Goal: Task Accomplishment & Management: Use online tool/utility

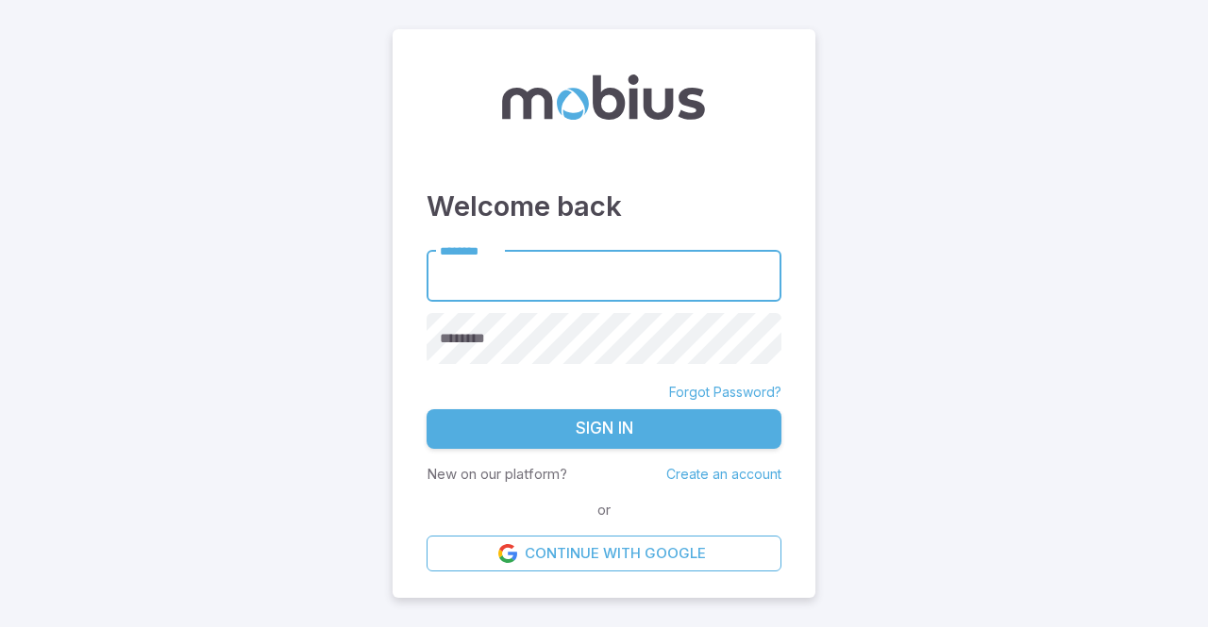
click at [565, 257] on input "********" at bounding box center [603, 276] width 355 height 52
type input "**********"
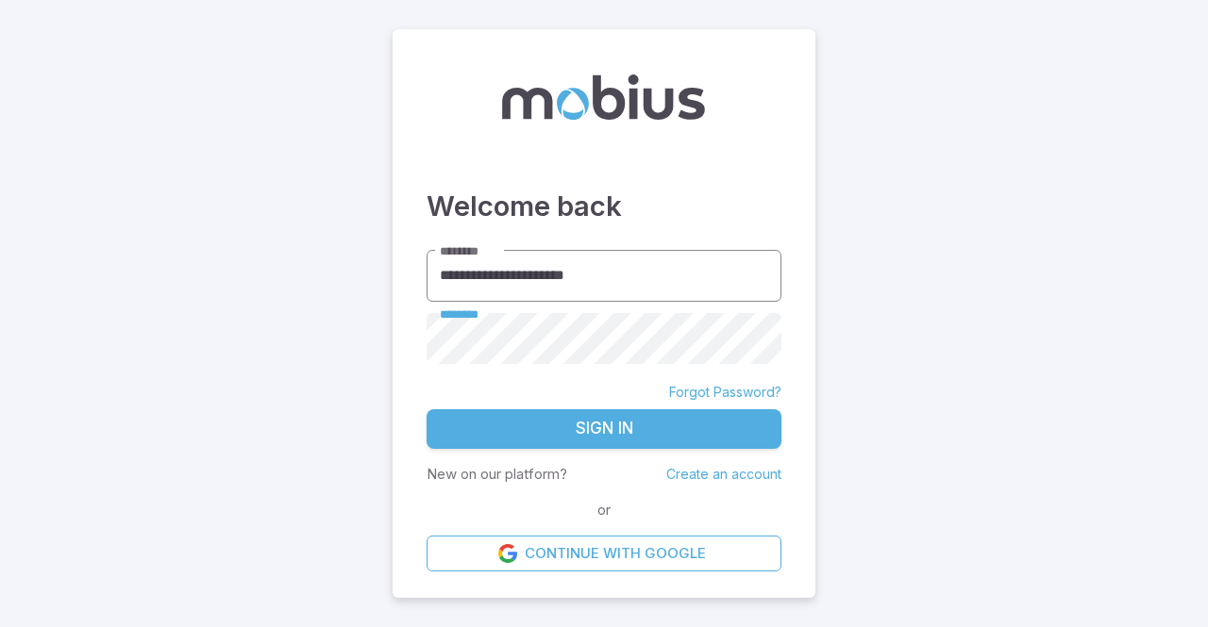
click at [426, 409] on button "Sign In" at bounding box center [603, 429] width 355 height 40
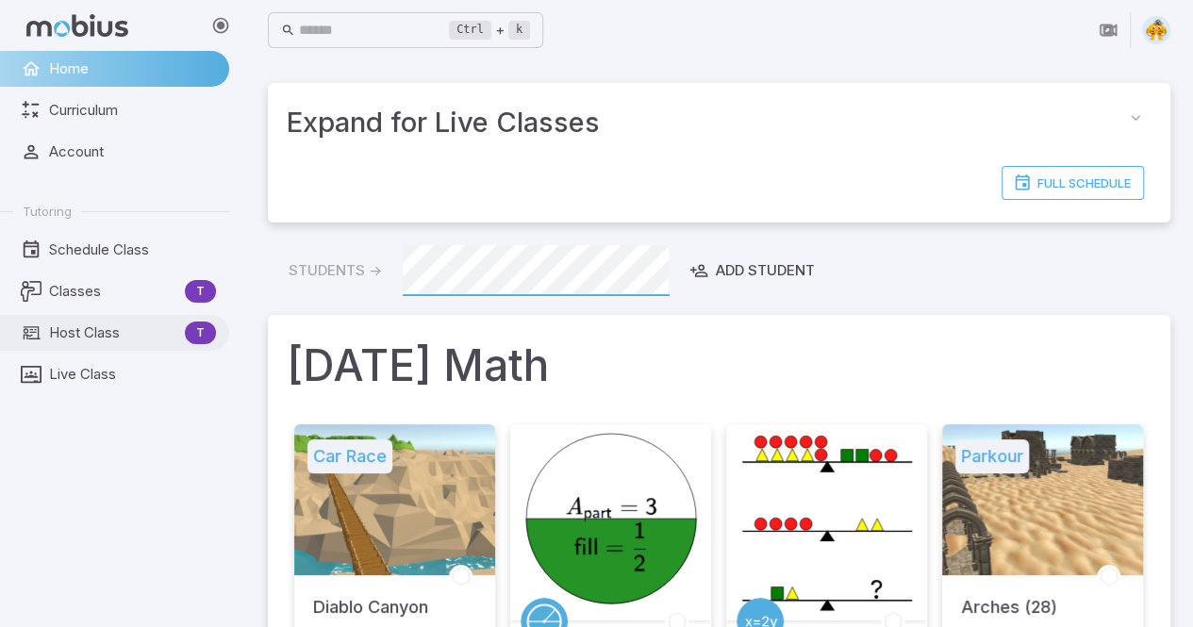
click at [96, 325] on span "Host Class" at bounding box center [113, 333] width 128 height 21
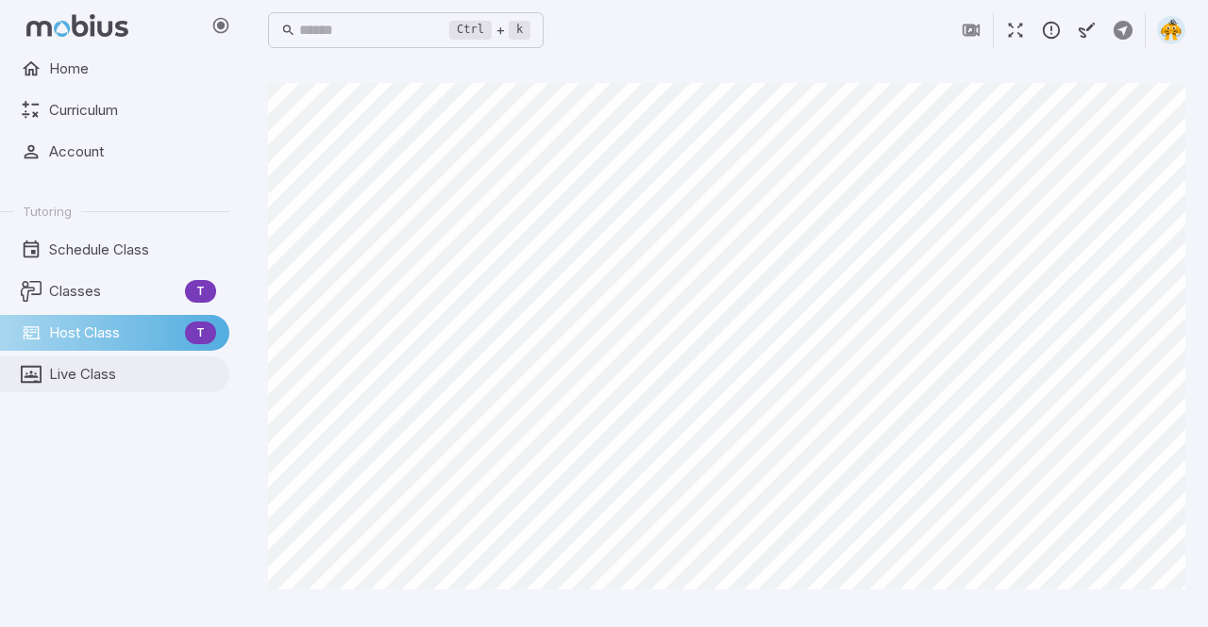
click at [96, 384] on span "Live Class" at bounding box center [132, 374] width 167 height 21
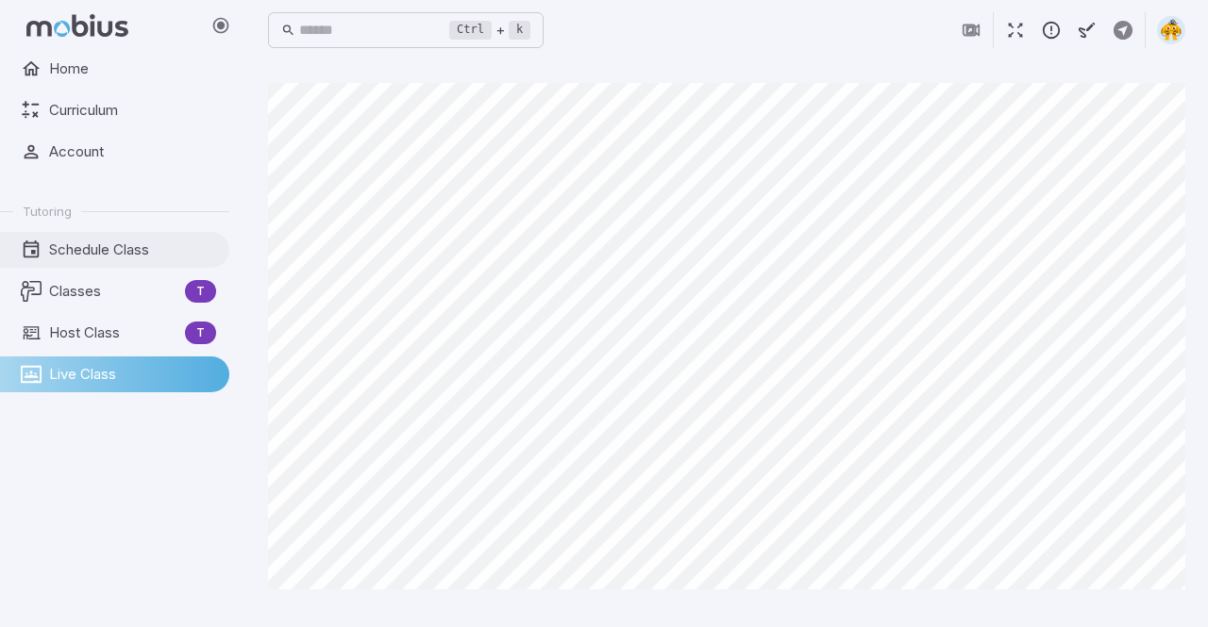
click at [102, 256] on span "Schedule Class" at bounding box center [132, 250] width 167 height 21
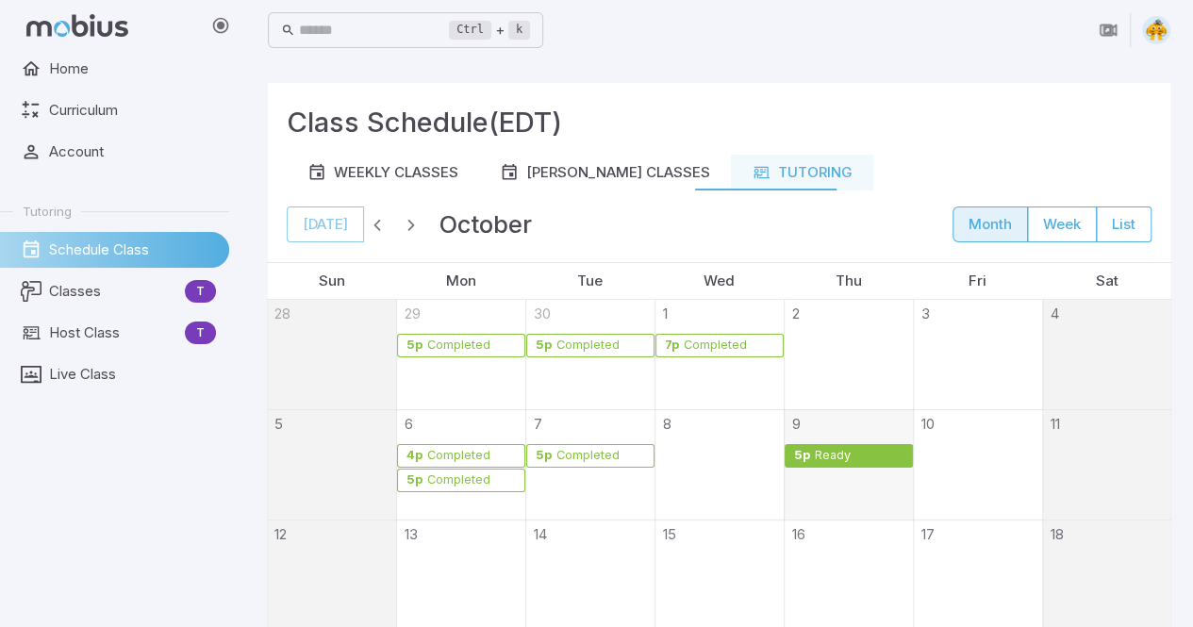
click at [825, 460] on div "Ready" at bounding box center [833, 456] width 38 height 14
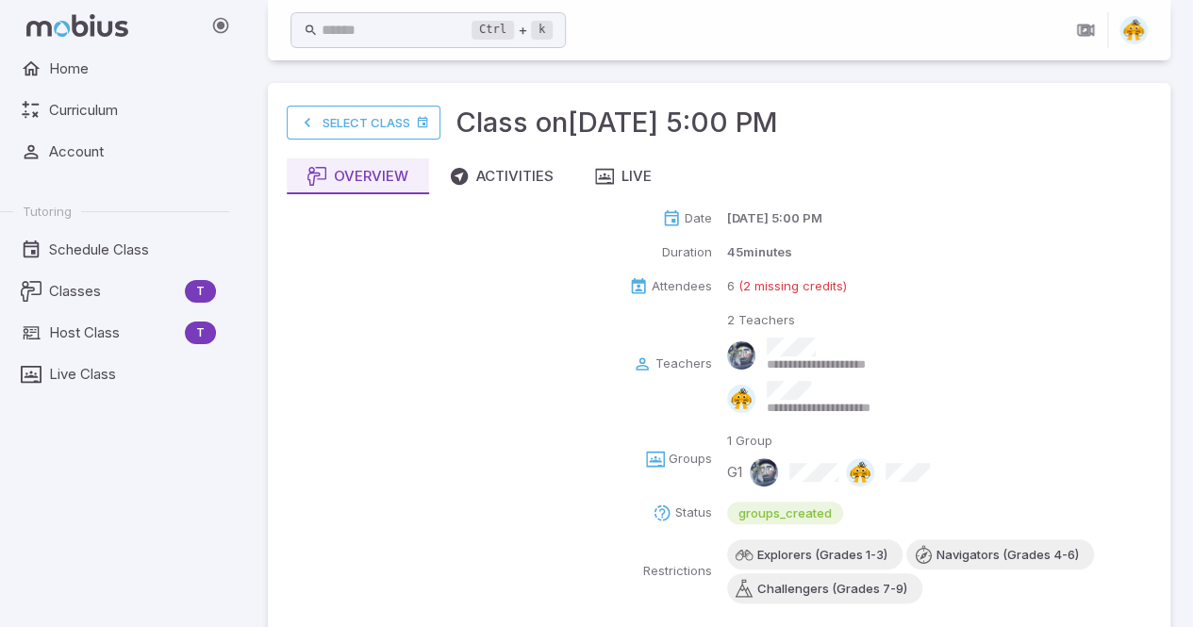
scroll to position [32, 0]
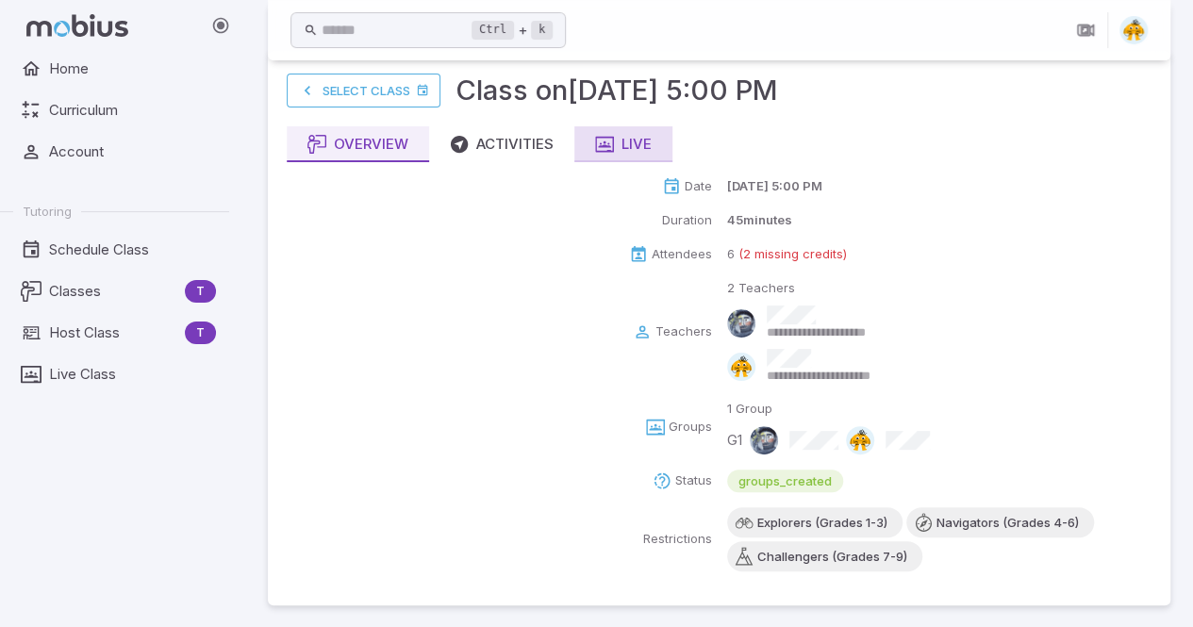
click at [611, 139] on icon "button" at bounding box center [604, 144] width 19 height 19
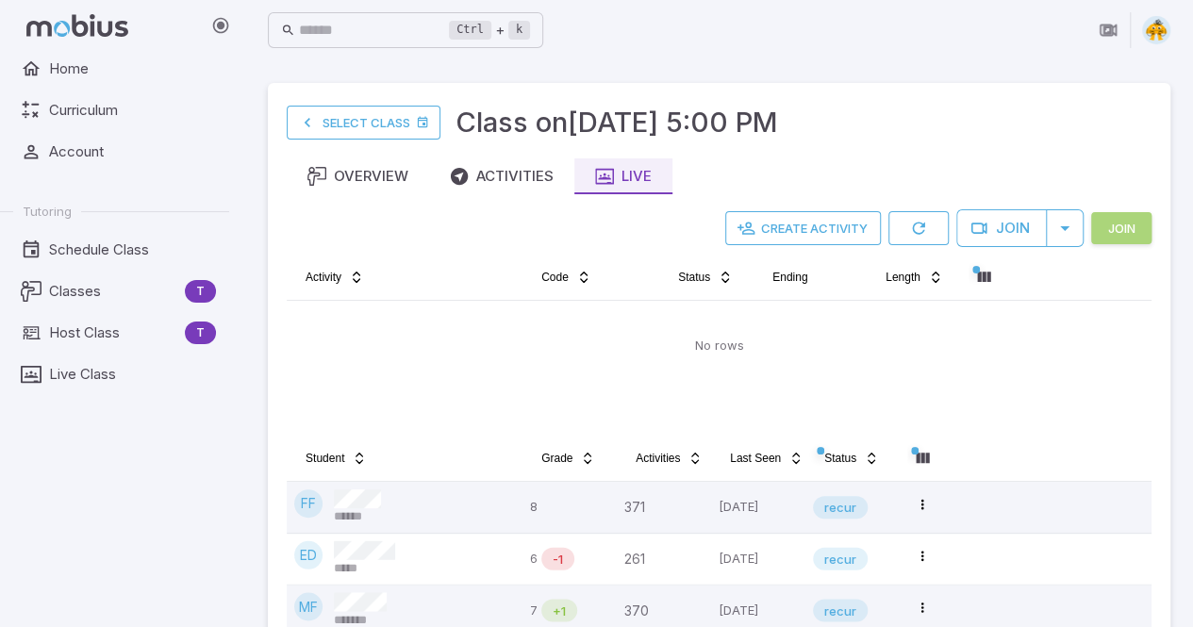
click at [1130, 228] on button "Join" at bounding box center [1122, 228] width 60 height 32
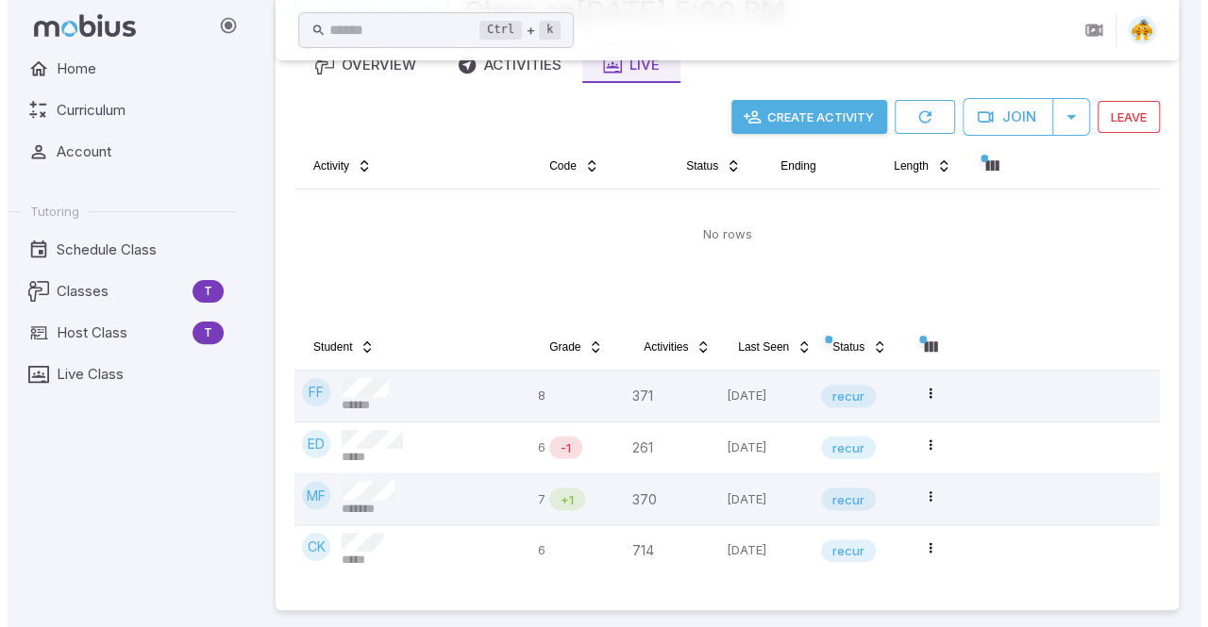
scroll to position [115, 0]
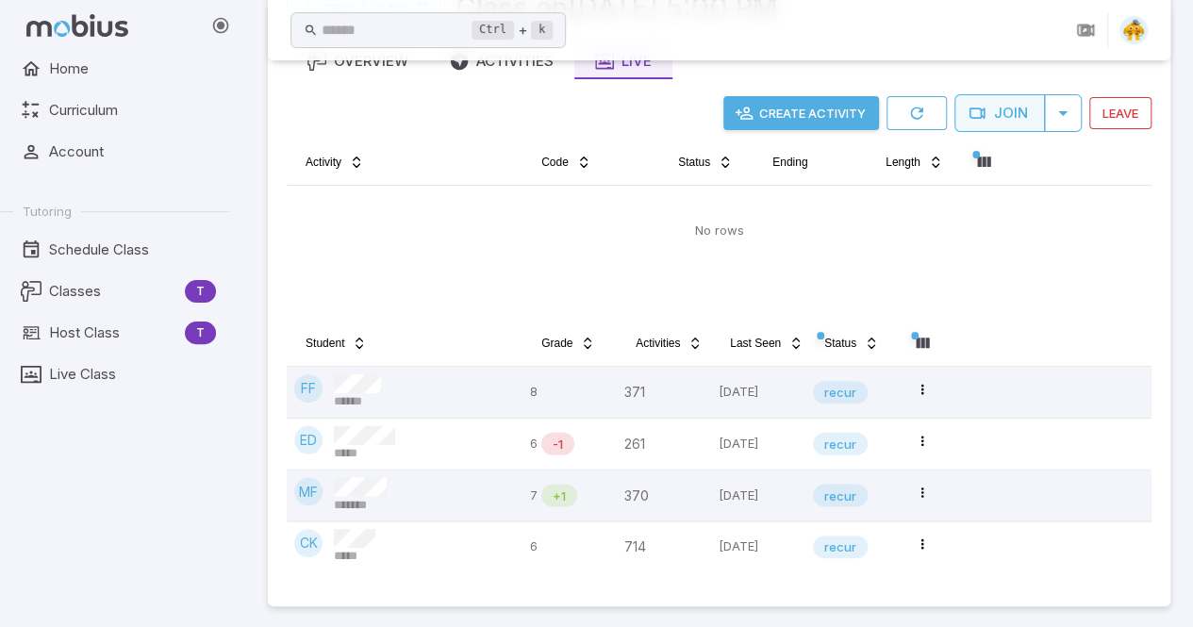
click at [991, 116] on button "Join" at bounding box center [1000, 113] width 91 height 38
click at [1189, 322] on main "Select Class Class on Oct 9 @ 5:00 PM Overview Activities Live Create Activity …" at bounding box center [719, 287] width 948 height 684
click at [1174, 369] on main "Select Class Class on Oct 9 @ 5:00 PM Overview Activities Live Create Activity …" at bounding box center [719, 287] width 948 height 684
click at [1182, 367] on main "Select Class Class on Oct 9 @ 5:00 PM Overview Activities Live Create Activity …" at bounding box center [719, 287] width 948 height 684
click at [819, 120] on button "Create Activity" at bounding box center [802, 113] width 156 height 34
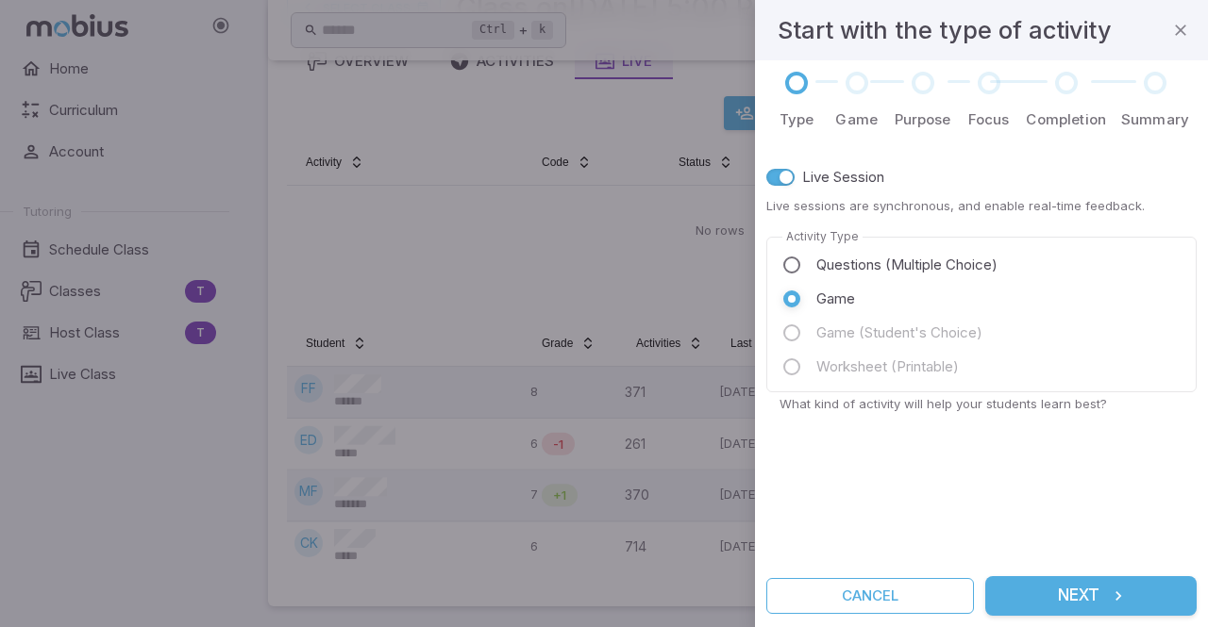
click at [1166, 472] on div "Live Session Live sessions are synchronous, and enable real-time feedback. Acti…" at bounding box center [981, 353] width 430 height 401
click at [1068, 590] on button "Next" at bounding box center [1090, 596] width 211 height 40
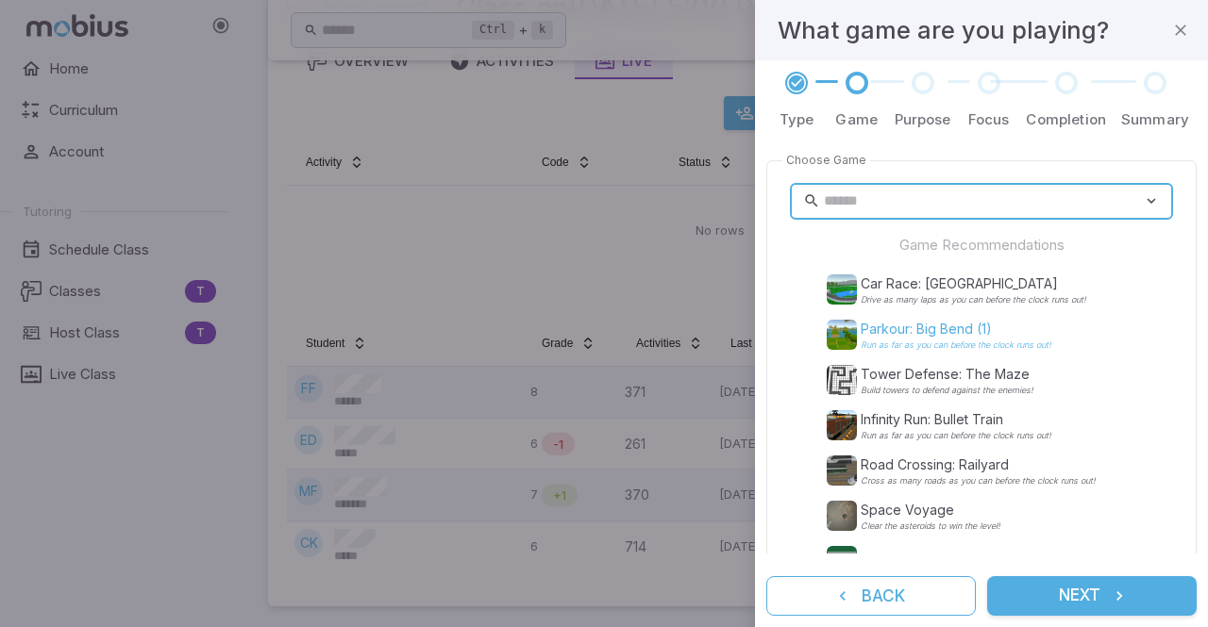
click at [908, 328] on p "Parkour: Big Bend (1)" at bounding box center [955, 329] width 191 height 19
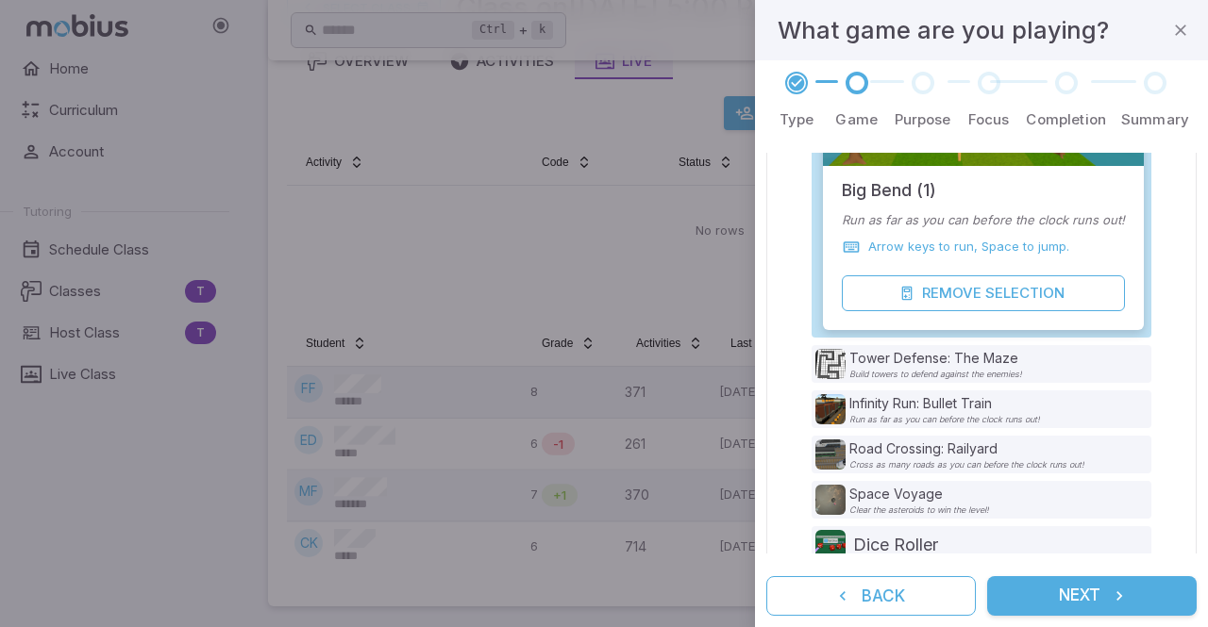
scroll to position [343, 0]
click at [1072, 592] on button "Next" at bounding box center [1091, 596] width 209 height 40
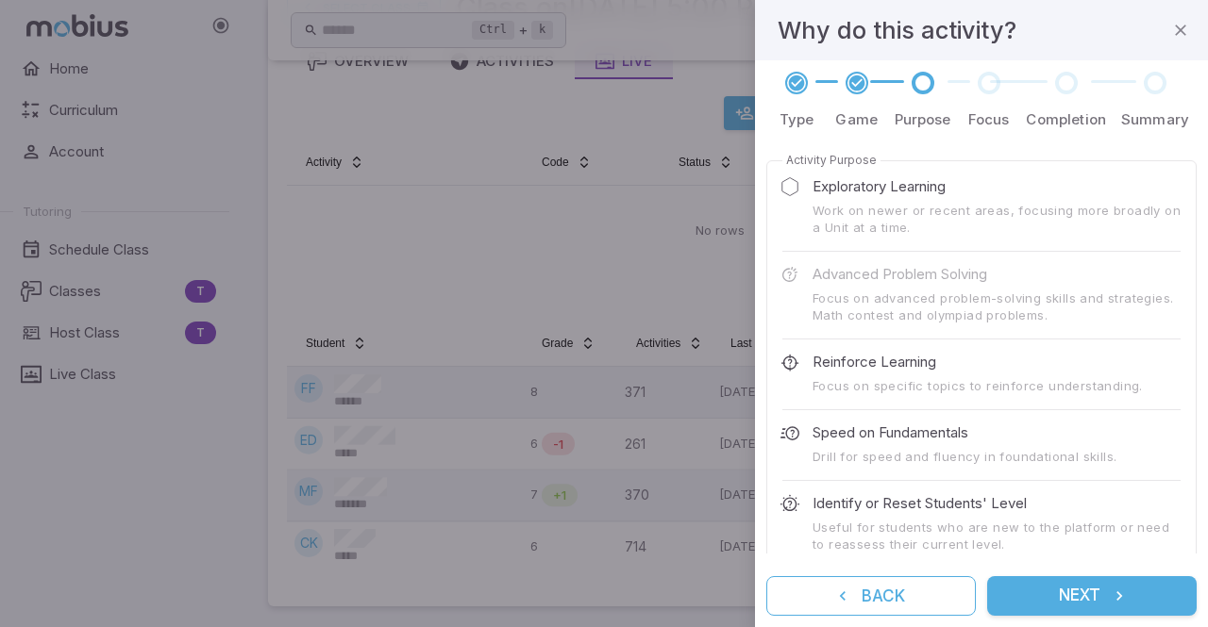
click at [875, 186] on p "Exploratory Learning" at bounding box center [878, 186] width 133 height 21
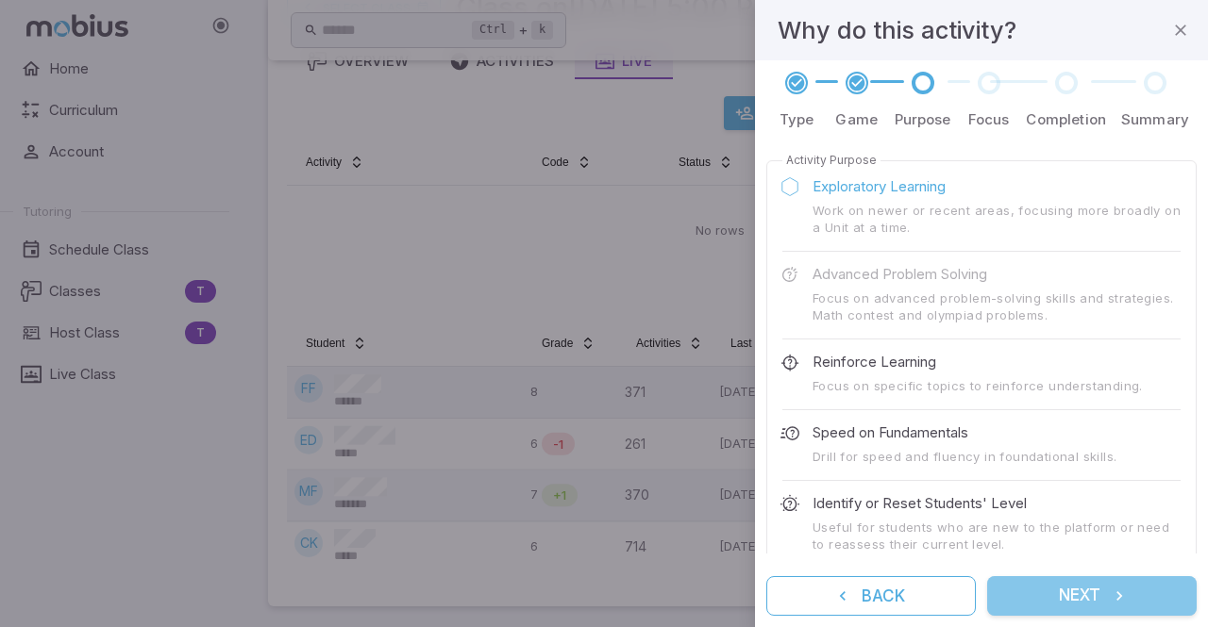
click at [1059, 594] on button "Next" at bounding box center [1091, 596] width 209 height 40
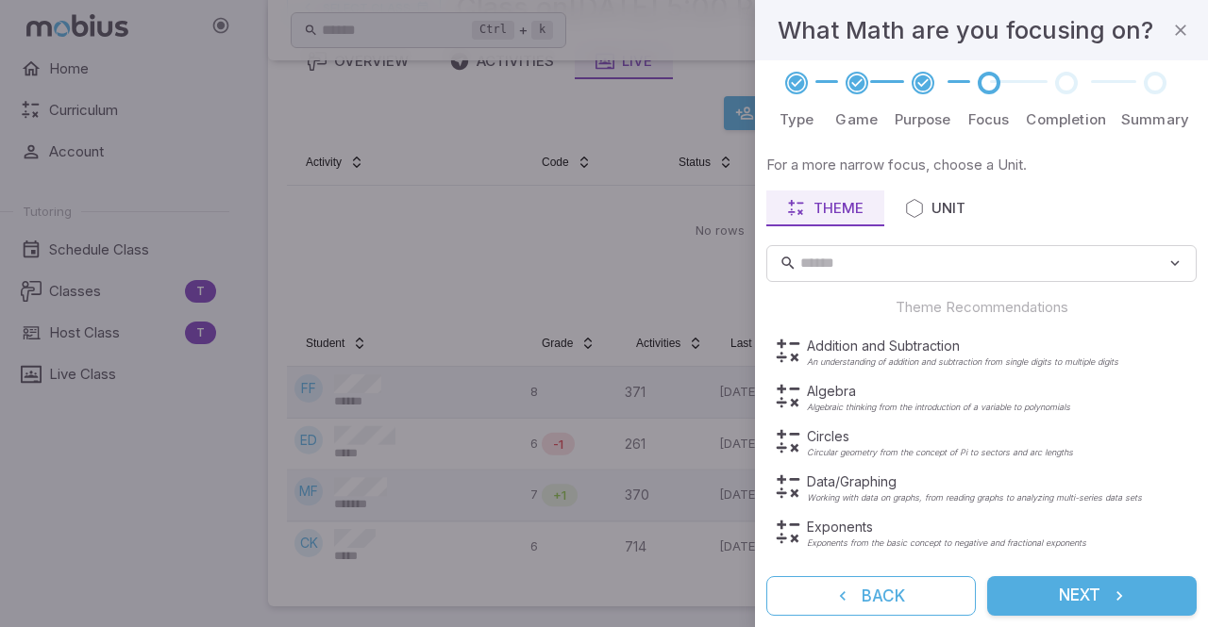
scroll to position [4, 0]
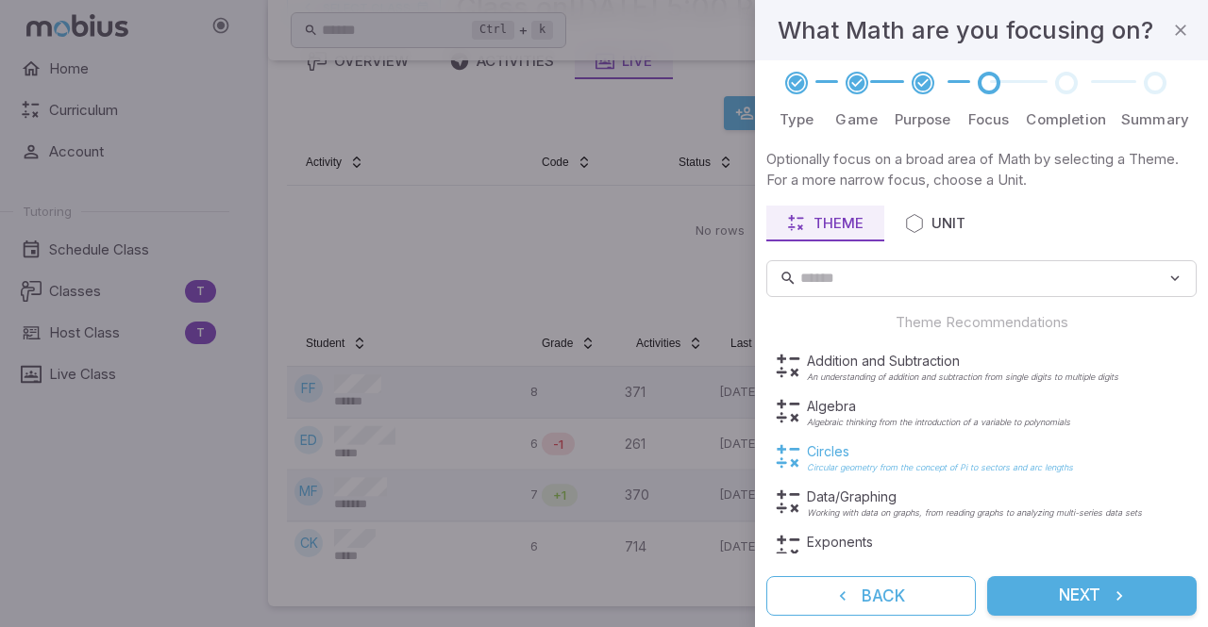
click at [879, 465] on p "Circular geometry from the concept of Pi to sectors and arc lengths" at bounding box center [940, 467] width 266 height 9
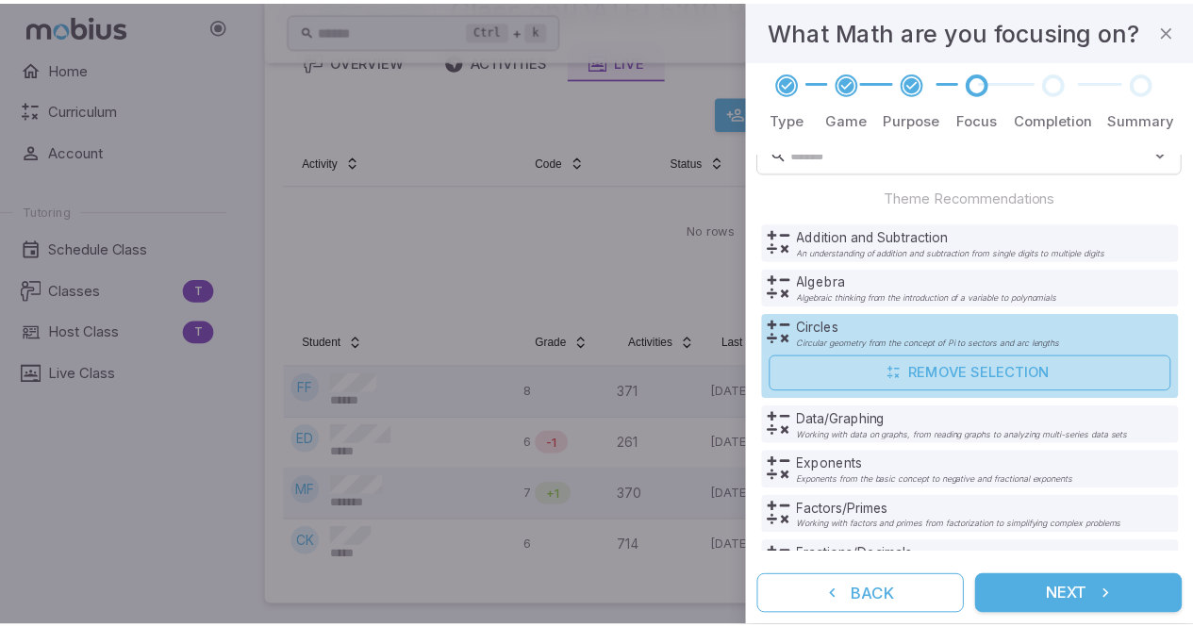
scroll to position [130, 0]
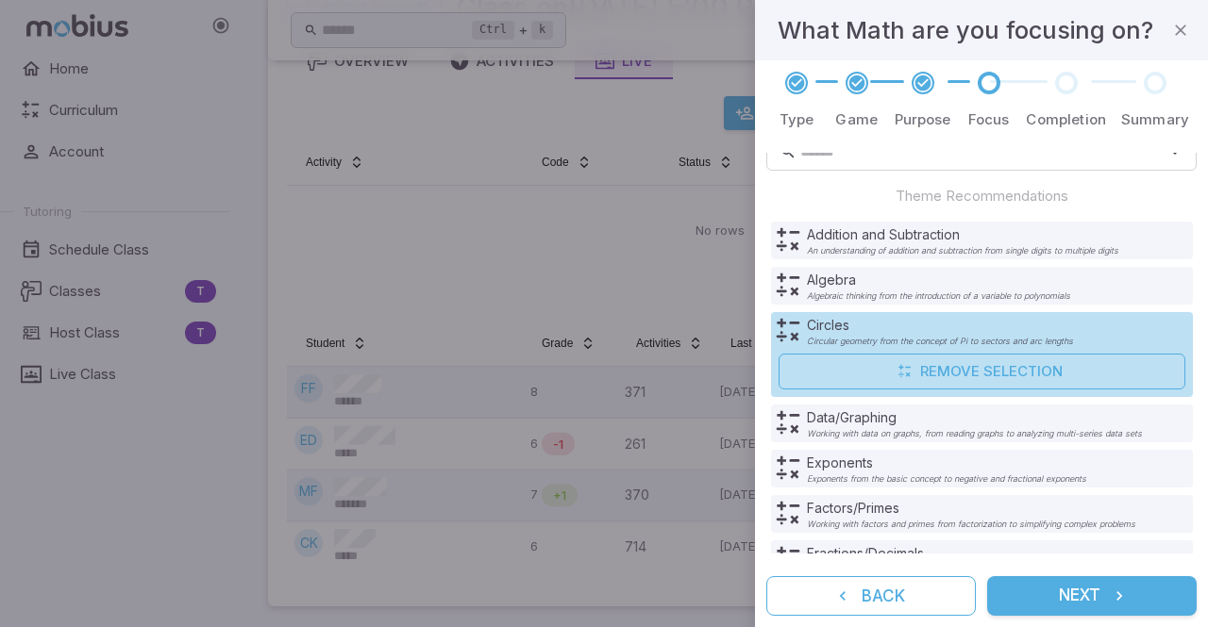
click at [1102, 588] on button "Next" at bounding box center [1091, 596] width 209 height 40
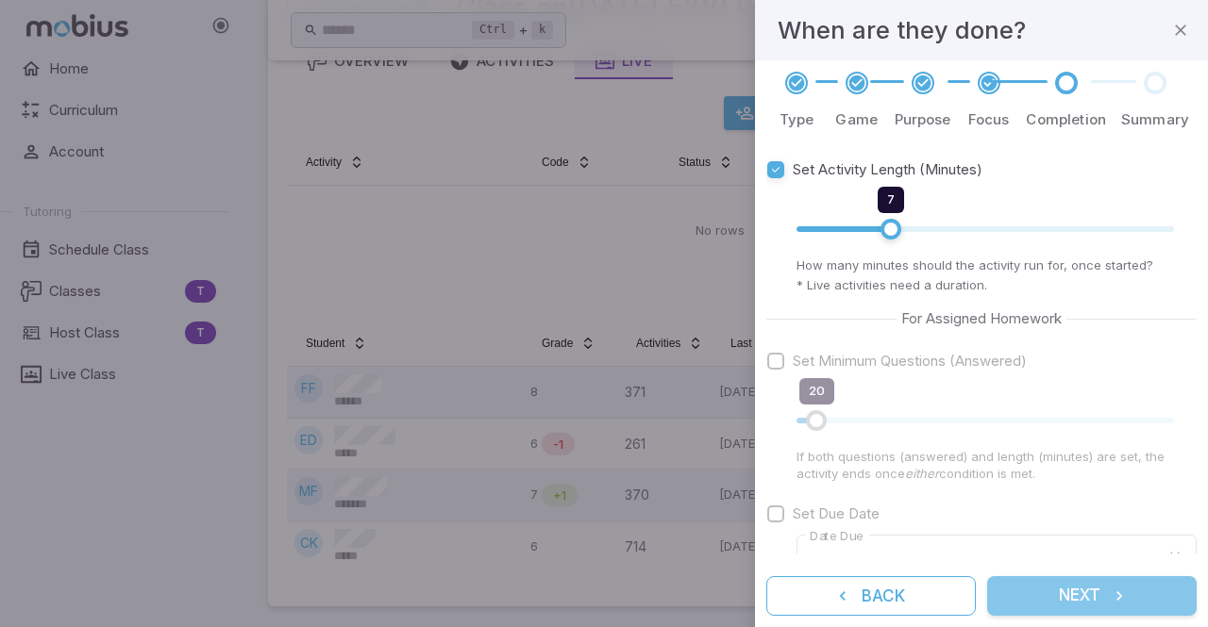
click at [1103, 595] on button "Next" at bounding box center [1091, 596] width 209 height 40
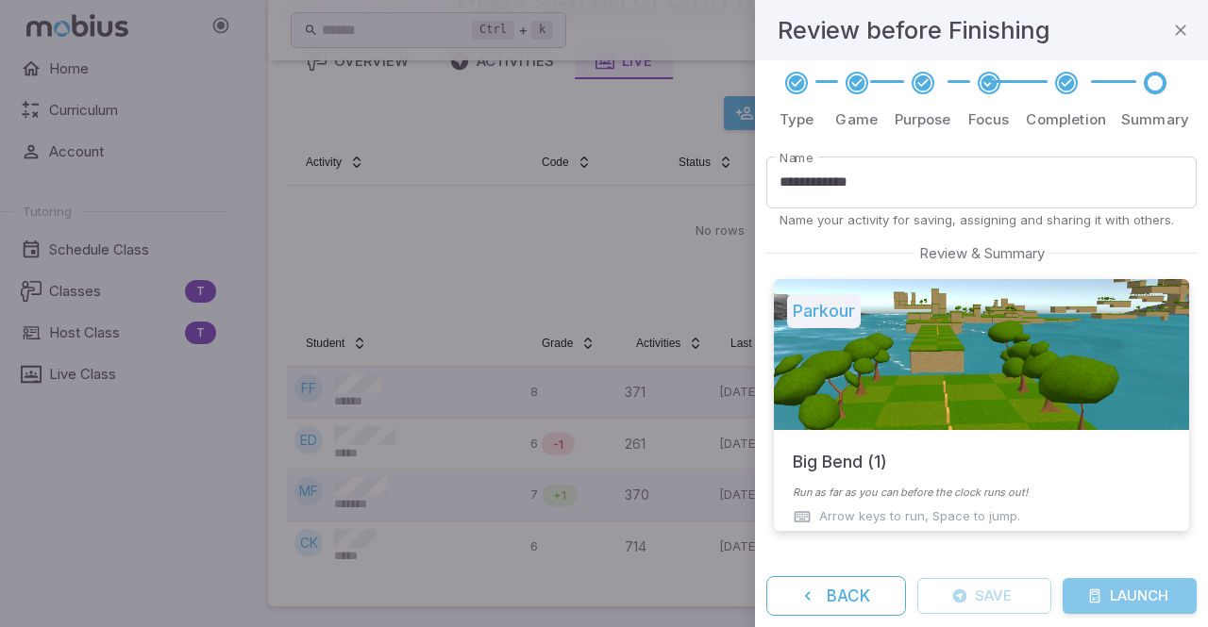
click at [1120, 586] on button "Launch" at bounding box center [1129, 596] width 134 height 36
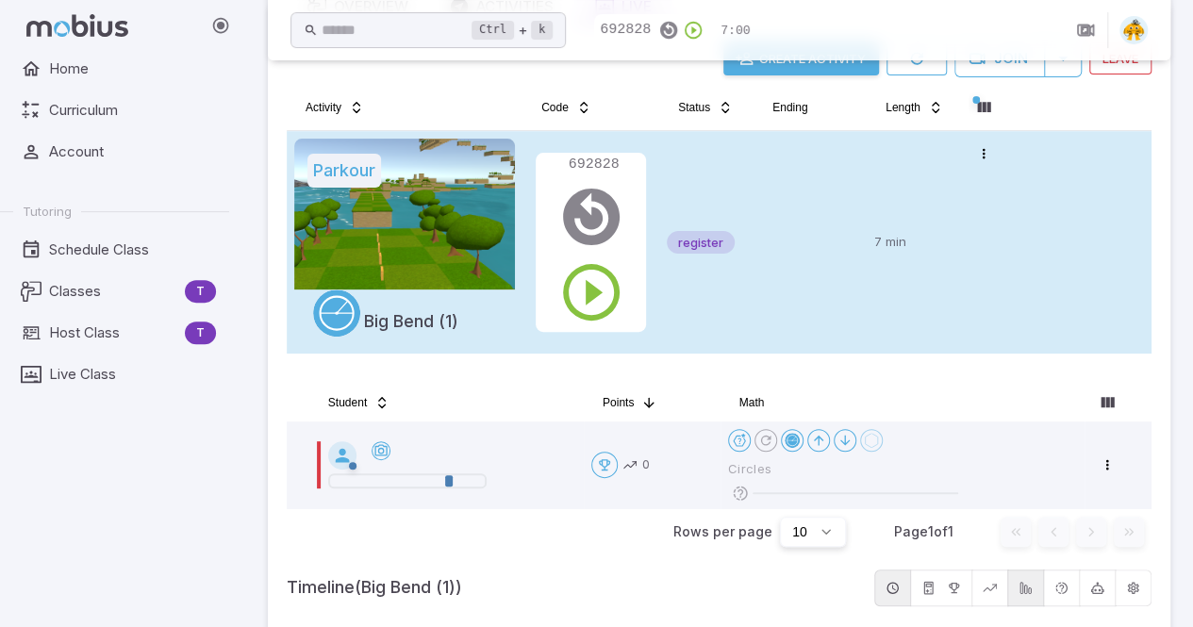
scroll to position [200, 0]
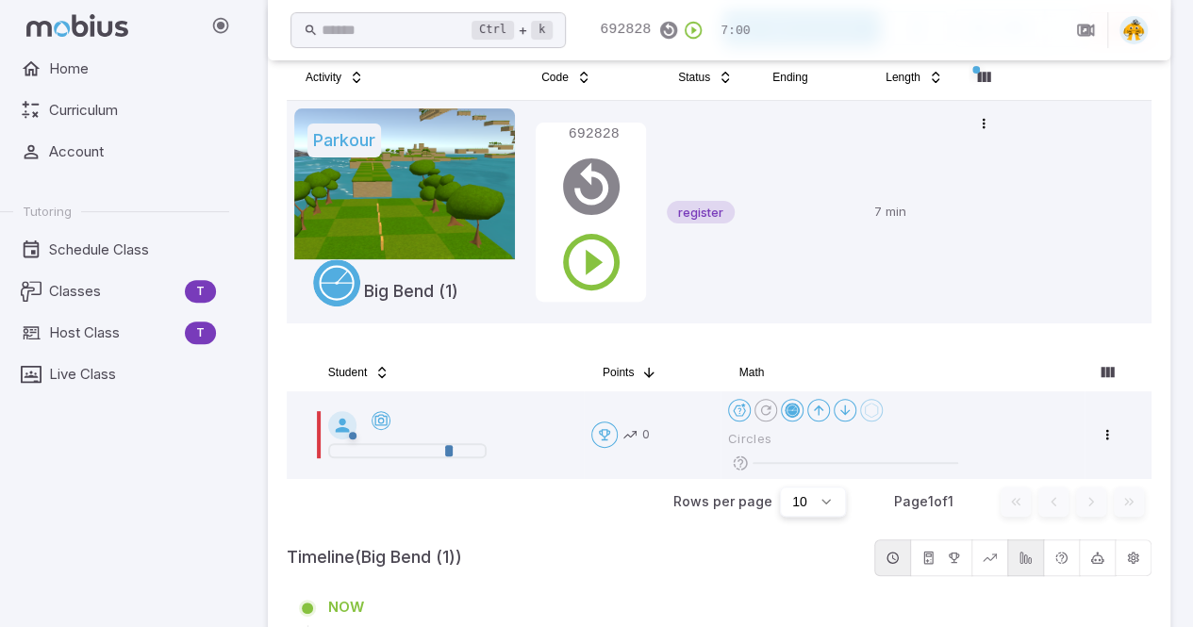
click at [582, 571] on div "Timeline (Big Bend (1))" at bounding box center [719, 558] width 865 height 37
click at [132, 582] on div "Home Curriculum Account Tutoring Schedule Class Classes T Host Class T Live Cla…" at bounding box center [122, 339] width 244 height 576
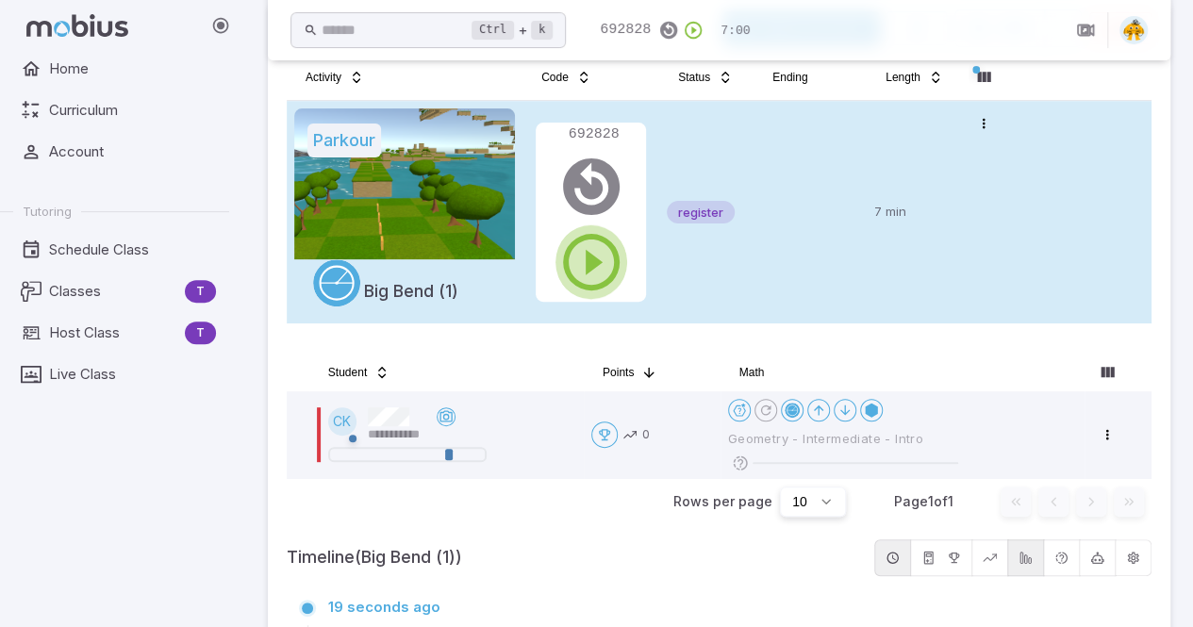
click at [592, 265] on icon "button" at bounding box center [592, 262] width 68 height 68
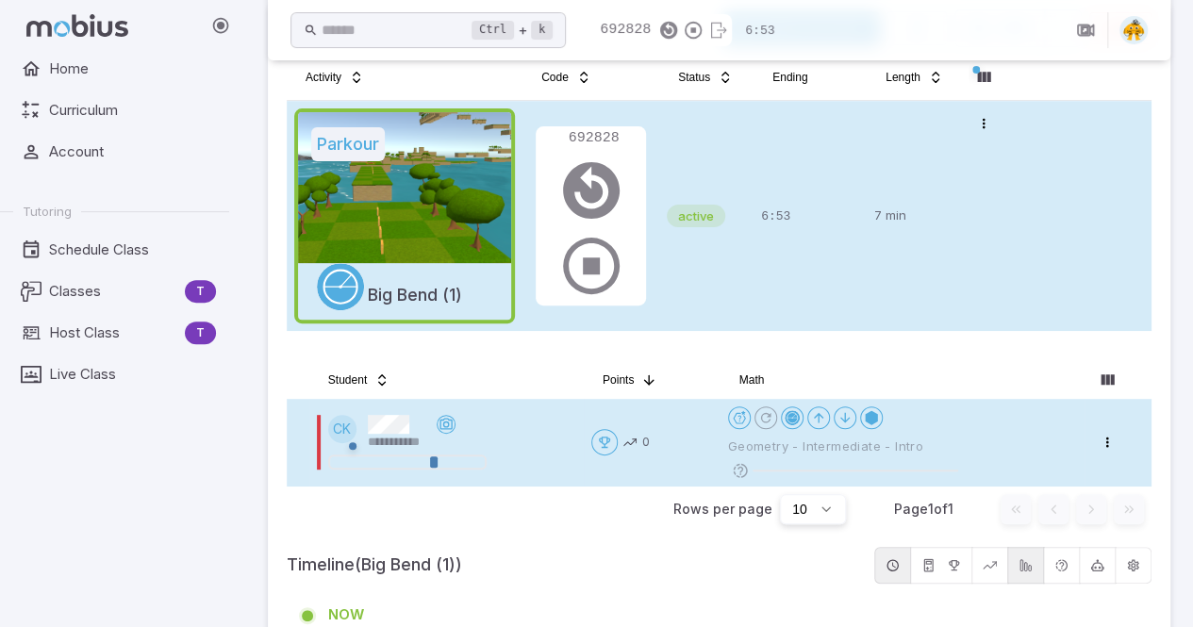
click at [434, 460] on div at bounding box center [434, 462] width 8 height 11
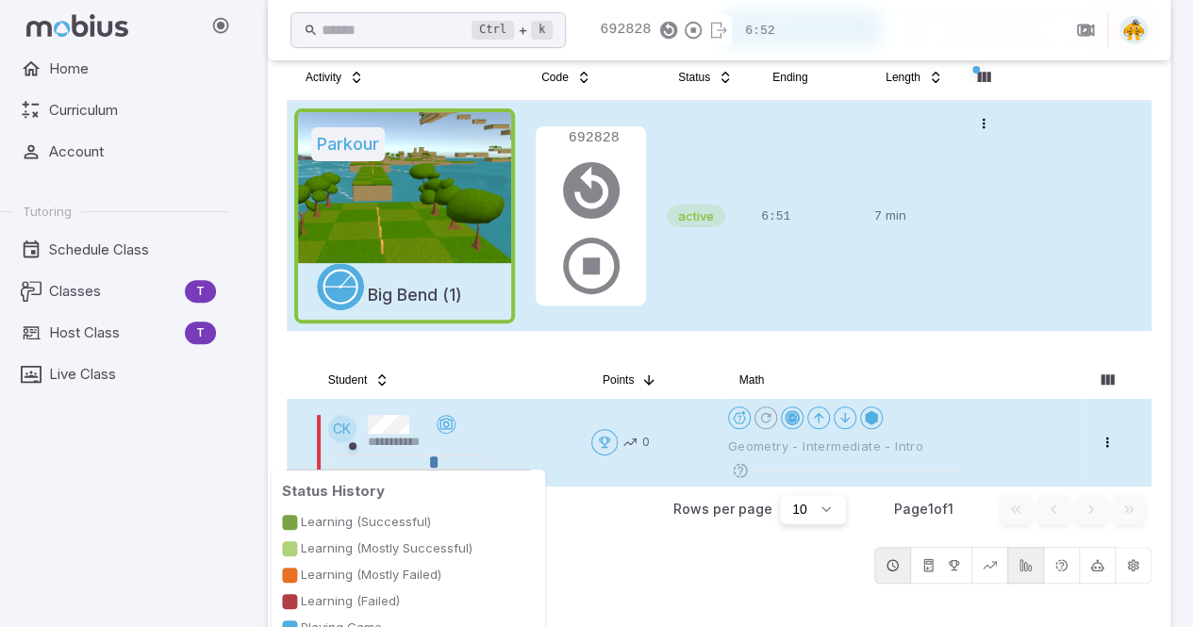
click at [447, 459] on div at bounding box center [407, 462] width 151 height 11
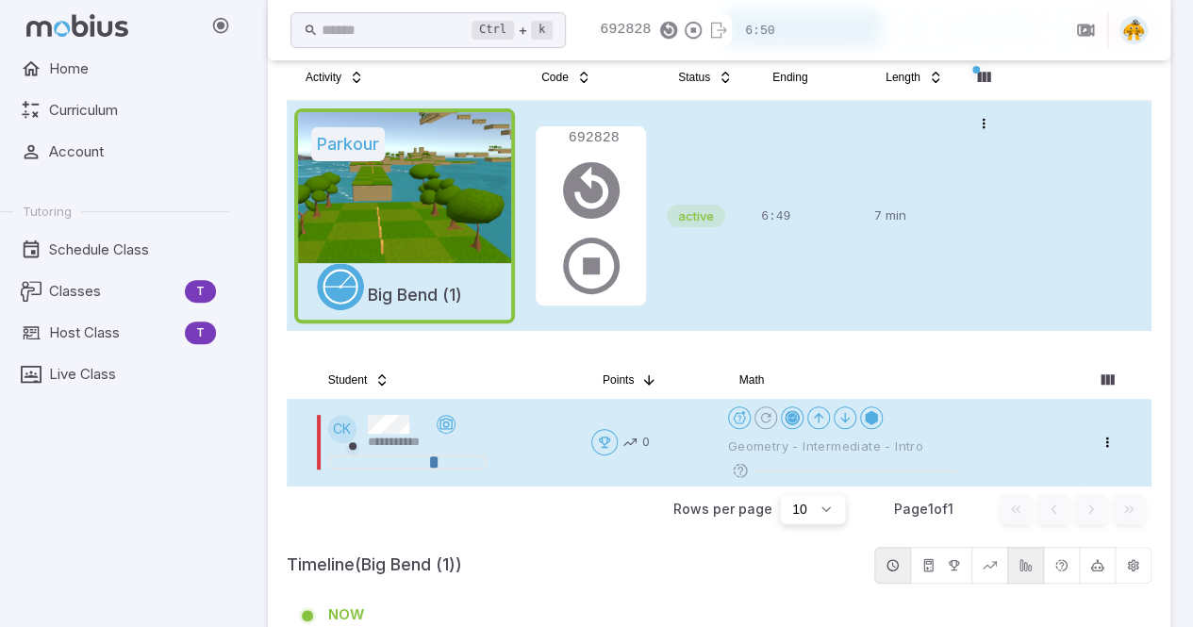
click at [423, 461] on div at bounding box center [427, 462] width 8 height 11
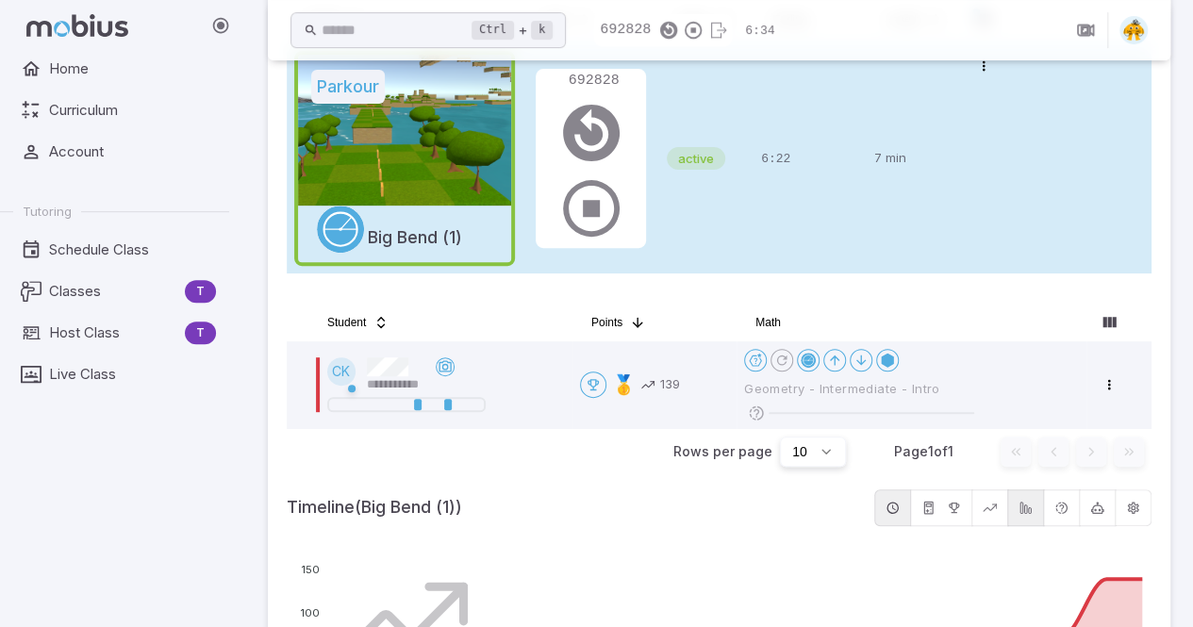
scroll to position [258, 0]
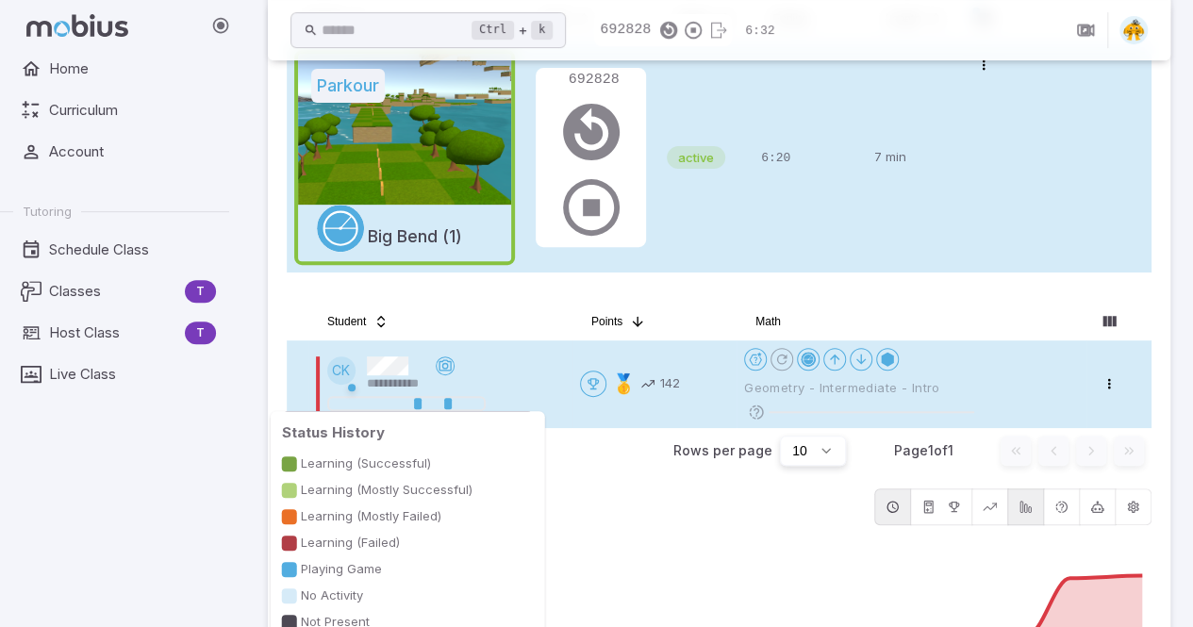
click at [442, 405] on div at bounding box center [441, 403] width 8 height 11
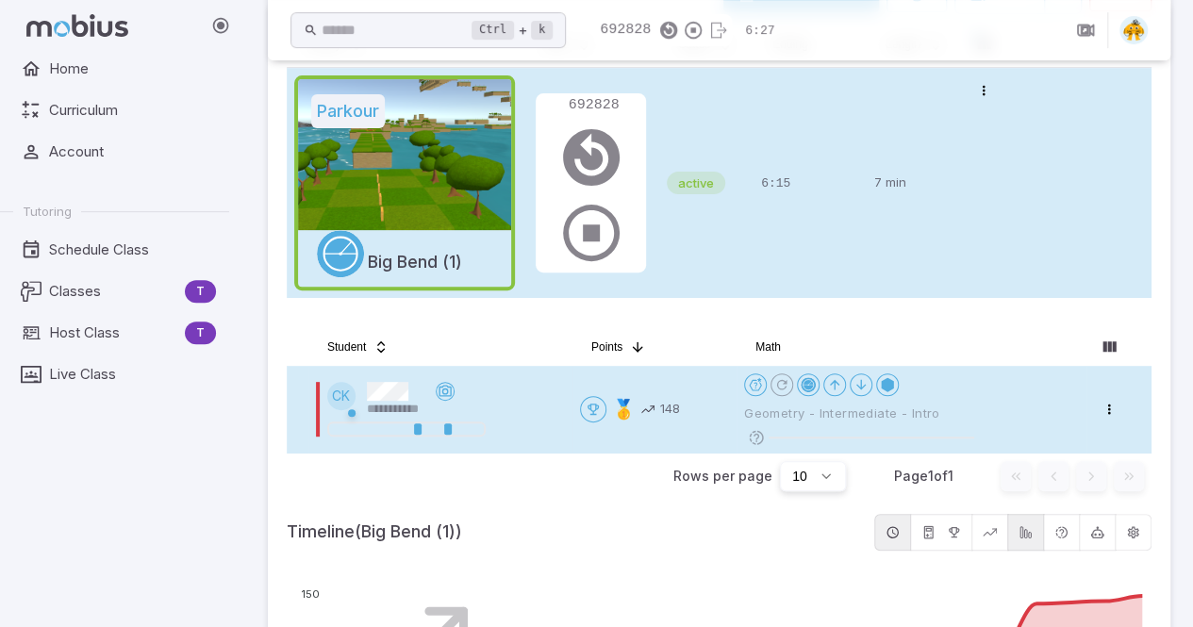
scroll to position [234, 0]
click at [445, 393] on icon at bounding box center [445, 390] width 15 height 15
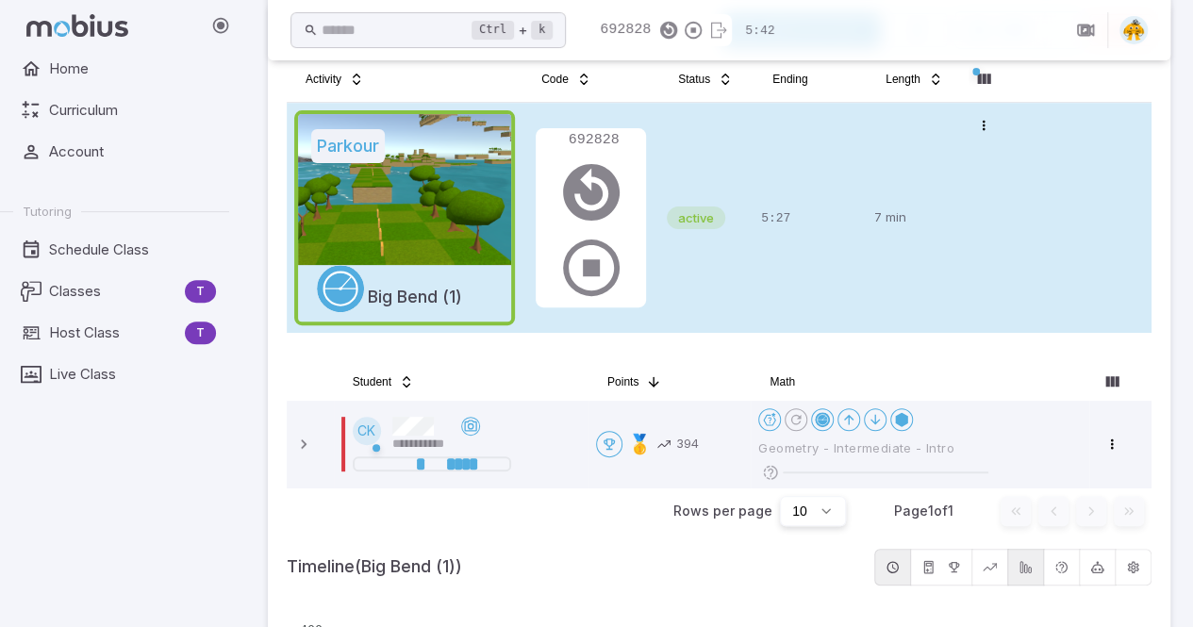
scroll to position [260, 0]
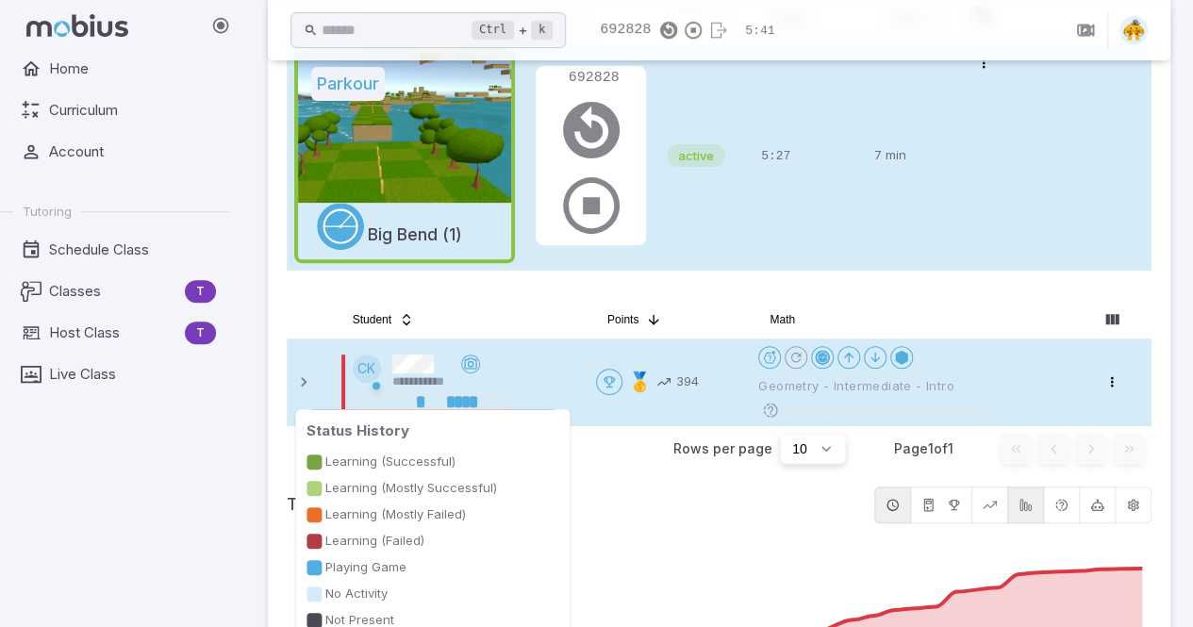
click at [467, 396] on div at bounding box center [466, 401] width 8 height 11
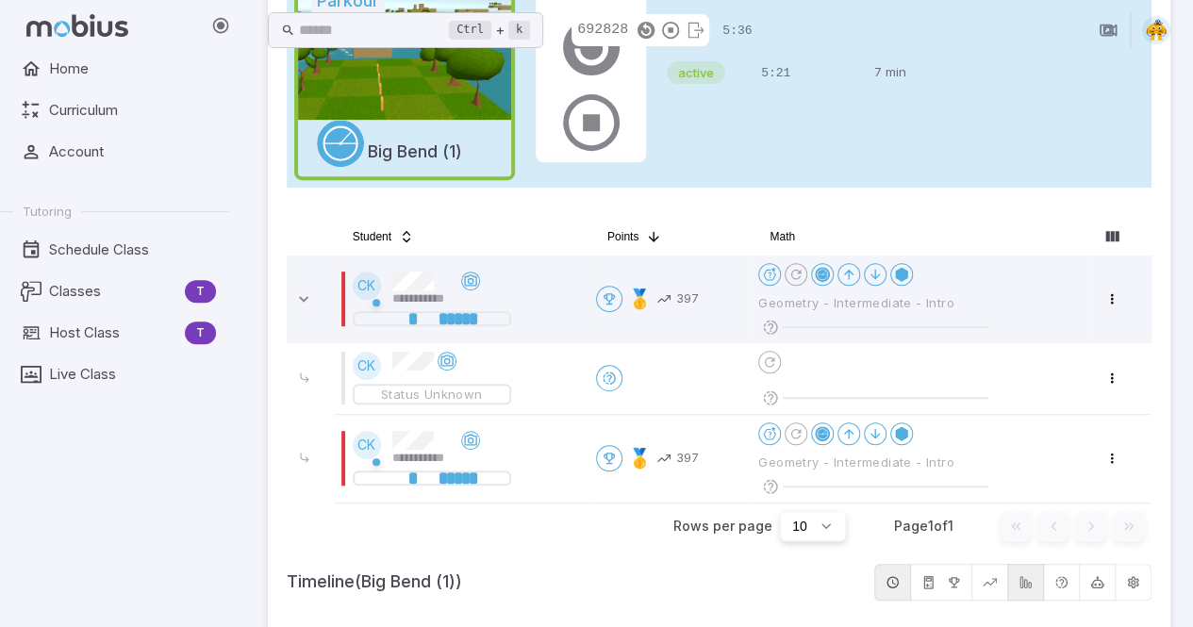
scroll to position [347, 0]
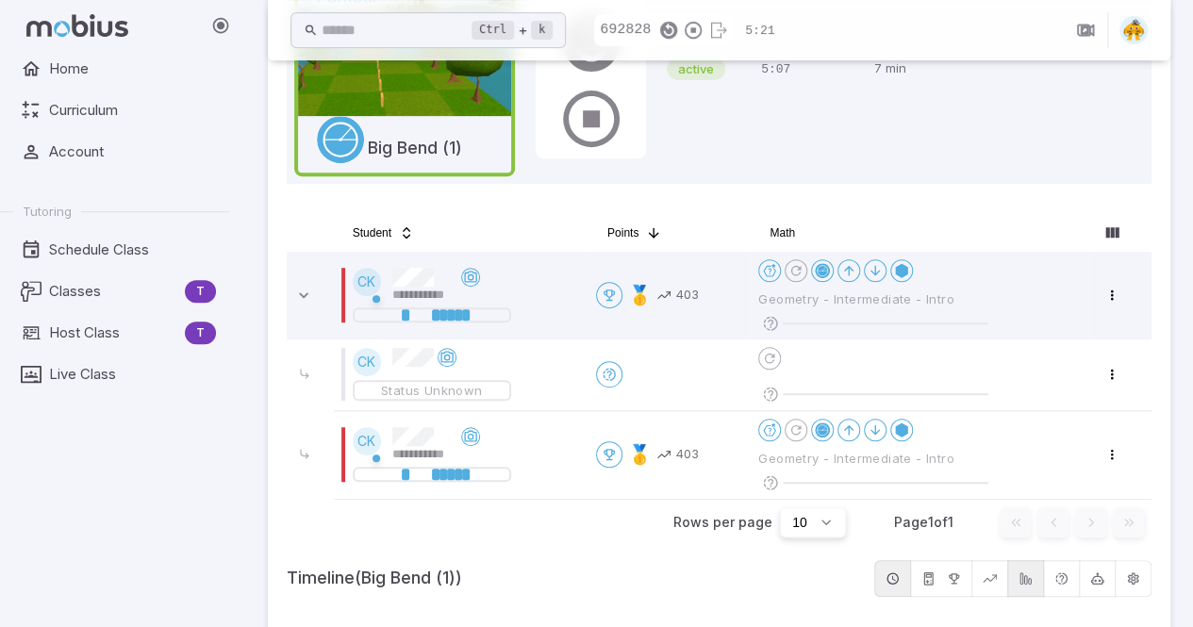
click at [184, 566] on div "Home Curriculum Account Tutoring Schedule Class Classes T Host Class T Live Cla…" at bounding box center [122, 339] width 244 height 576
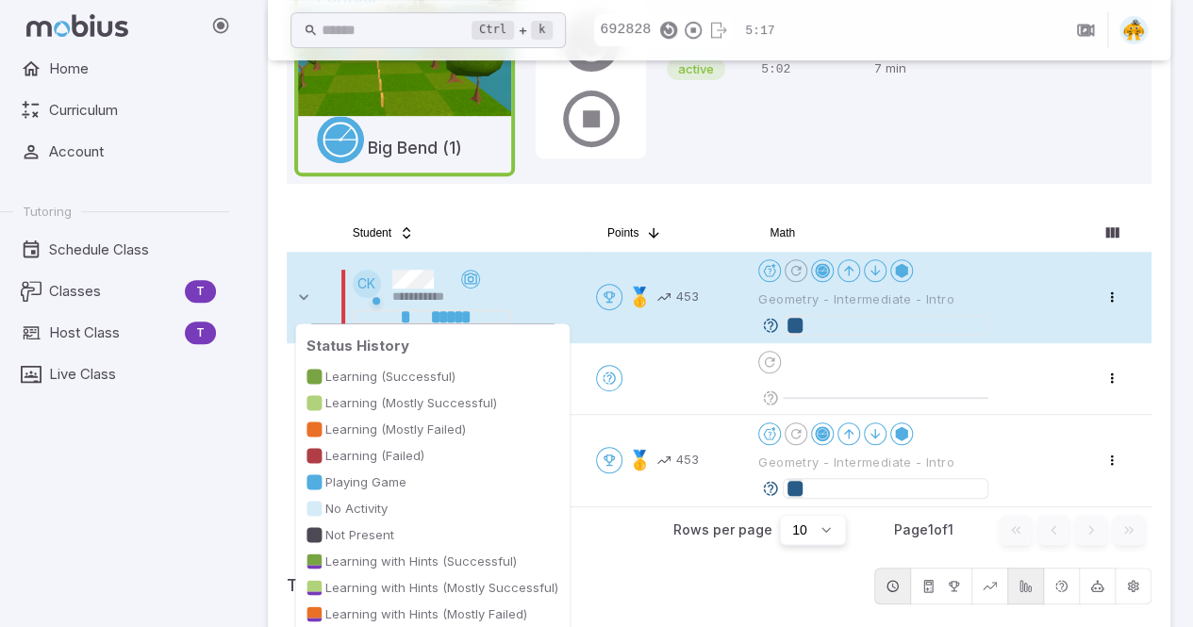
click at [443, 313] on div at bounding box center [444, 316] width 8 height 11
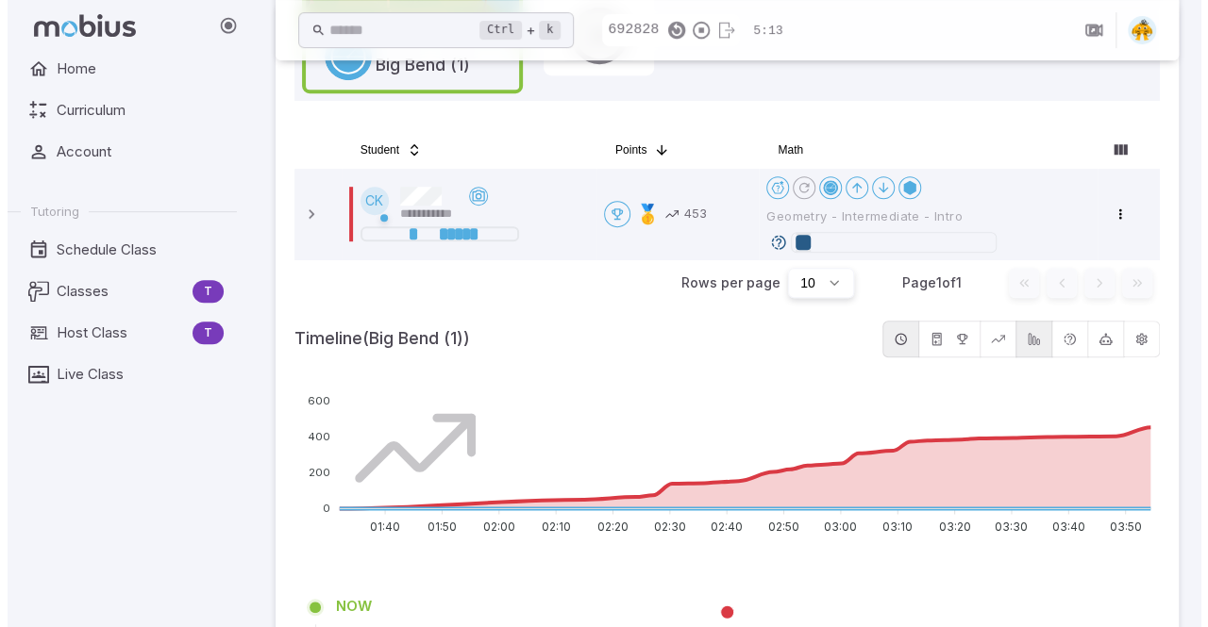
scroll to position [427, 0]
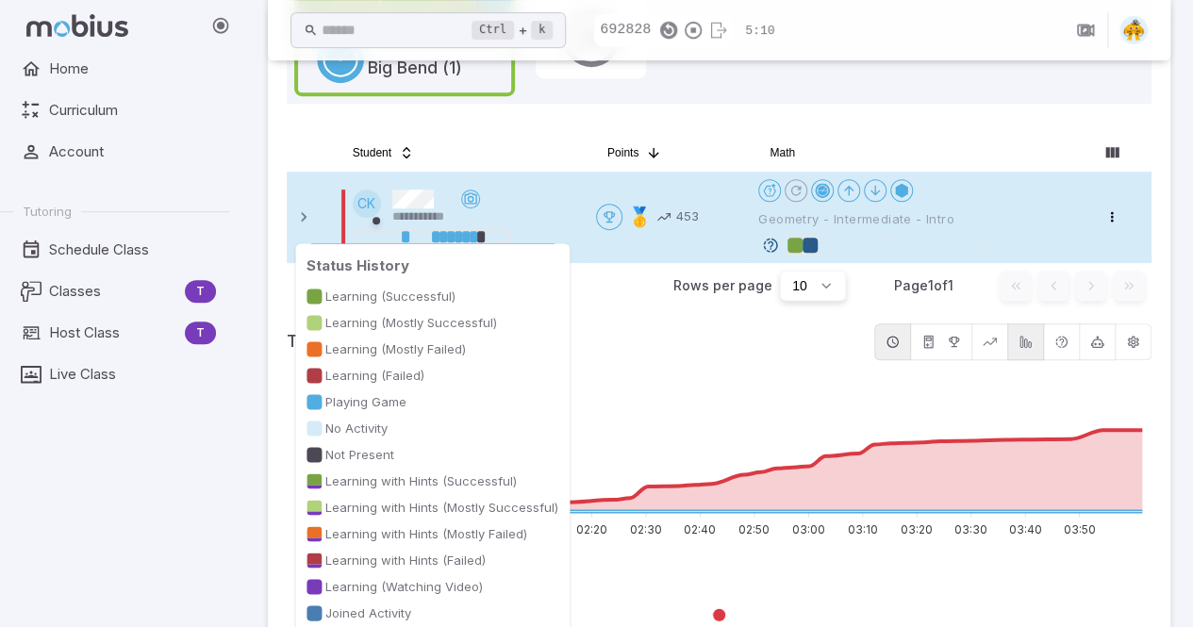
click at [479, 232] on div at bounding box center [481, 236] width 8 height 11
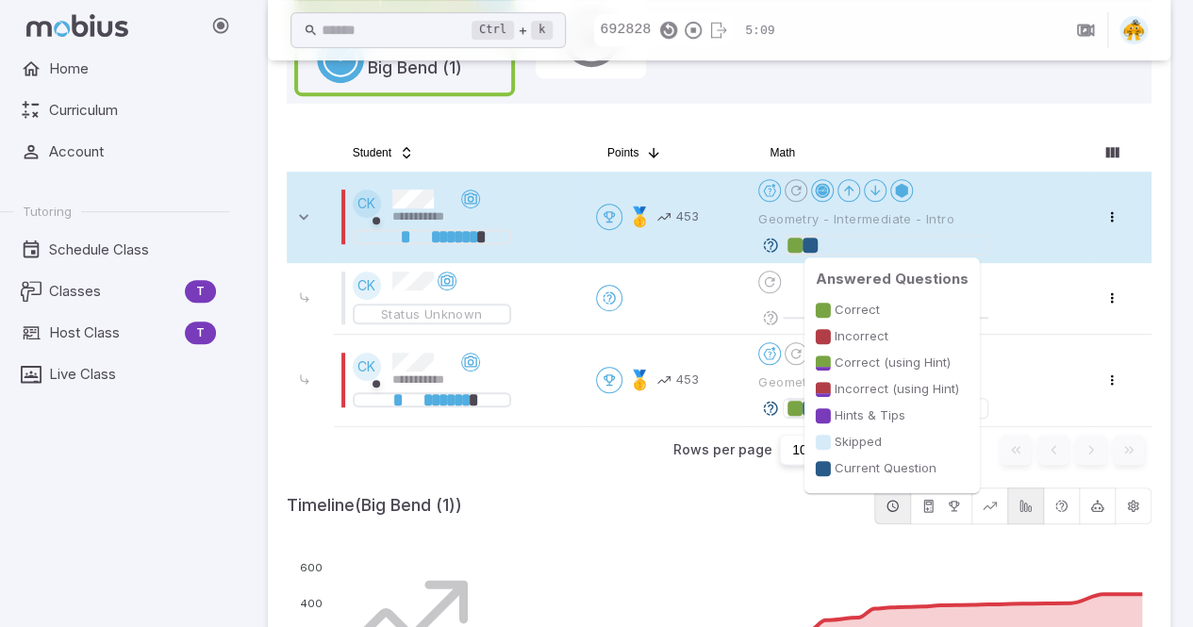
click at [817, 242] on div at bounding box center [810, 245] width 15 height 15
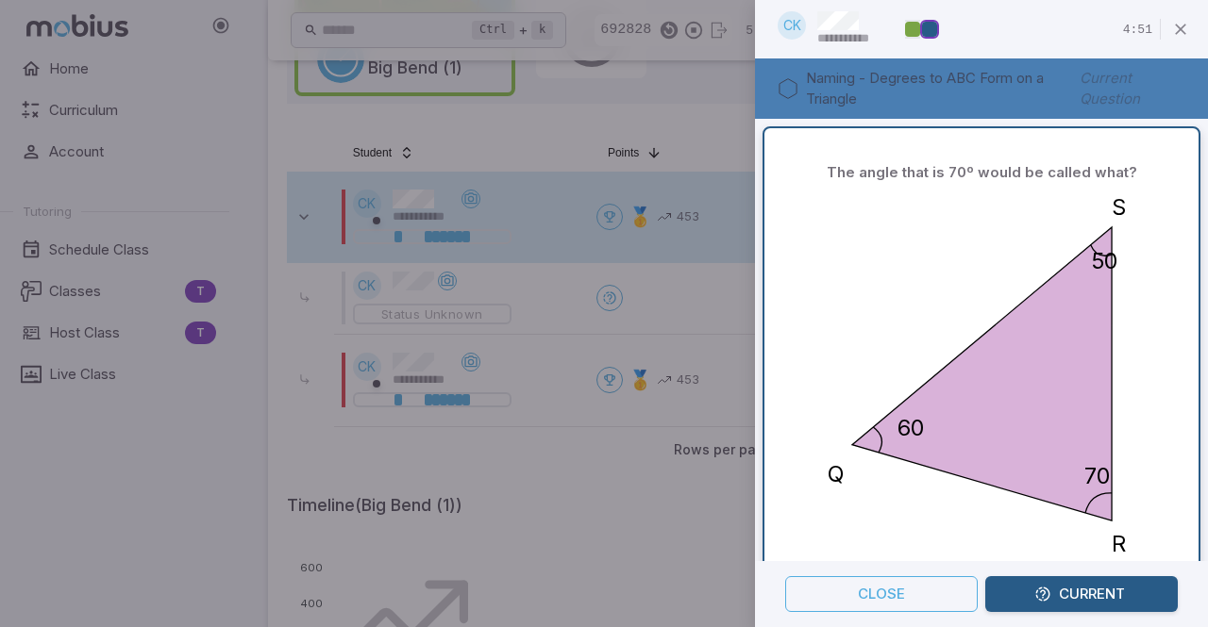
click at [1030, 611] on button "Current" at bounding box center [1081, 594] width 192 height 36
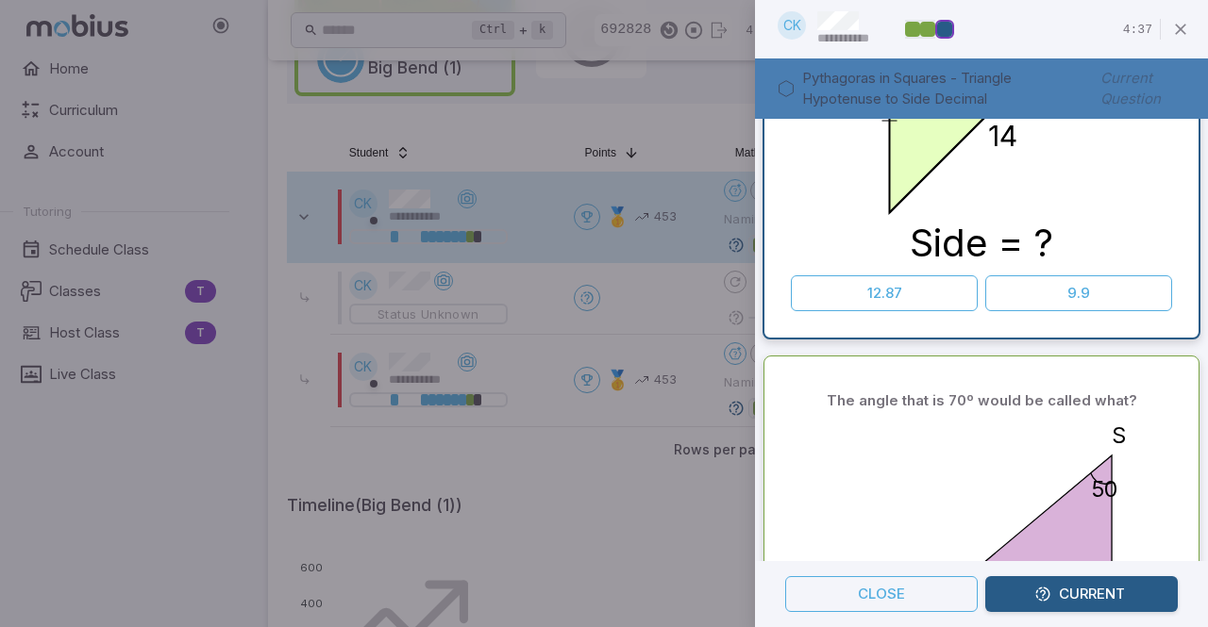
scroll to position [0, 0]
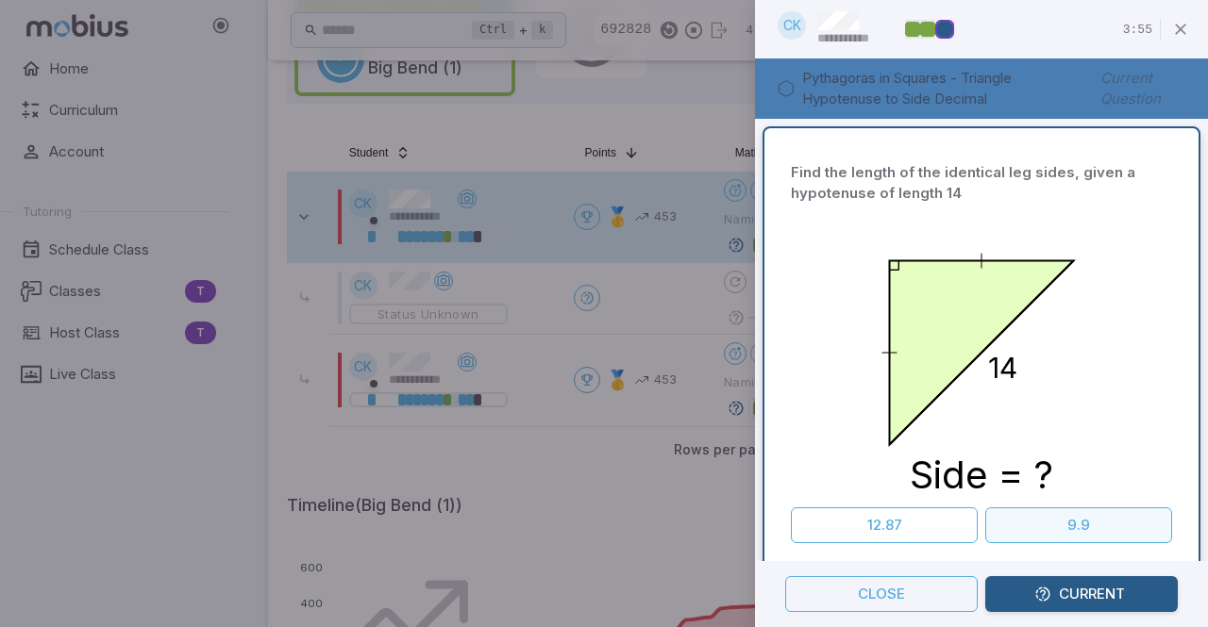
click at [1025, 519] on button "9.9" at bounding box center [1078, 526] width 187 height 36
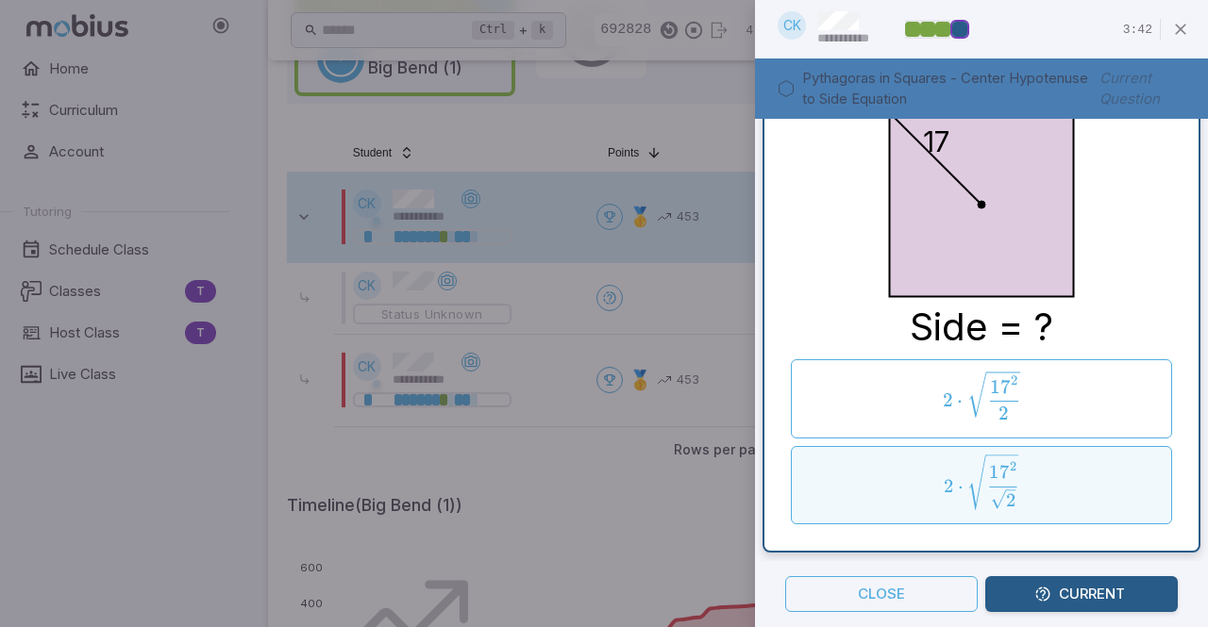
click at [1033, 484] on span "2 ⋅ 2 ​ 17 2 ​ ​" at bounding box center [981, 484] width 347 height 58
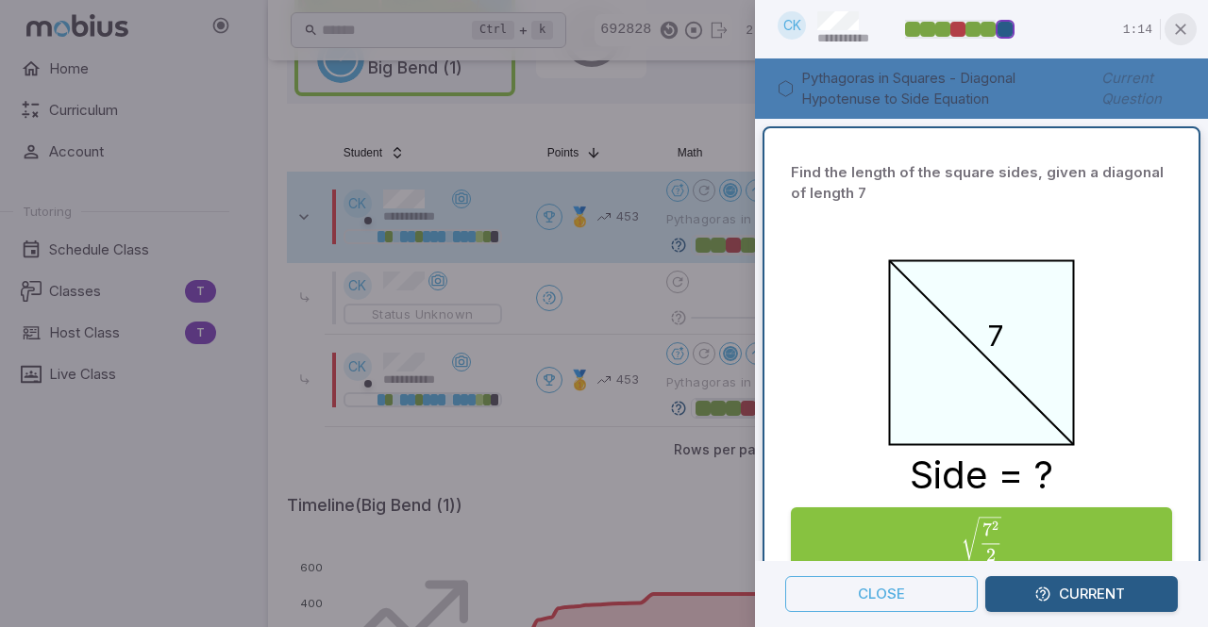
click at [1179, 26] on icon "button" at bounding box center [1180, 29] width 19 height 19
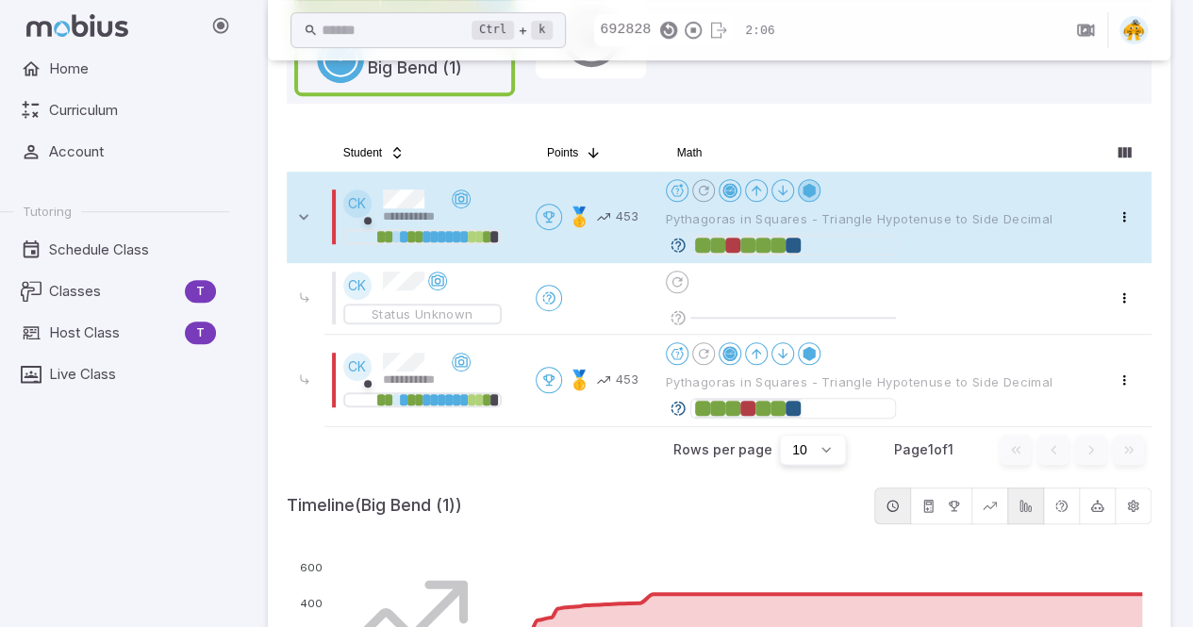
click at [812, 192] on icon at bounding box center [809, 190] width 15 height 15
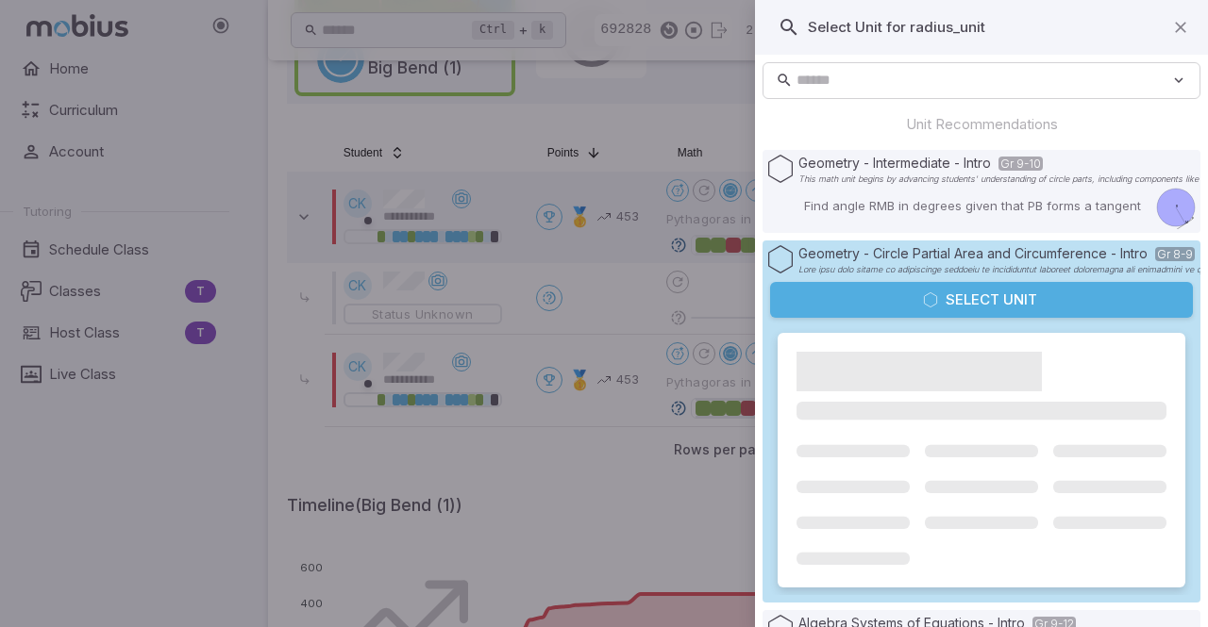
click at [979, 302] on button "Select Unit" at bounding box center [981, 300] width 423 height 36
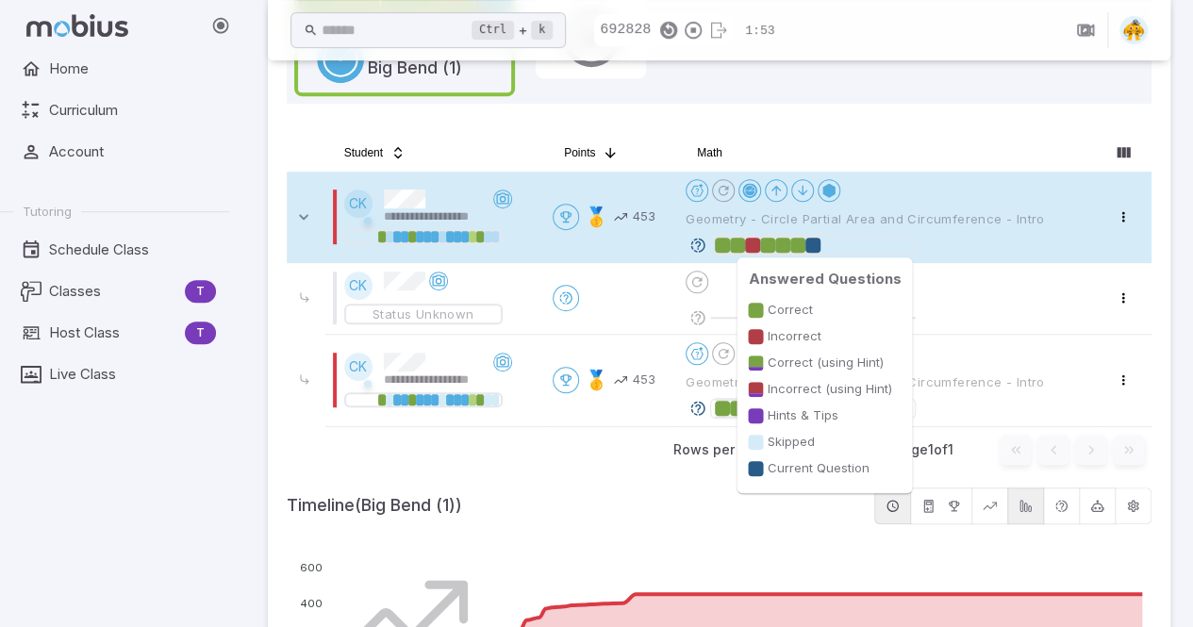
click at [889, 237] on div at bounding box center [813, 245] width 196 height 19
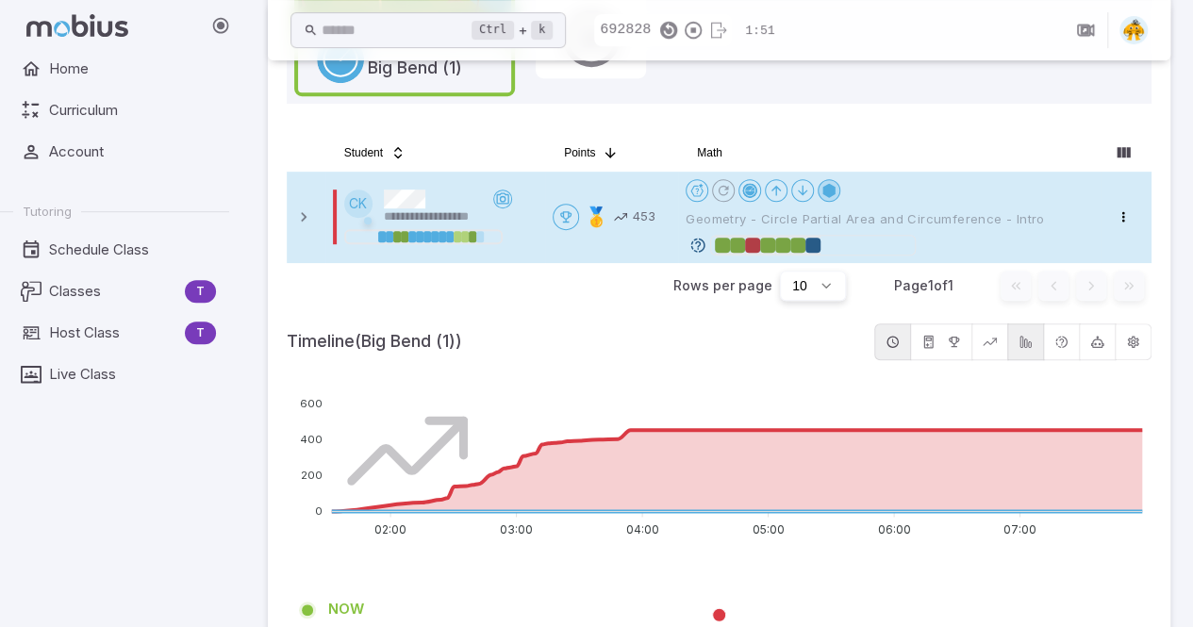
click at [839, 197] on button at bounding box center [829, 190] width 23 height 23
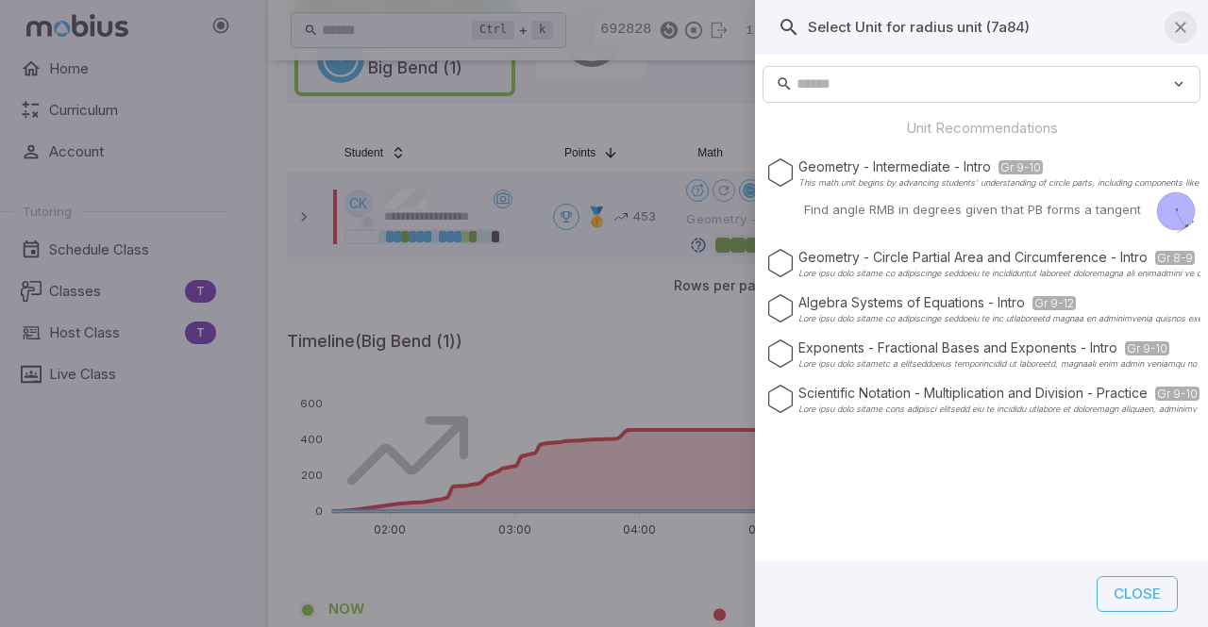
click at [1191, 26] on button "button" at bounding box center [1180, 27] width 32 height 32
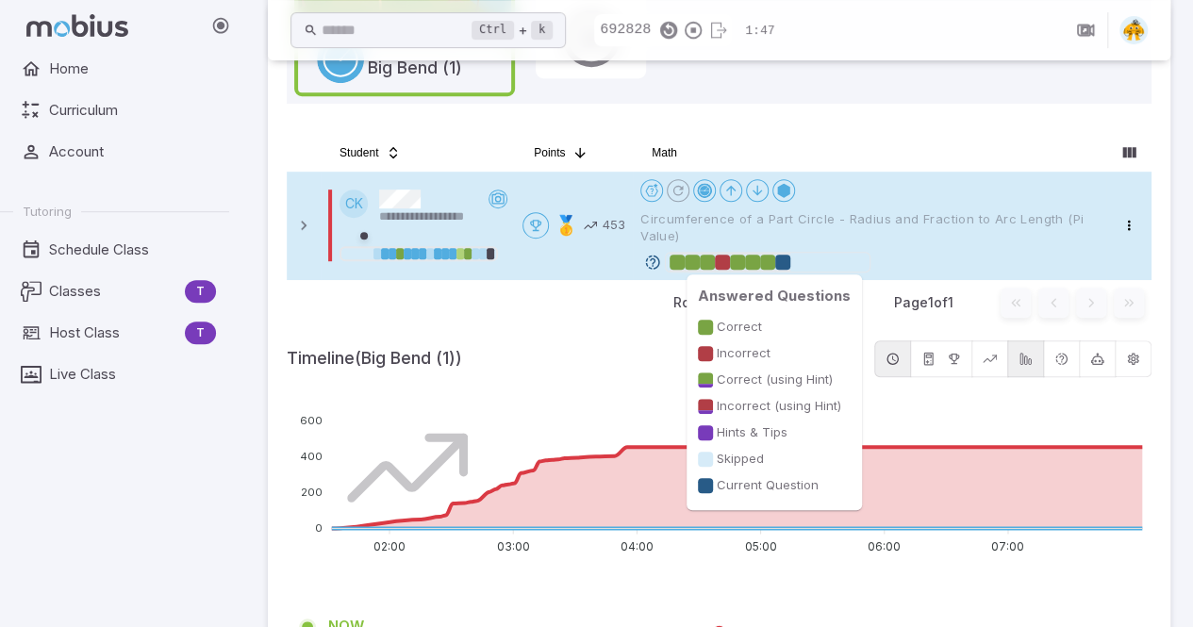
click at [766, 259] on div at bounding box center [767, 262] width 15 height 15
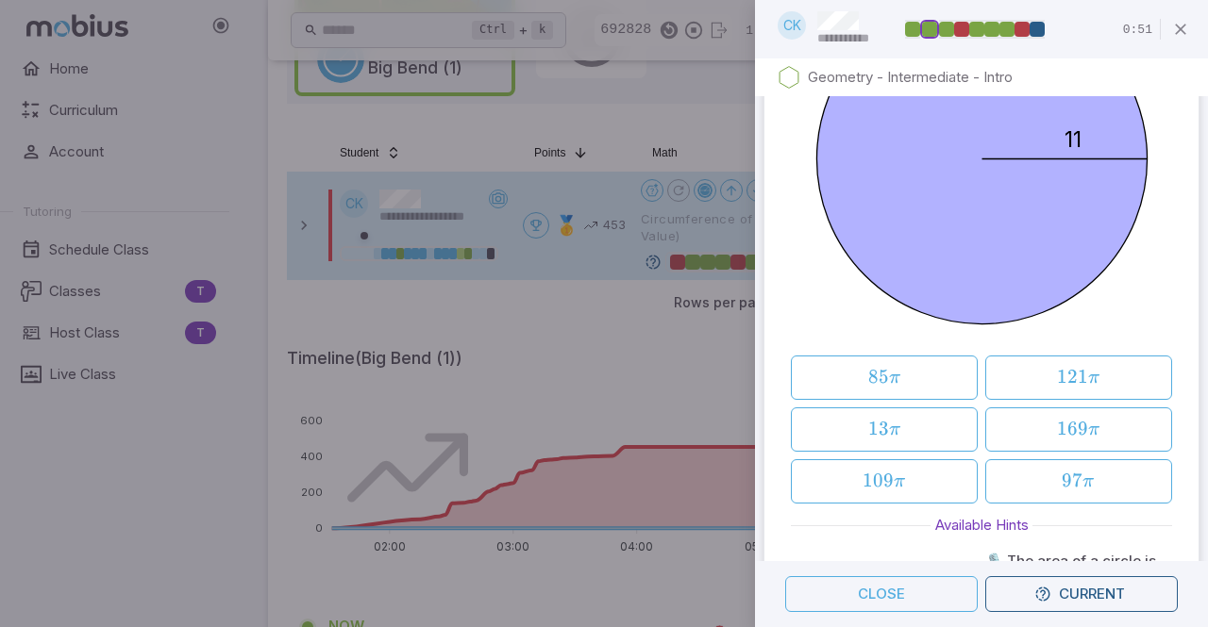
scroll to position [4839, 0]
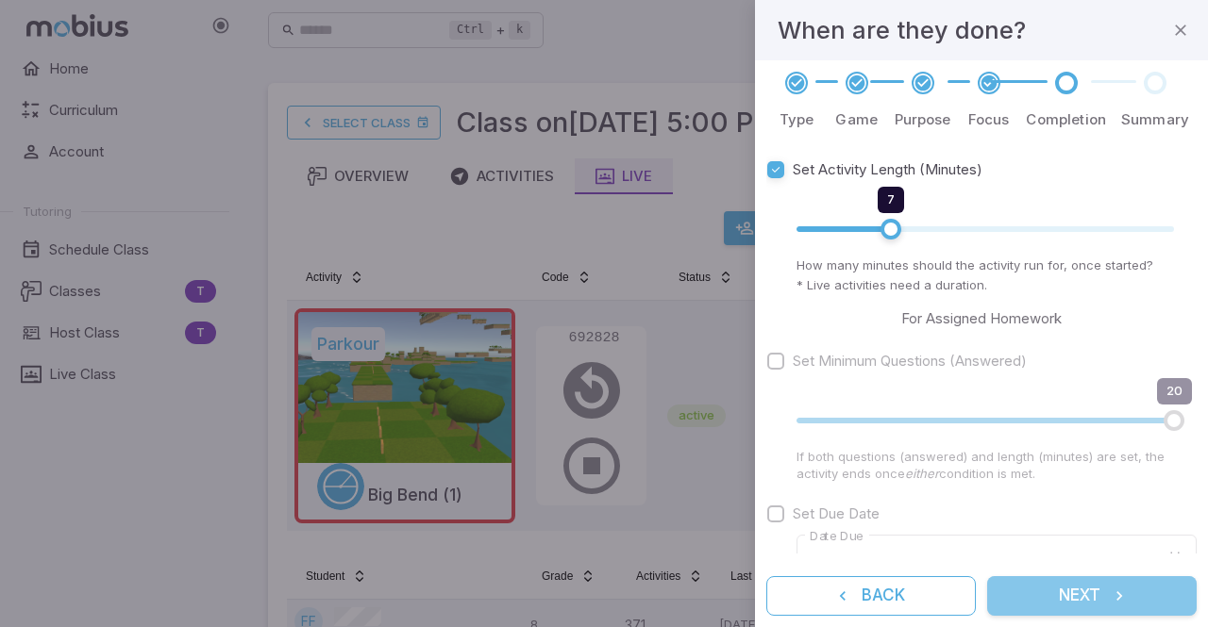
click at [1056, 600] on button "Next" at bounding box center [1091, 596] width 209 height 40
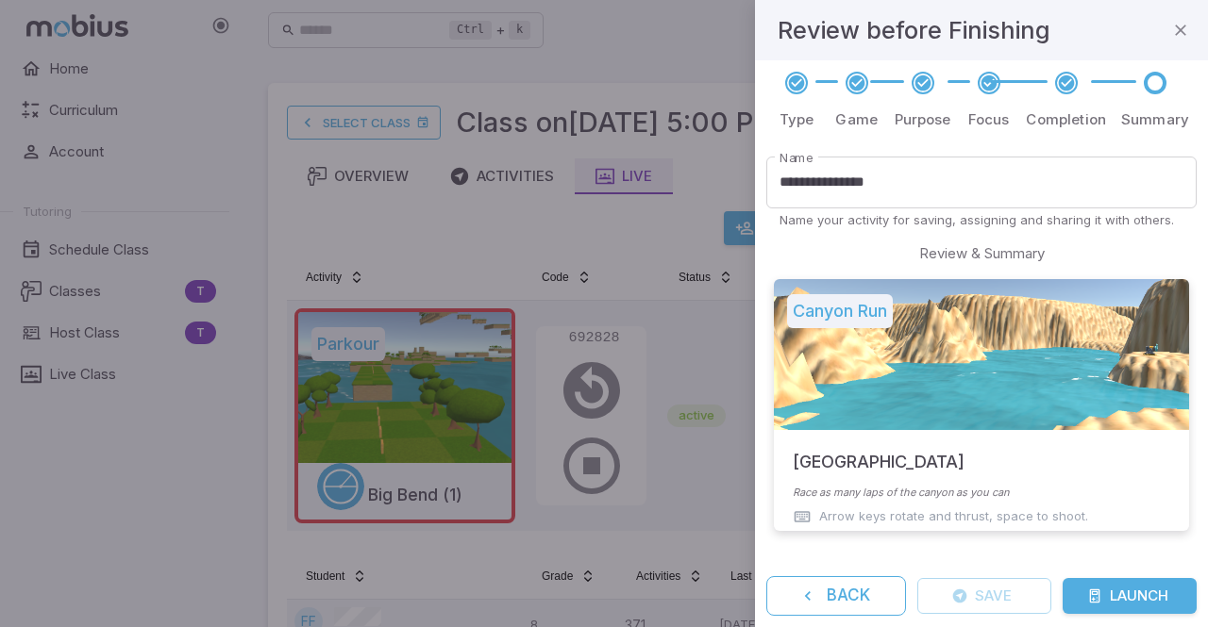
click at [1119, 601] on button "Launch" at bounding box center [1129, 596] width 134 height 36
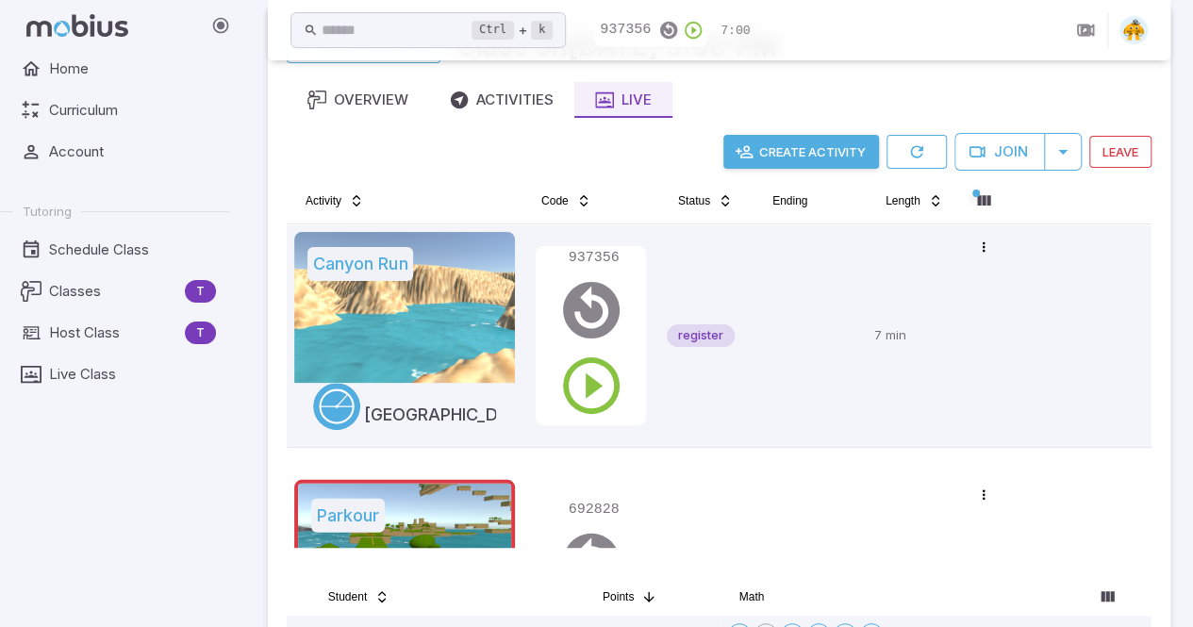
scroll to position [79, 0]
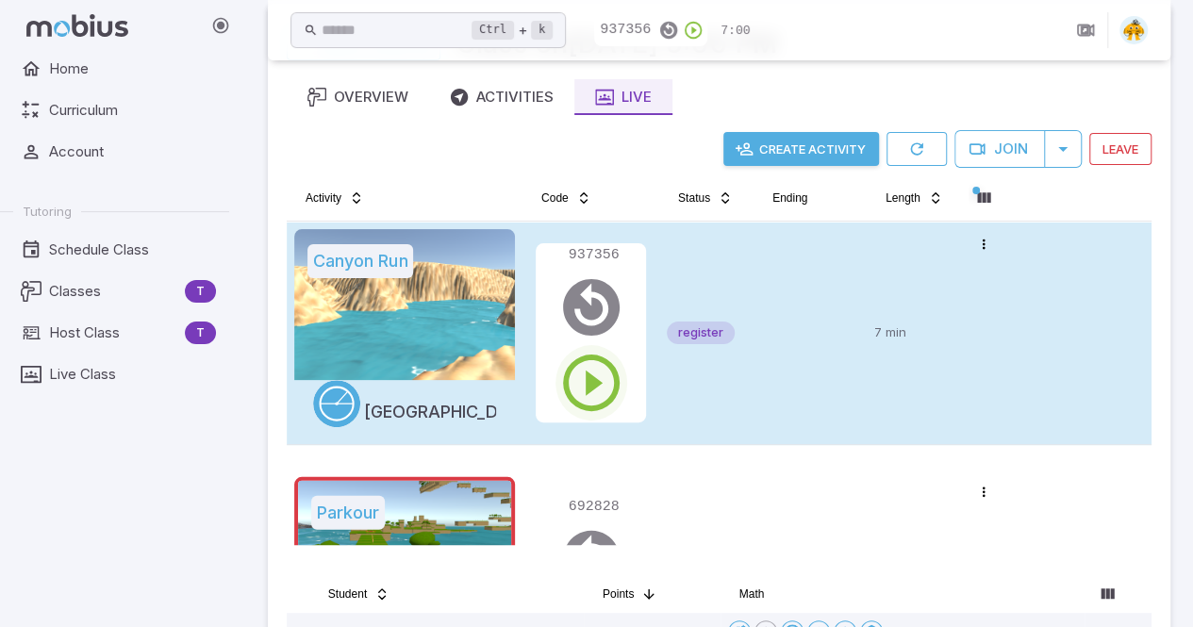
click at [608, 392] on icon "button" at bounding box center [592, 383] width 68 height 68
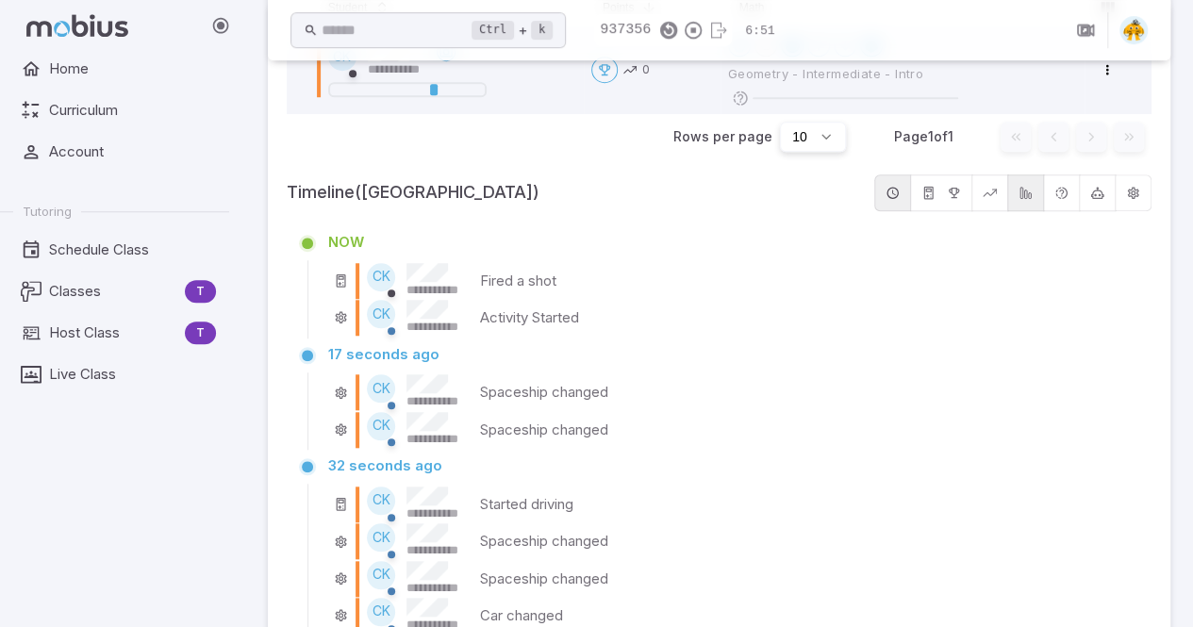
scroll to position [668, 0]
click at [477, 282] on div "**********" at bounding box center [732, 278] width 808 height 37
click at [492, 278] on p "Fired a shot" at bounding box center [517, 279] width 76 height 21
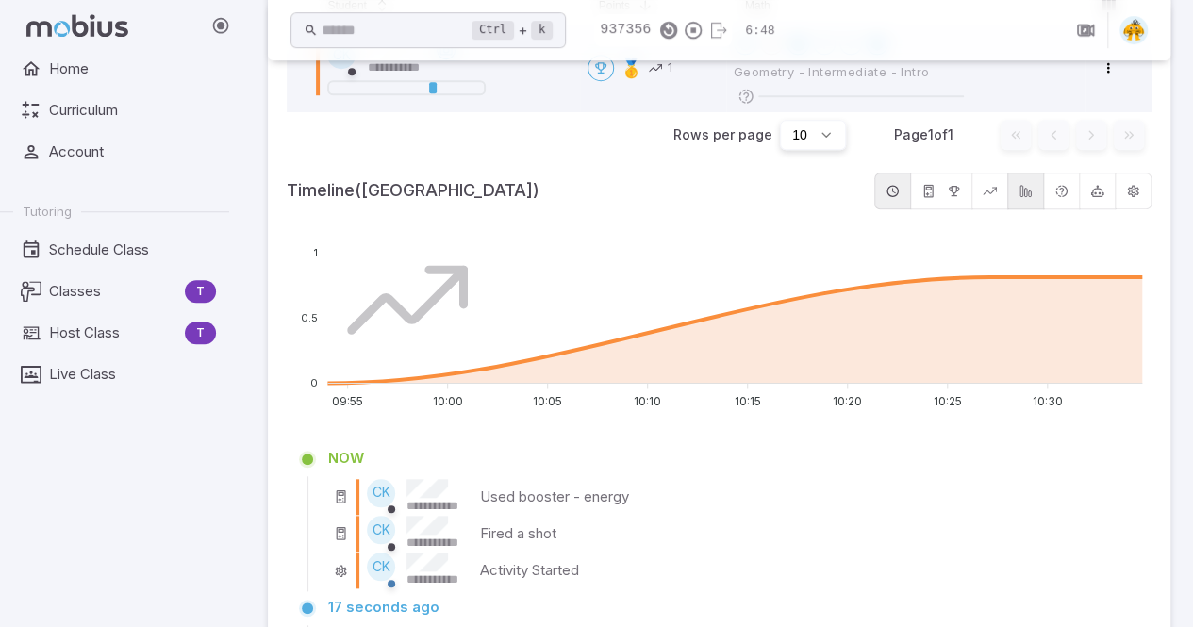
click at [521, 277] on foreignobject at bounding box center [719, 319] width 865 height 189
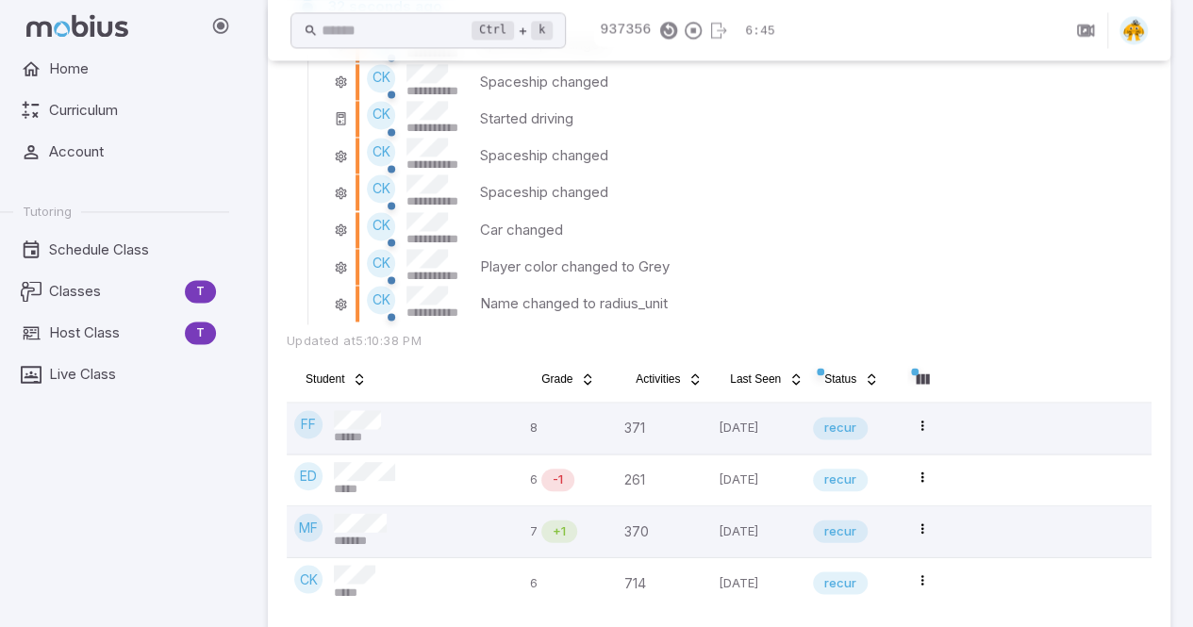
scroll to position [1379, 0]
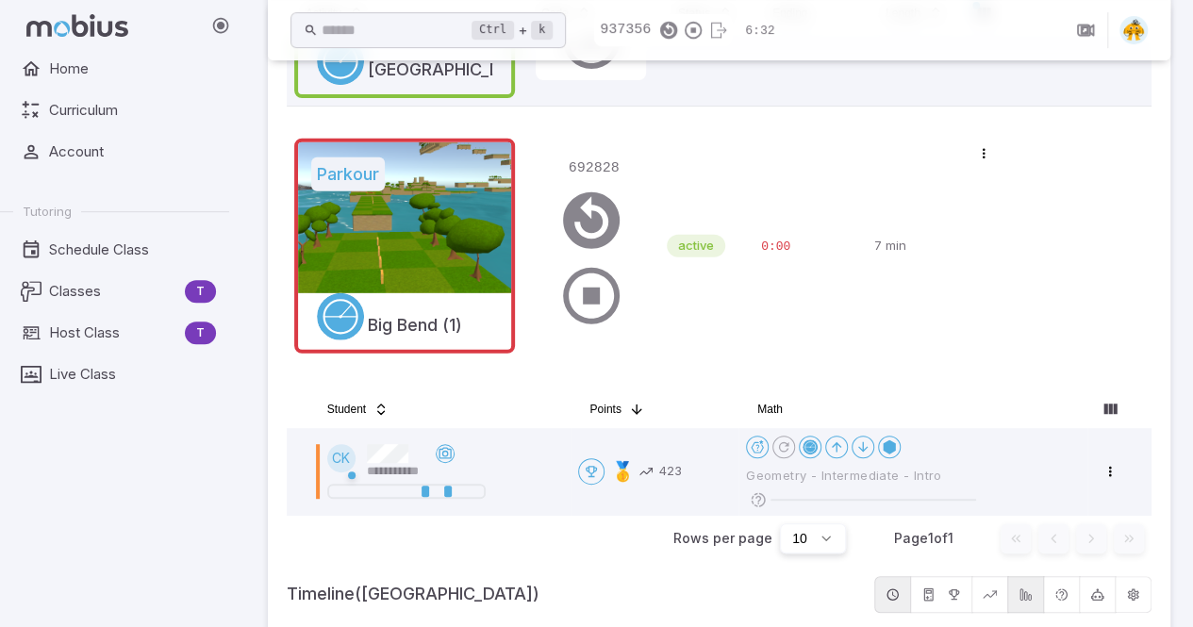
scroll to position [262, 0]
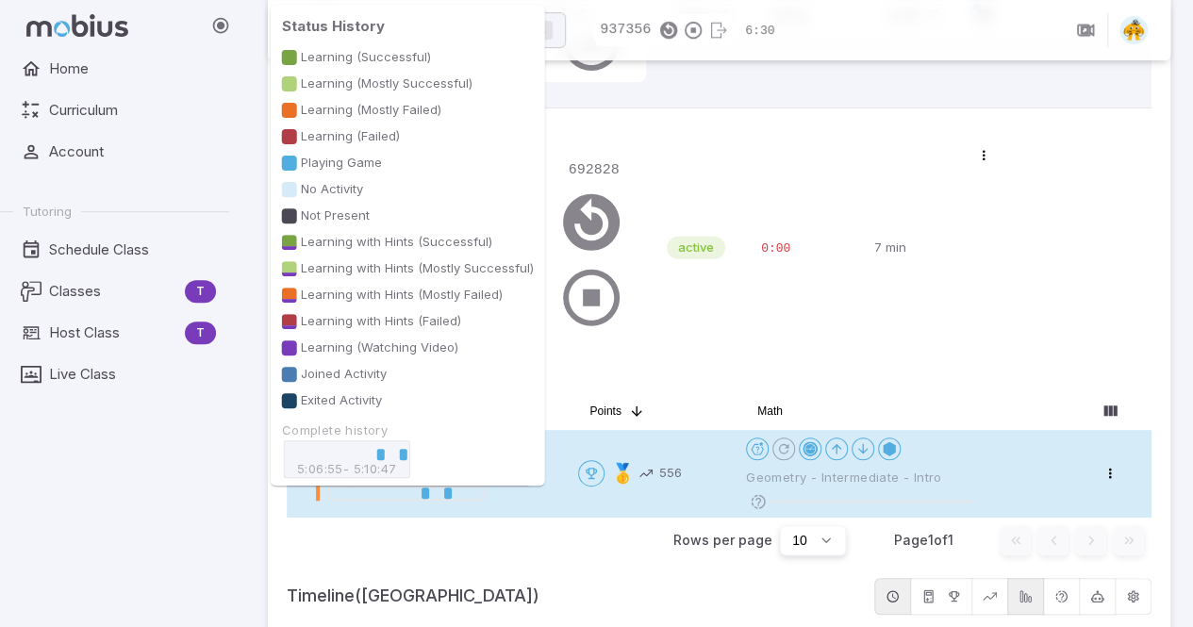
click at [469, 492] on div at bounding box center [406, 493] width 151 height 11
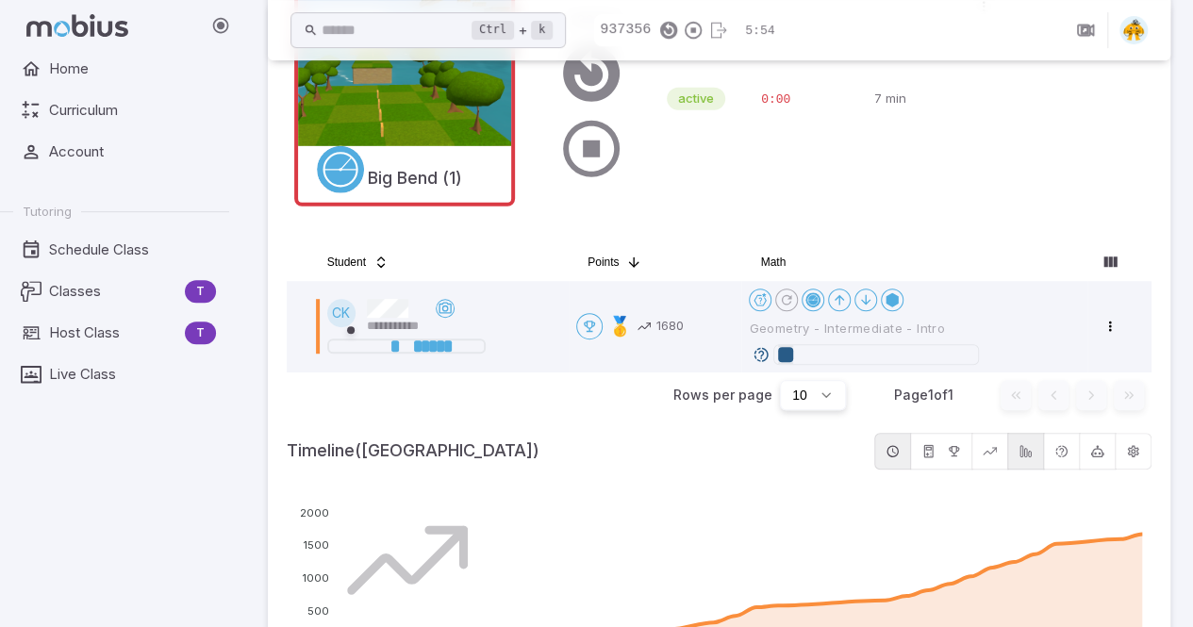
scroll to position [411, 0]
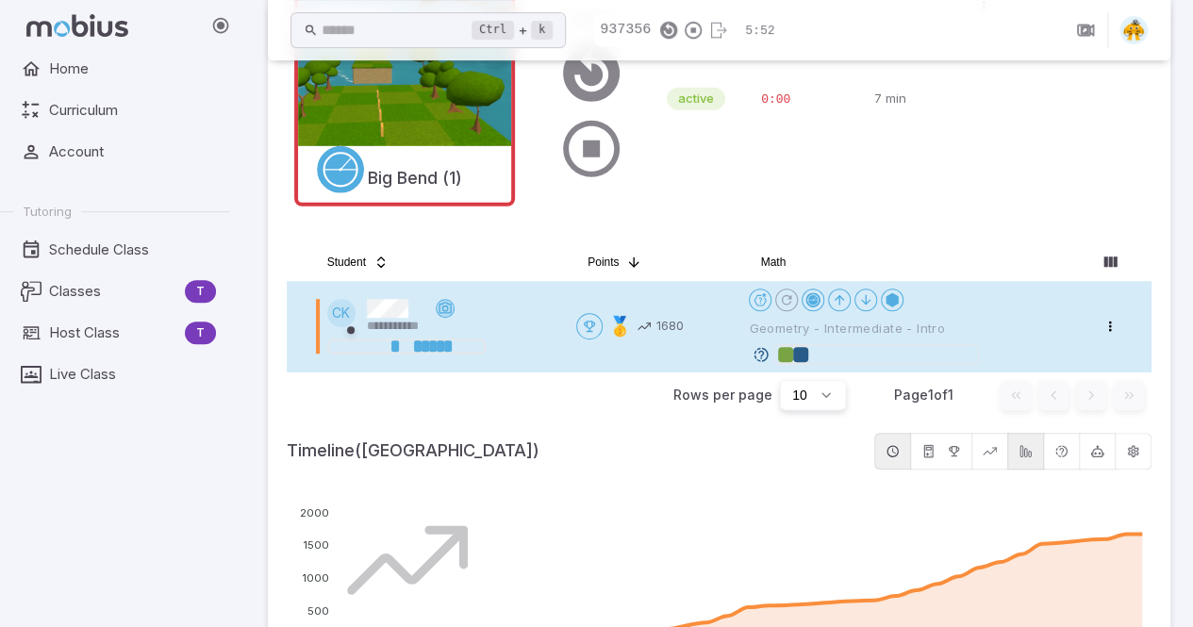
click at [446, 307] on icon at bounding box center [445, 308] width 15 height 15
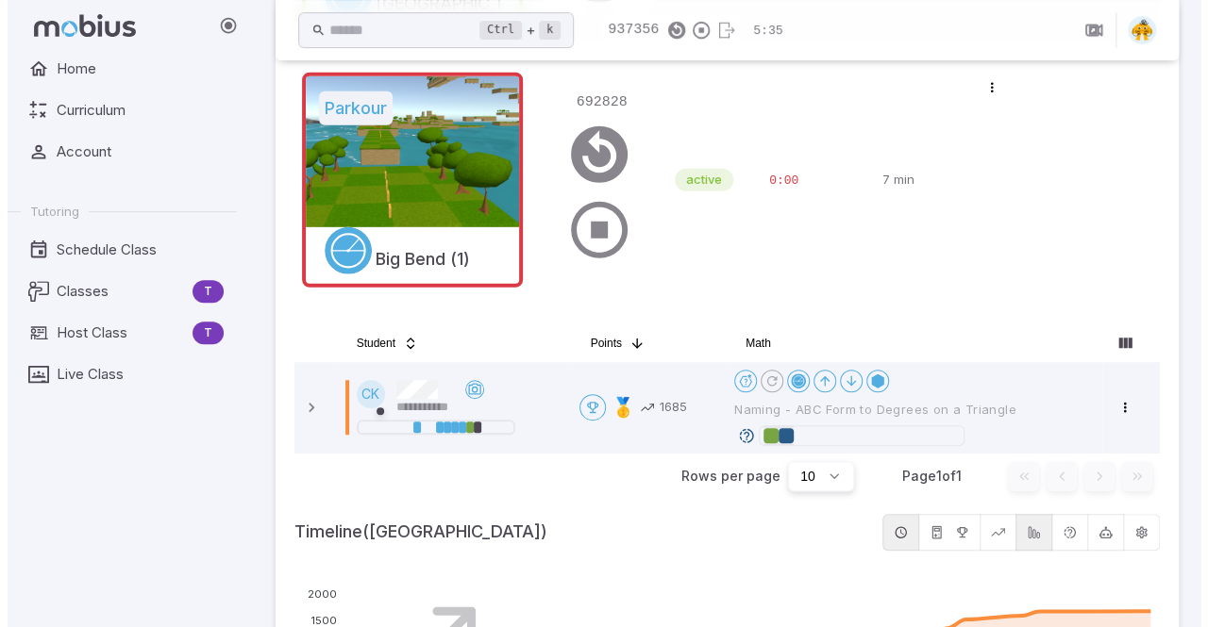
scroll to position [326, 0]
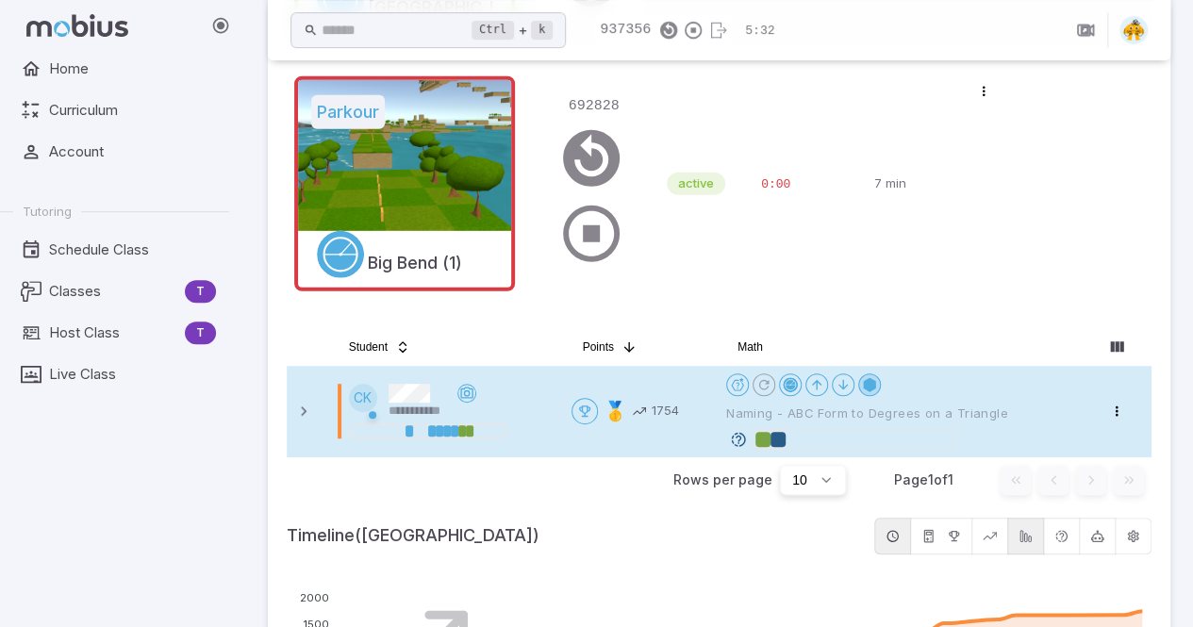
click at [877, 390] on icon at bounding box center [869, 384] width 15 height 15
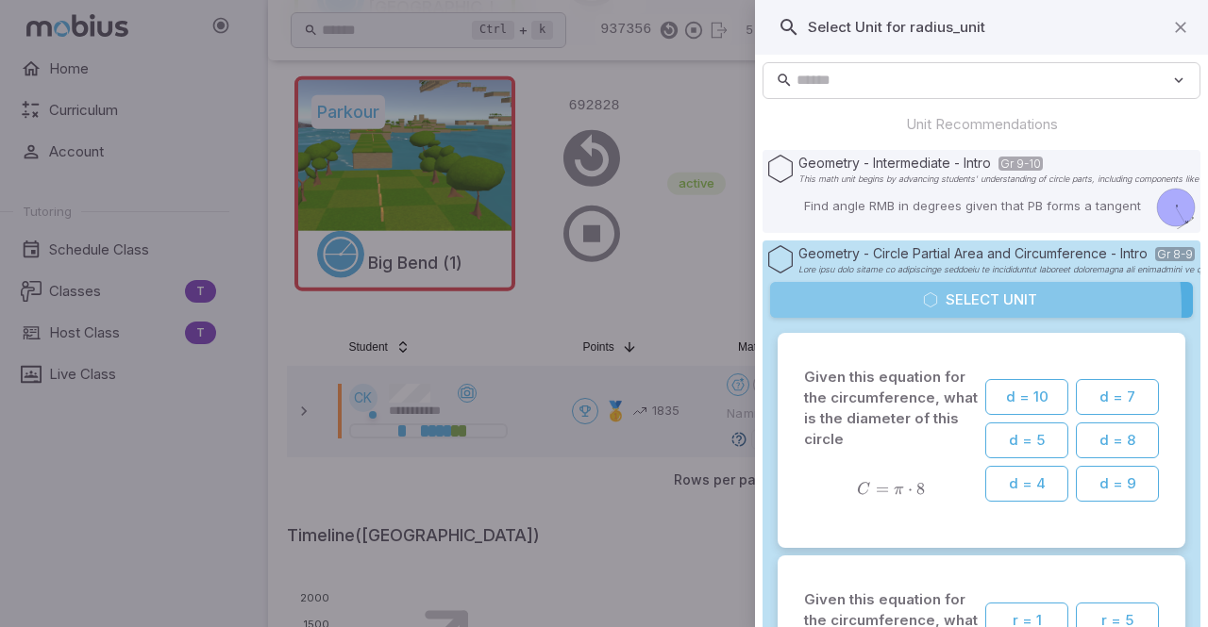
click at [932, 308] on button "Select Unit" at bounding box center [981, 300] width 423 height 36
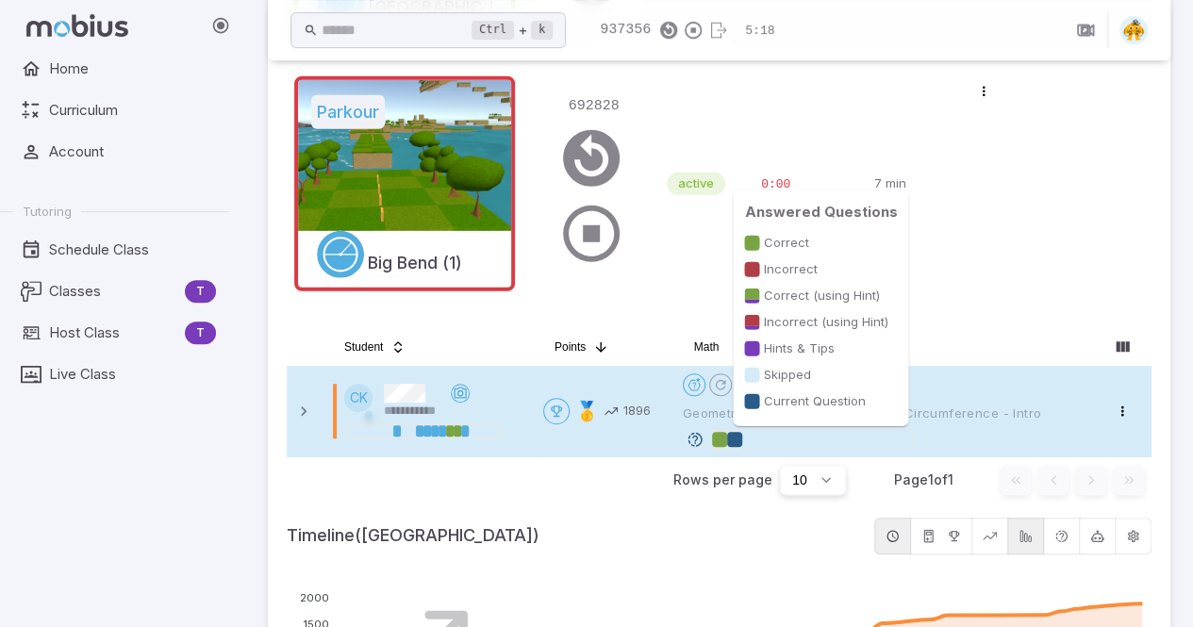
click at [742, 444] on div at bounding box center [734, 439] width 15 height 15
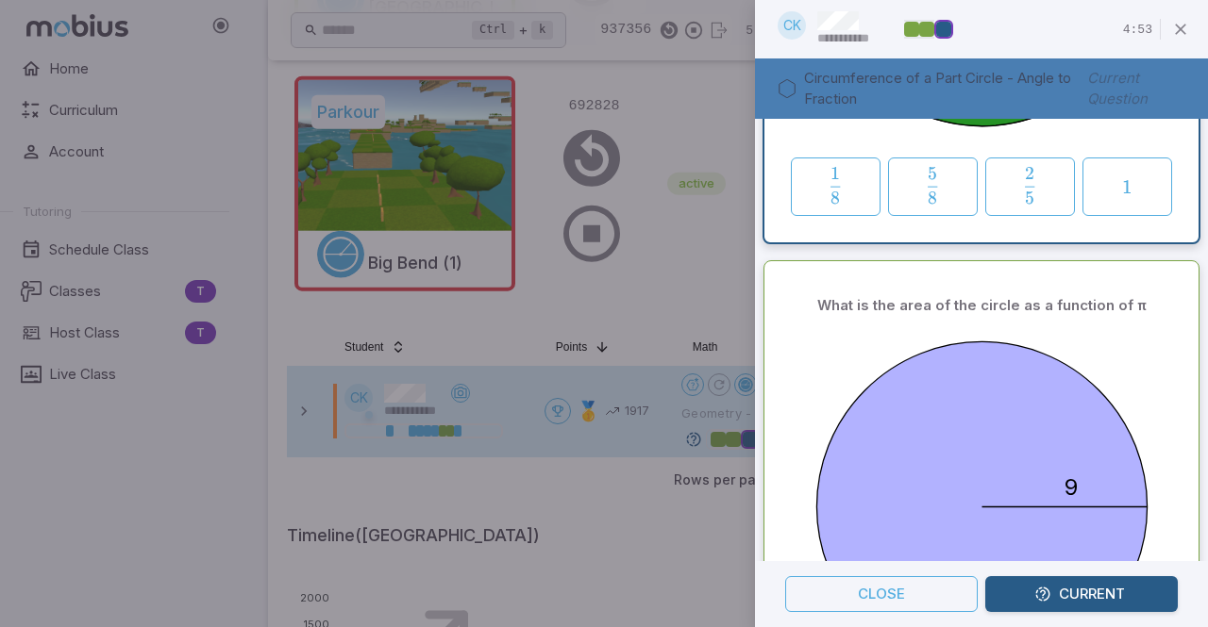
scroll to position [0, 0]
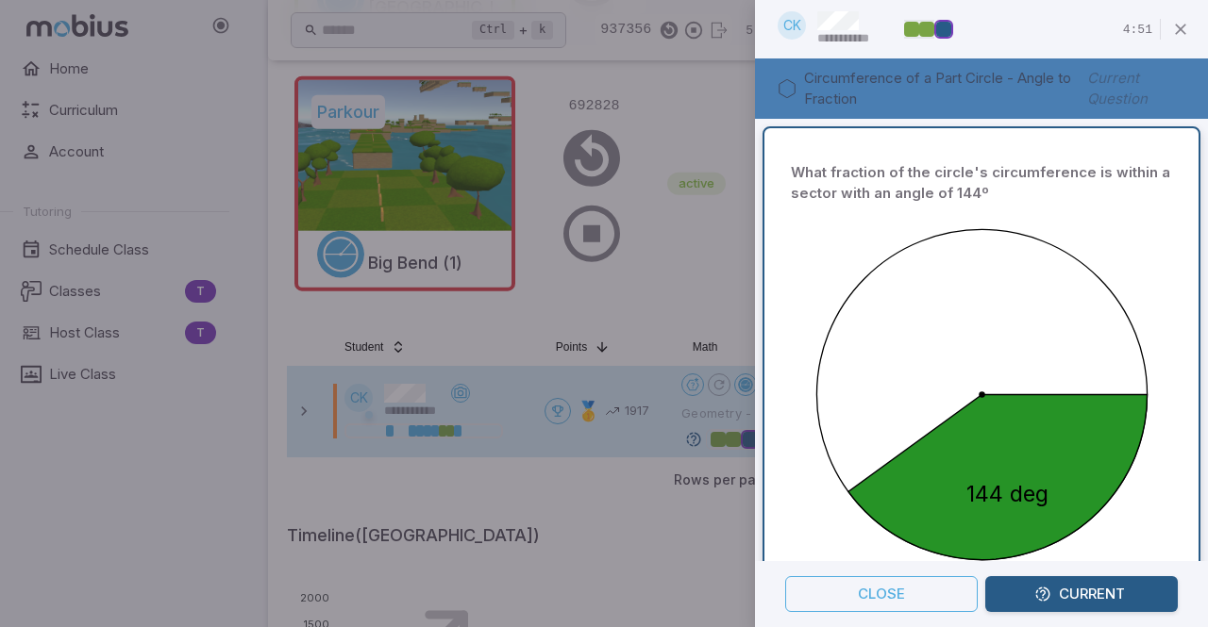
click at [1079, 590] on button "Current" at bounding box center [1081, 594] width 192 height 36
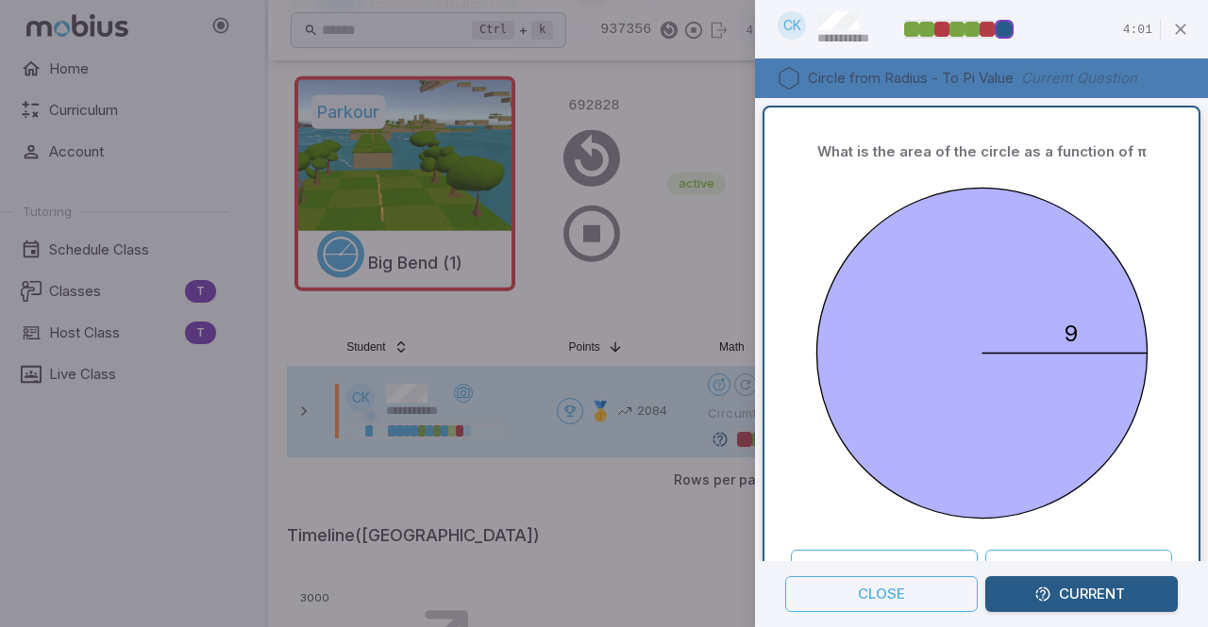
click at [77, 476] on div at bounding box center [604, 313] width 1208 height 627
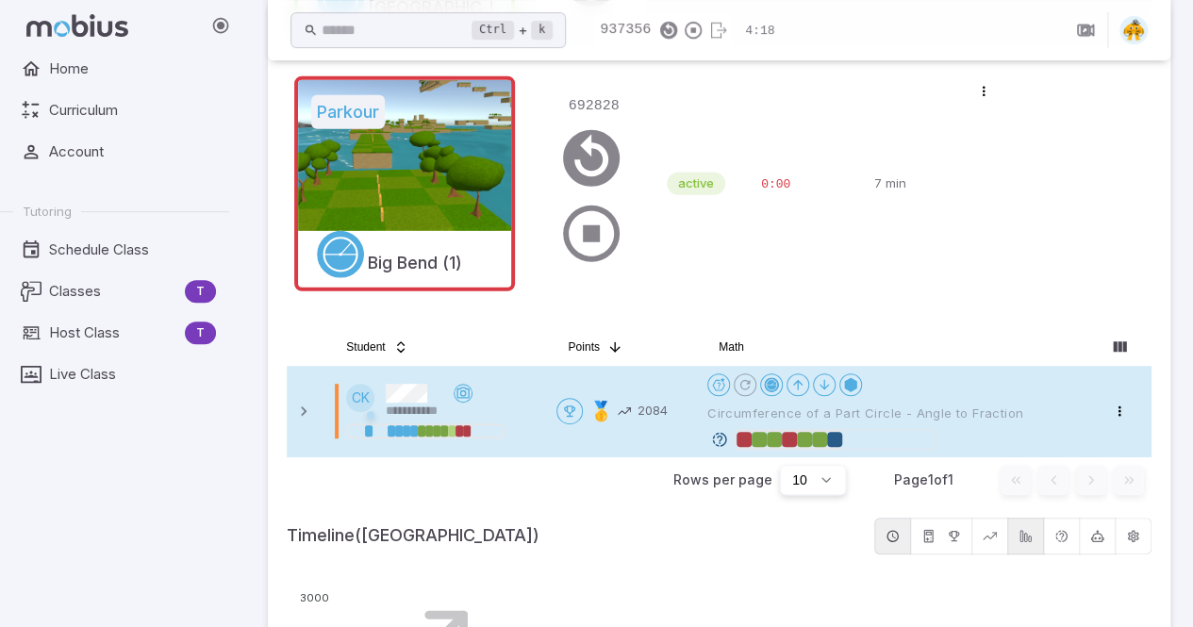
click at [691, 426] on td "Open menu 🥇 2084" at bounding box center [624, 412] width 151 height 92
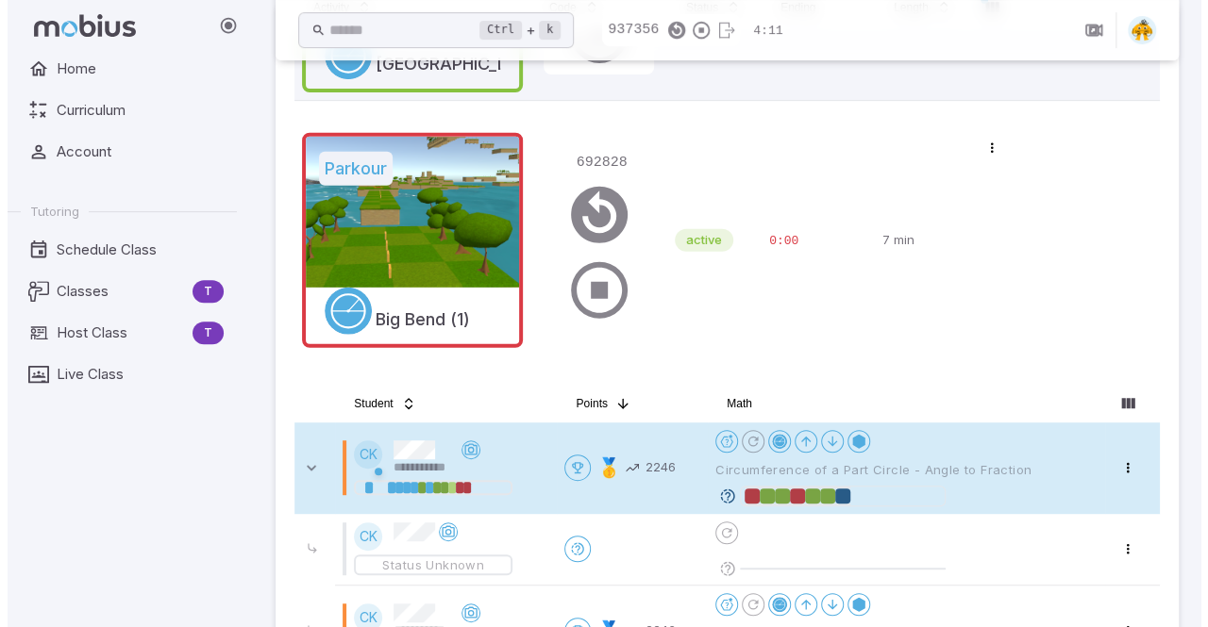
scroll to position [279, 0]
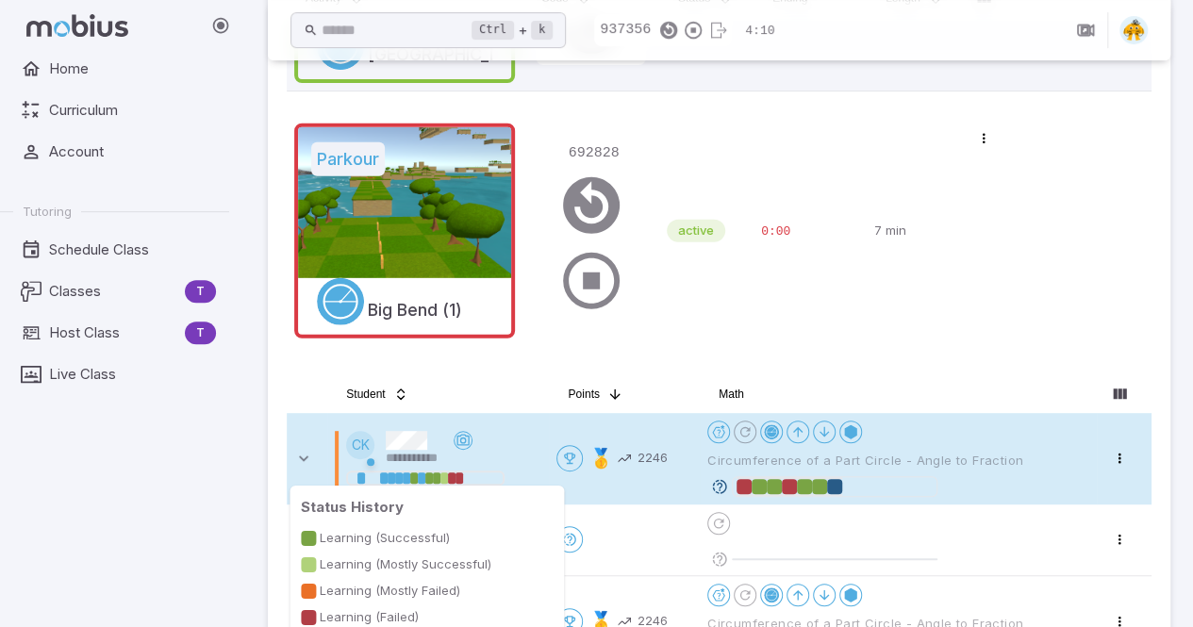
click at [460, 478] on div at bounding box center [460, 478] width 8 height 11
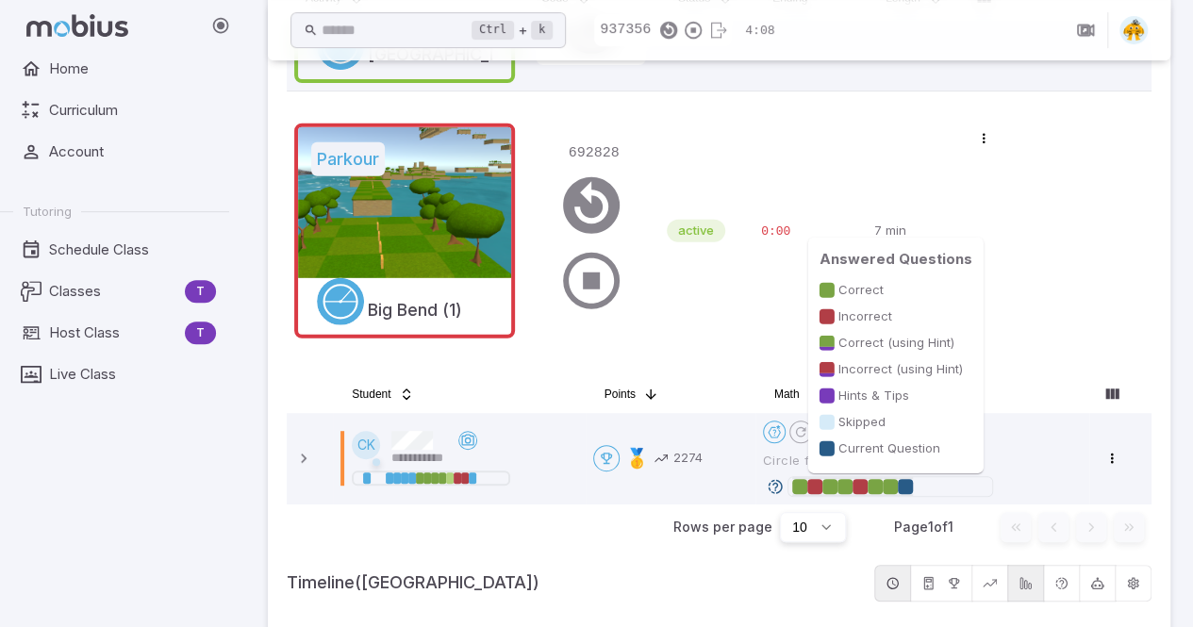
click at [855, 485] on div at bounding box center [860, 486] width 15 height 15
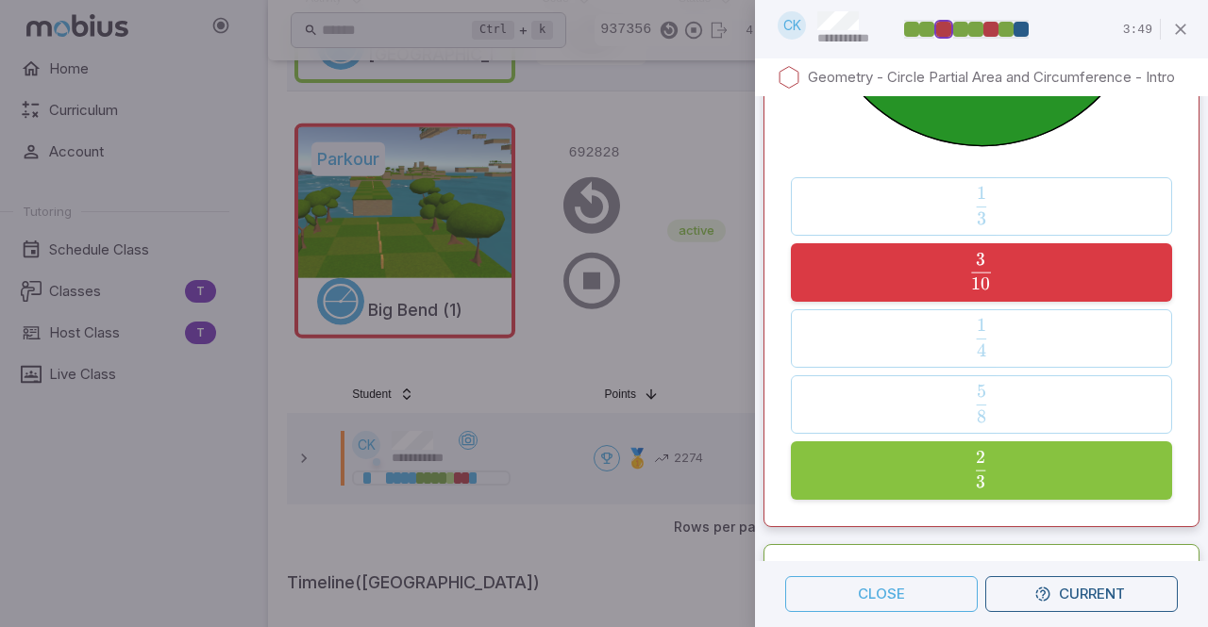
scroll to position [3728, 0]
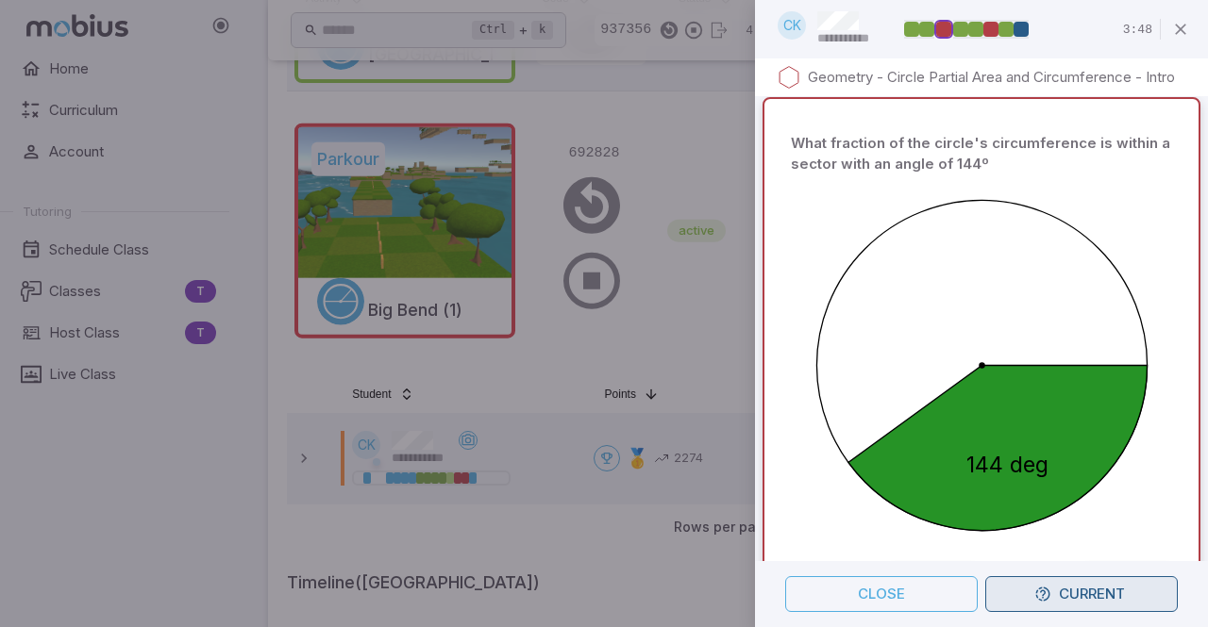
click at [1031, 597] on button "Current" at bounding box center [1081, 594] width 192 height 36
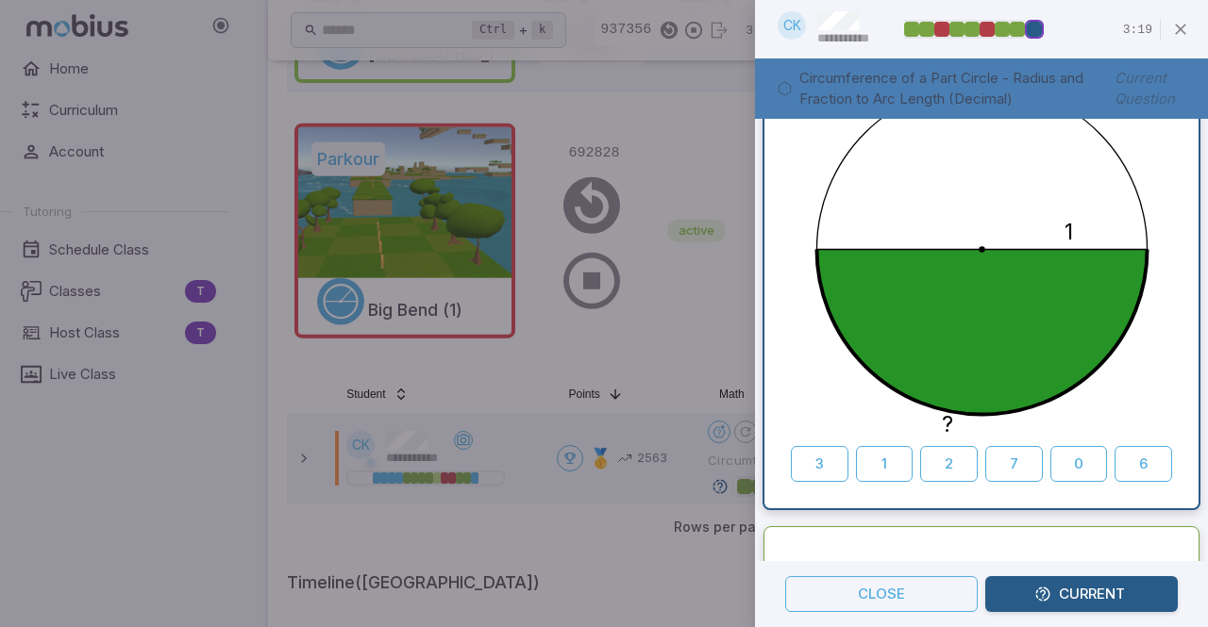
scroll to position [155, 0]
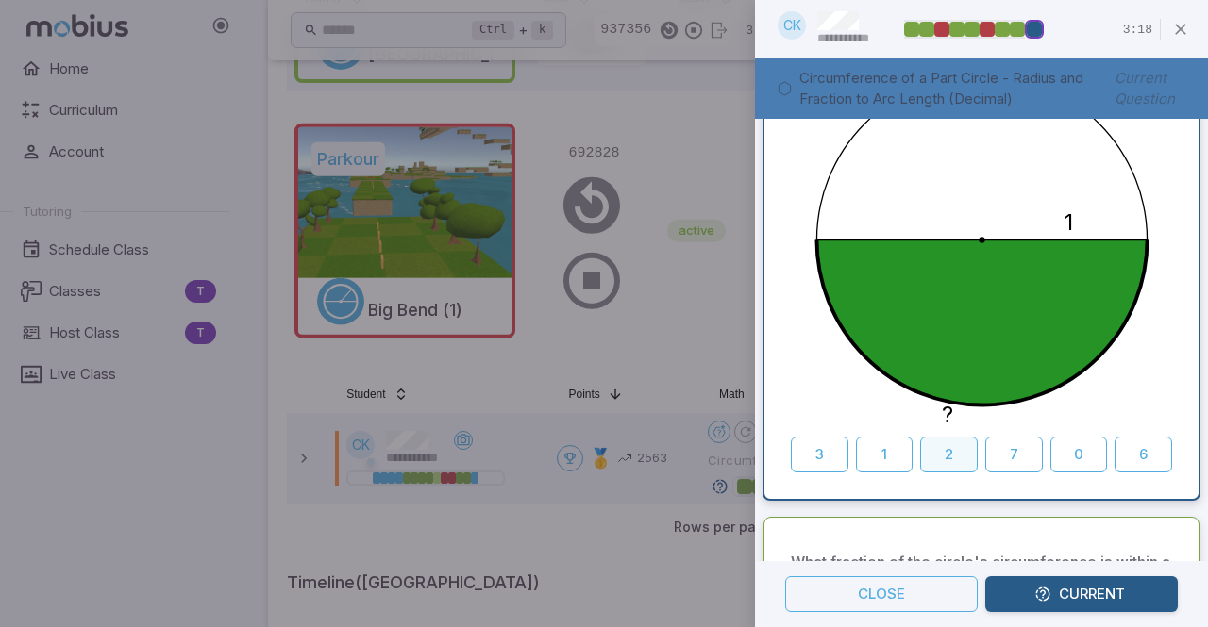
click at [958, 458] on button "2" at bounding box center [949, 455] width 58 height 36
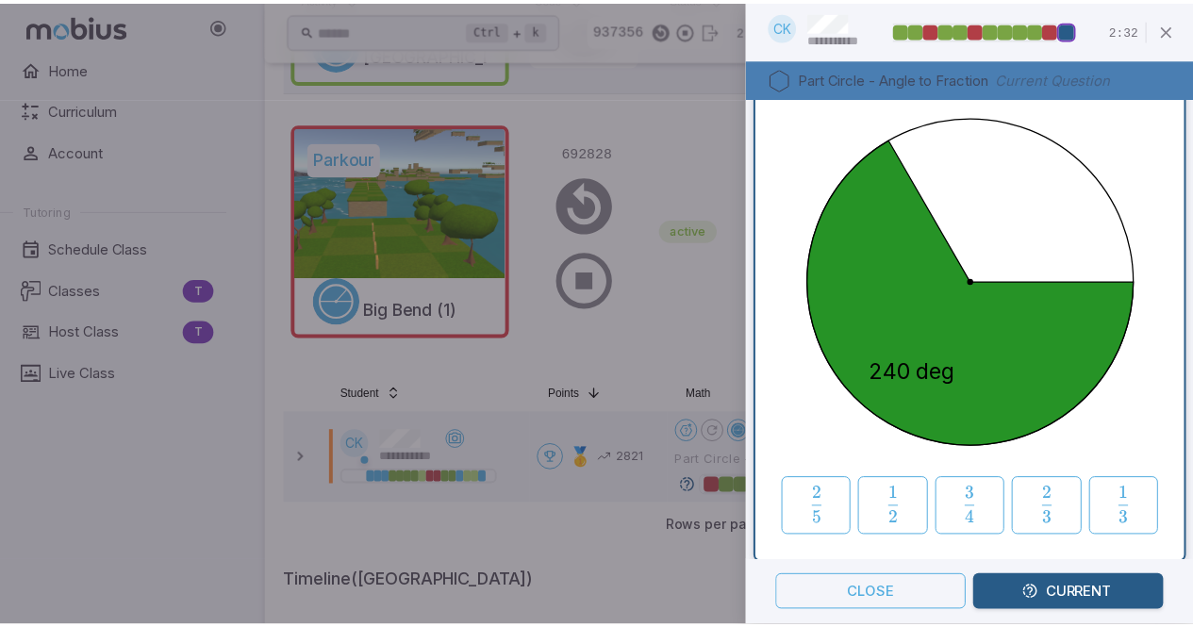
scroll to position [80, 0]
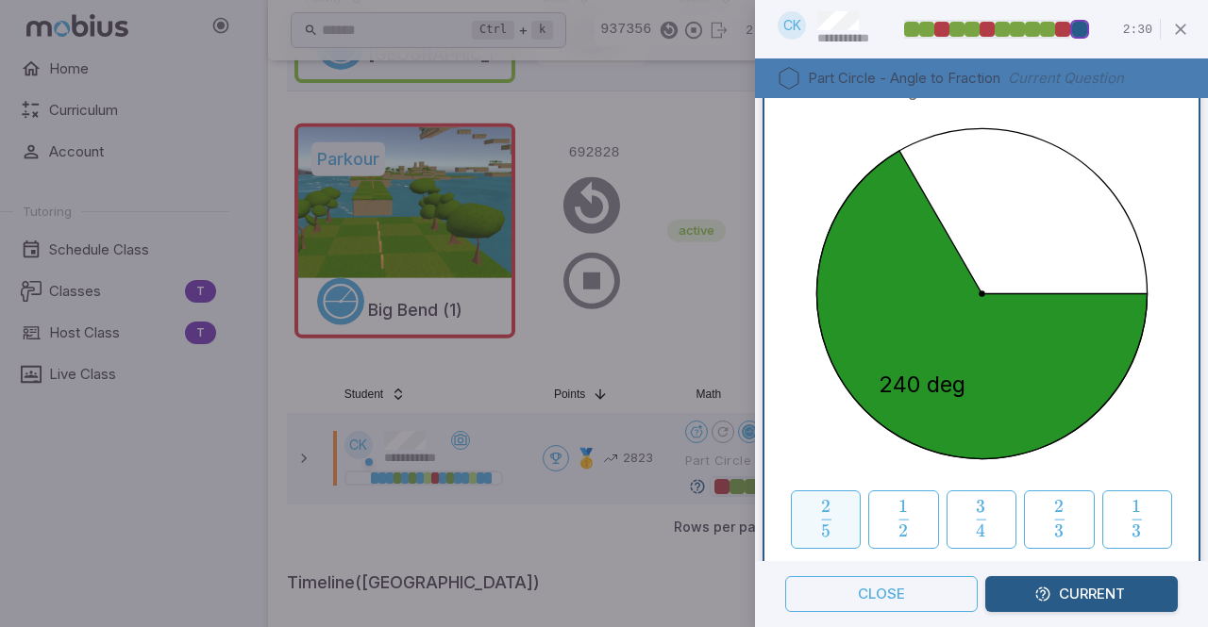
click at [821, 510] on span "2" at bounding box center [825, 506] width 9 height 22
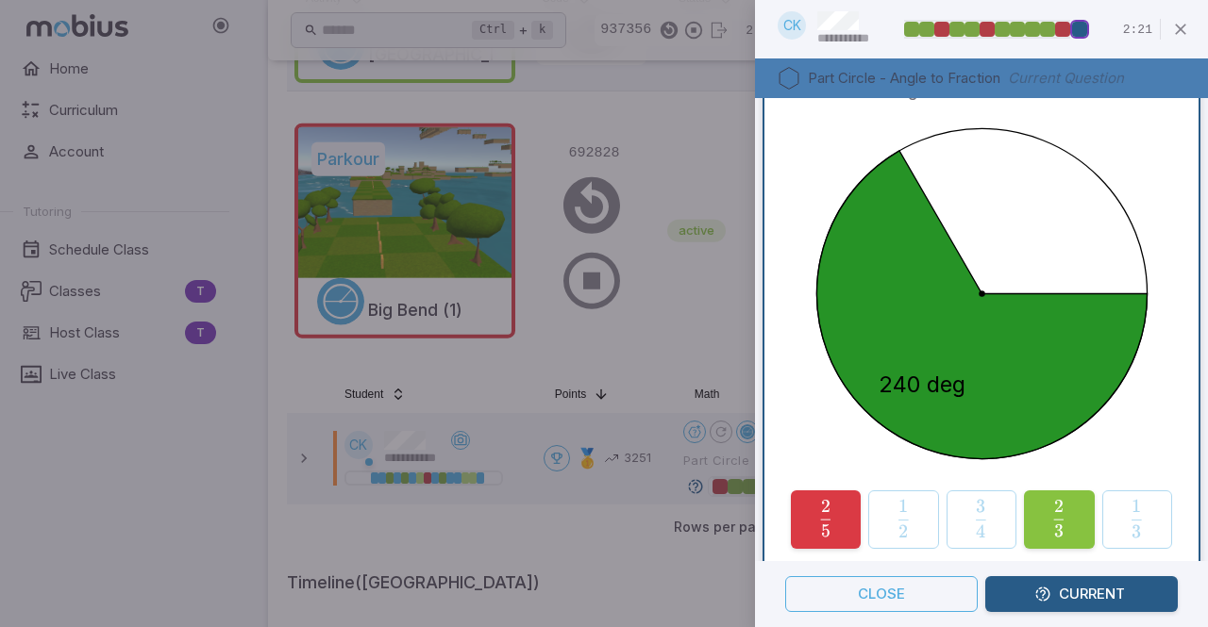
click at [1161, 347] on div "What fraction of the circle's area is shaded if the sector has an angle of 240º…" at bounding box center [981, 301] width 419 height 533
click at [1187, 35] on icon "button" at bounding box center [1180, 29] width 19 height 19
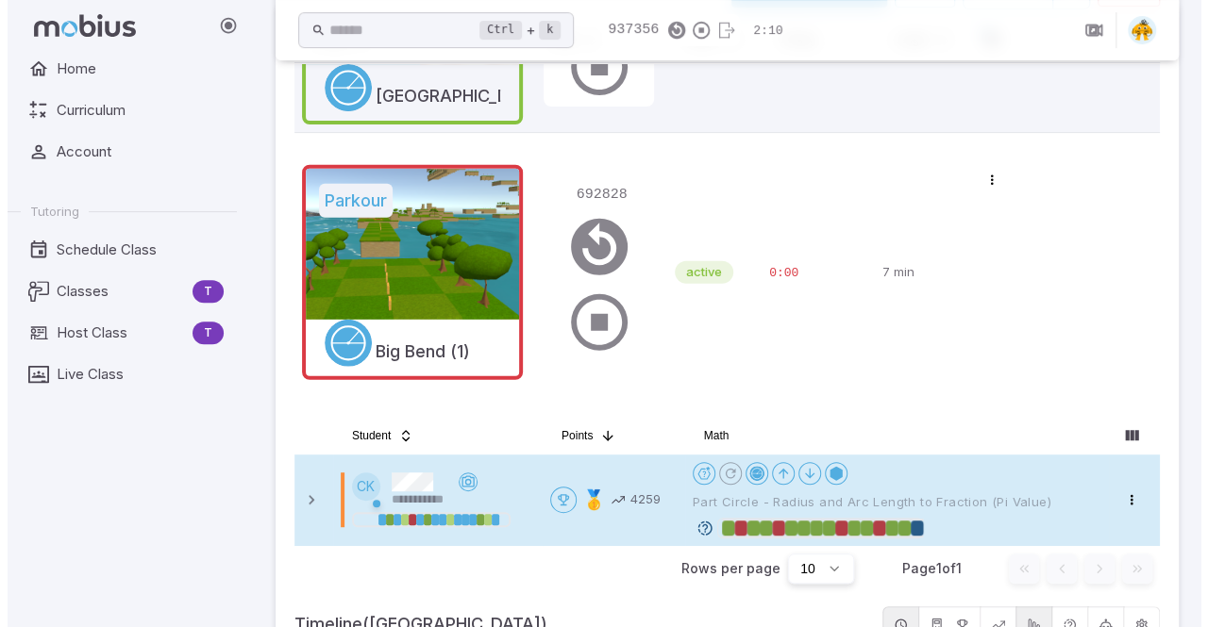
scroll to position [351, 0]
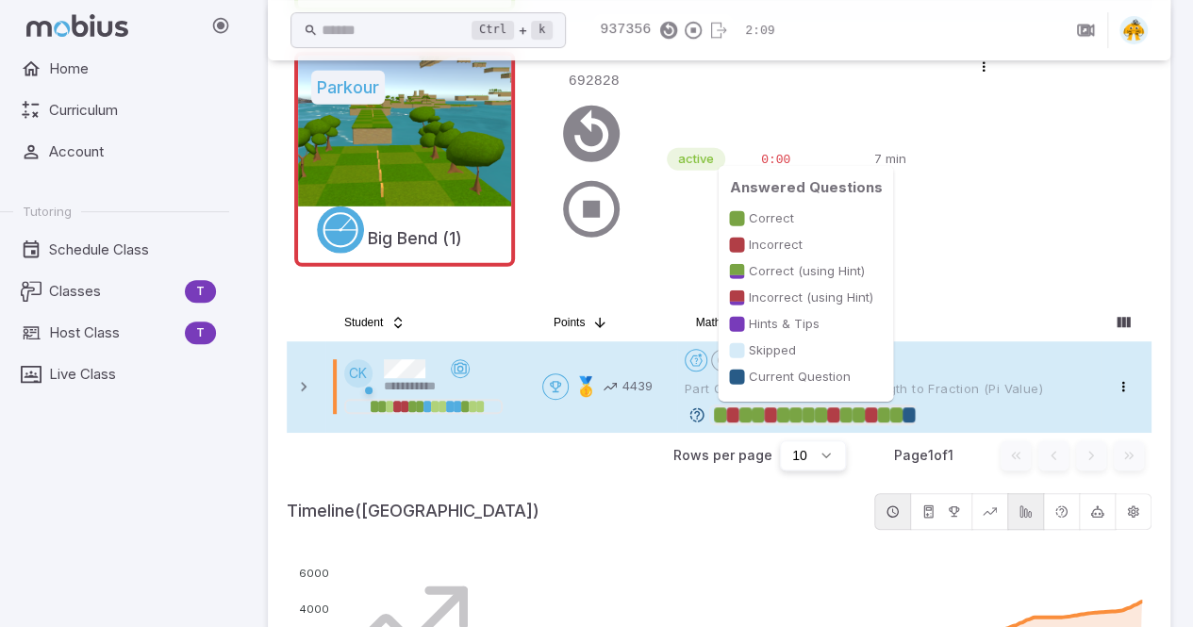
click at [915, 414] on div at bounding box center [909, 415] width 12 height 15
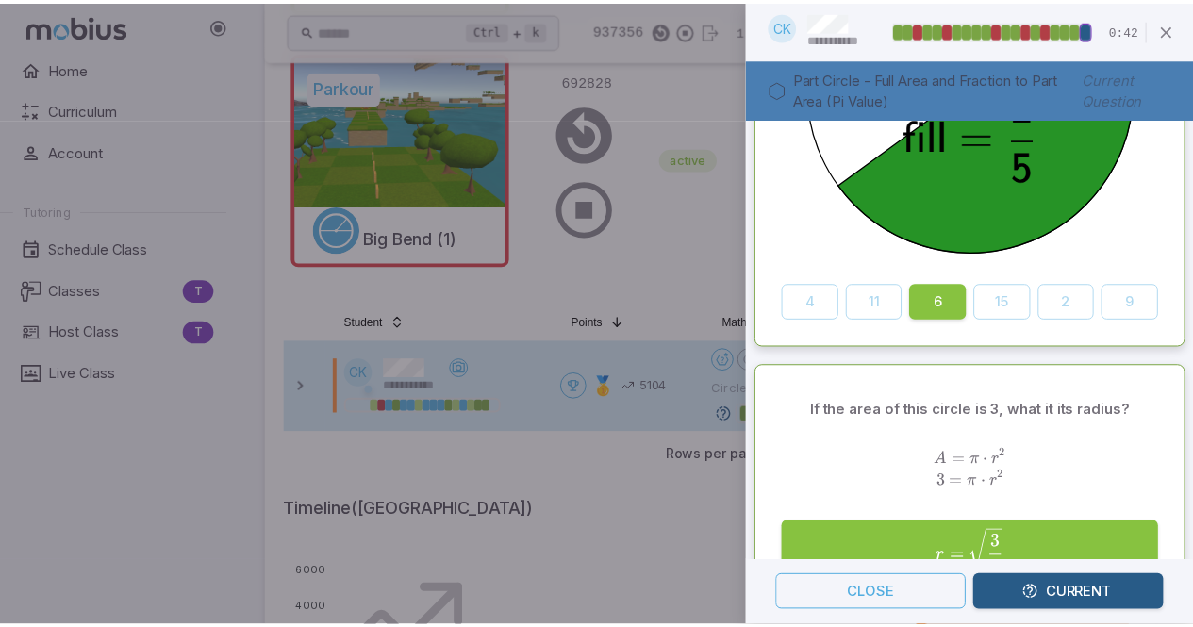
scroll to position [0, 0]
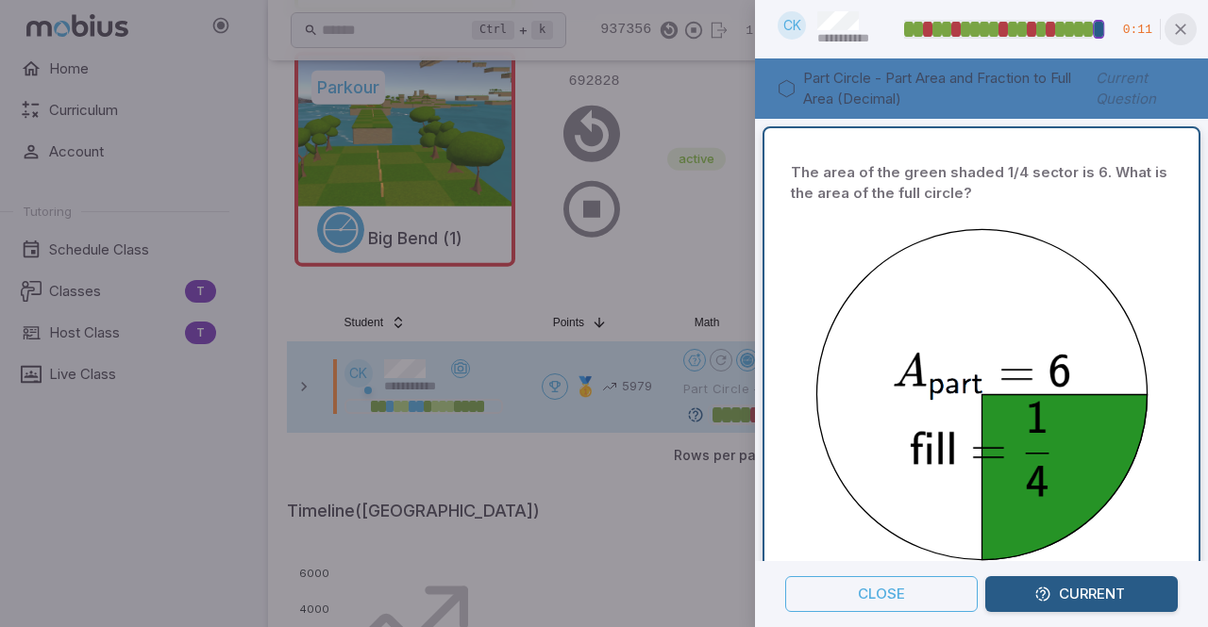
click at [1185, 24] on icon "button" at bounding box center [1180, 29] width 19 height 19
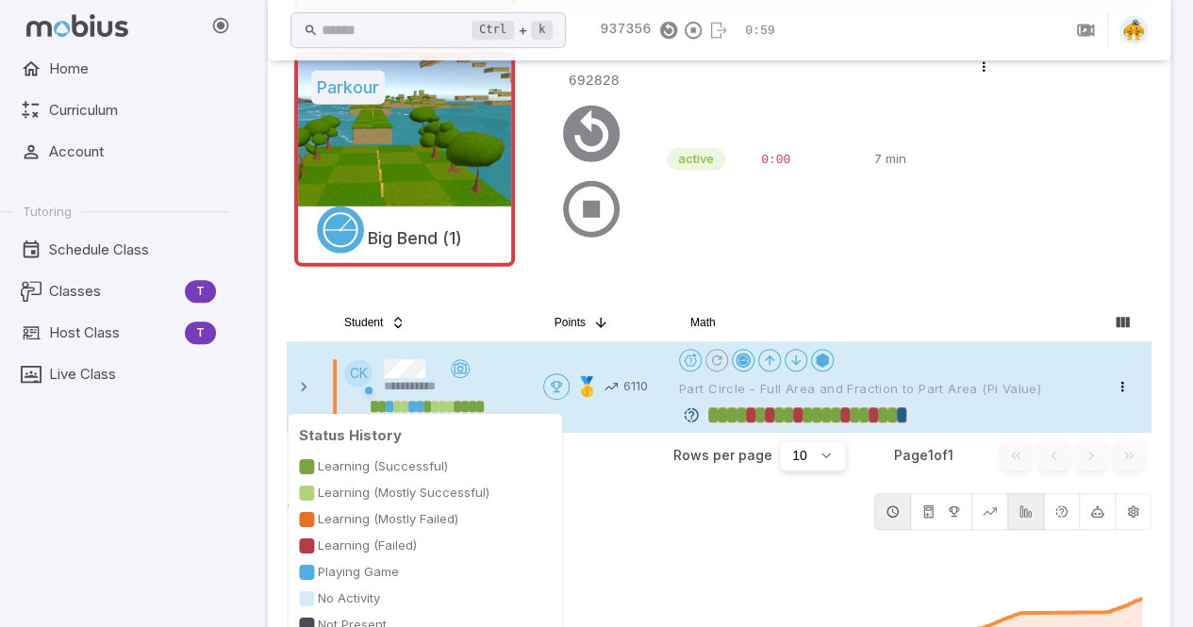
click at [475, 408] on div at bounding box center [473, 406] width 8 height 11
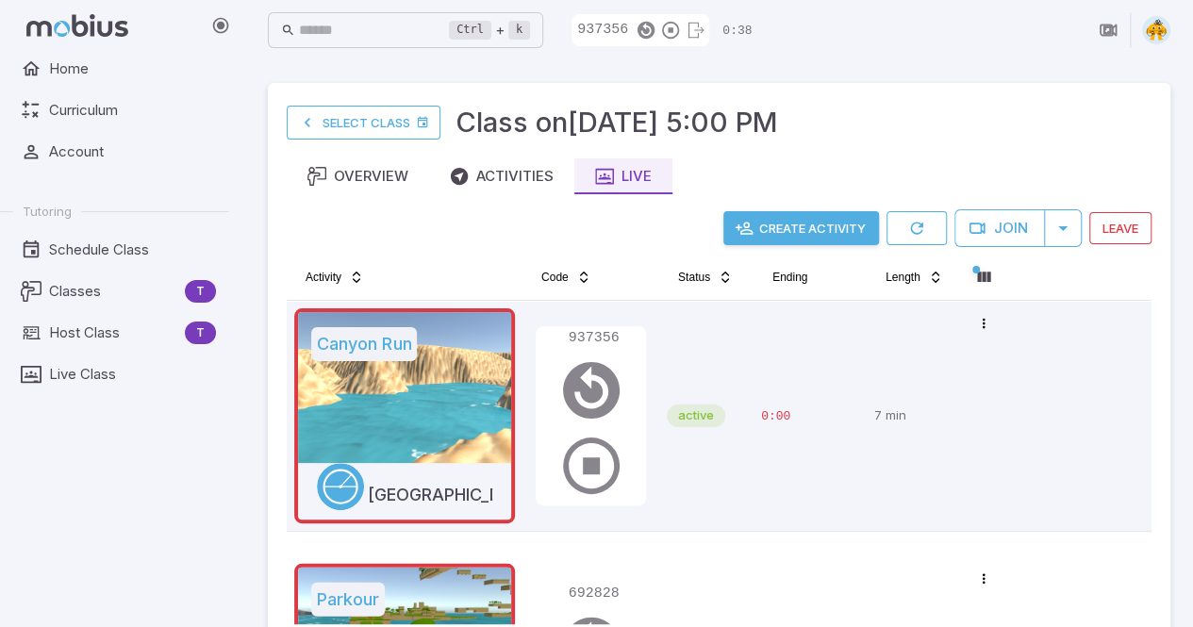
click at [778, 227] on button "Create Activity" at bounding box center [802, 228] width 156 height 34
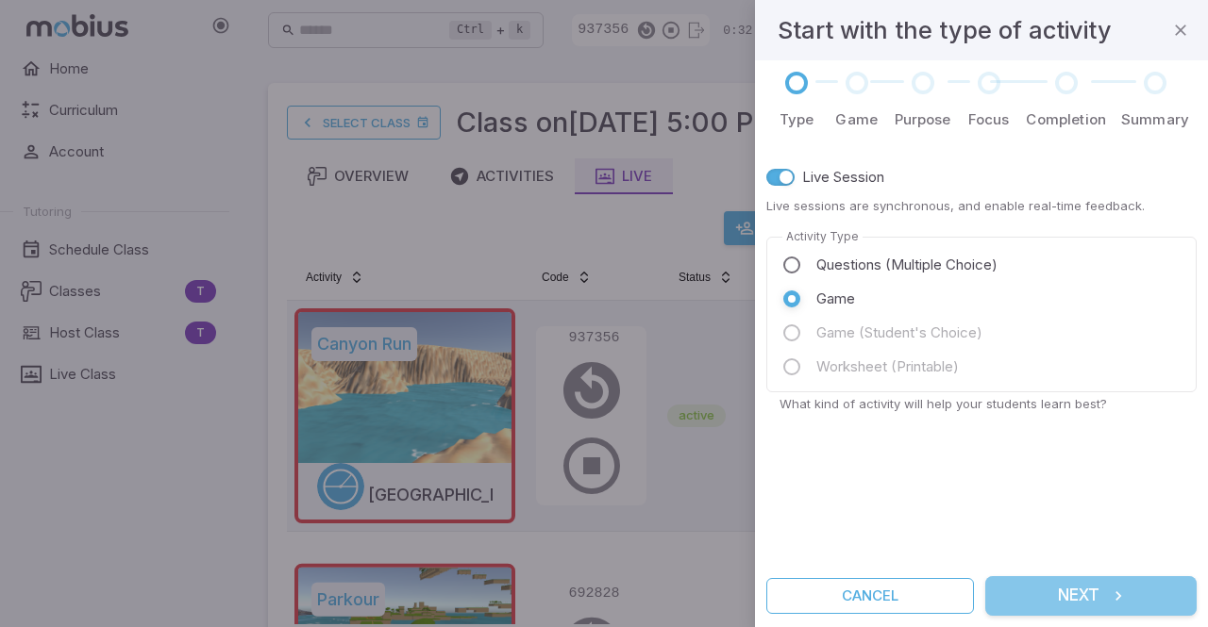
click at [1098, 592] on button "Next" at bounding box center [1090, 596] width 211 height 40
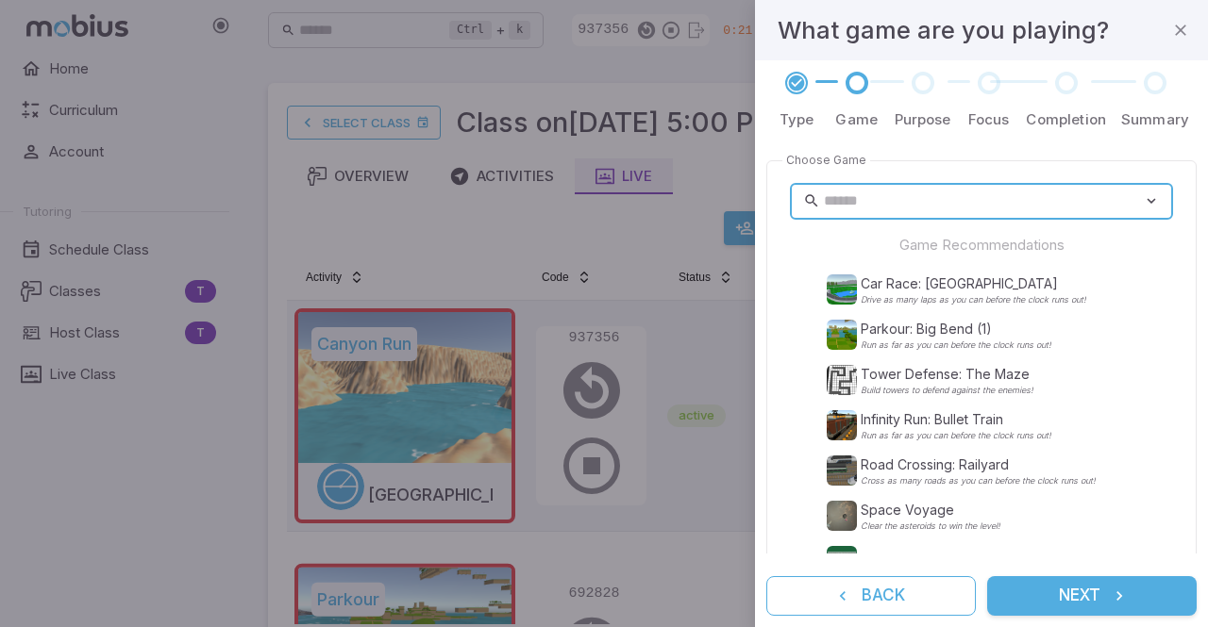
click at [1075, 213] on input "text" at bounding box center [983, 201] width 319 height 37
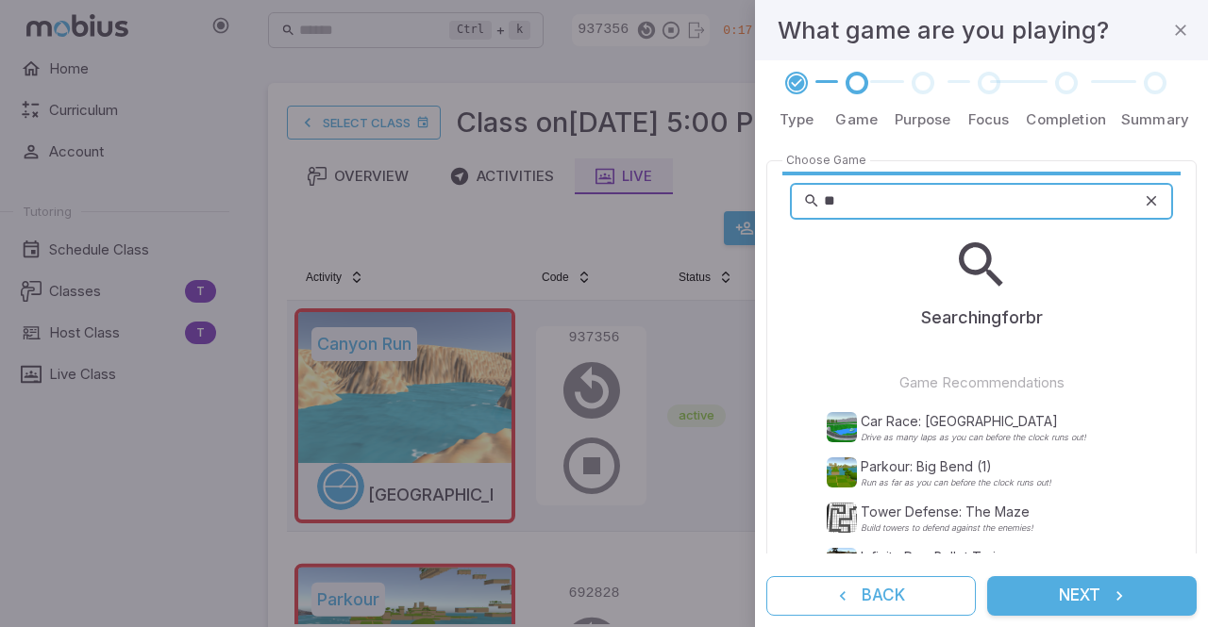
type input "*"
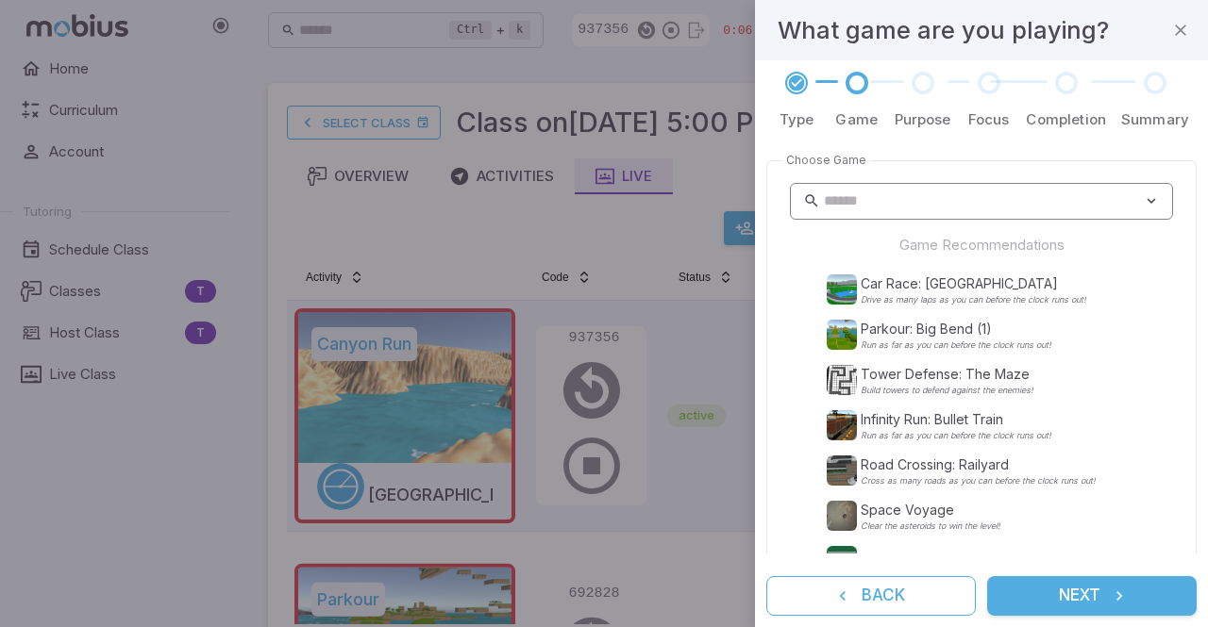
click at [1142, 204] on icon at bounding box center [1150, 201] width 17 height 19
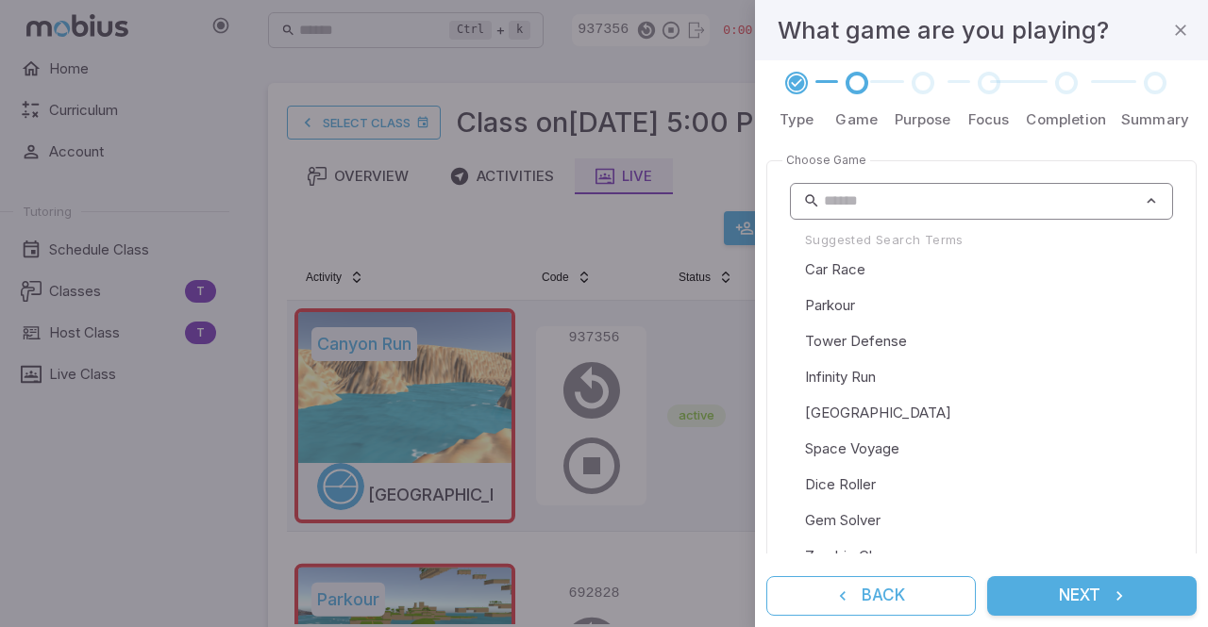
click at [1040, 199] on input "text" at bounding box center [983, 201] width 319 height 37
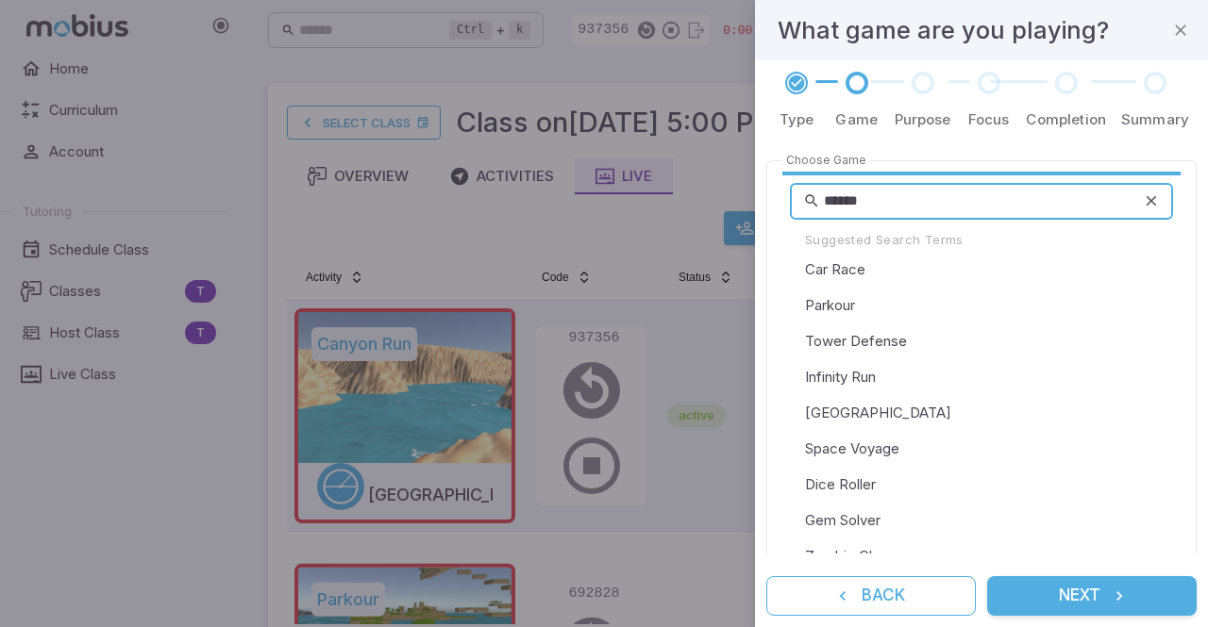
type input "******"
click at [987, 576] on button "Next" at bounding box center [1091, 596] width 209 height 40
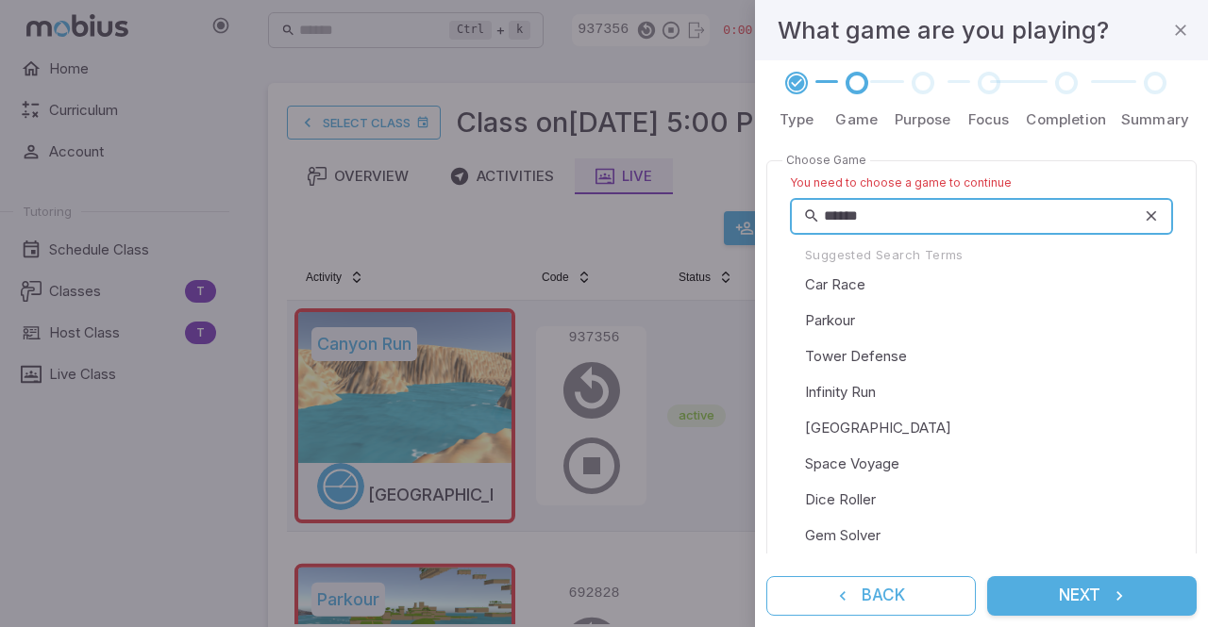
click at [1142, 216] on icon at bounding box center [1150, 216] width 17 height 19
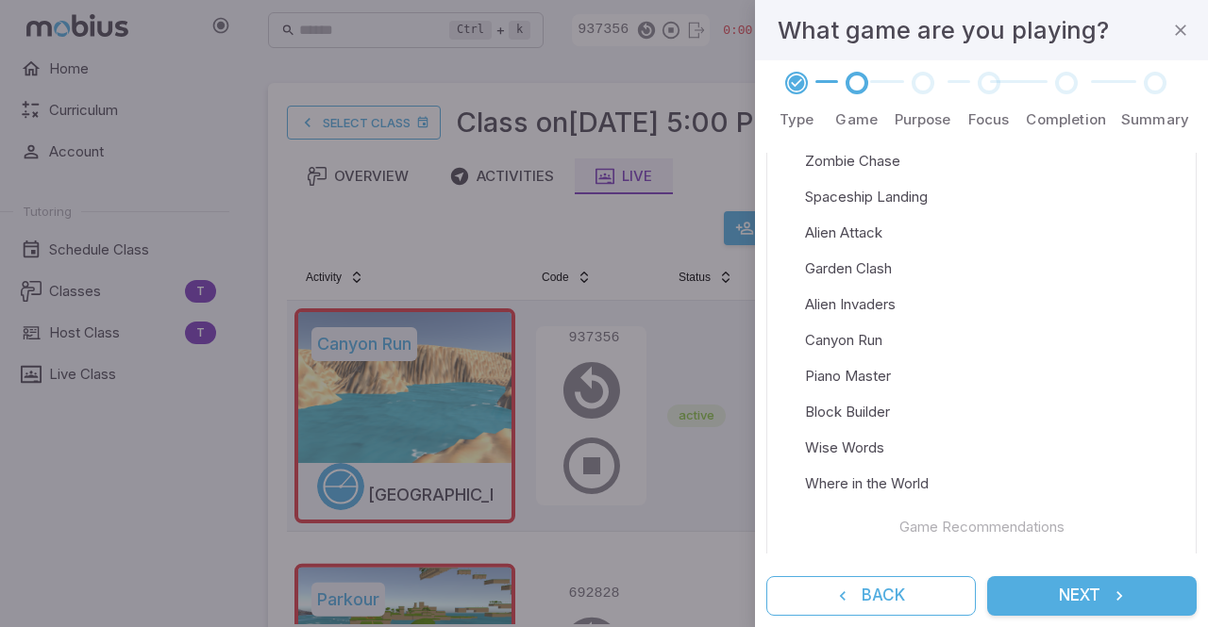
scroll to position [761, 0]
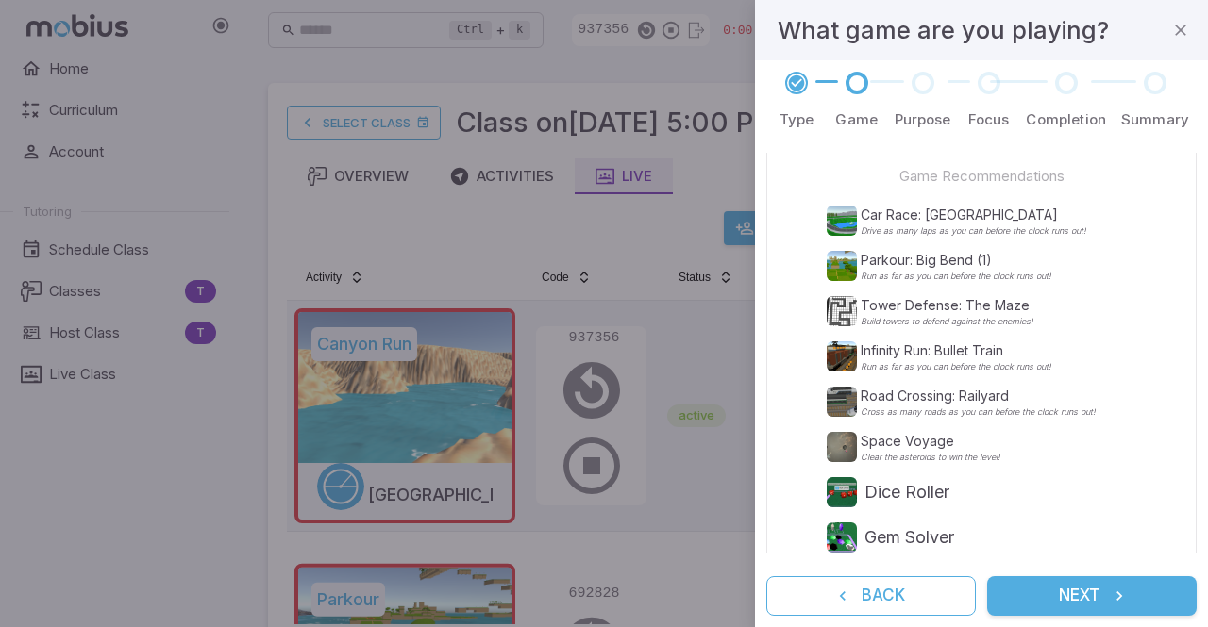
click at [1199, 392] on div "Type Game Purpose Focus Completion Summary Choose Game You need to choose a gam…" at bounding box center [981, 343] width 453 height 567
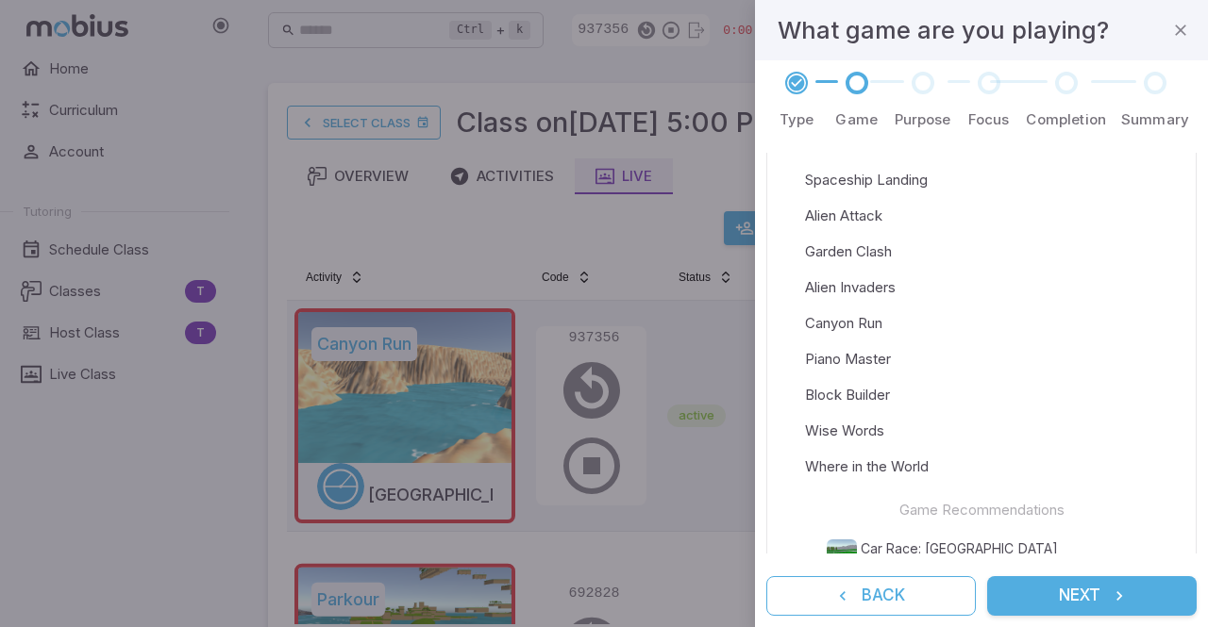
scroll to position [425, 0]
click at [868, 442] on li "Wise Words" at bounding box center [981, 434] width 383 height 36
type input "**********"
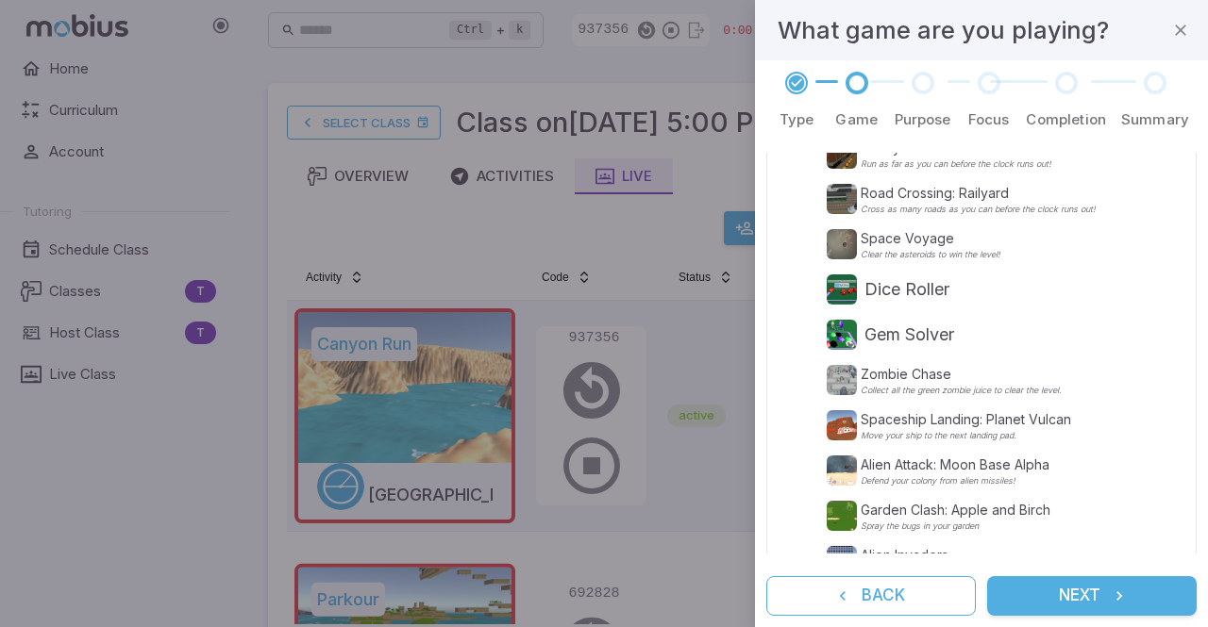
scroll to position [0, 0]
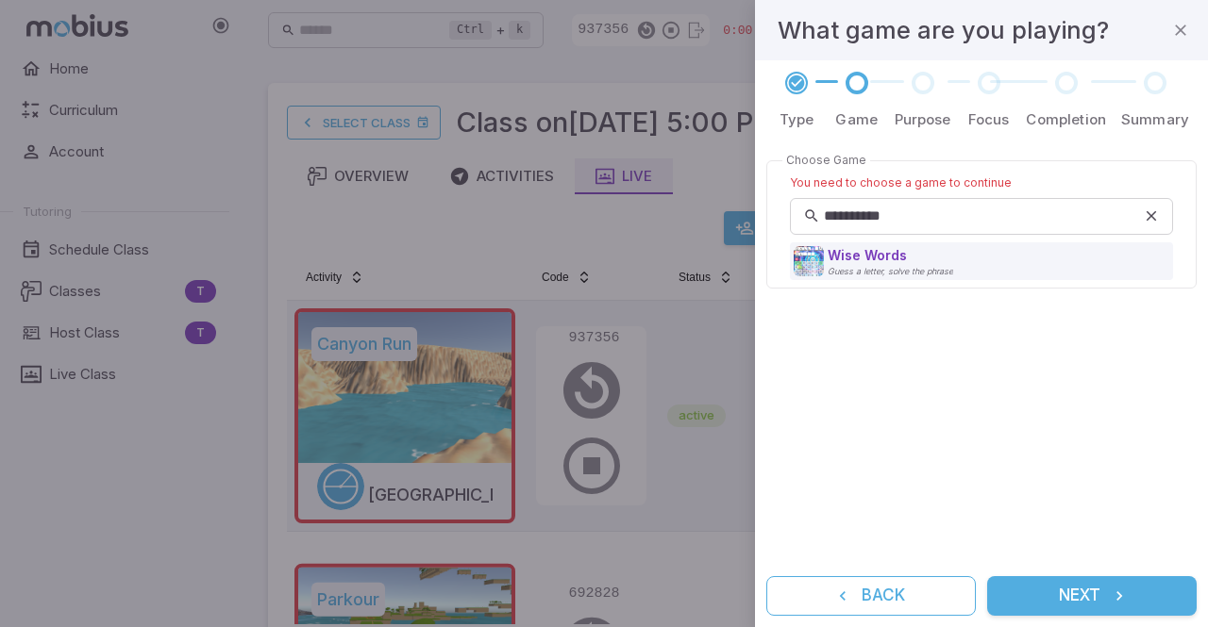
click at [1074, 595] on button "Next" at bounding box center [1091, 596] width 209 height 40
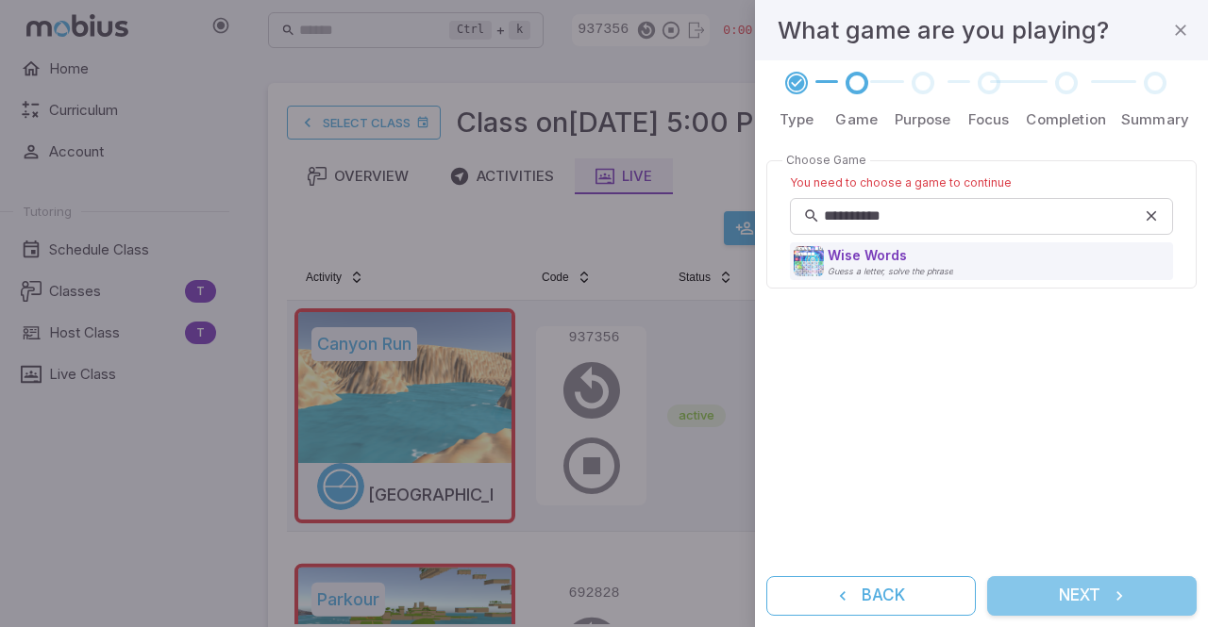
click at [1072, 586] on button "Next" at bounding box center [1091, 596] width 209 height 40
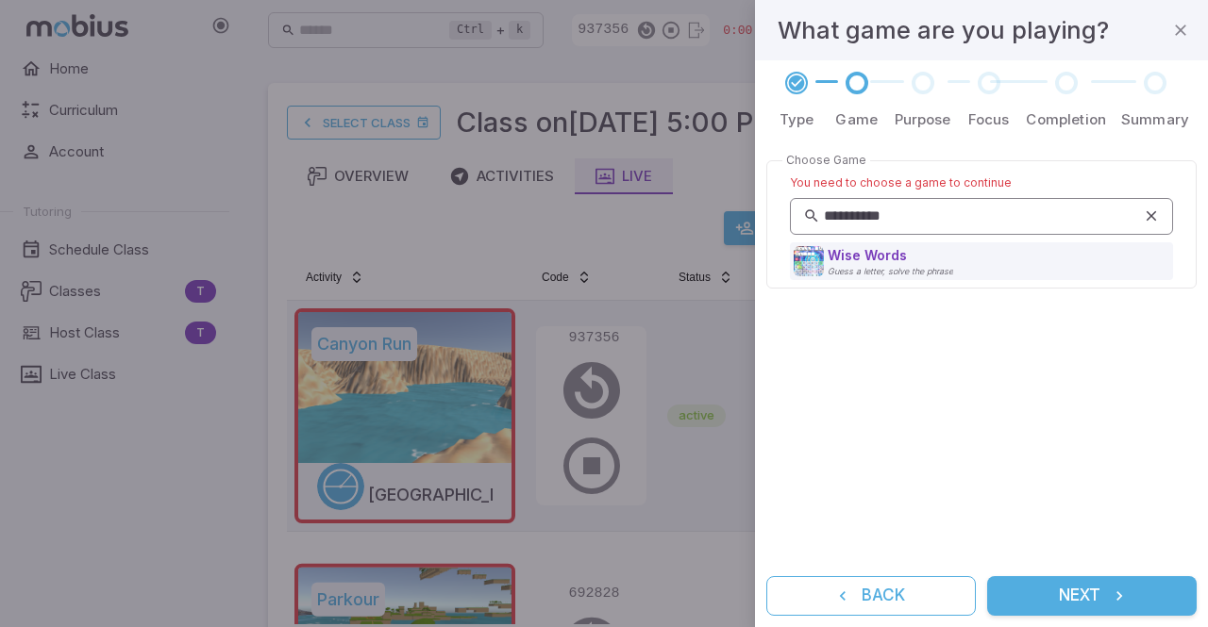
click at [1151, 217] on icon at bounding box center [1150, 216] width 17 height 19
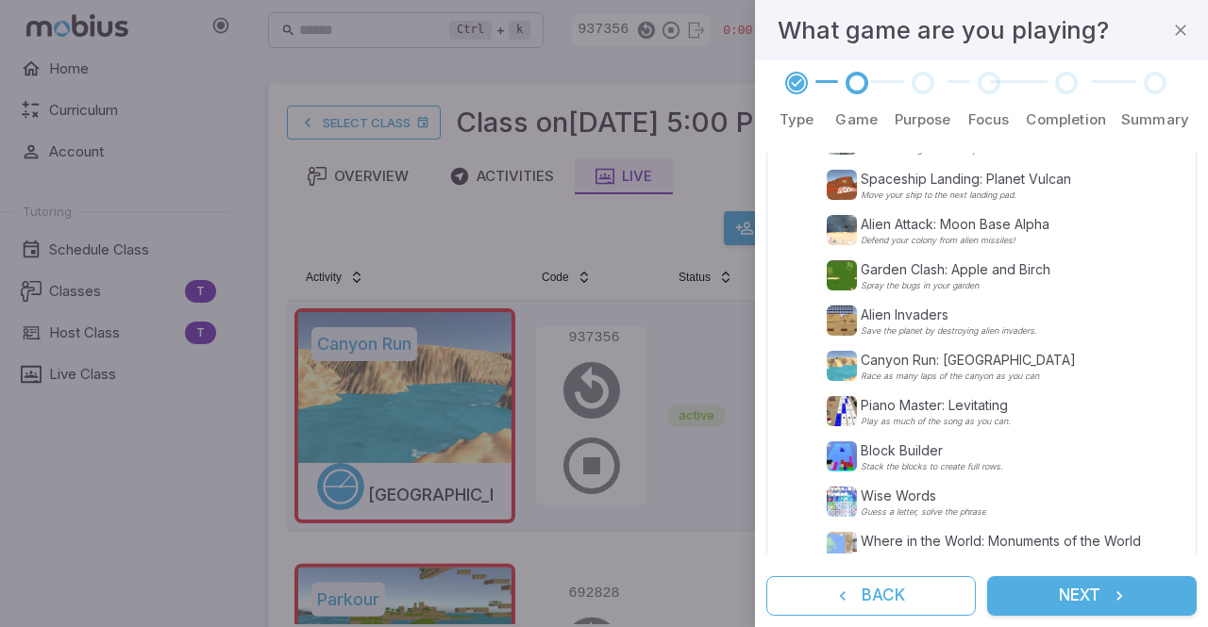
scroll to position [555, 0]
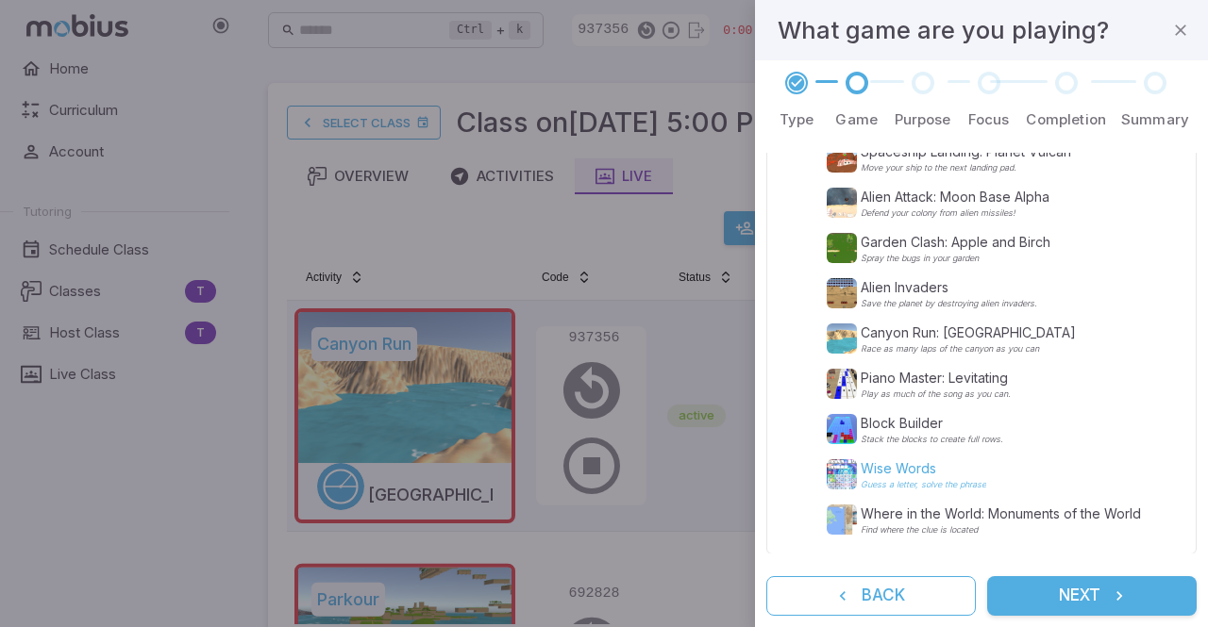
click at [925, 473] on p "Wise Words" at bounding box center [922, 468] width 125 height 19
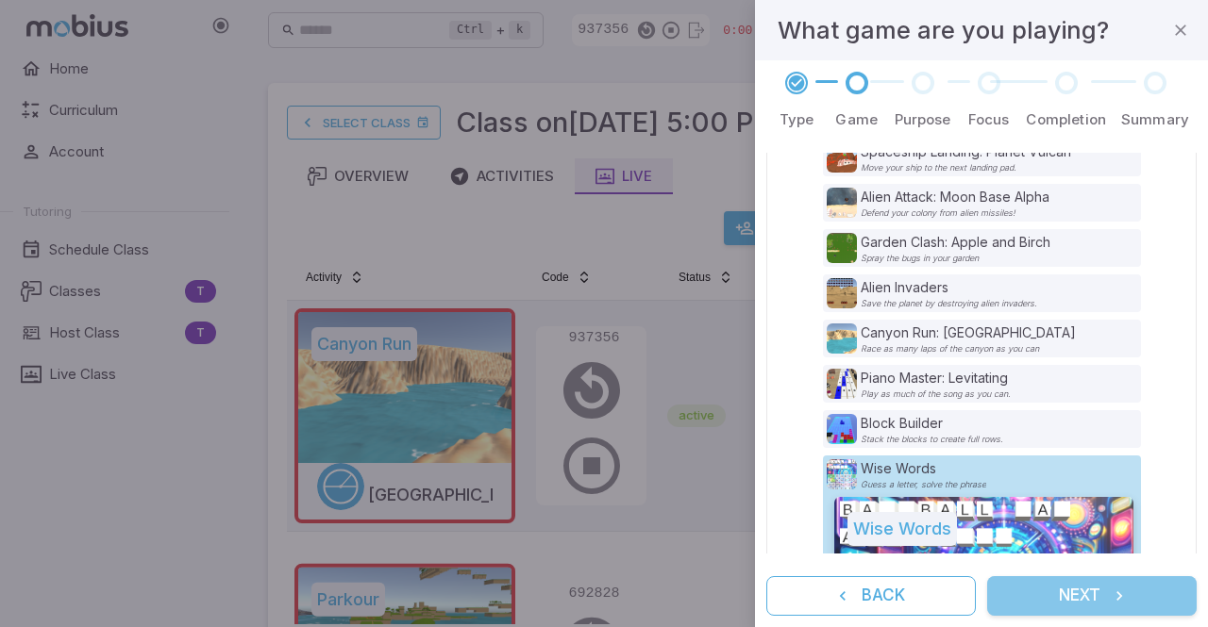
click at [1079, 598] on button "Next" at bounding box center [1091, 596] width 209 height 40
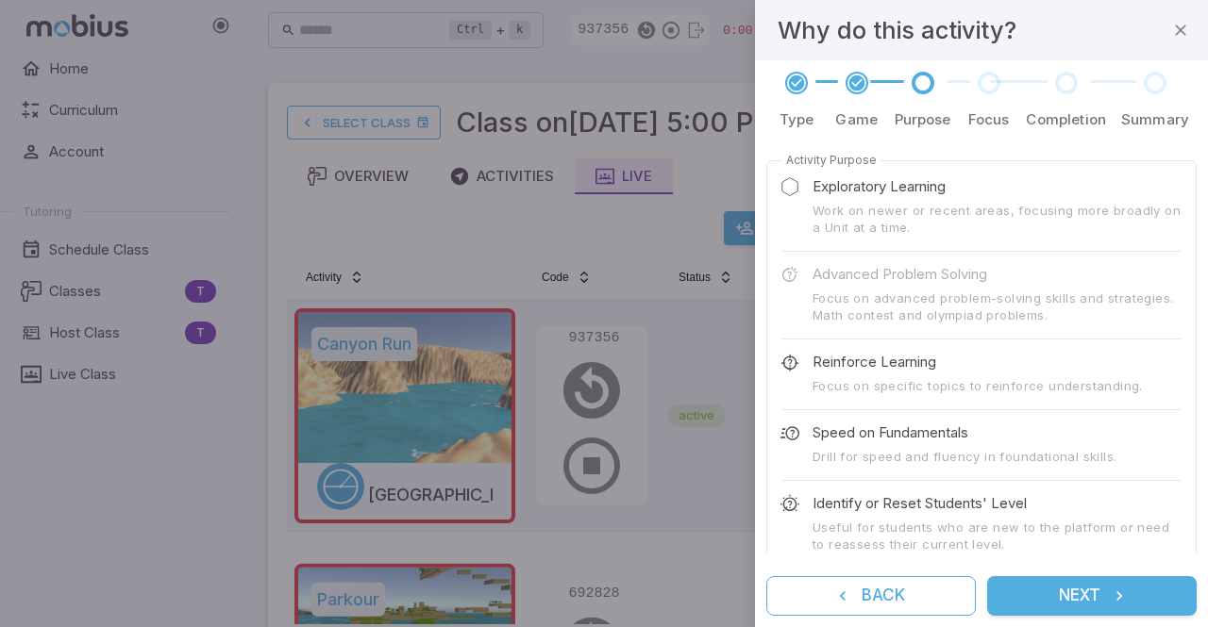
scroll to position [100, 0]
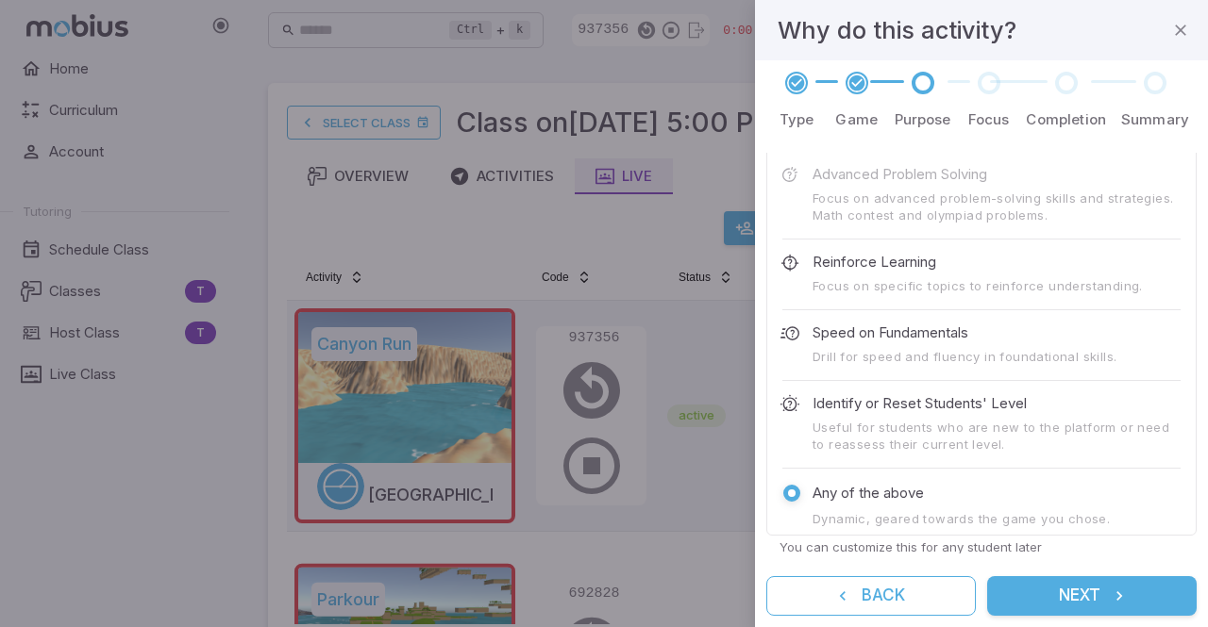
click at [1079, 594] on button "Next" at bounding box center [1091, 596] width 209 height 40
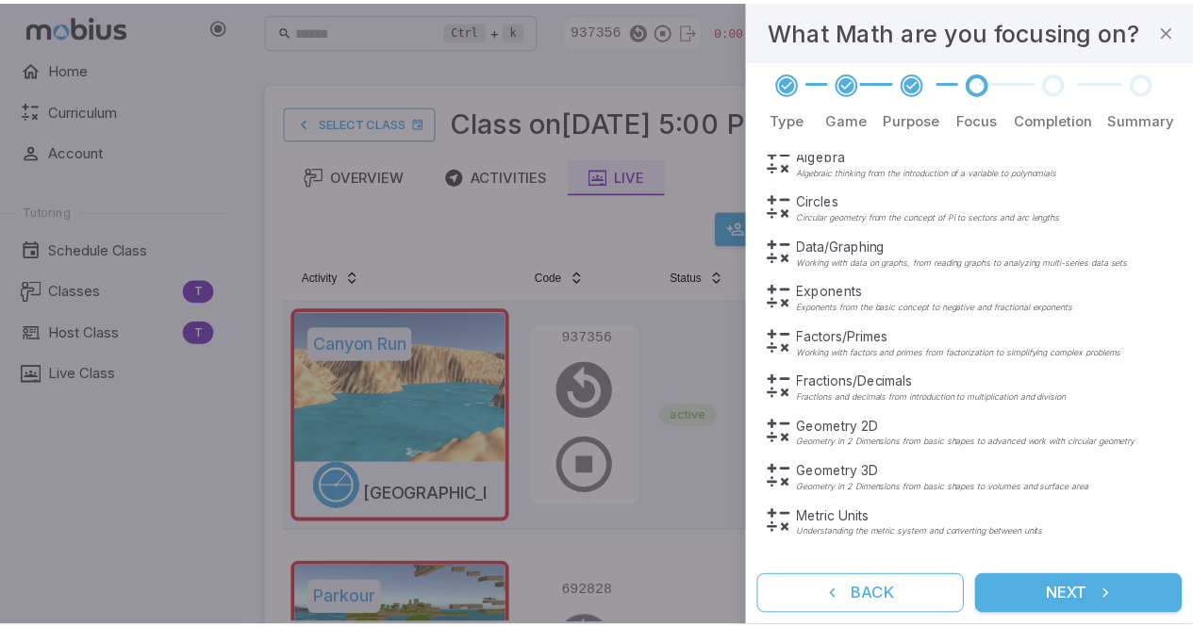
scroll to position [242, 0]
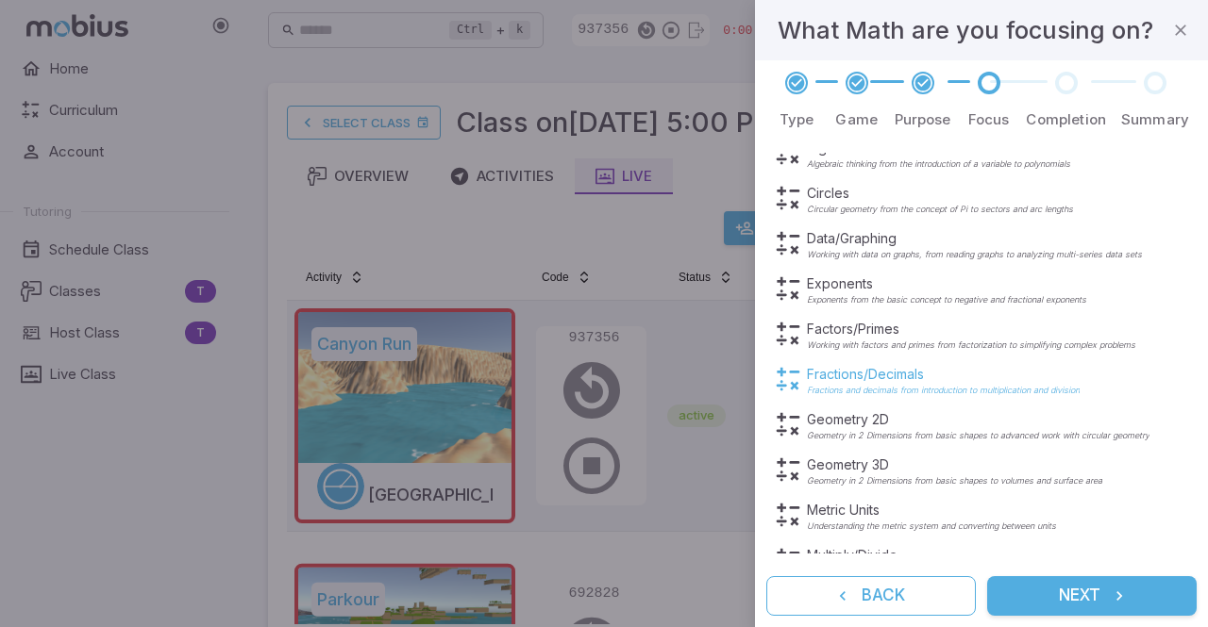
click at [826, 380] on p "Fractions/Decimals" at bounding box center [943, 374] width 273 height 19
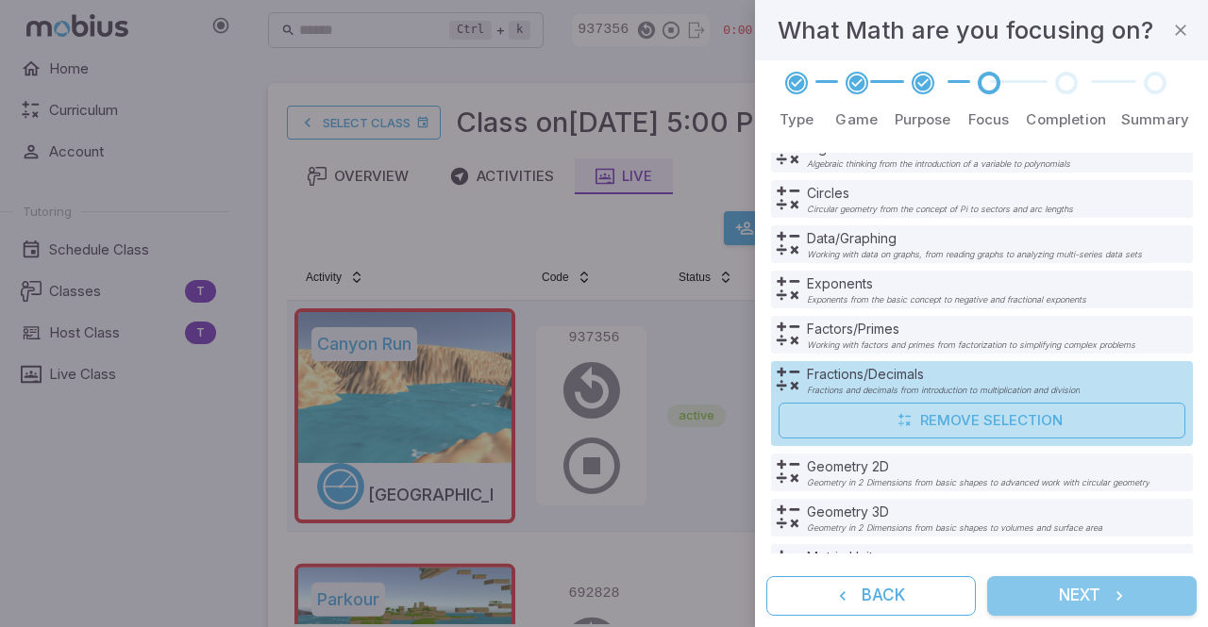
click at [1079, 599] on button "Next" at bounding box center [1091, 596] width 209 height 40
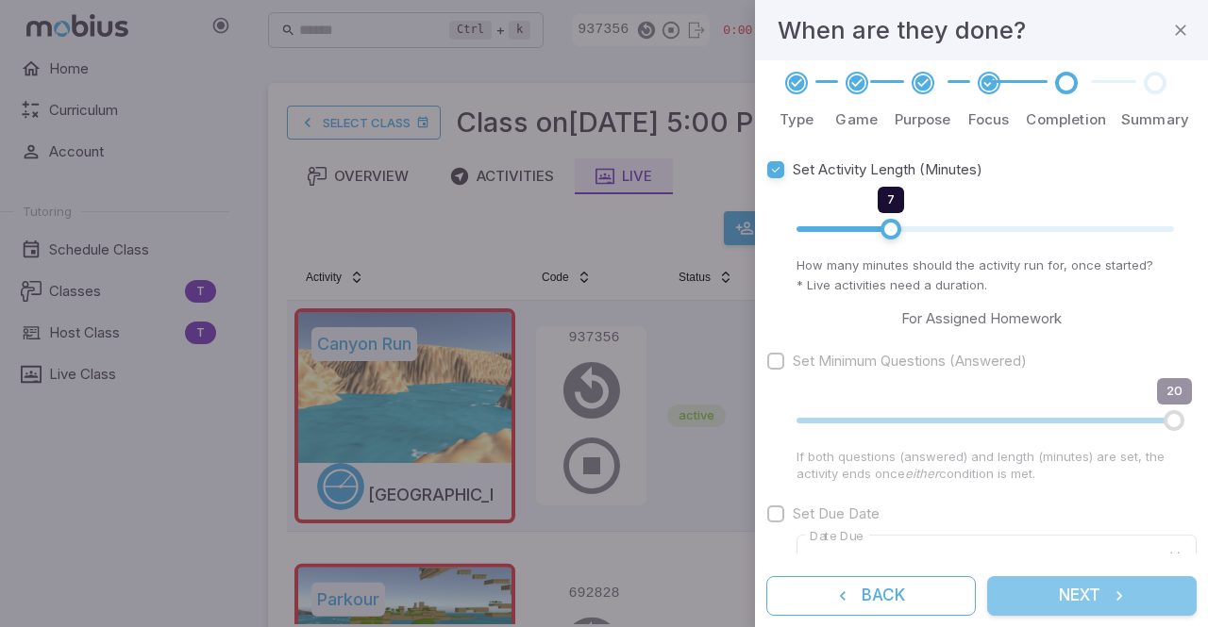
click at [1100, 592] on button "Next" at bounding box center [1091, 596] width 209 height 40
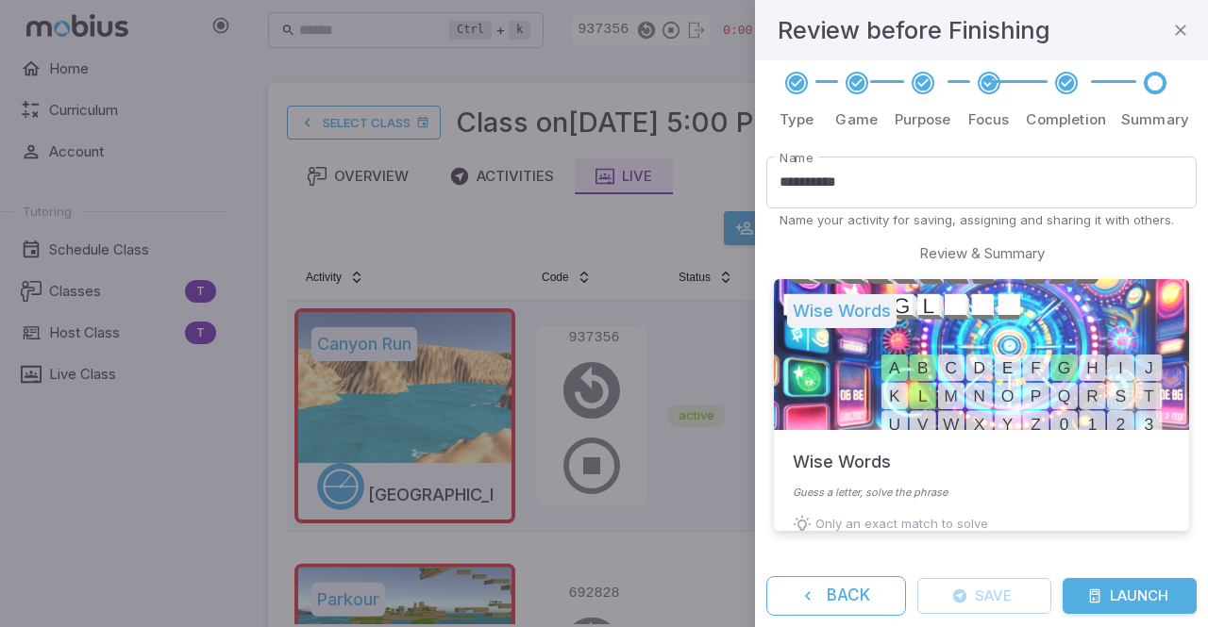
click at [1109, 592] on button "Launch" at bounding box center [1129, 596] width 134 height 36
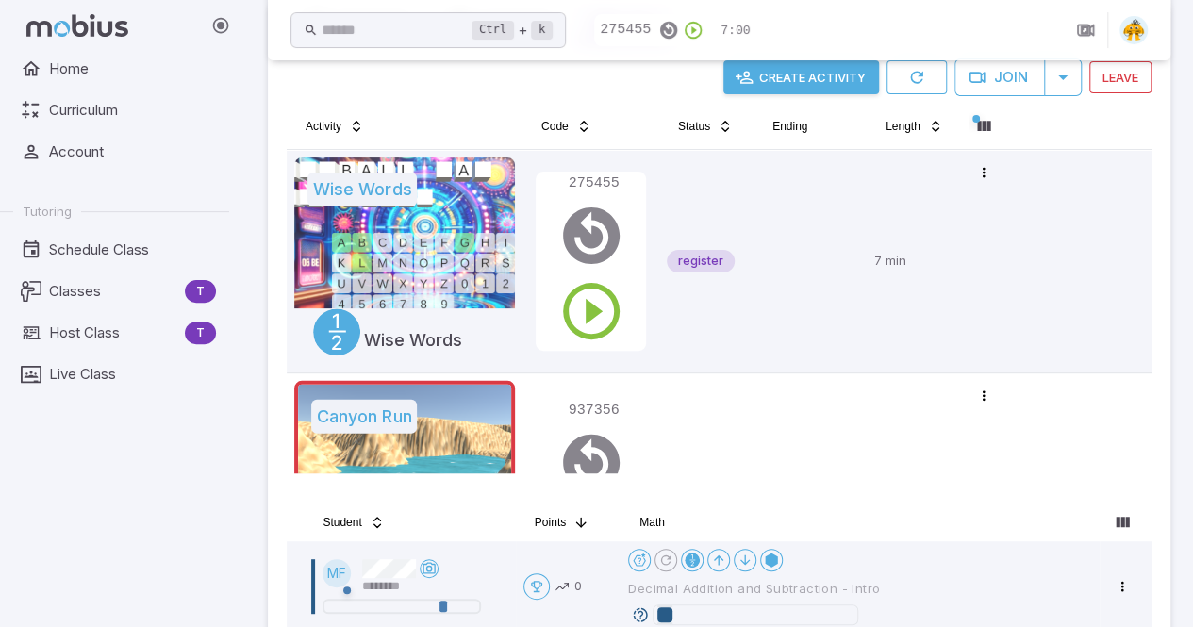
scroll to position [156, 0]
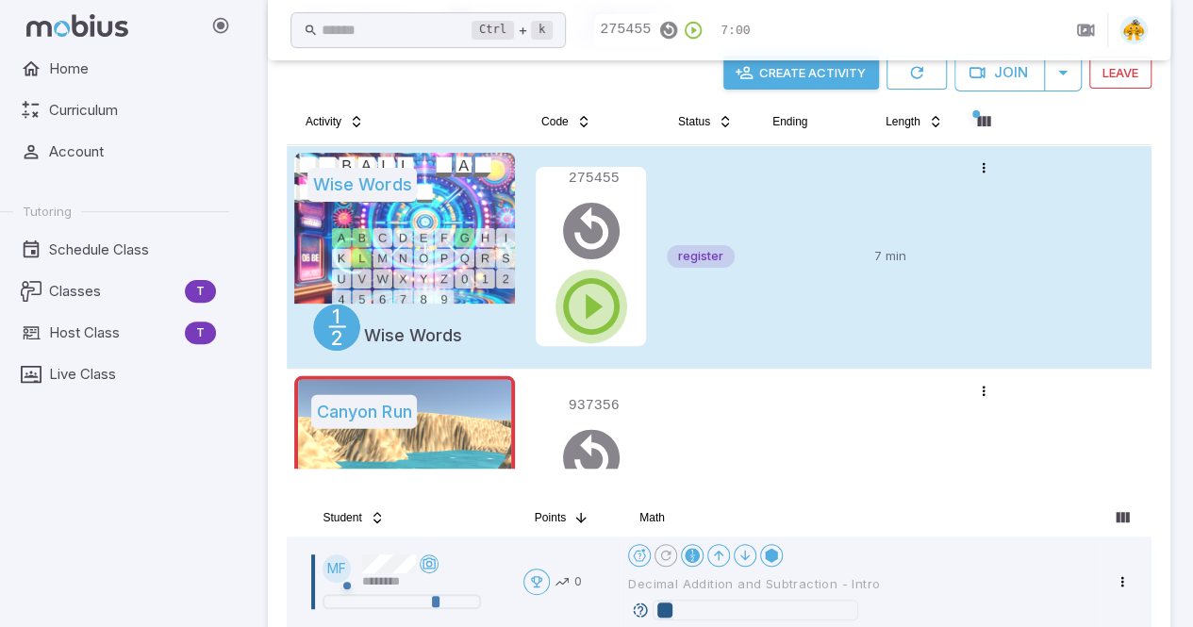
click at [598, 308] on icon "button" at bounding box center [592, 307] width 68 height 68
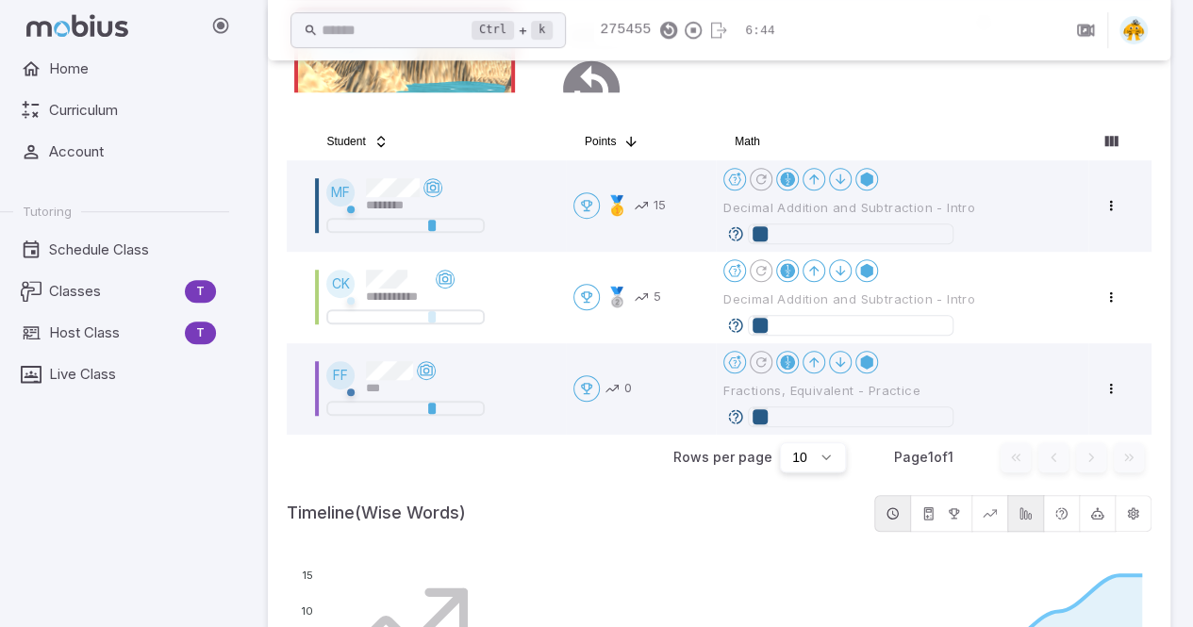
scroll to position [536, 0]
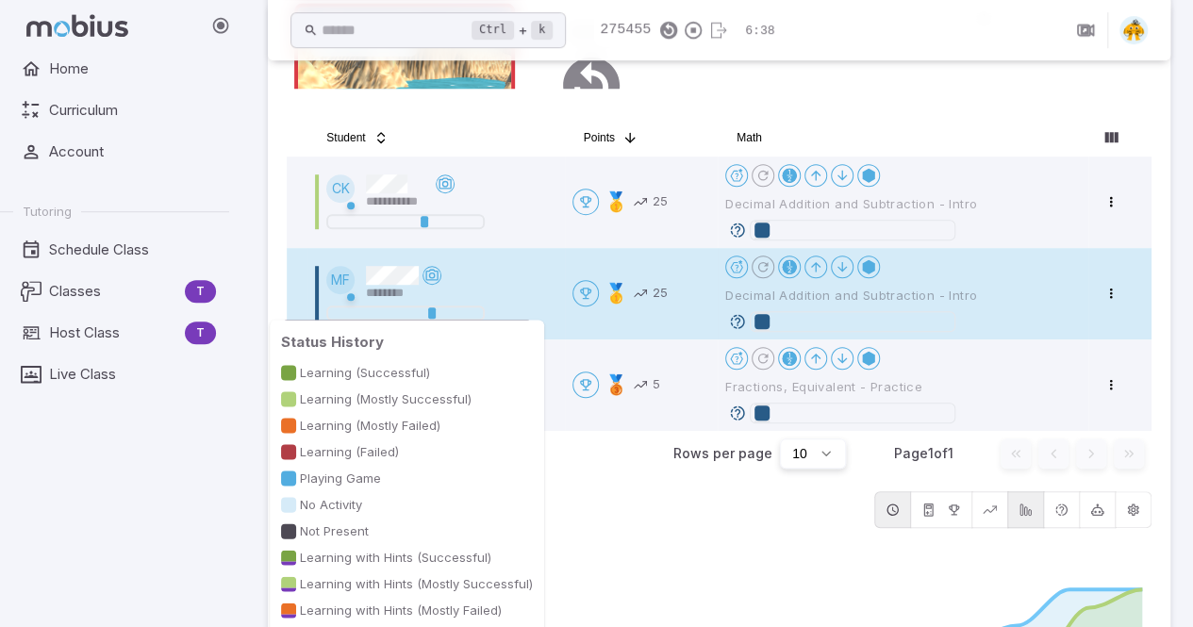
click at [432, 315] on div at bounding box center [432, 313] width 8 height 11
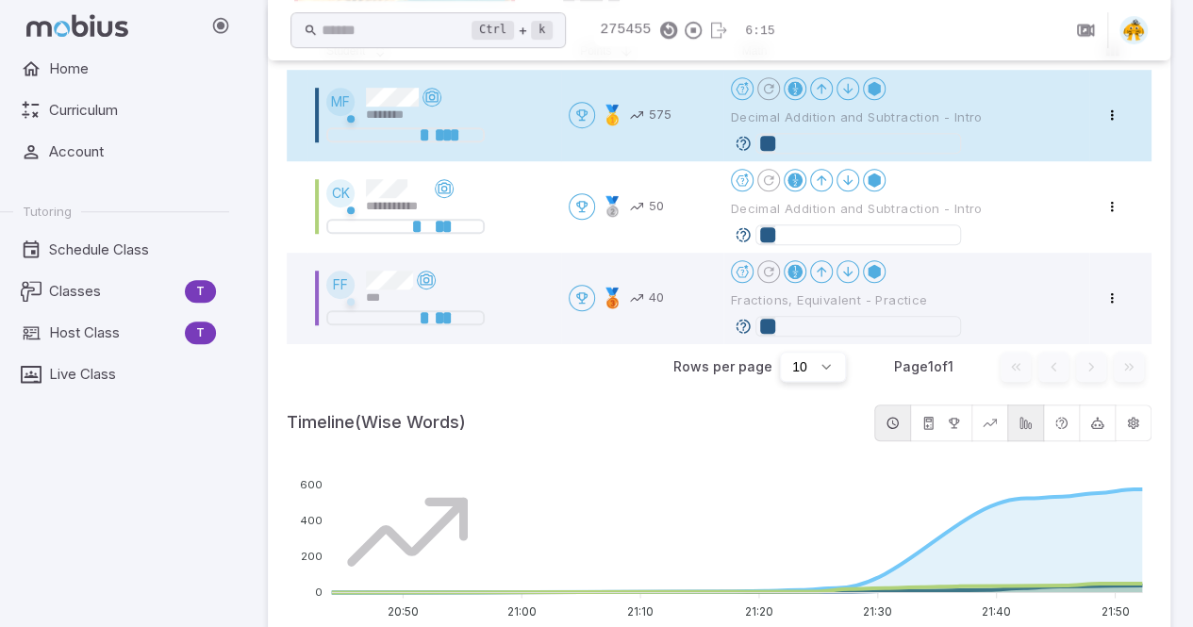
scroll to position [538, 0]
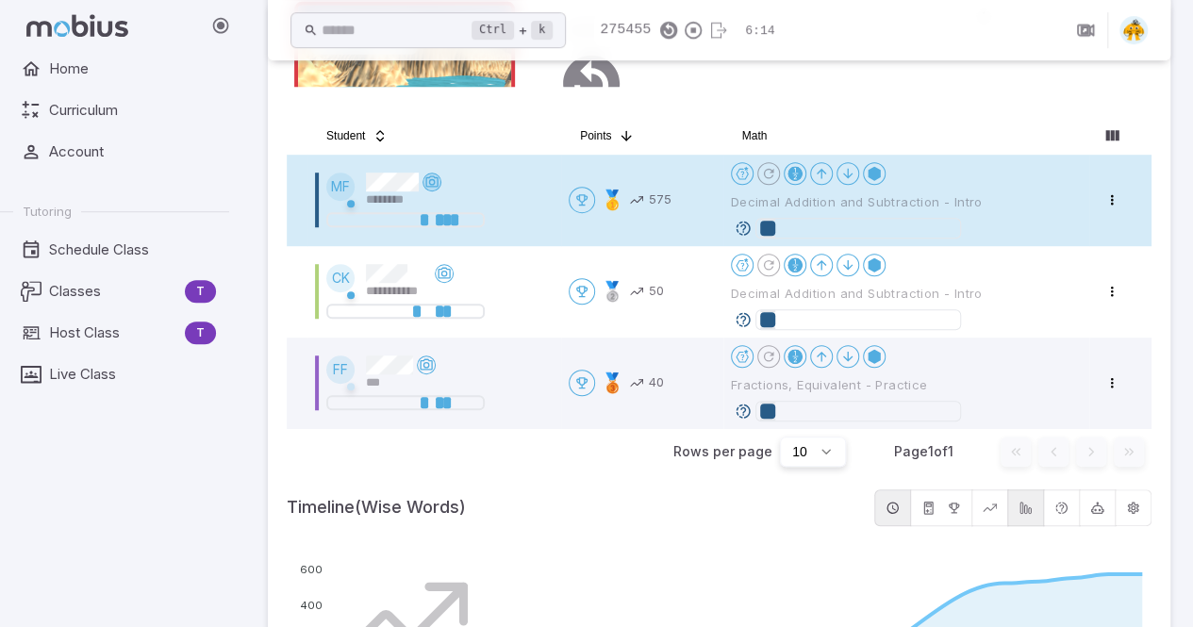
click at [432, 182] on icon at bounding box center [432, 182] width 15 height 15
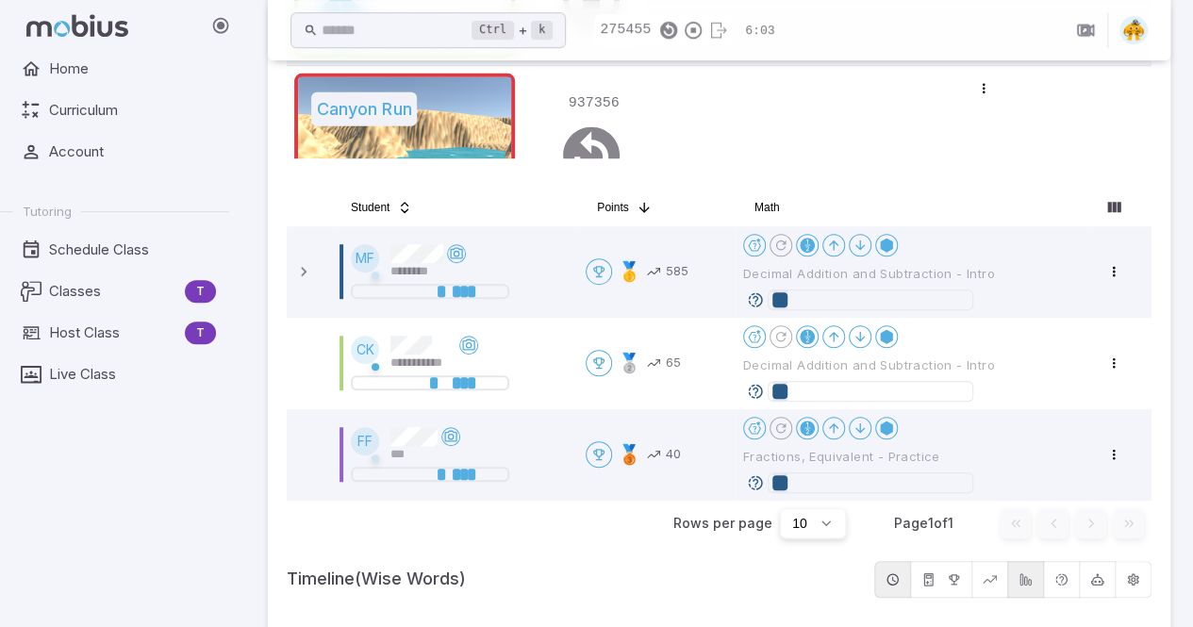
scroll to position [468, 0]
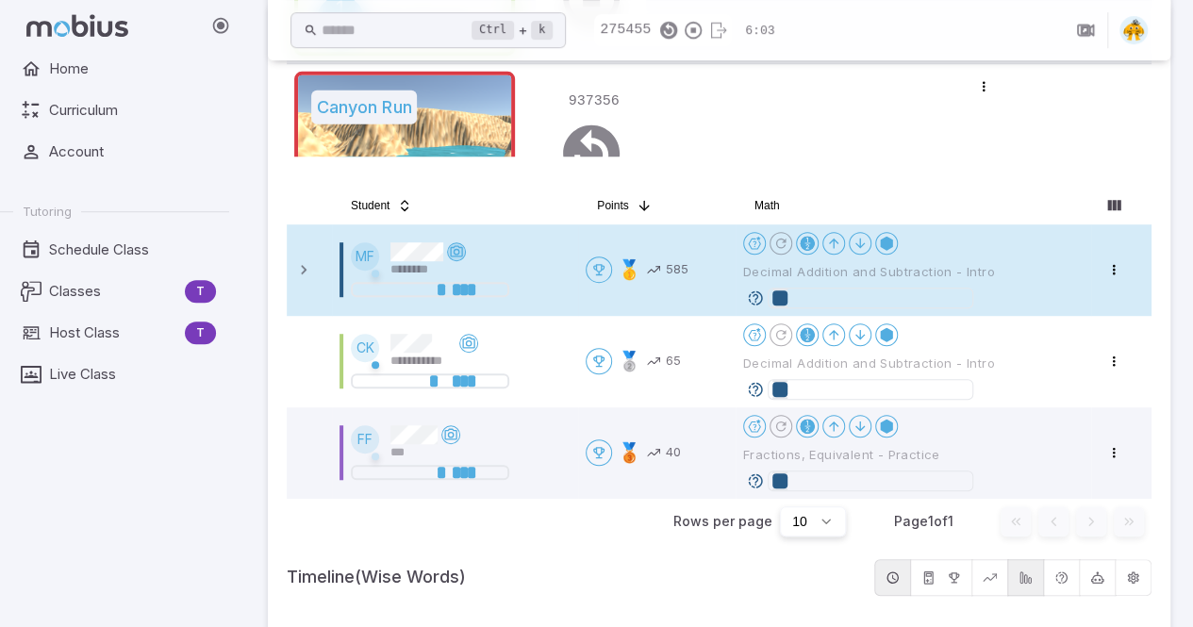
click at [458, 256] on icon at bounding box center [456, 251] width 15 height 15
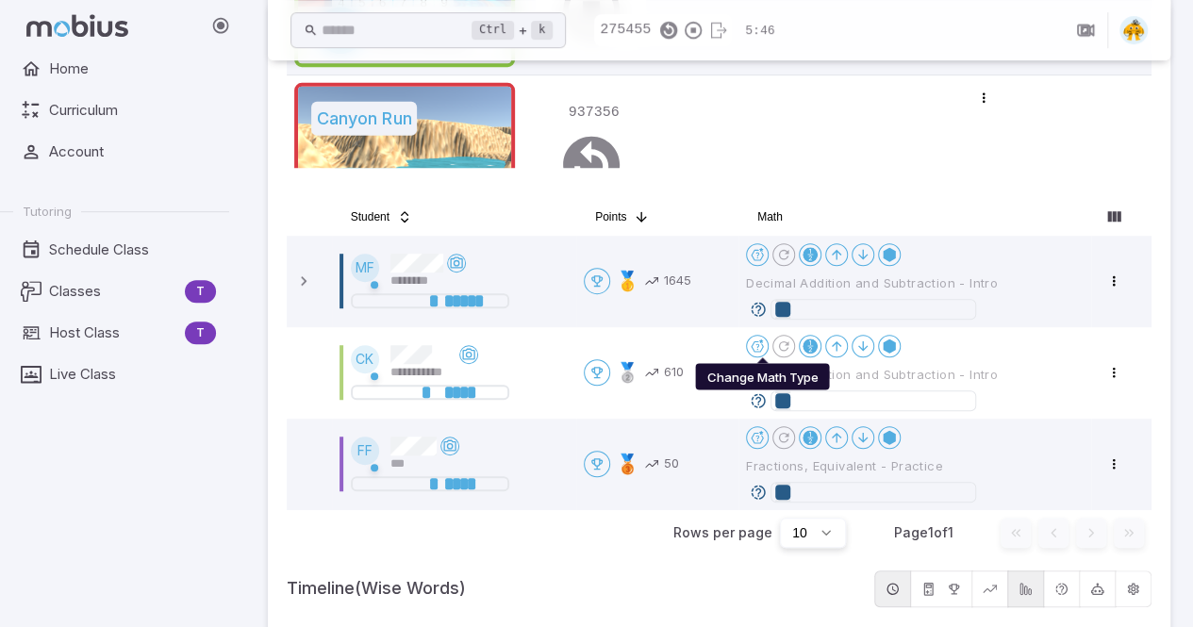
scroll to position [532, 0]
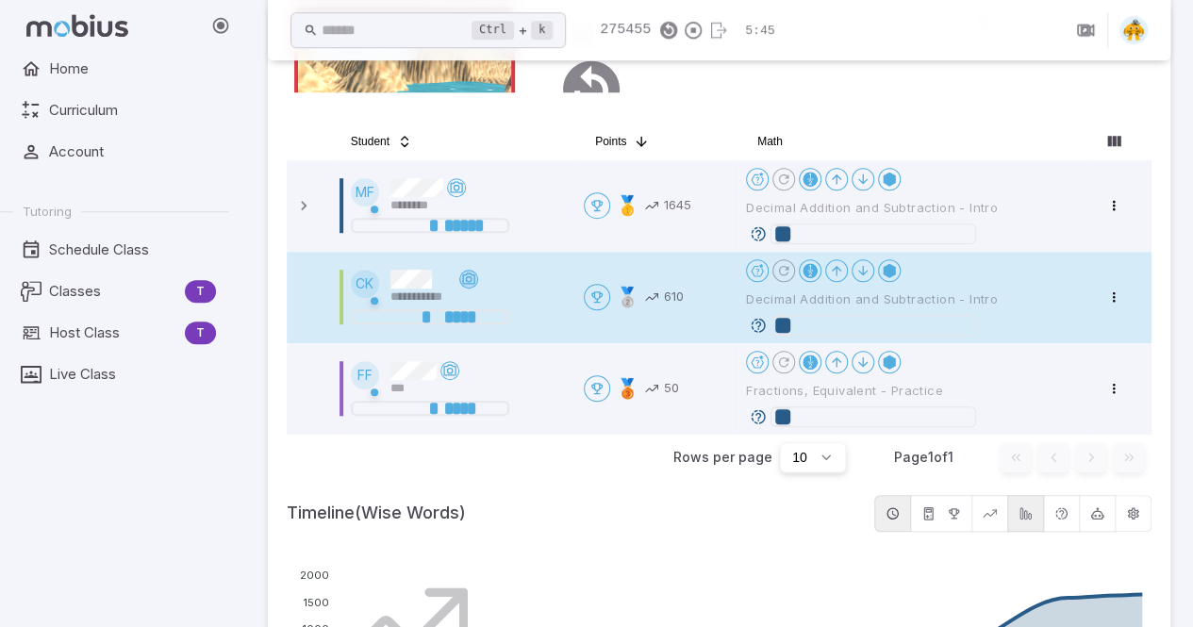
click at [469, 278] on icon at bounding box center [468, 279] width 15 height 15
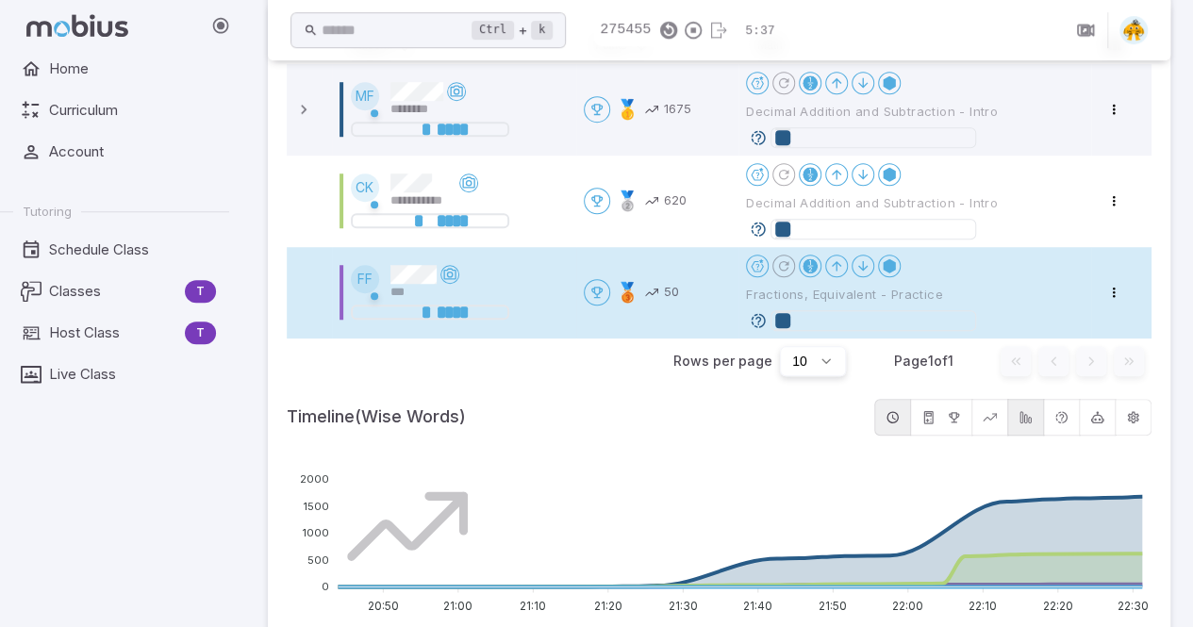
scroll to position [625, 0]
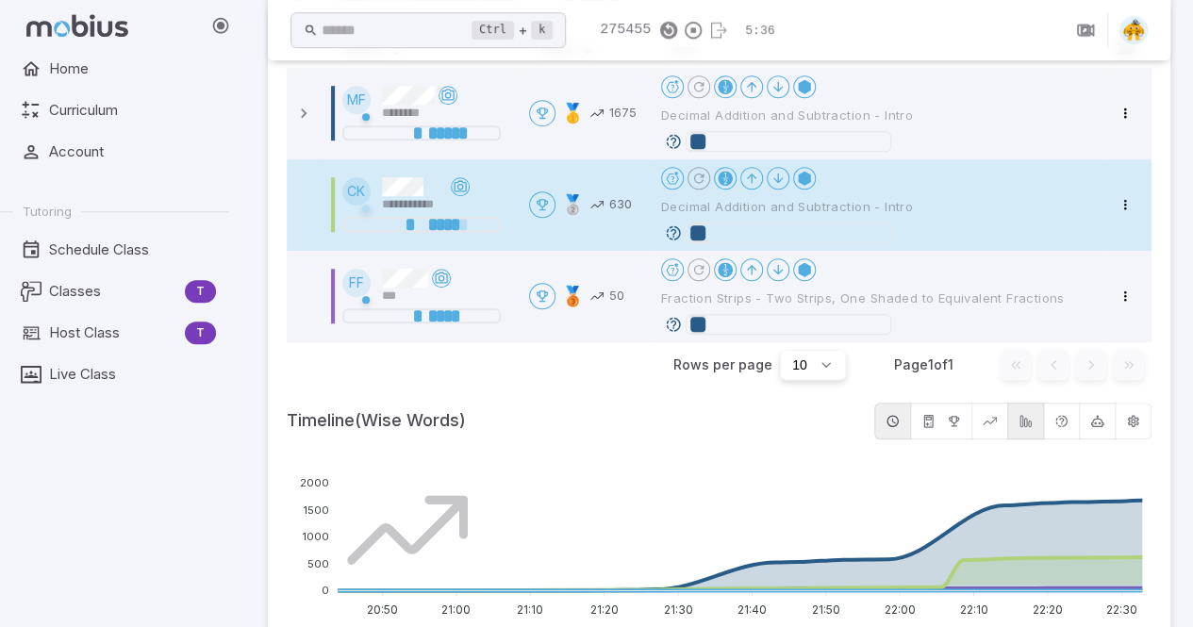
click at [471, 188] on div "**********" at bounding box center [428, 195] width 173 height 36
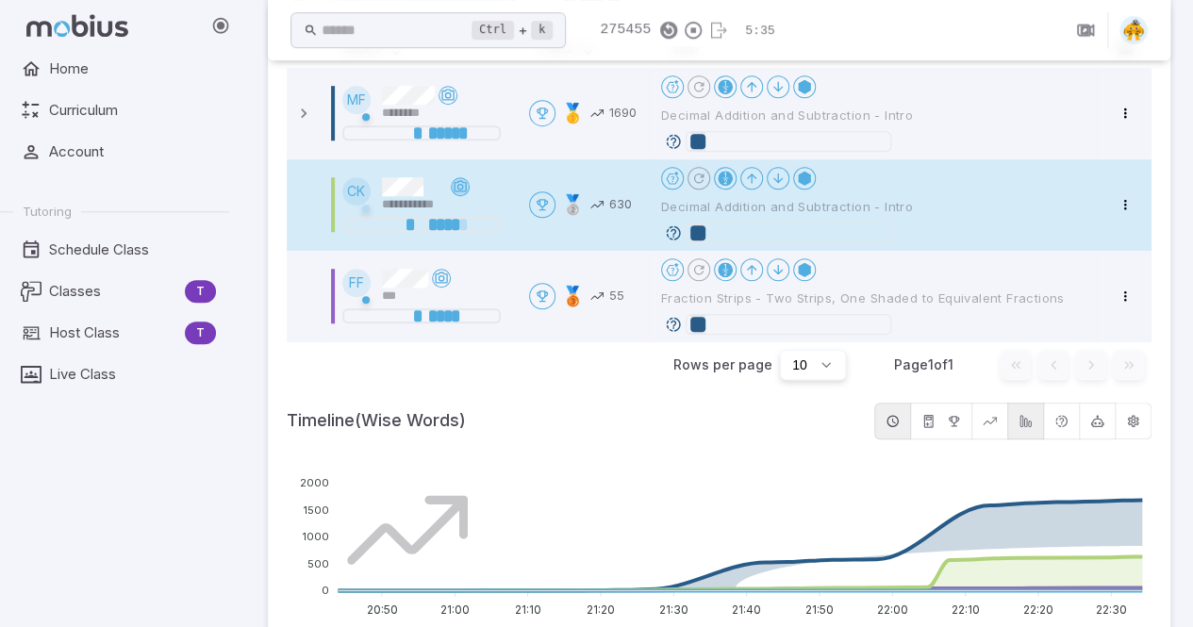
click at [458, 188] on icon at bounding box center [460, 186] width 15 height 15
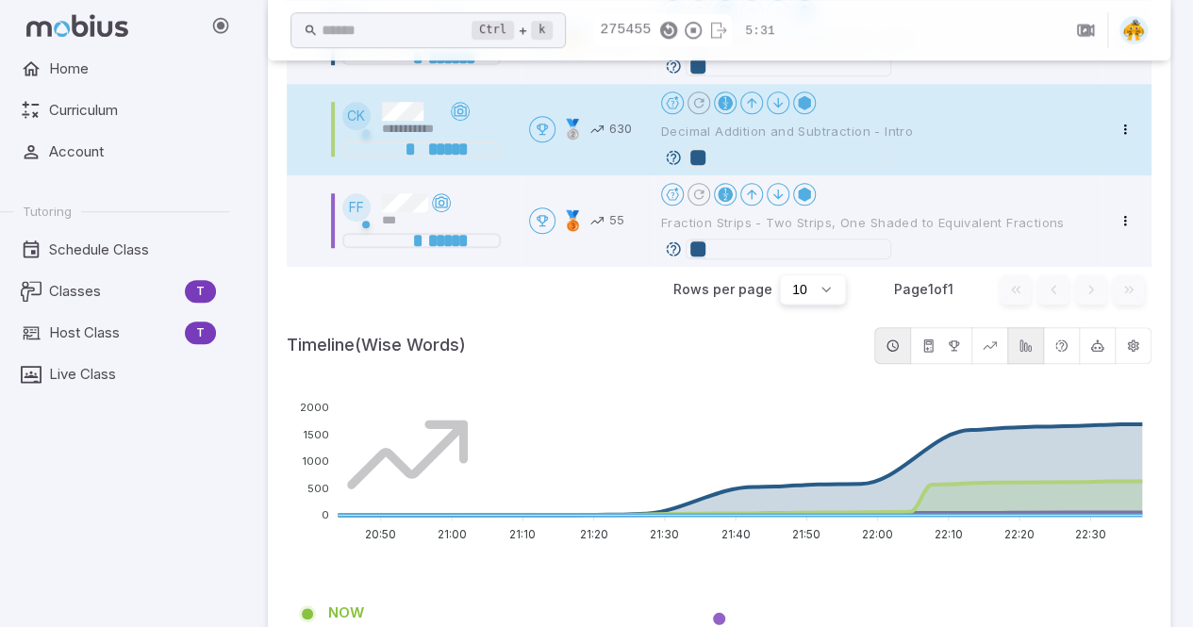
scroll to position [447, 0]
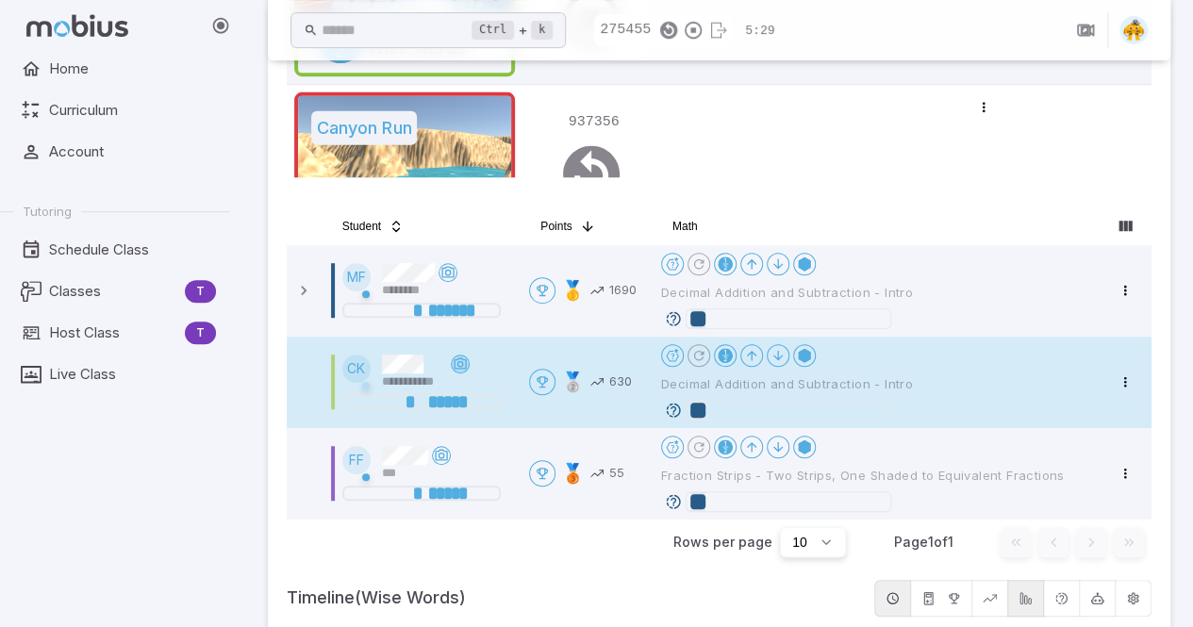
click at [462, 365] on icon at bounding box center [460, 364] width 15 height 15
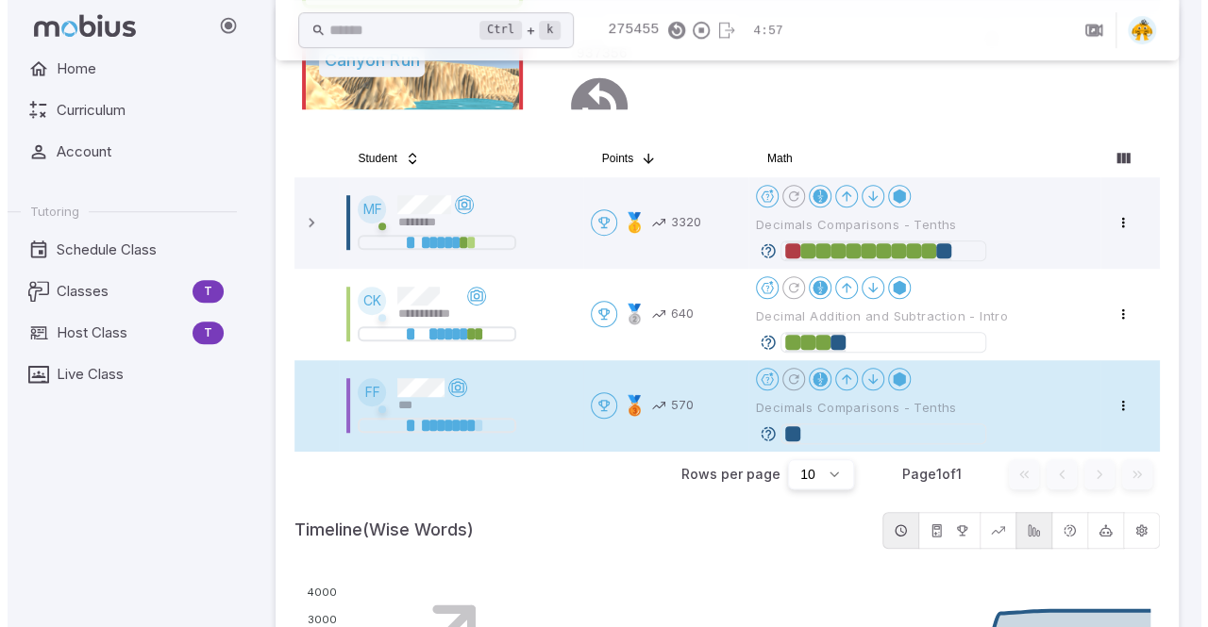
scroll to position [506, 0]
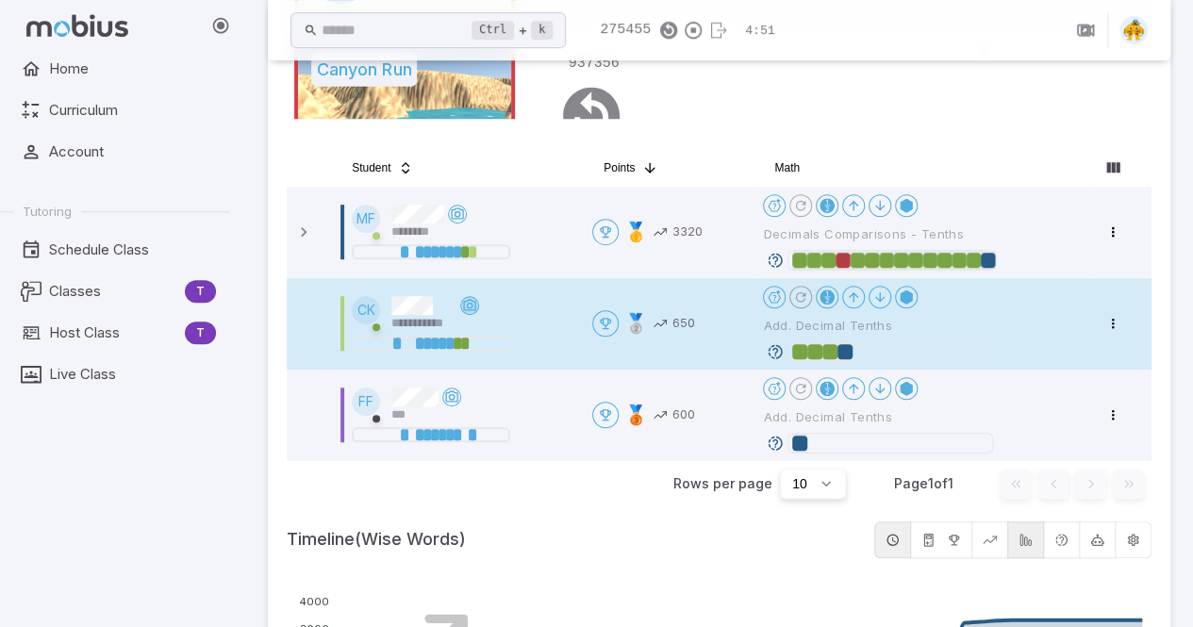
click at [468, 307] on icon at bounding box center [469, 305] width 15 height 15
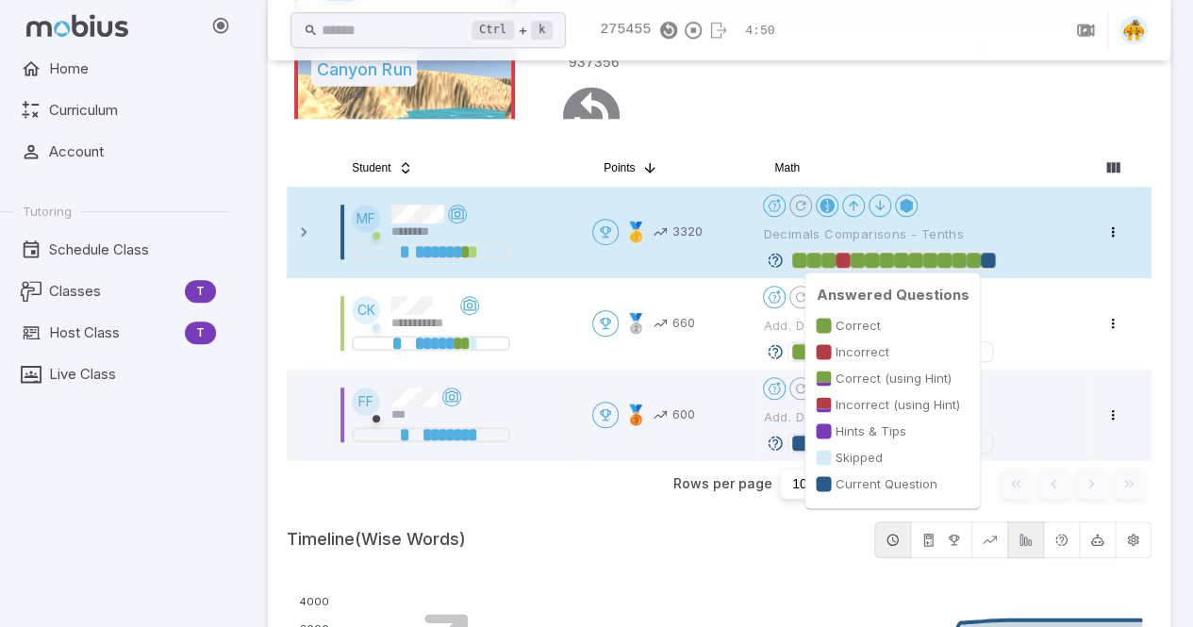
click at [862, 255] on div at bounding box center [858, 260] width 14 height 15
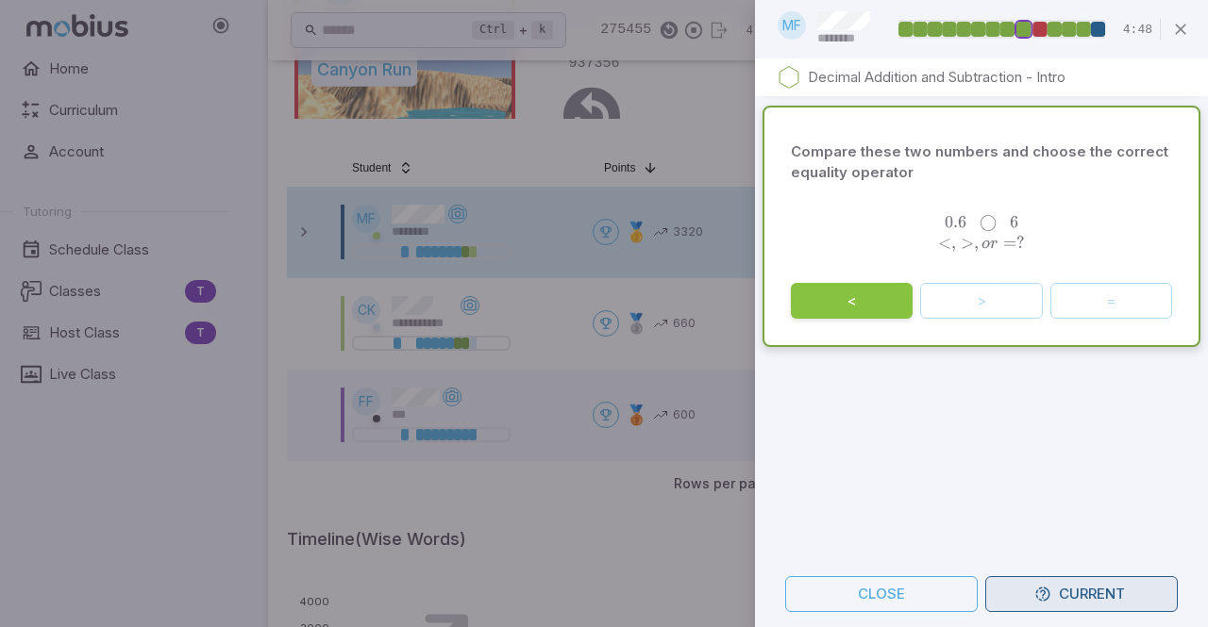
scroll to position [1393, 0]
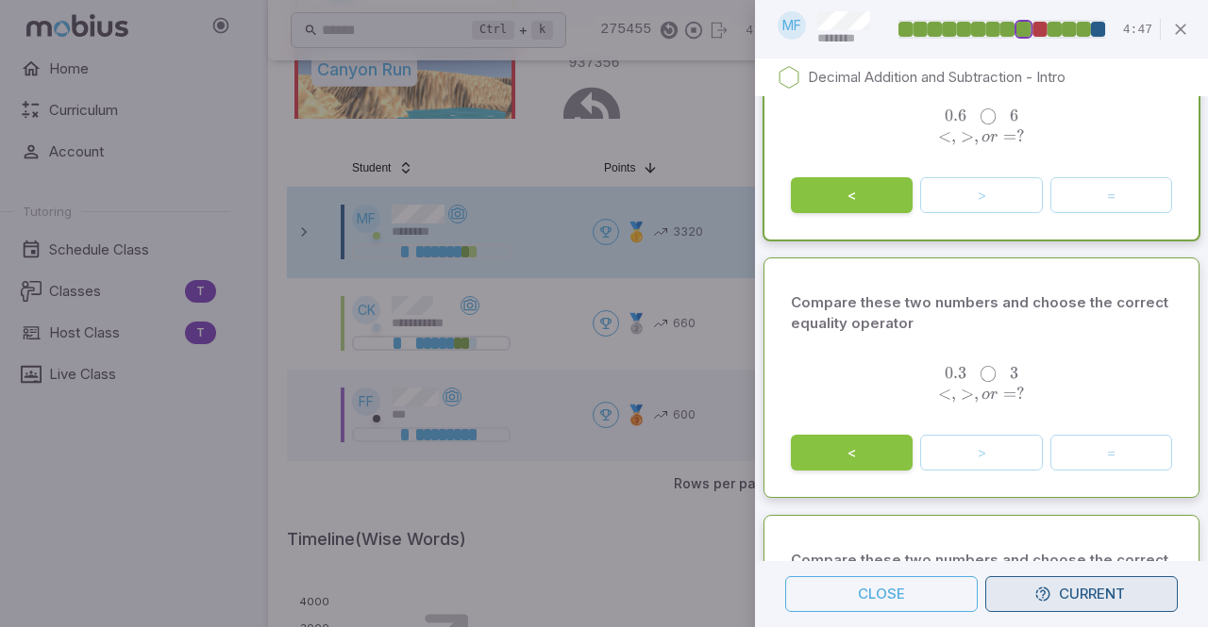
click at [1034, 596] on icon "button" at bounding box center [1042, 594] width 17 height 17
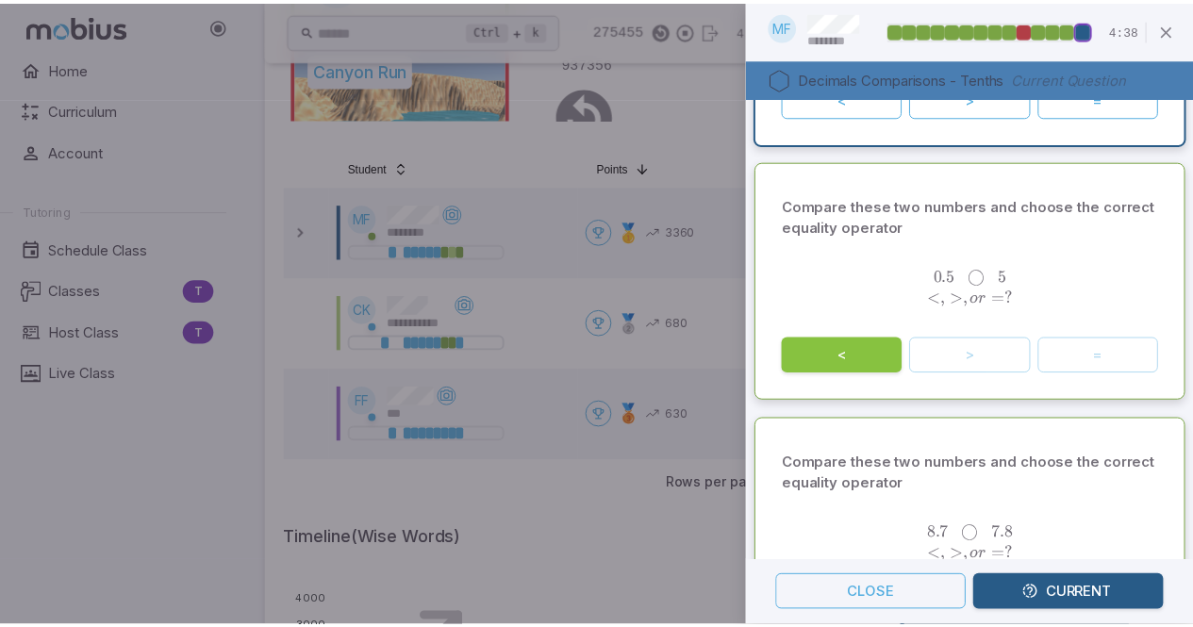
scroll to position [0, 0]
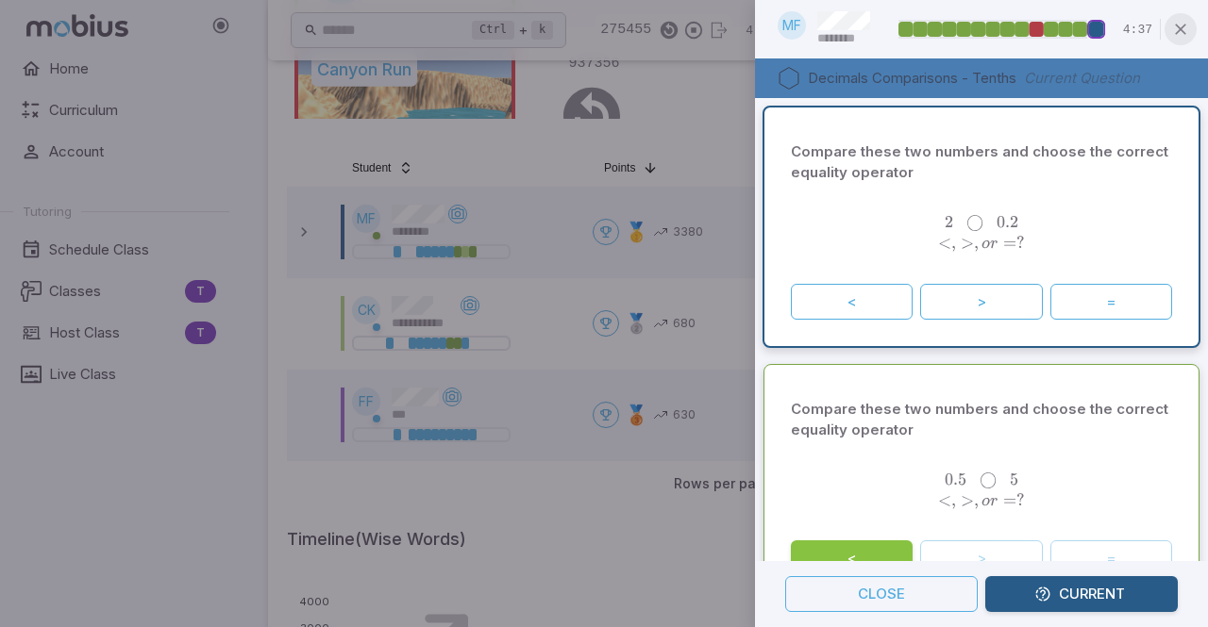
click at [1186, 25] on icon "button" at bounding box center [1180, 29] width 19 height 19
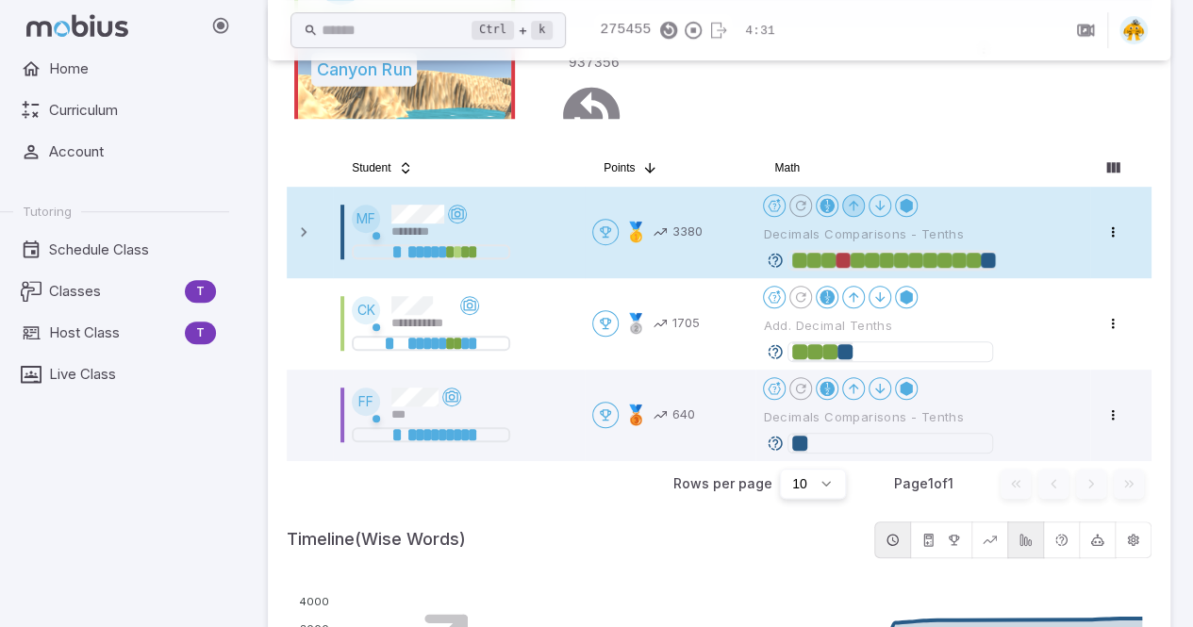
click at [861, 210] on icon at bounding box center [853, 205] width 15 height 15
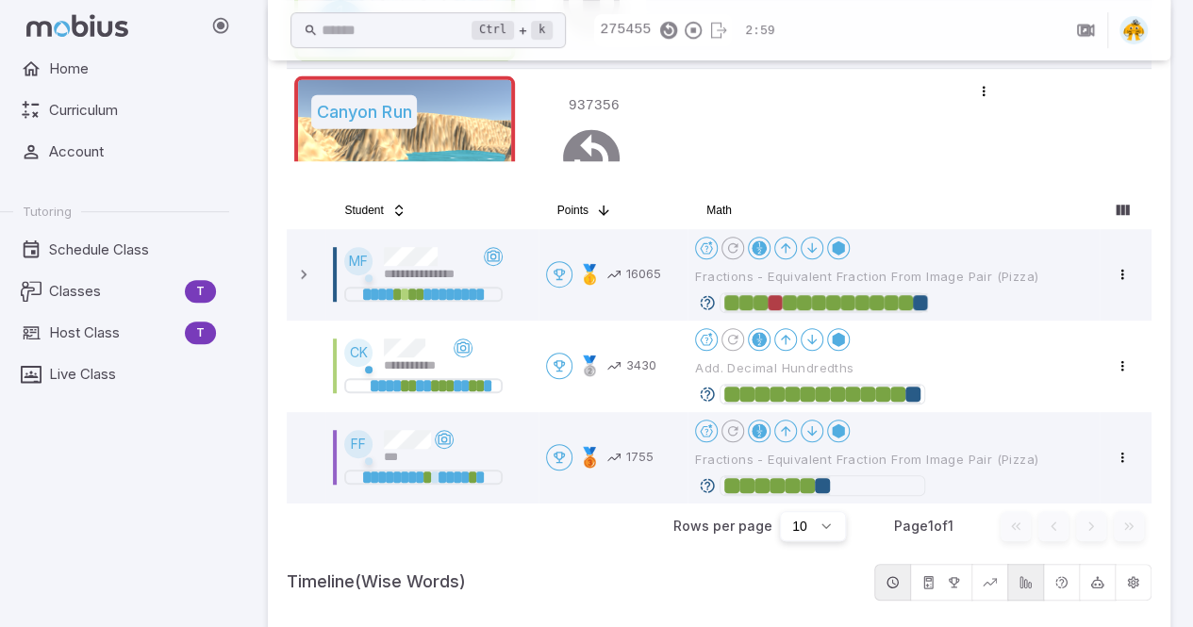
scroll to position [389, 0]
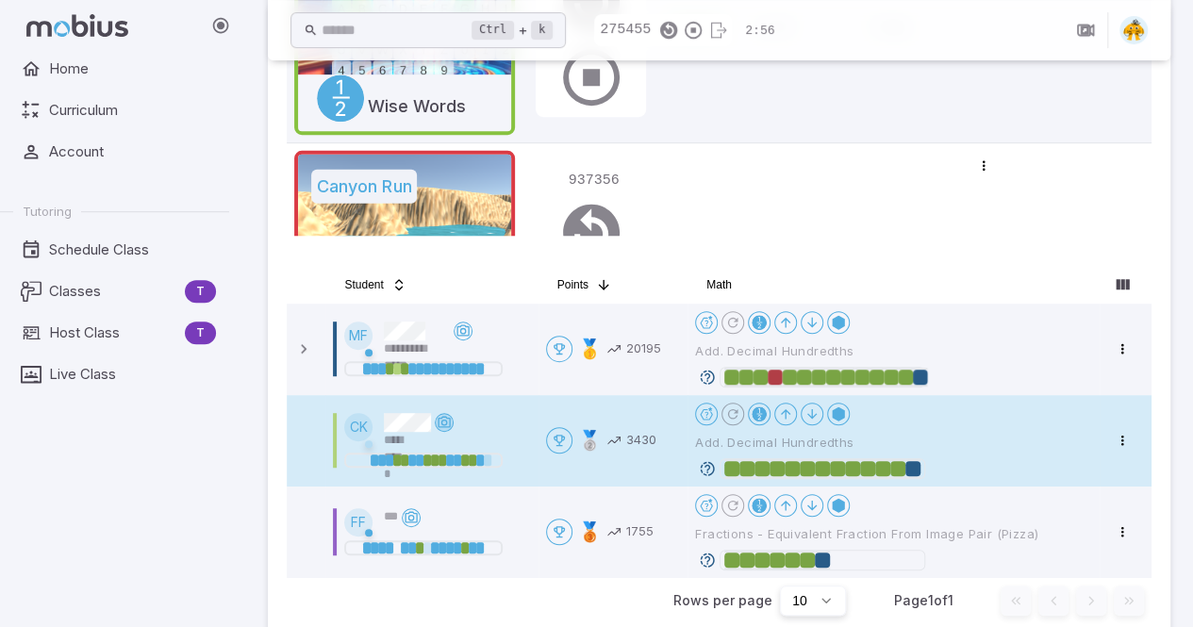
click at [452, 418] on icon at bounding box center [444, 422] width 15 height 15
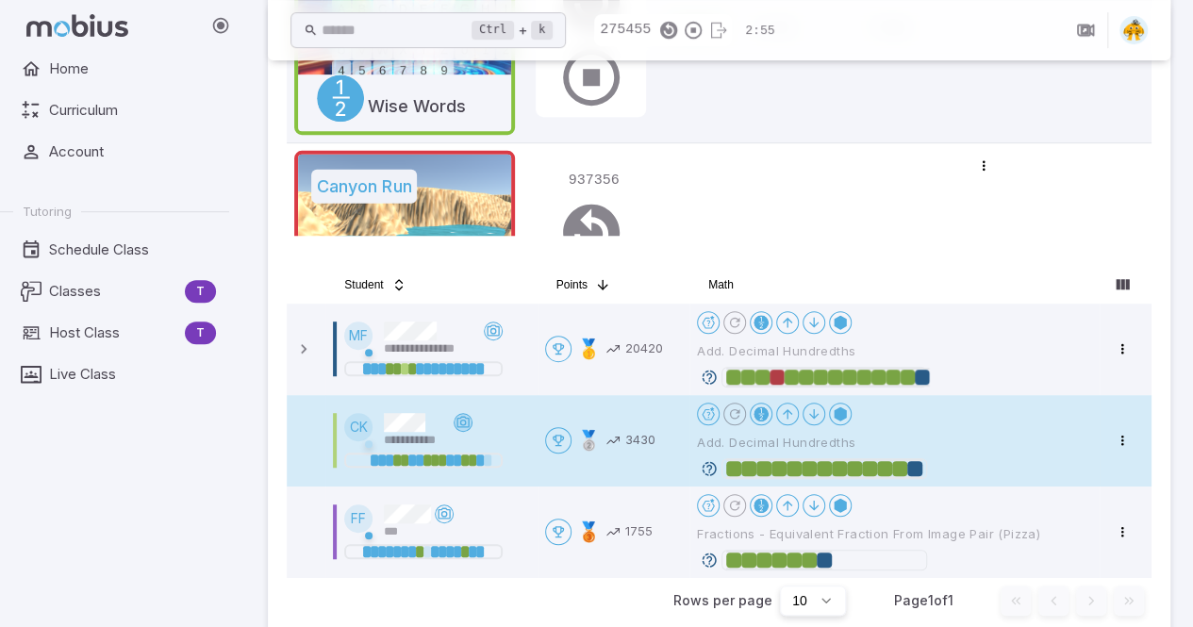
click at [464, 422] on icon at bounding box center [463, 422] width 15 height 15
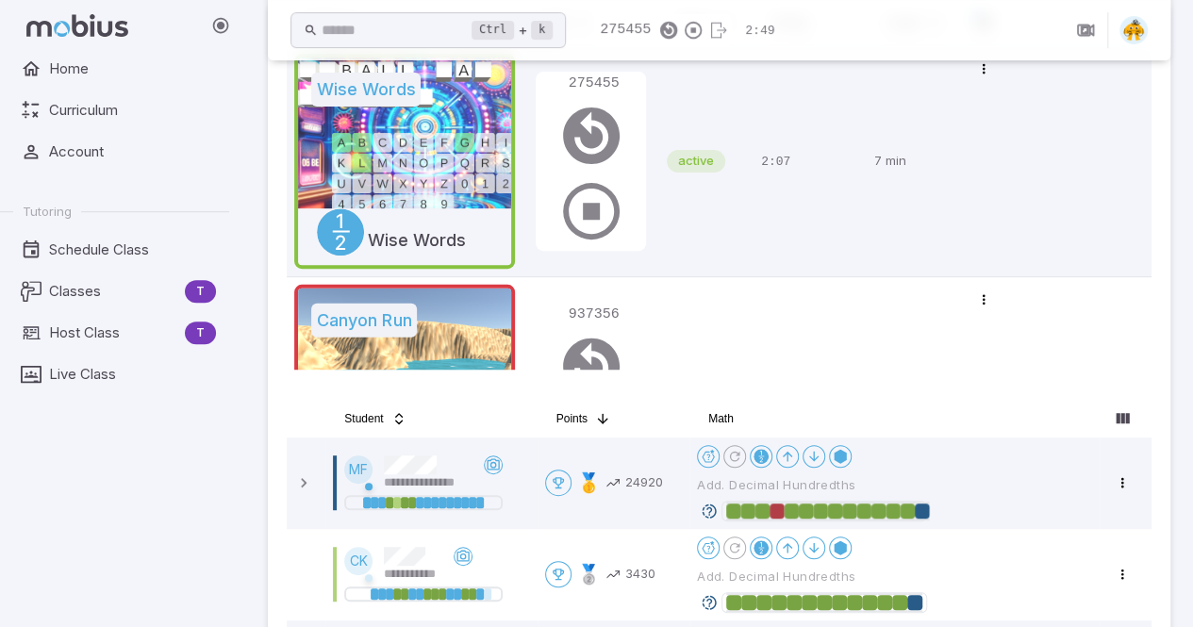
scroll to position [206, 0]
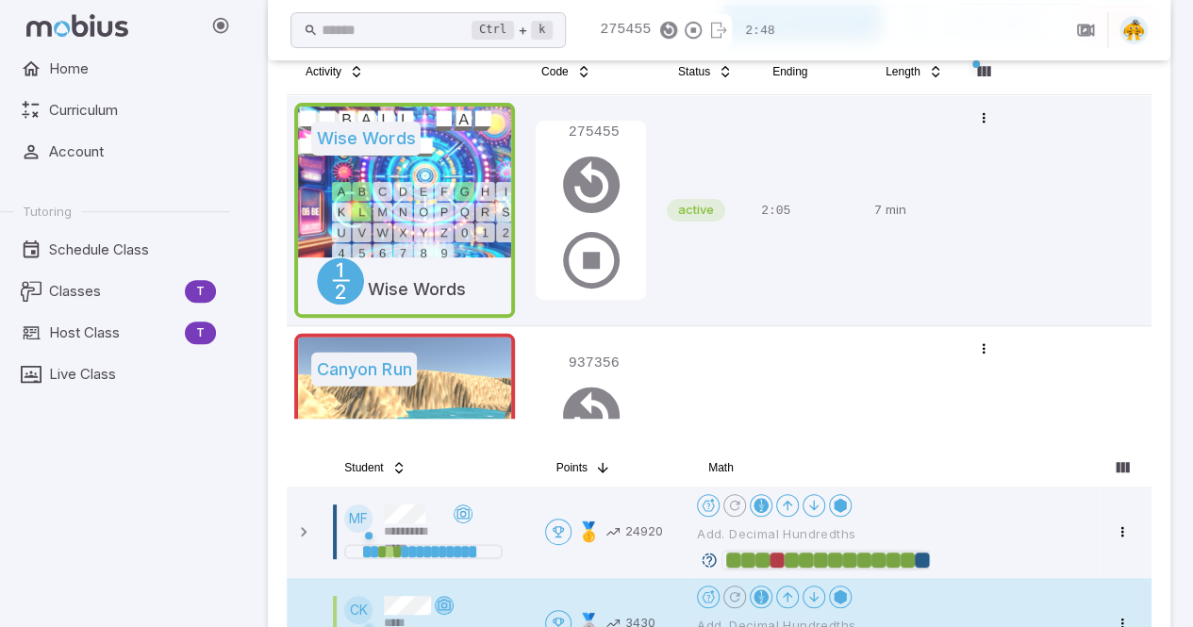
click at [452, 598] on icon at bounding box center [444, 605] width 15 height 15
click at [461, 598] on icon at bounding box center [463, 605] width 15 height 15
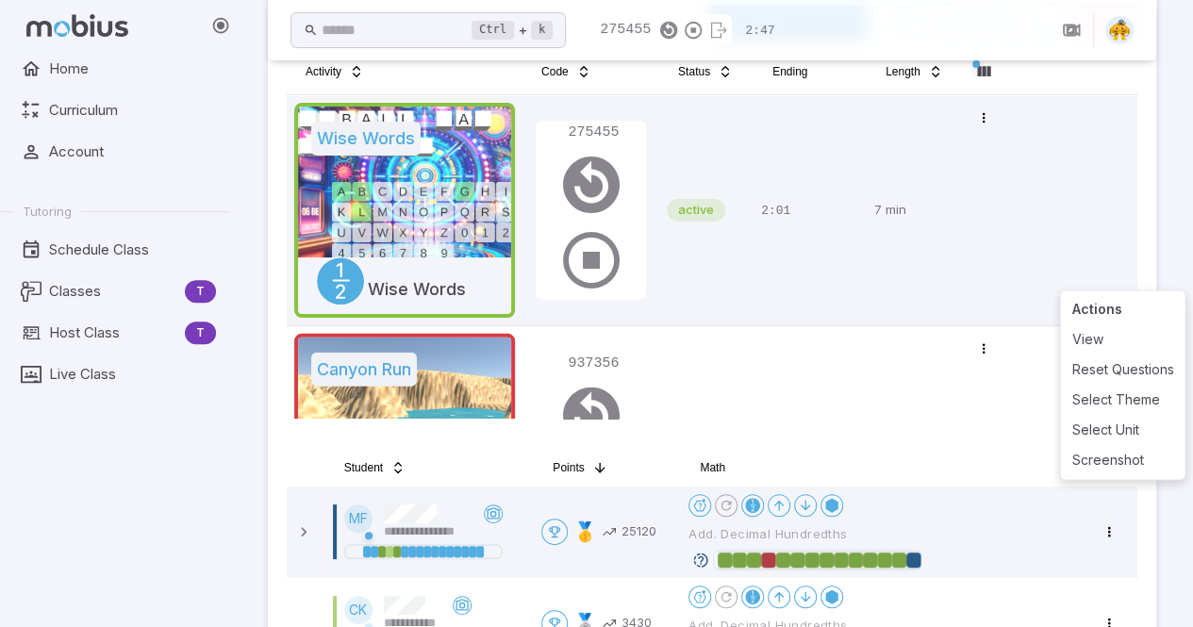
scroll to position [330, 0]
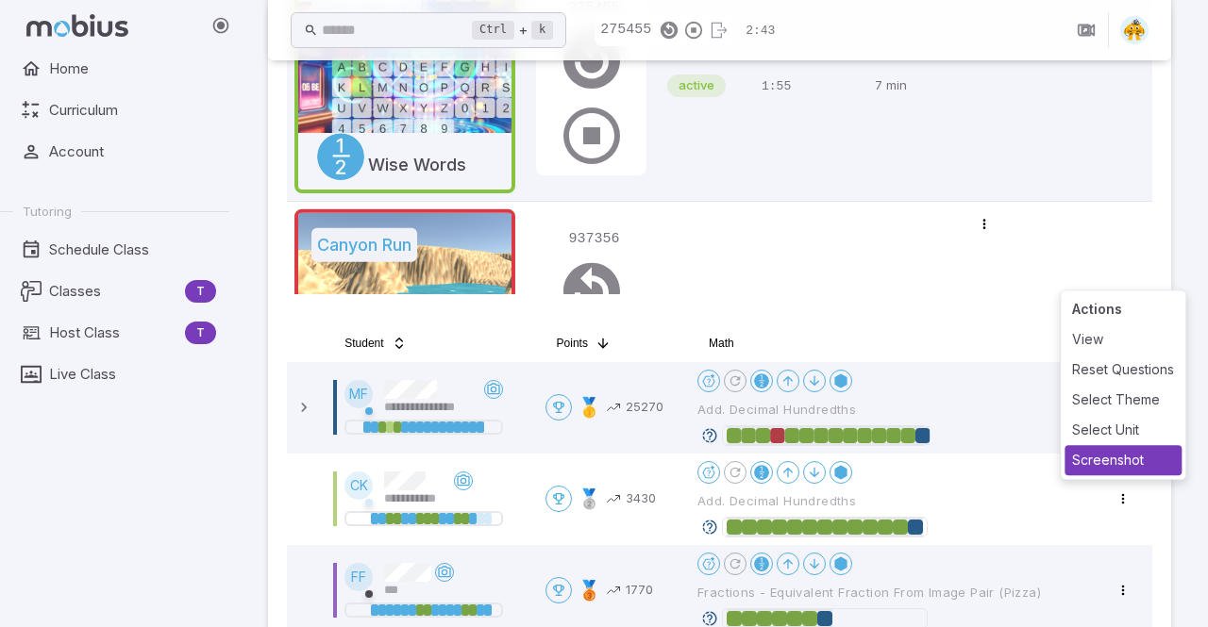
click at [1100, 458] on div "Screenshot" at bounding box center [1122, 460] width 117 height 30
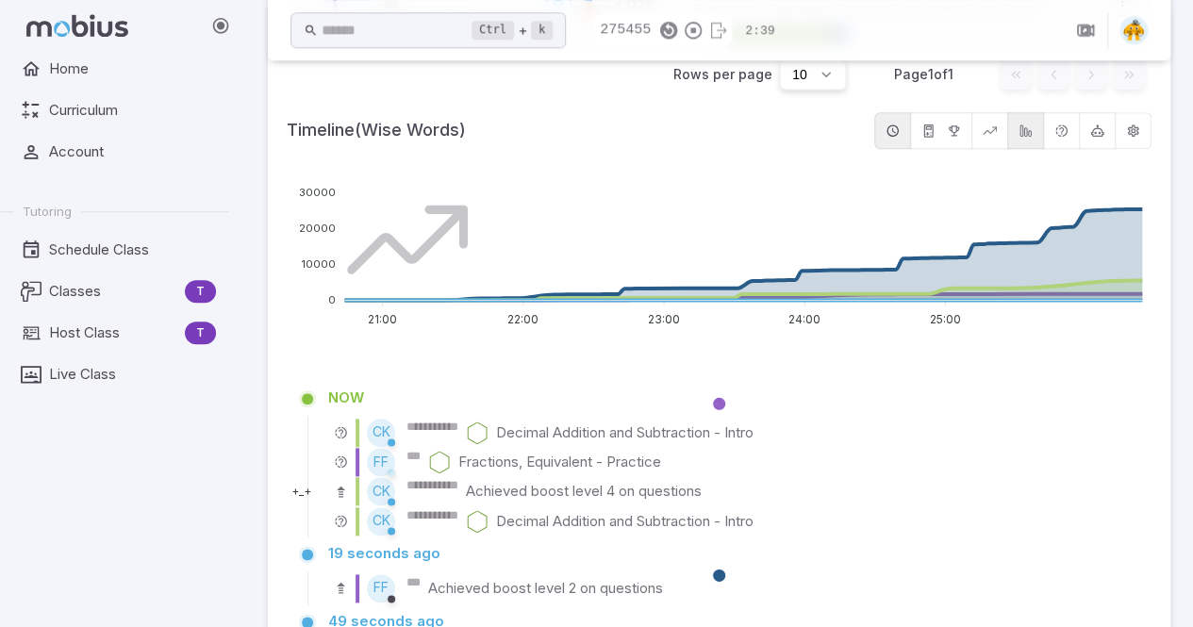
scroll to position [411, 0]
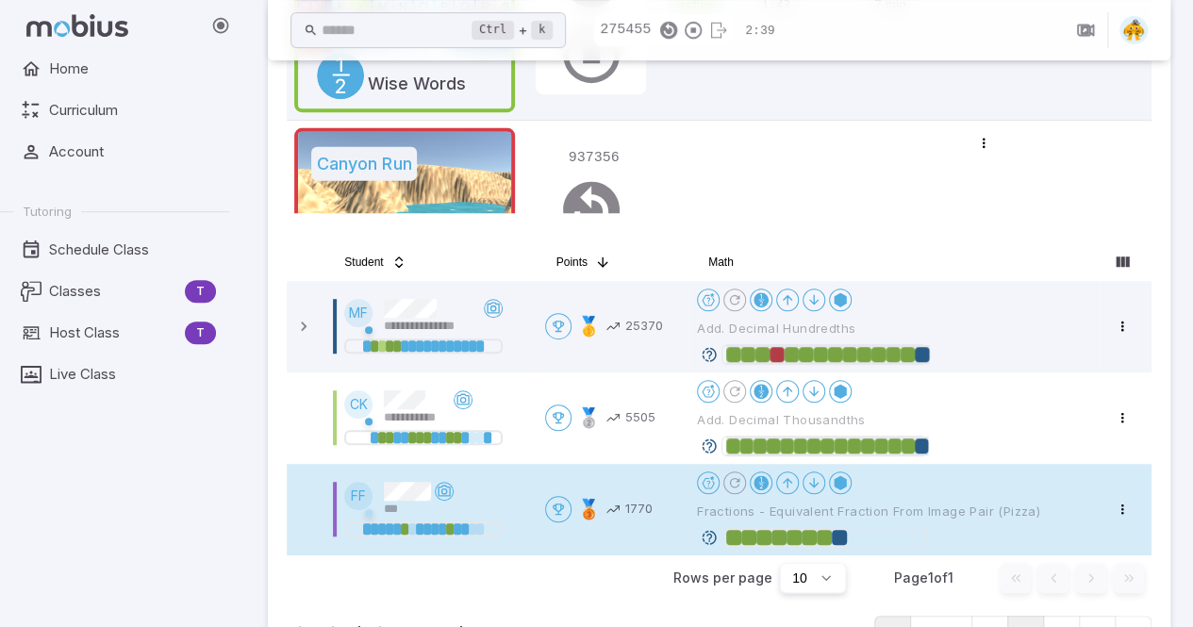
click at [495, 303] on icon at bounding box center [493, 308] width 15 height 15
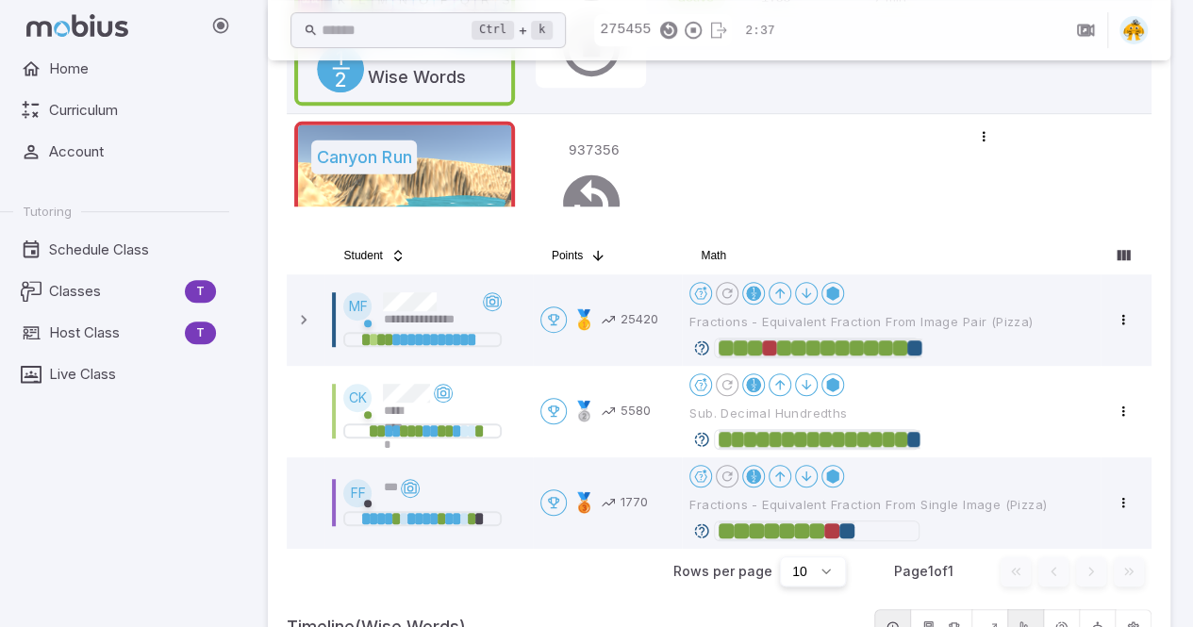
scroll to position [929, 0]
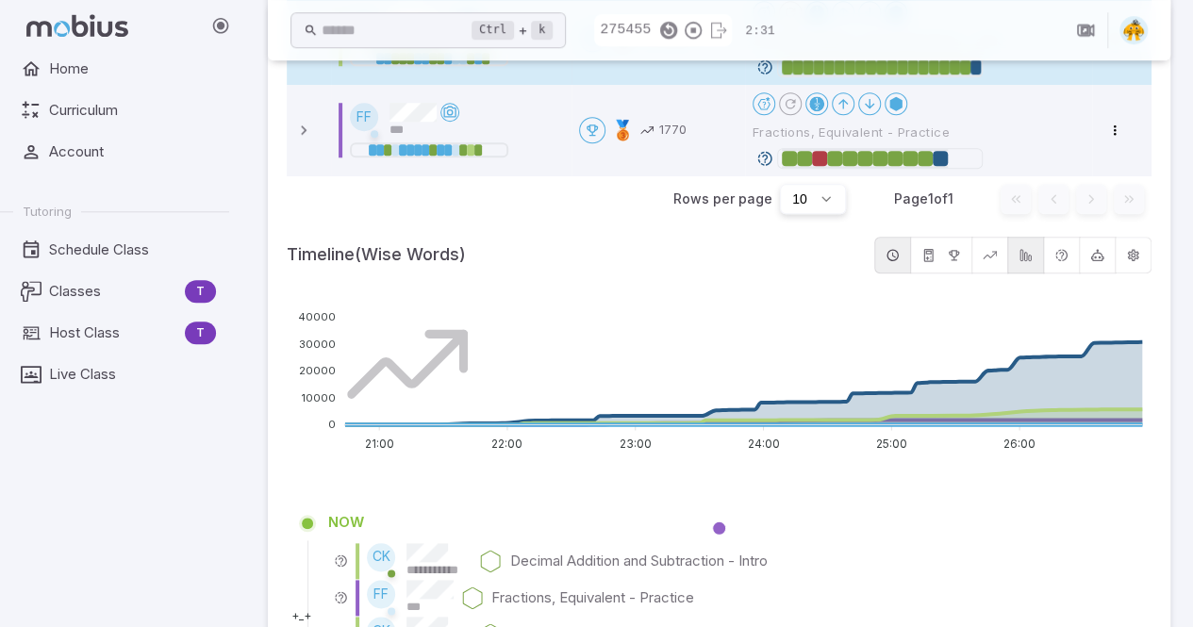
scroll to position [423, 0]
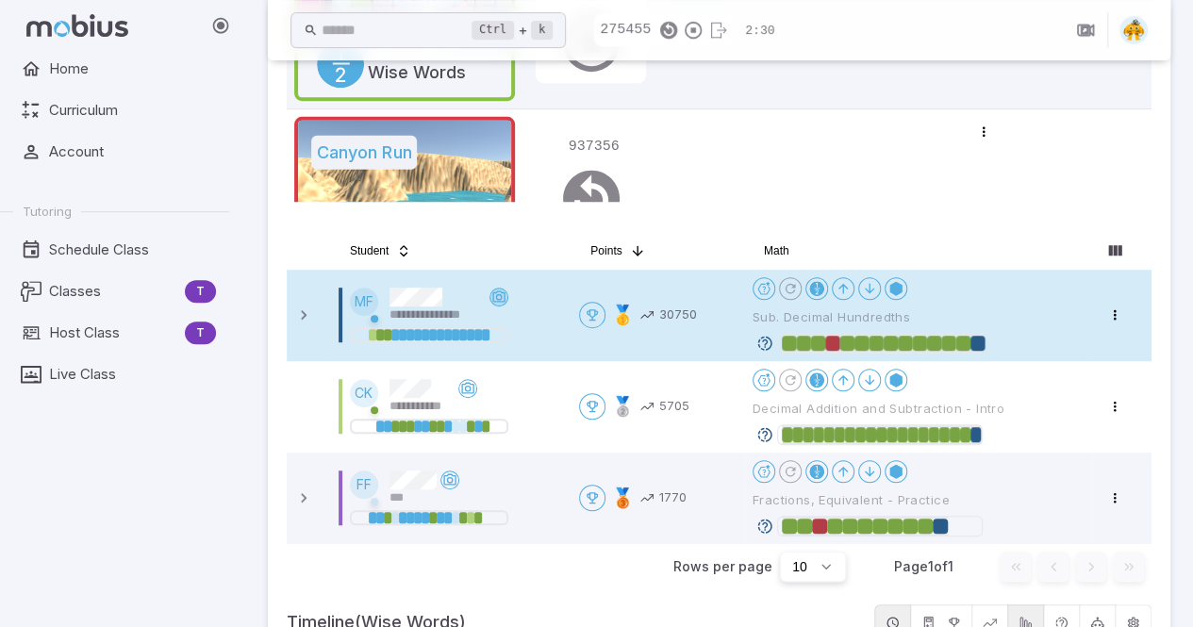
click at [492, 305] on icon at bounding box center [499, 297] width 15 height 15
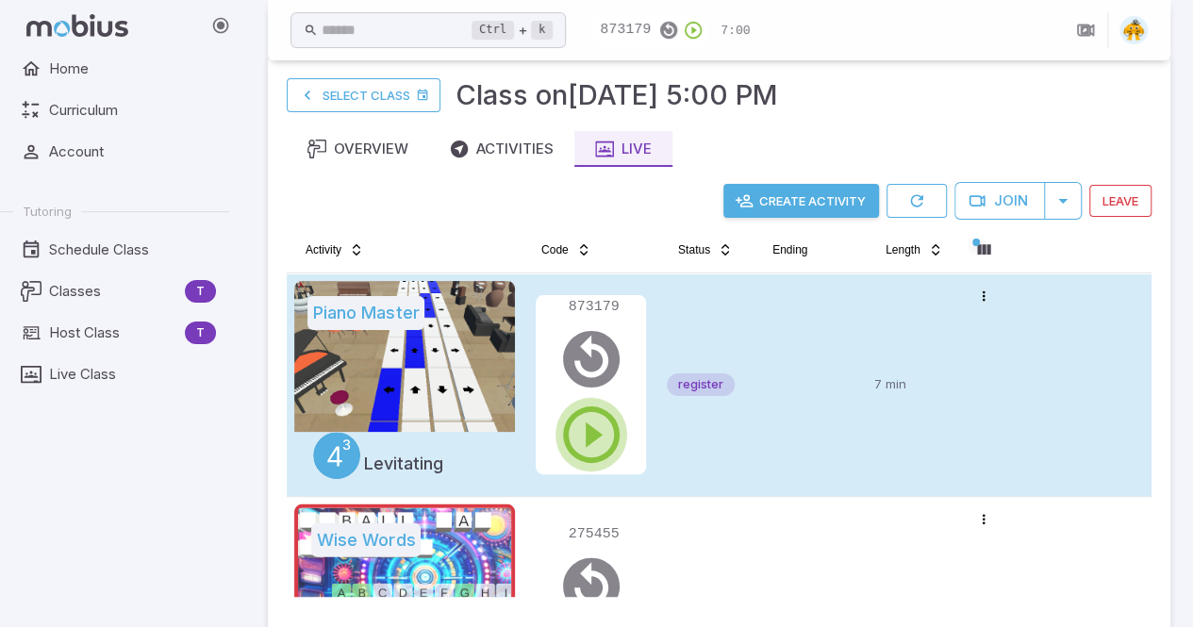
click at [593, 431] on icon "button" at bounding box center [592, 435] width 68 height 68
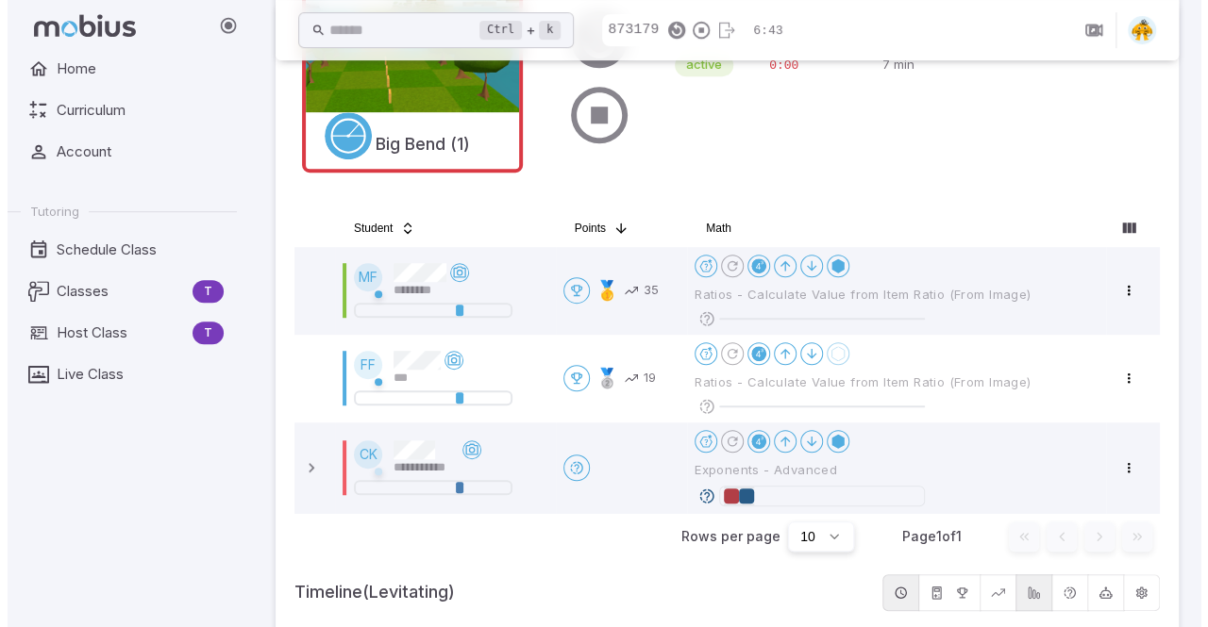
scroll to position [446, 0]
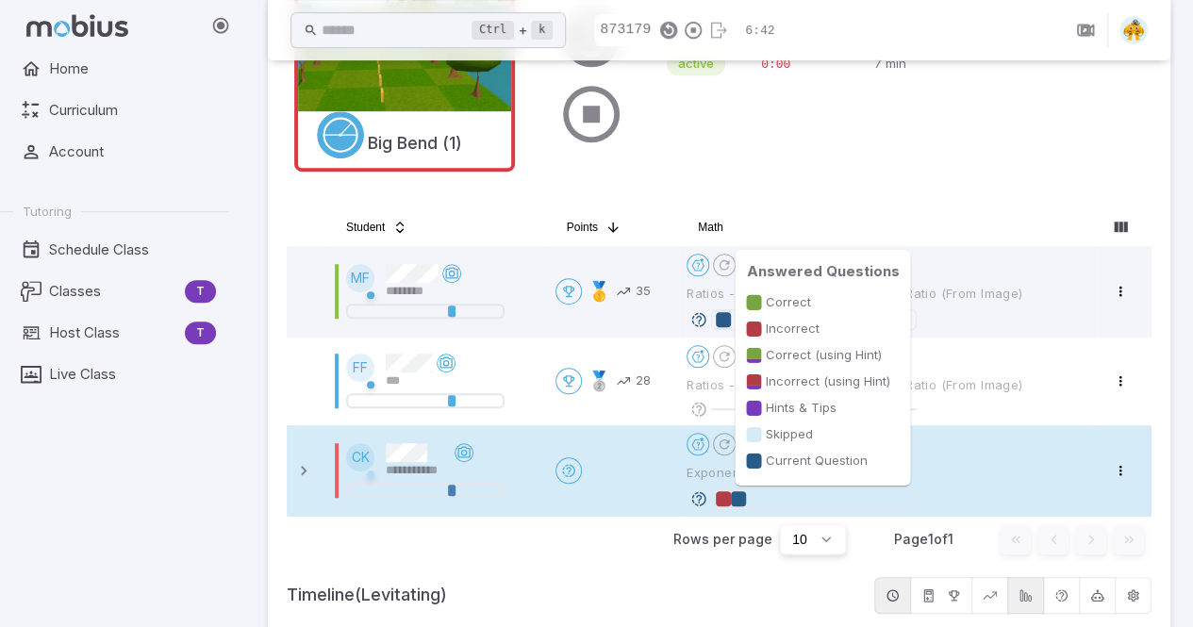
click at [728, 499] on div at bounding box center [723, 499] width 15 height 15
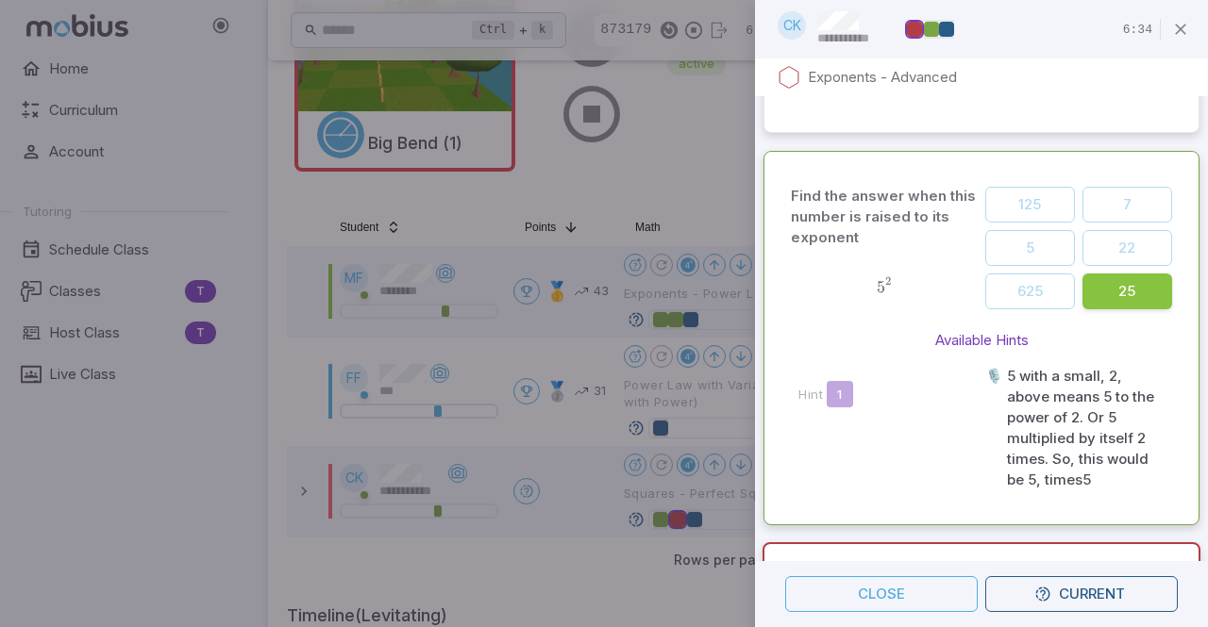
scroll to position [0, 0]
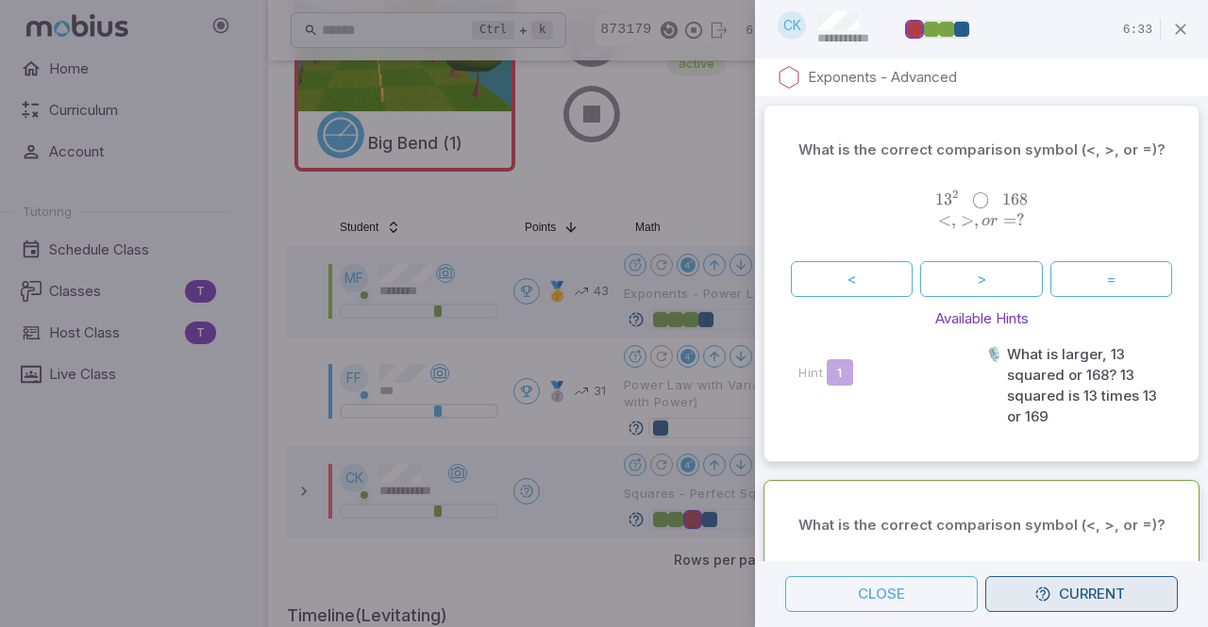
click at [1092, 601] on button "Current" at bounding box center [1081, 594] width 192 height 36
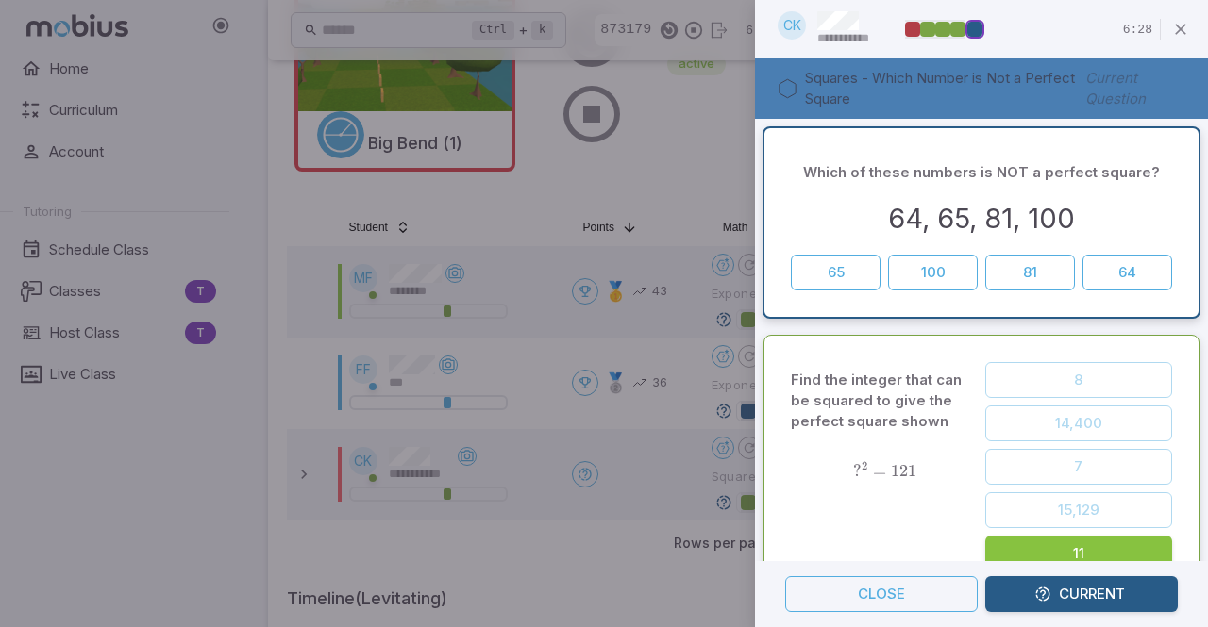
click at [1091, 275] on button "64" at bounding box center [1127, 273] width 90 height 36
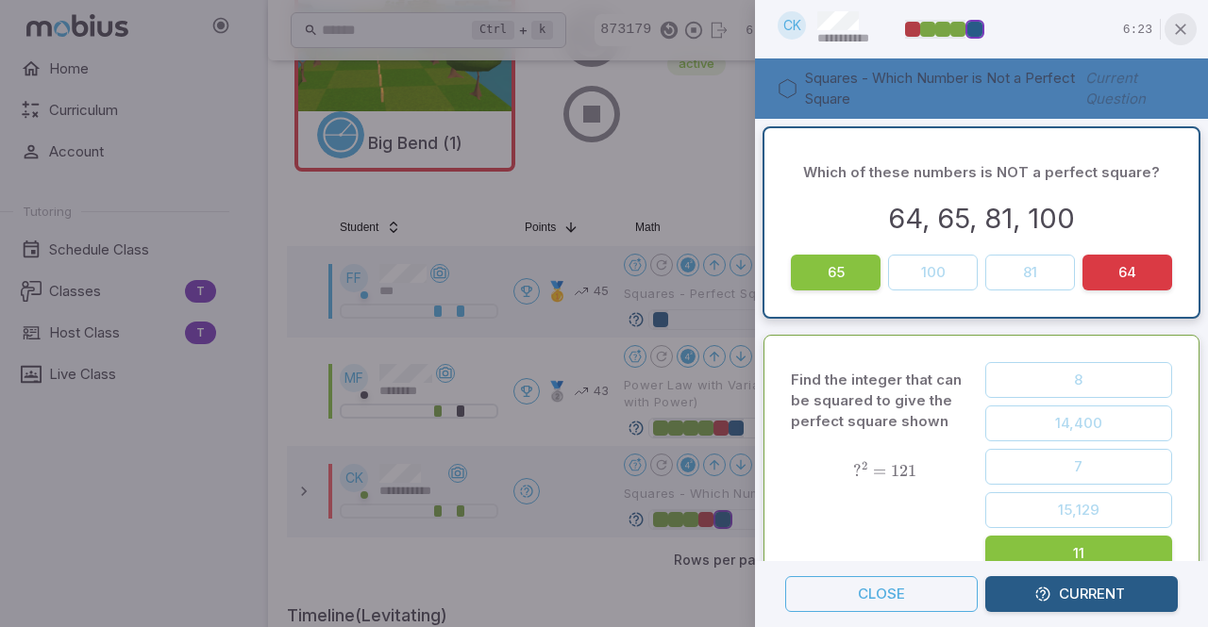
click at [1184, 25] on icon "button" at bounding box center [1180, 29] width 19 height 19
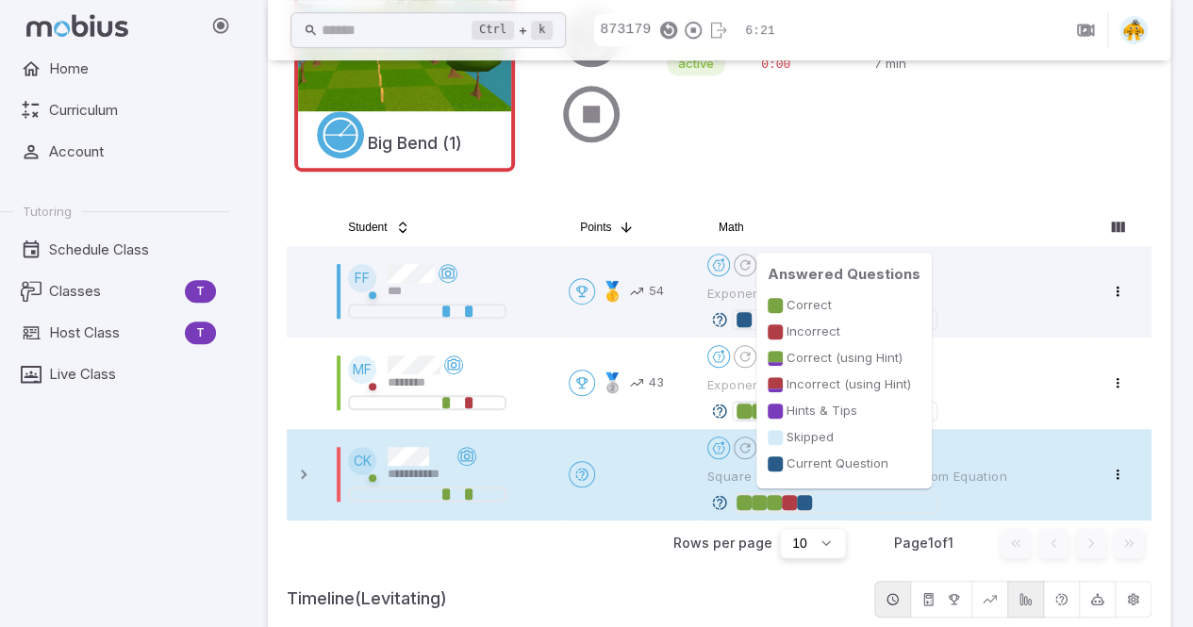
click at [794, 500] on div at bounding box center [789, 502] width 15 height 15
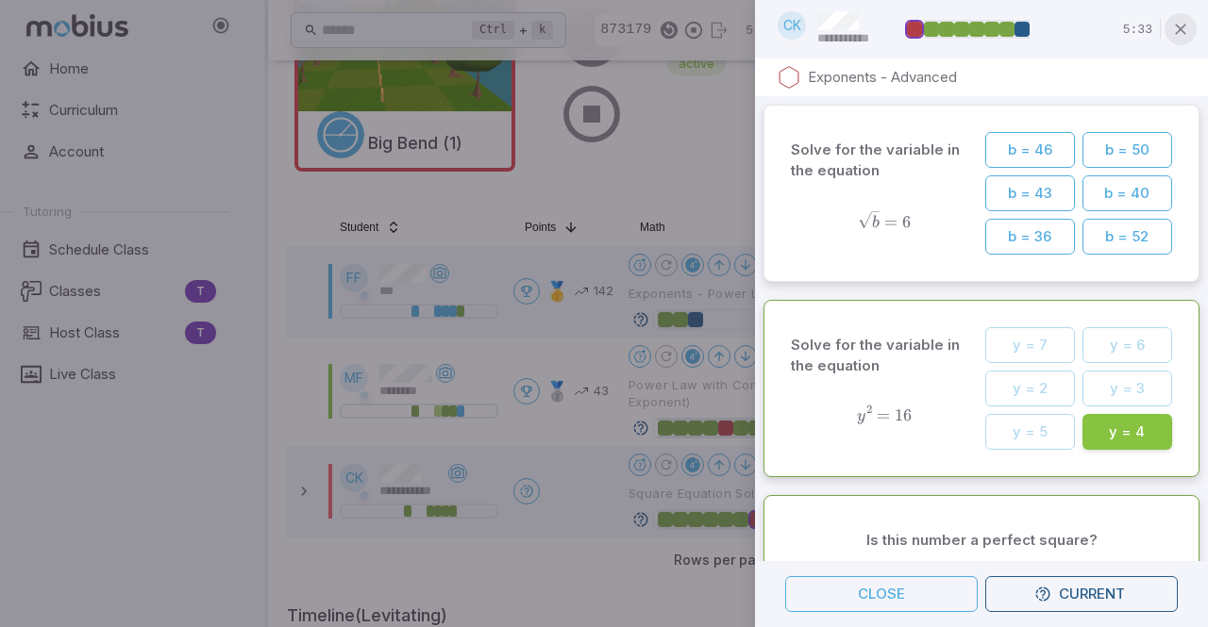
click at [1176, 41] on button "button" at bounding box center [1180, 29] width 32 height 32
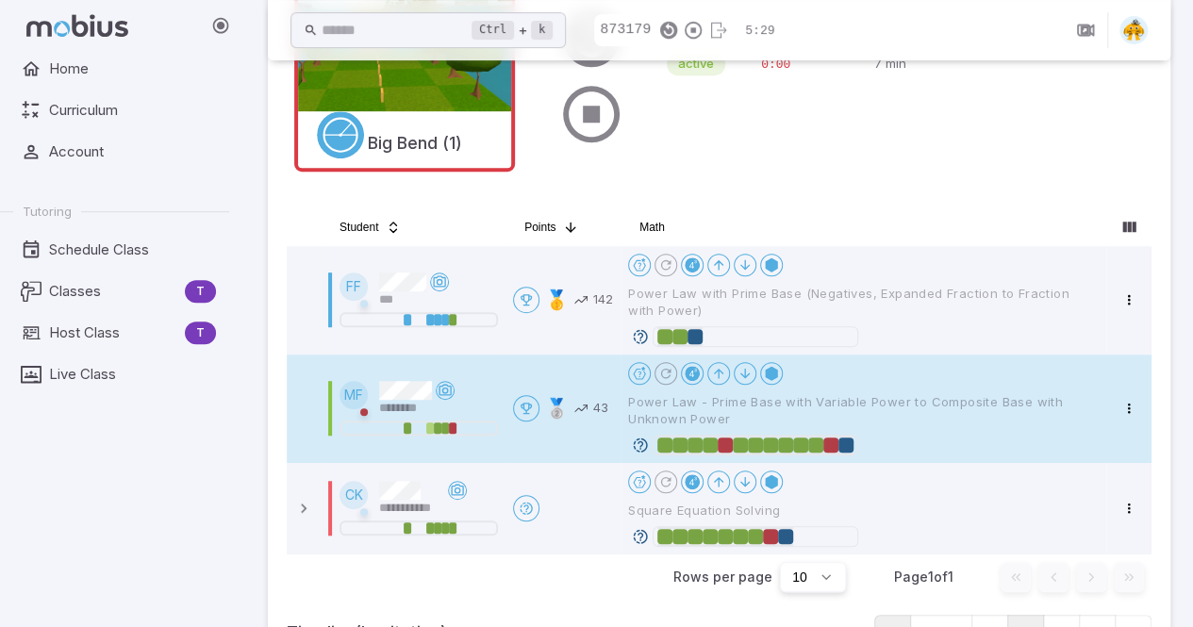
click at [881, 405] on span "Power Law - Prime Base with Variable Power to Composite Base with Unknown Power" at bounding box center [863, 410] width 471 height 34
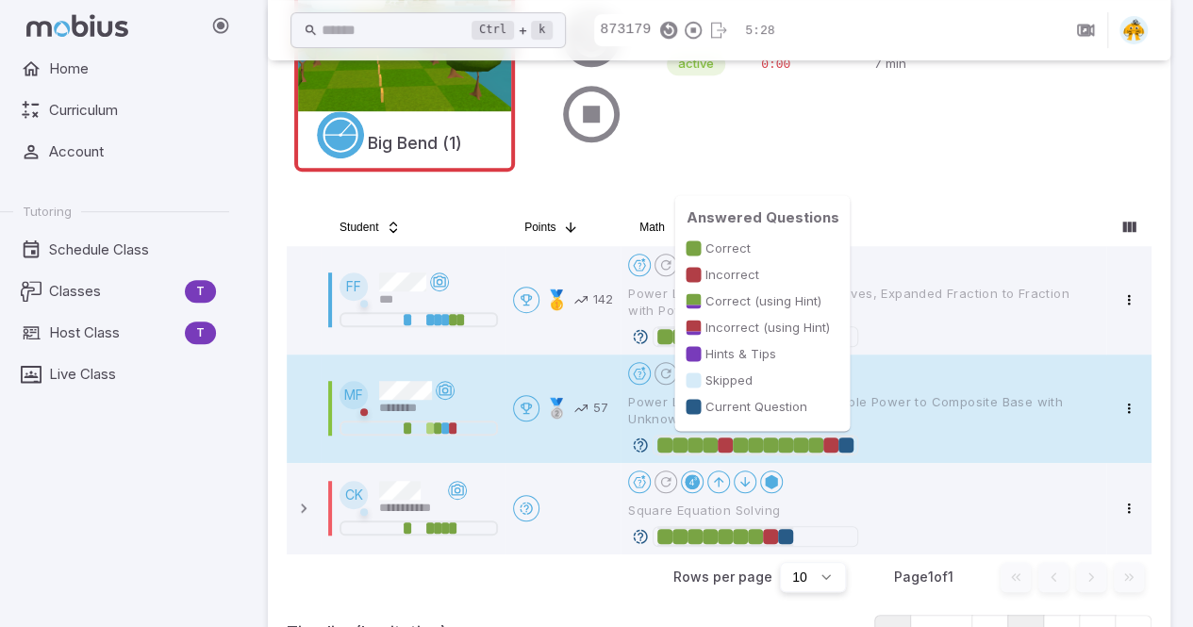
click at [835, 446] on div at bounding box center [831, 445] width 15 height 15
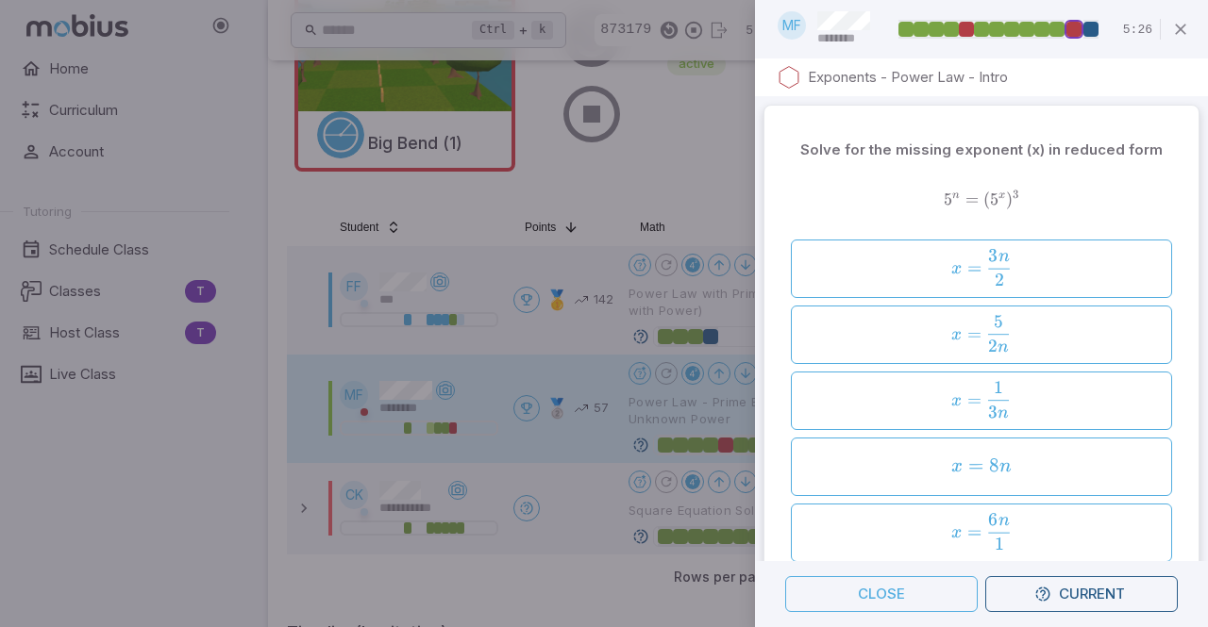
scroll to position [563, 0]
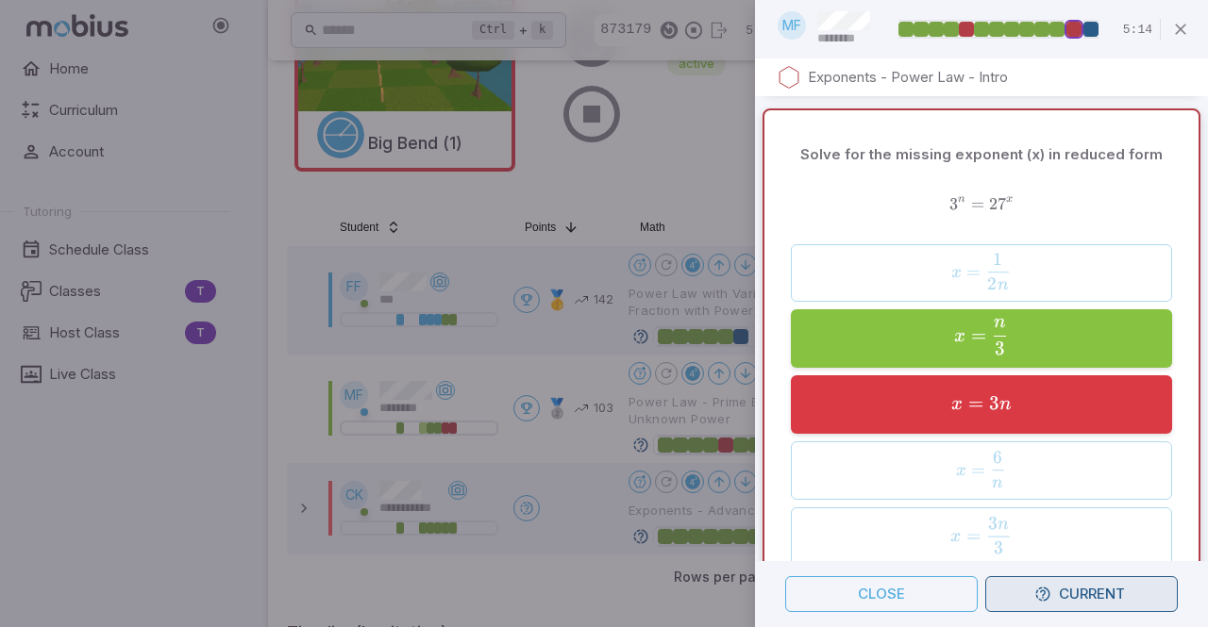
click at [1040, 596] on icon "button" at bounding box center [1042, 594] width 17 height 17
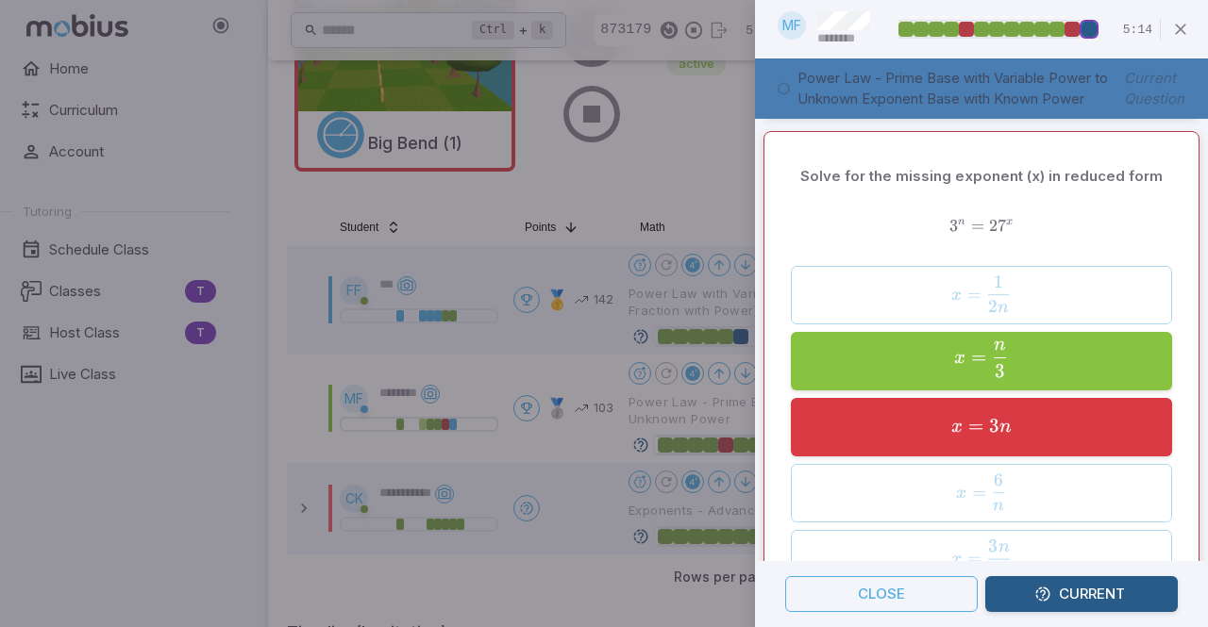
scroll to position [0, 0]
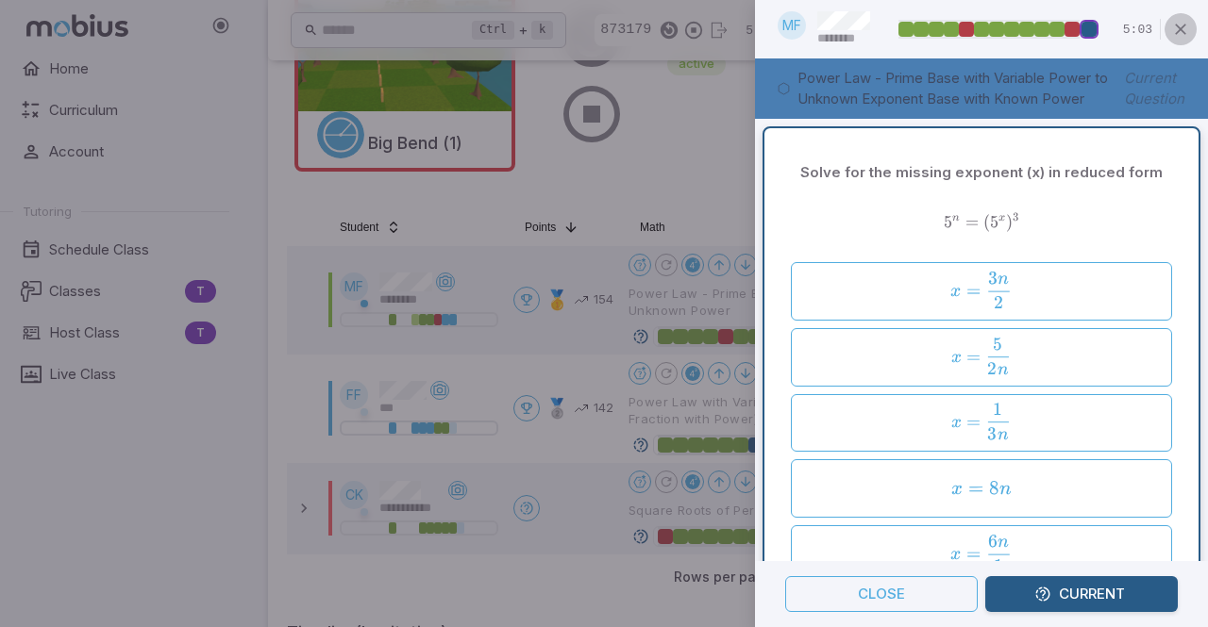
click at [1192, 25] on button "button" at bounding box center [1180, 29] width 32 height 32
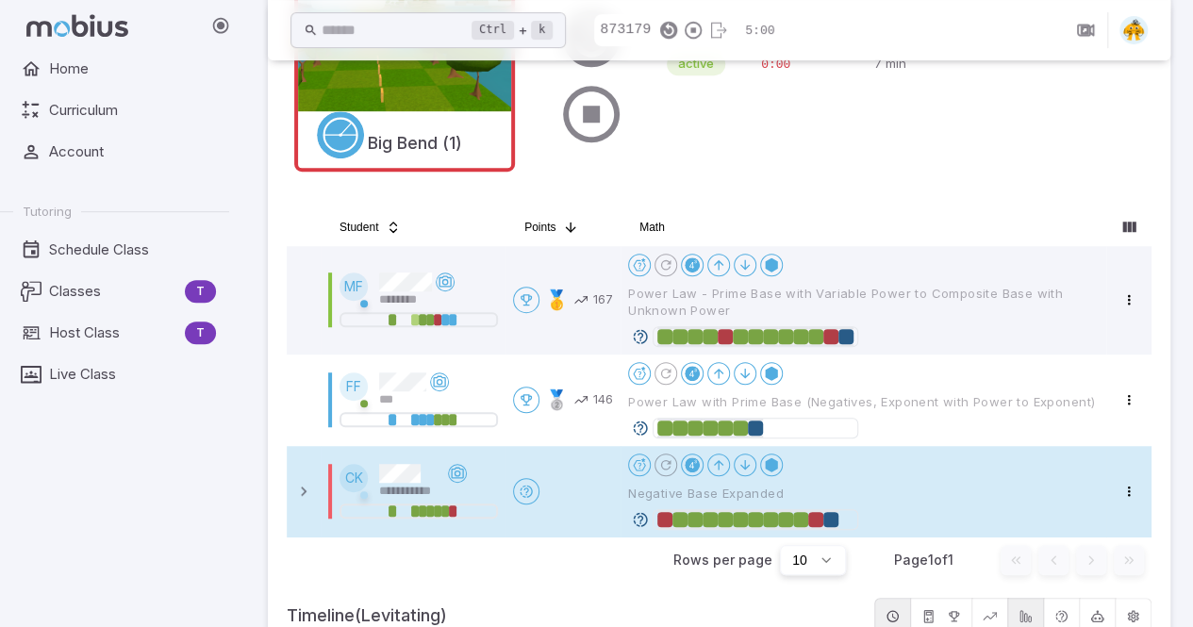
click at [819, 534] on tbody "**********" at bounding box center [719, 392] width 865 height 292
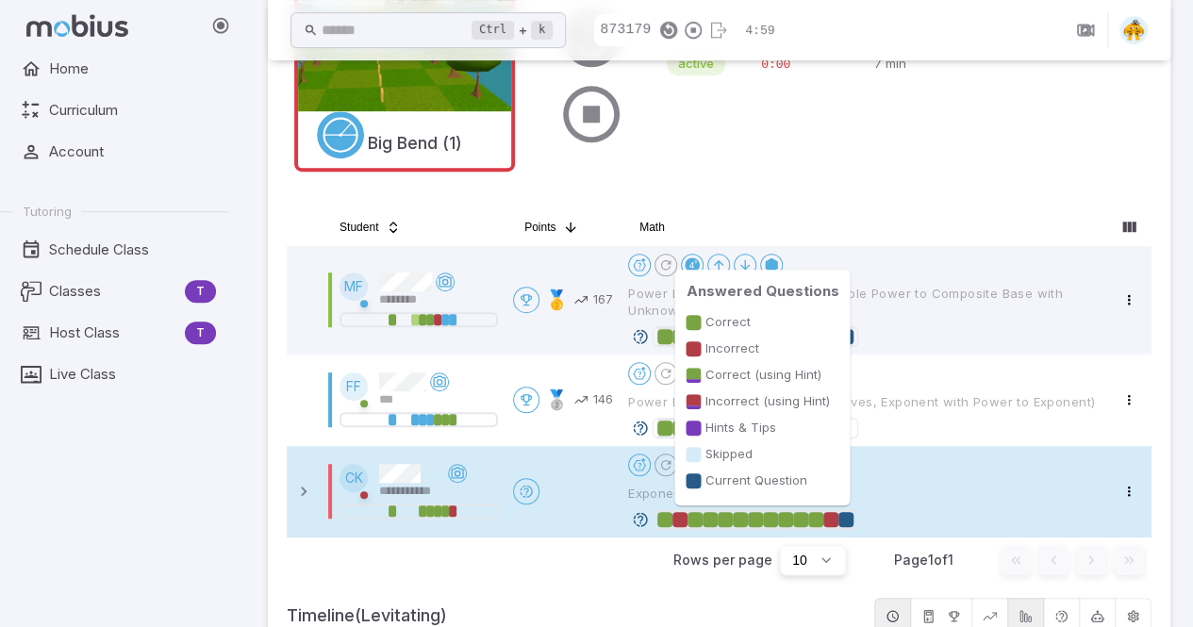
click at [832, 512] on div at bounding box center [831, 519] width 15 height 15
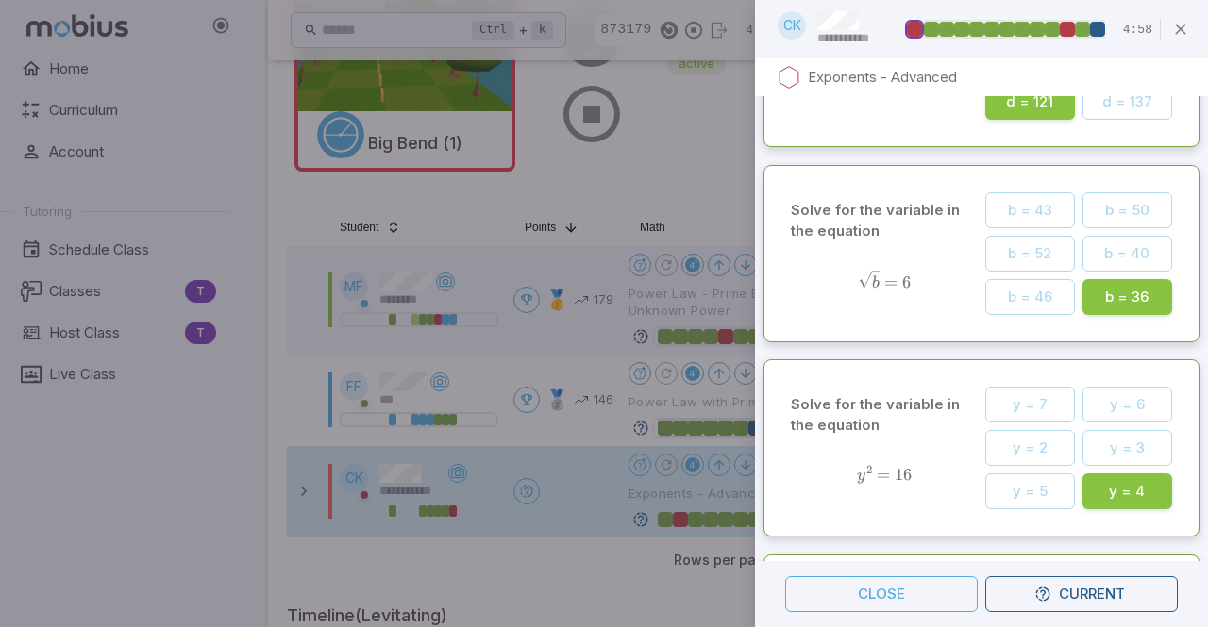
scroll to position [4579, 0]
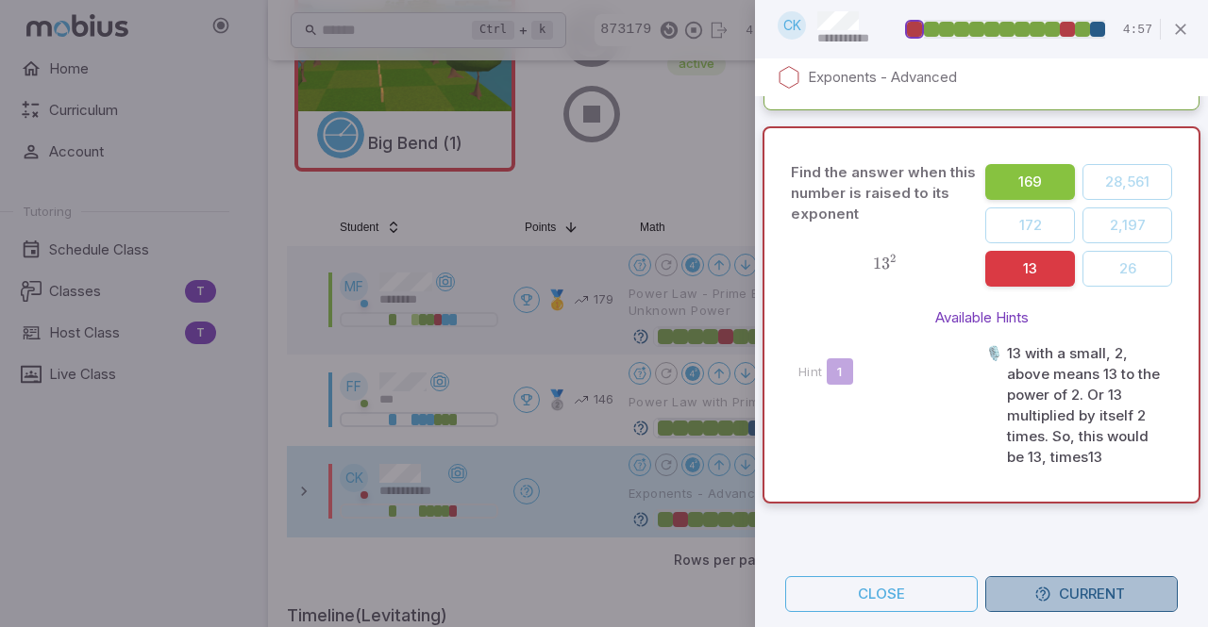
click at [1081, 597] on button "Current" at bounding box center [1081, 594] width 192 height 36
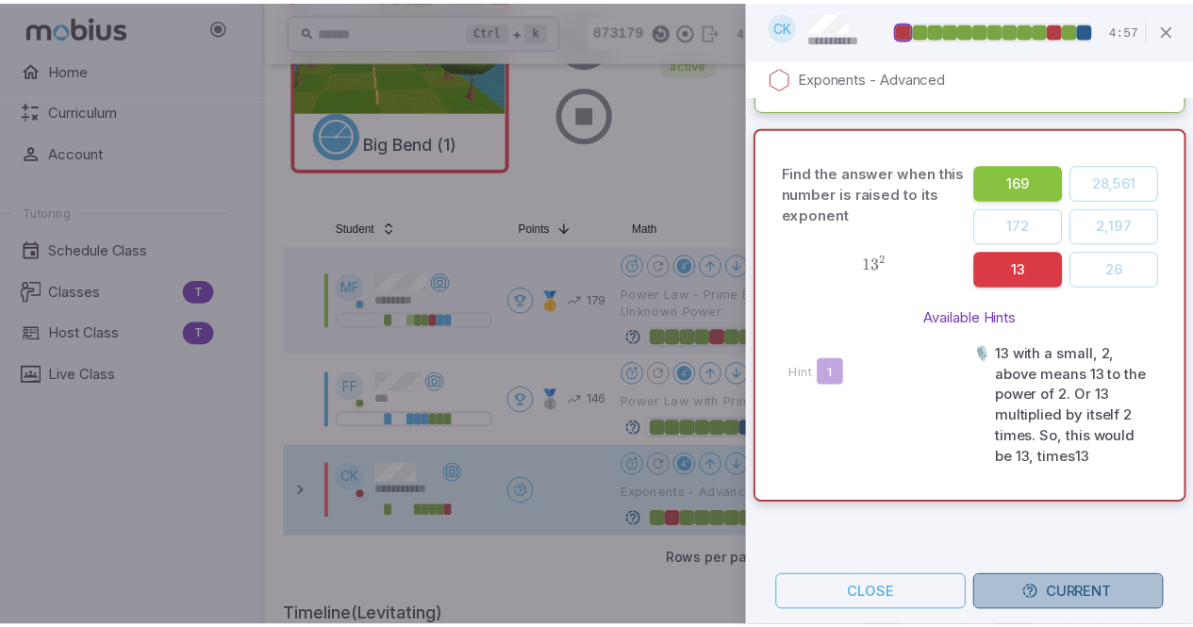
scroll to position [0, 0]
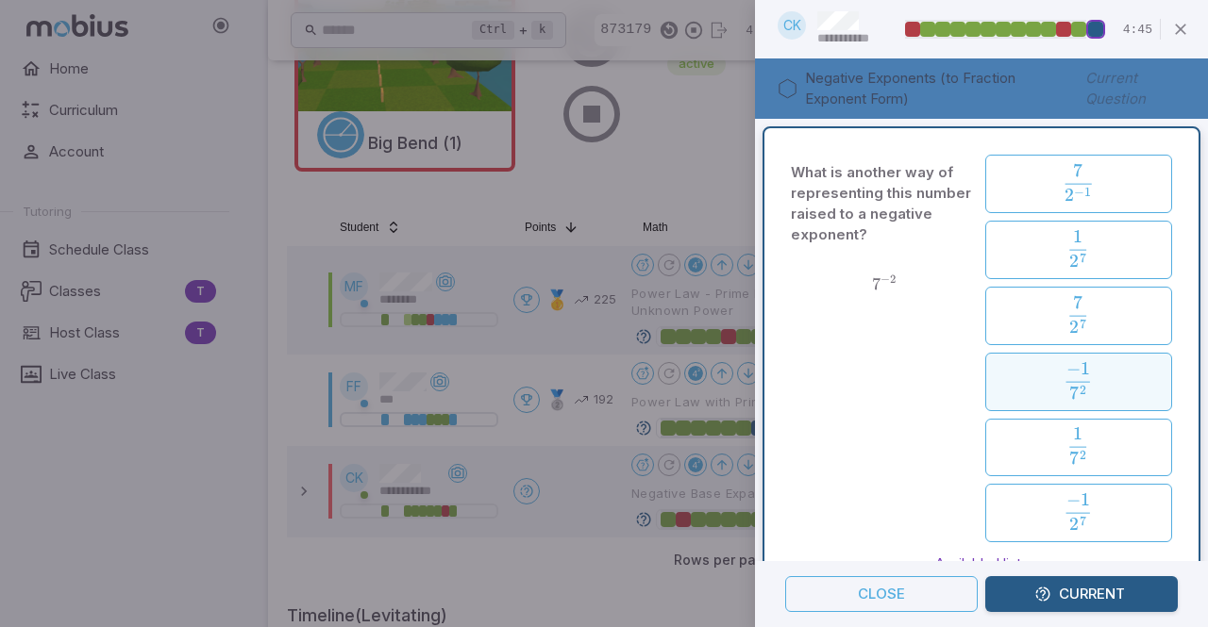
click at [1080, 385] on span "7 2 − 1 ​" at bounding box center [1078, 381] width 25 height 38
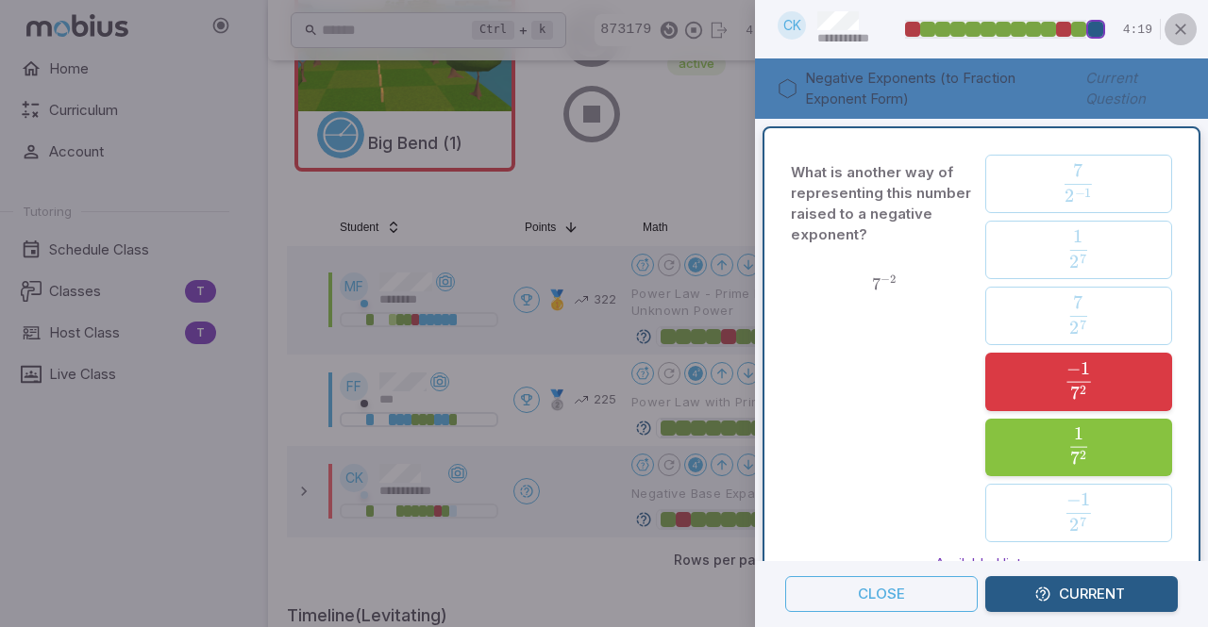
click at [1185, 37] on icon "button" at bounding box center [1180, 29] width 19 height 19
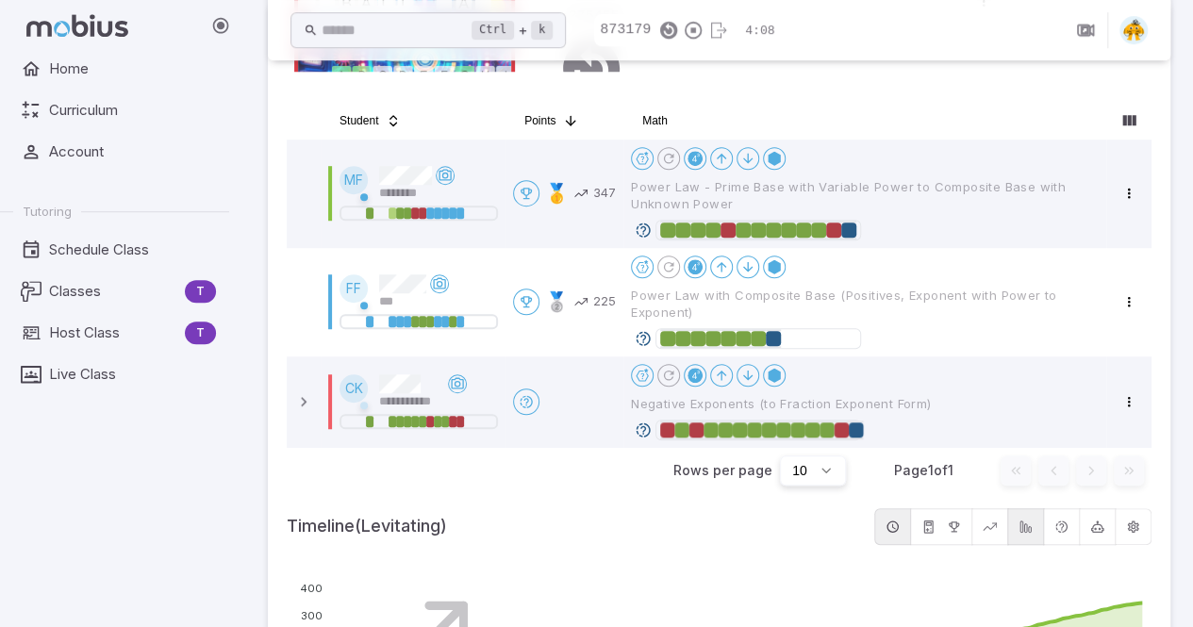
scroll to position [541, 0]
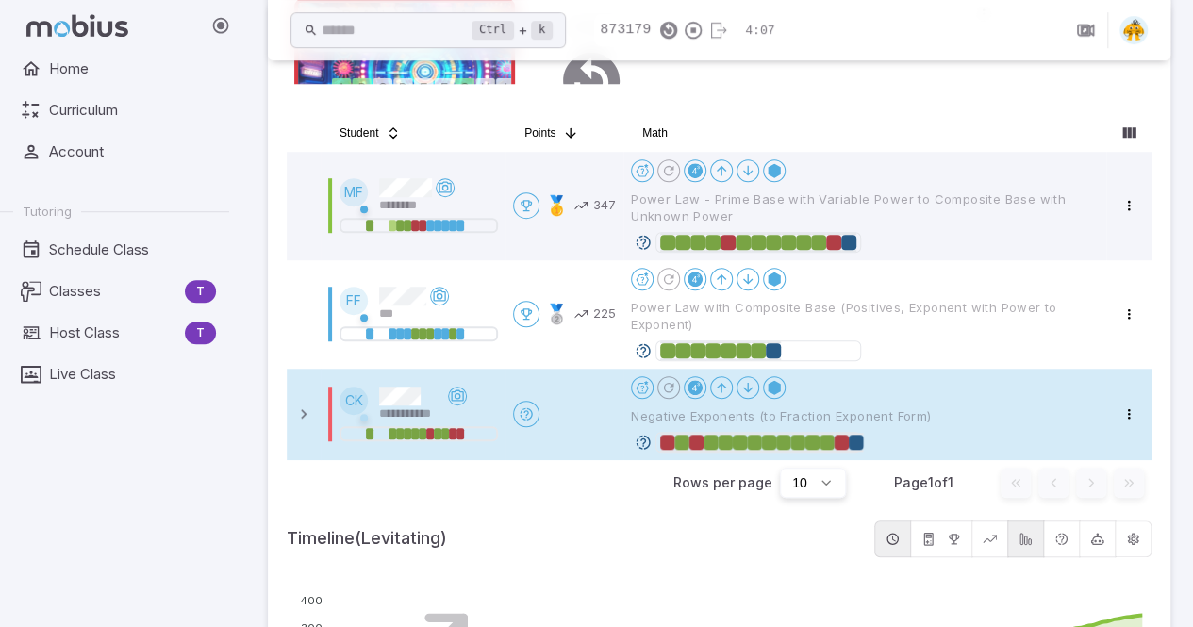
click at [585, 445] on td "Open menu" at bounding box center [565, 415] width 118 height 92
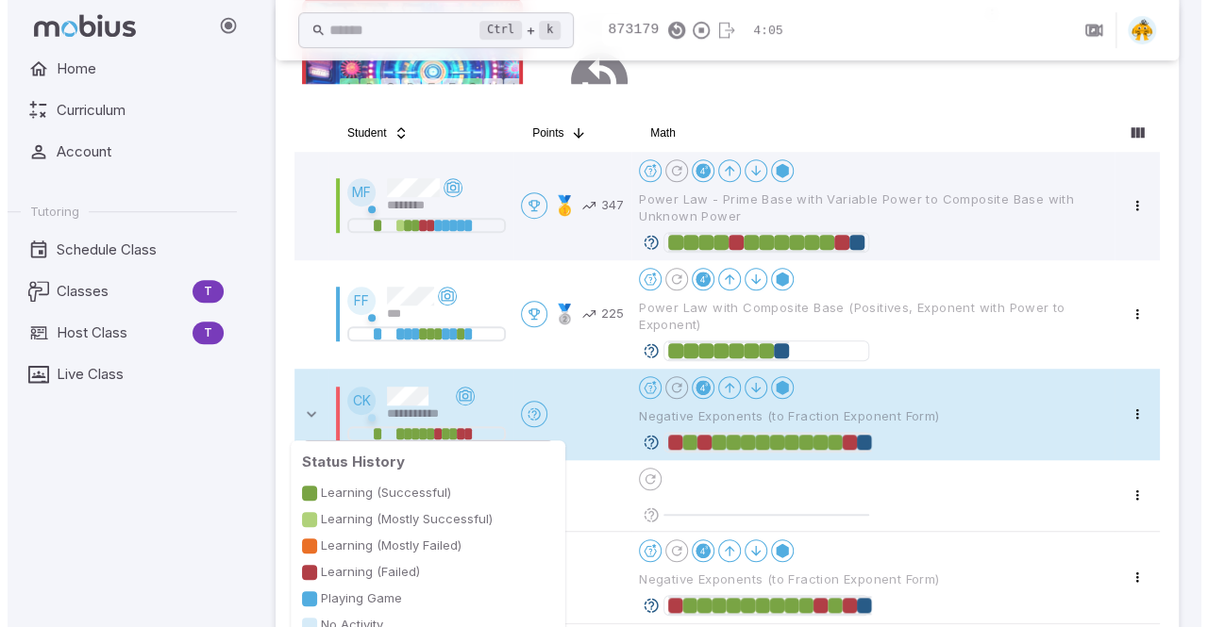
scroll to position [704, 0]
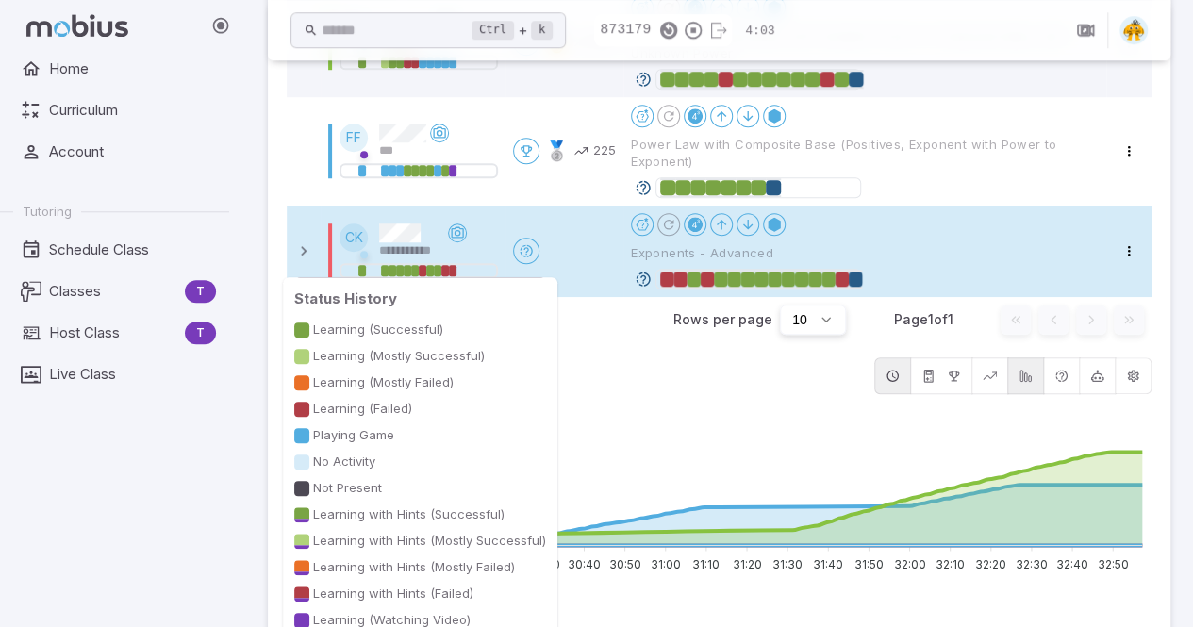
click at [452, 269] on div at bounding box center [453, 270] width 8 height 11
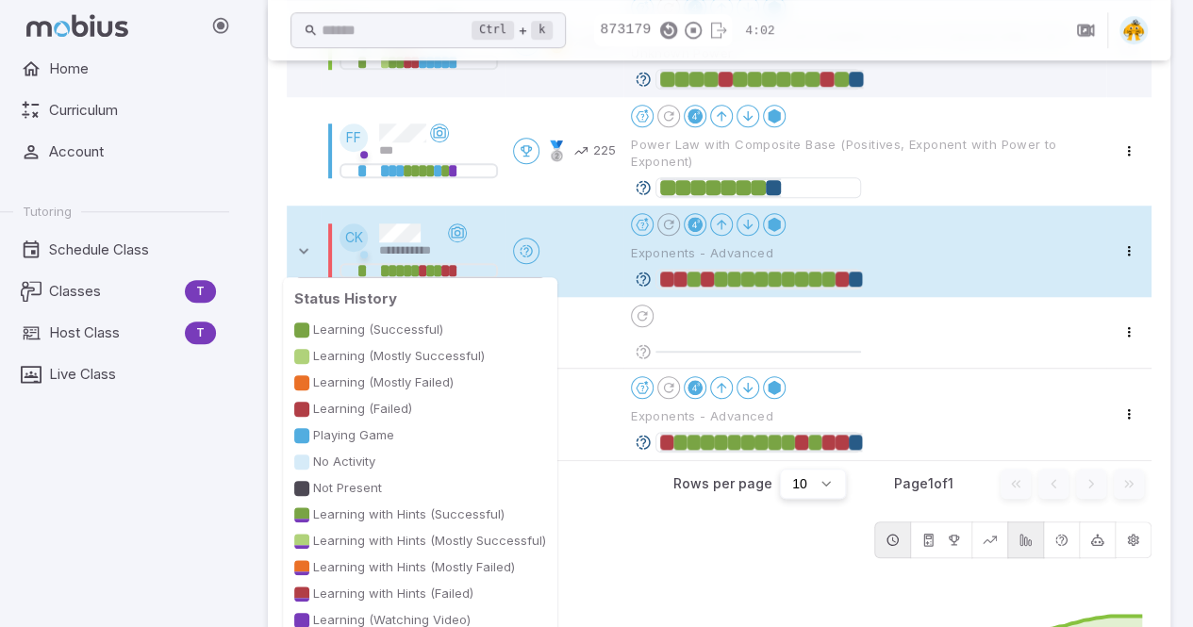
click at [458, 266] on div at bounding box center [418, 270] width 151 height 11
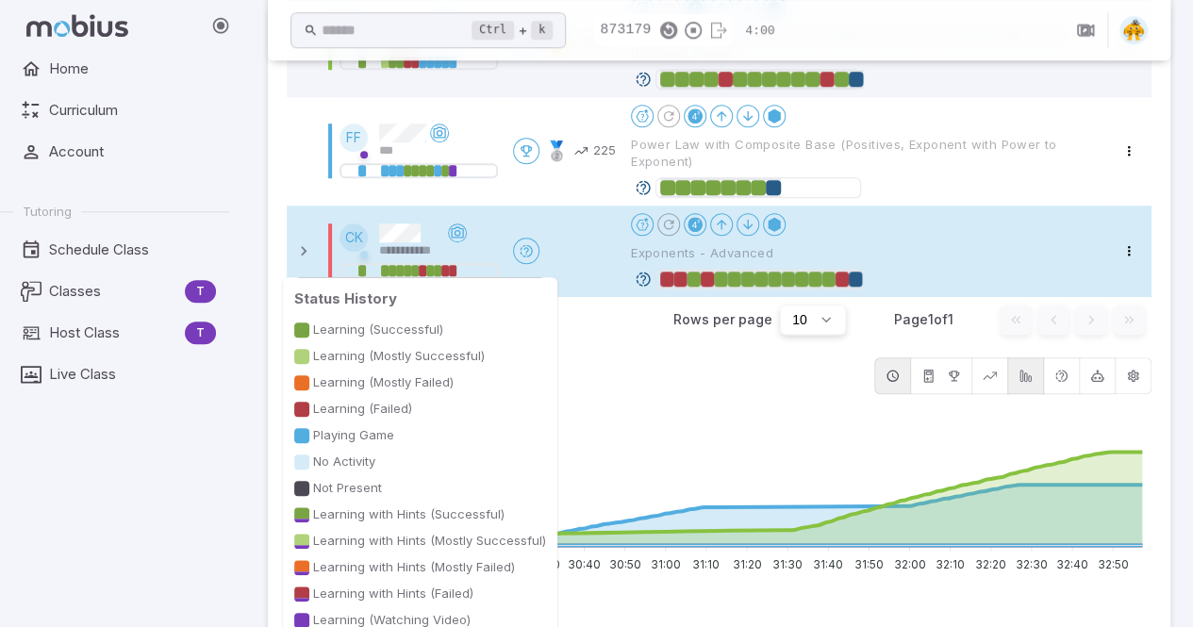
click at [450, 265] on div at bounding box center [453, 270] width 8 height 11
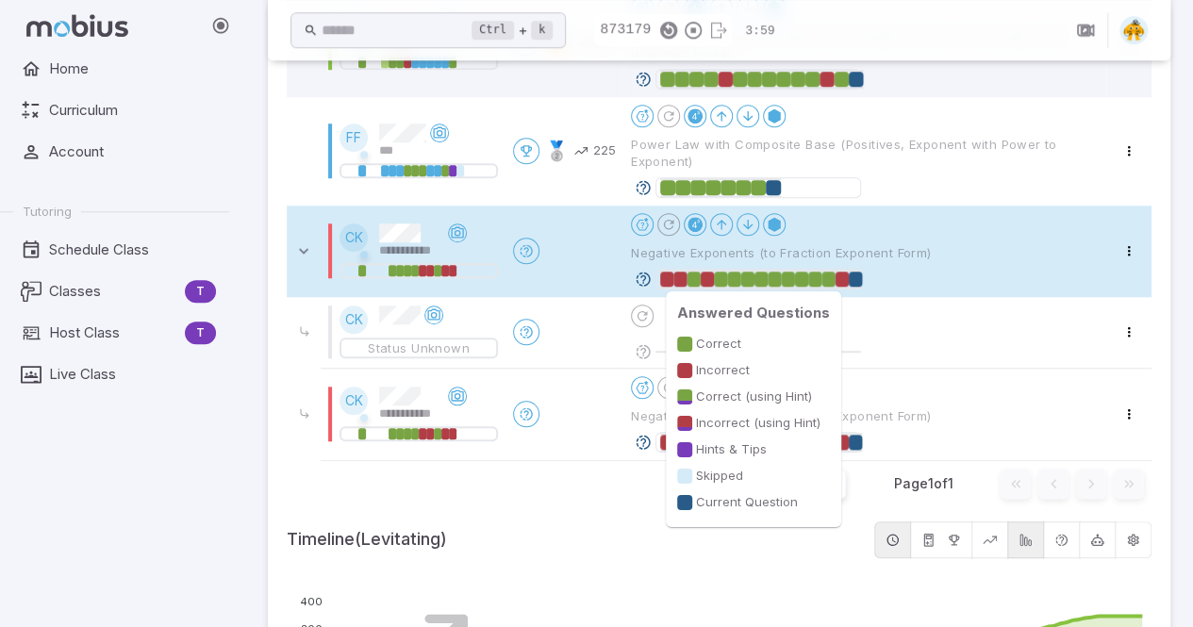
click at [842, 280] on div at bounding box center [842, 279] width 13 height 15
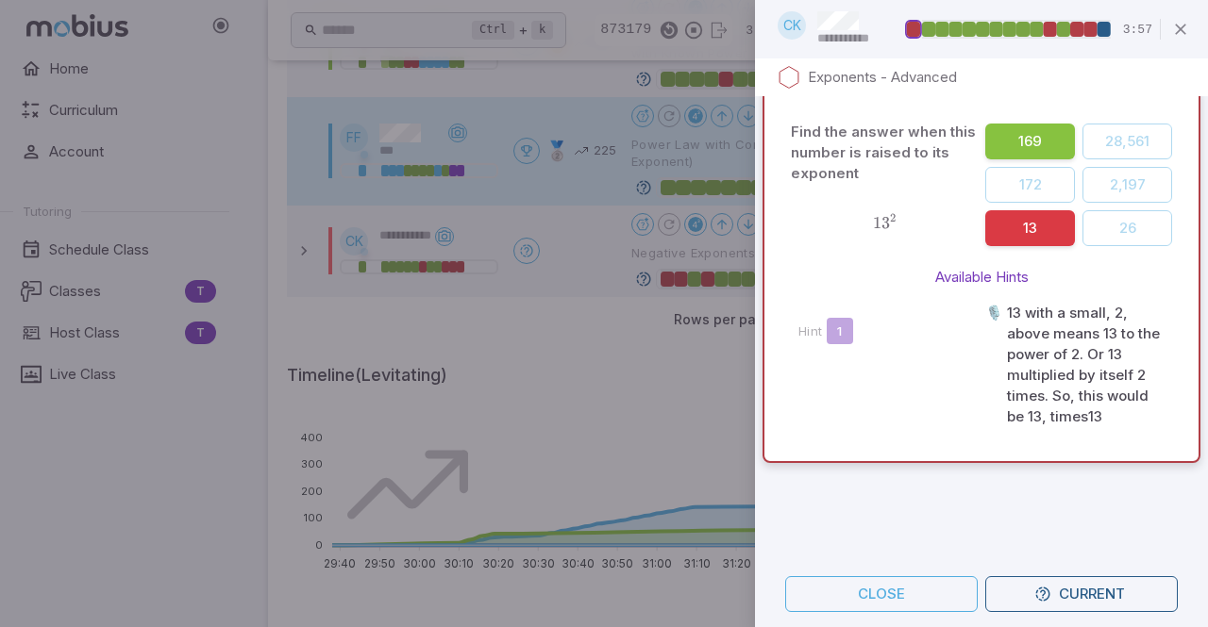
scroll to position [595, 0]
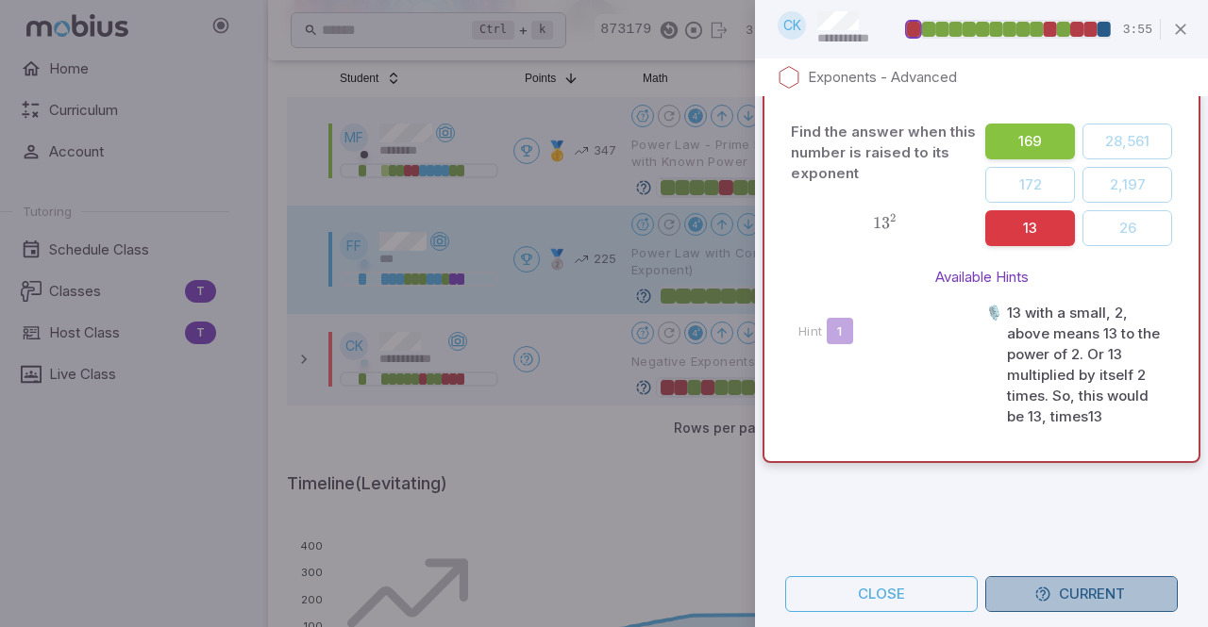
click at [1051, 593] on button "Current" at bounding box center [1081, 594] width 192 height 36
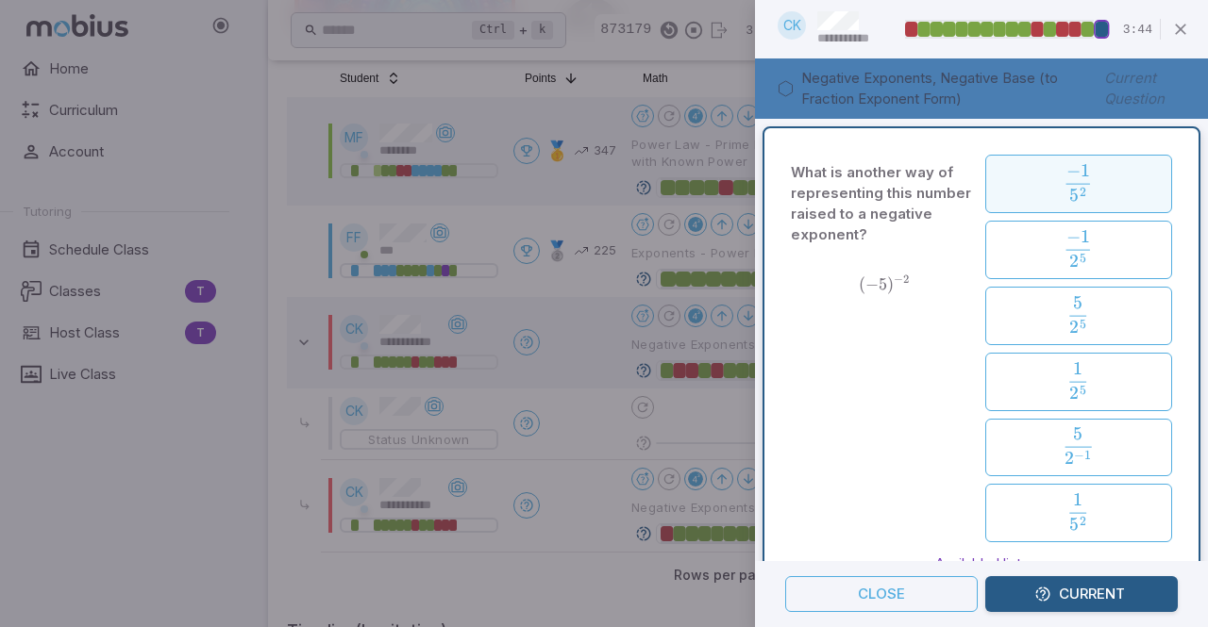
click at [1083, 178] on span "5 2 − 1 ​" at bounding box center [1078, 183] width 154 height 38
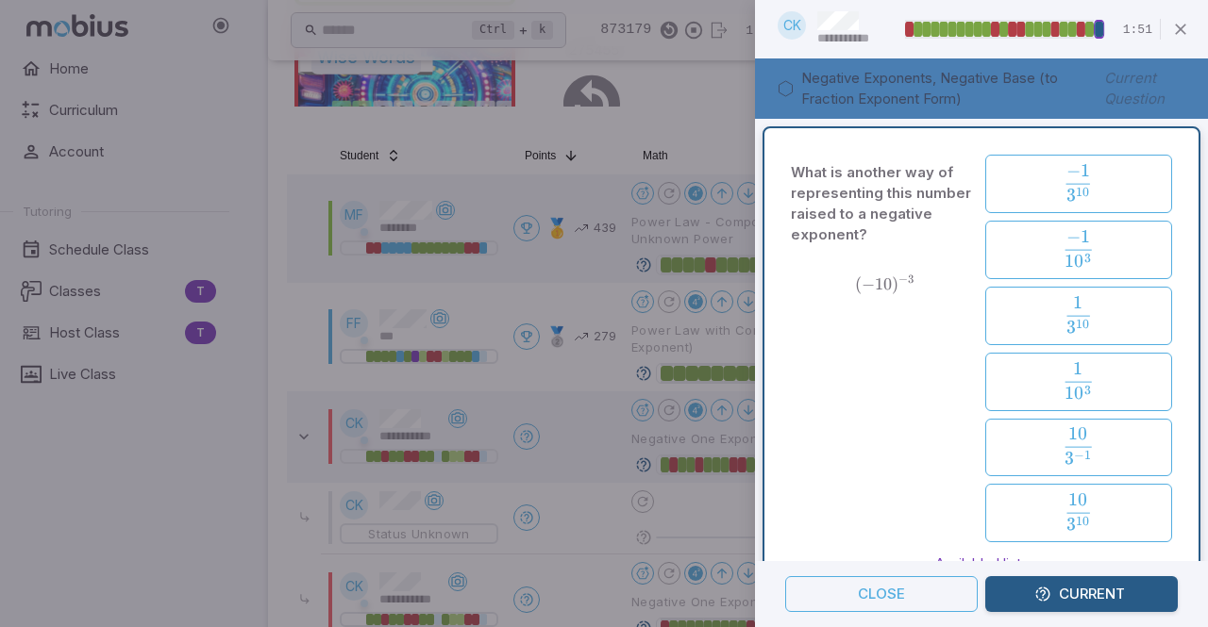
scroll to position [651, 0]
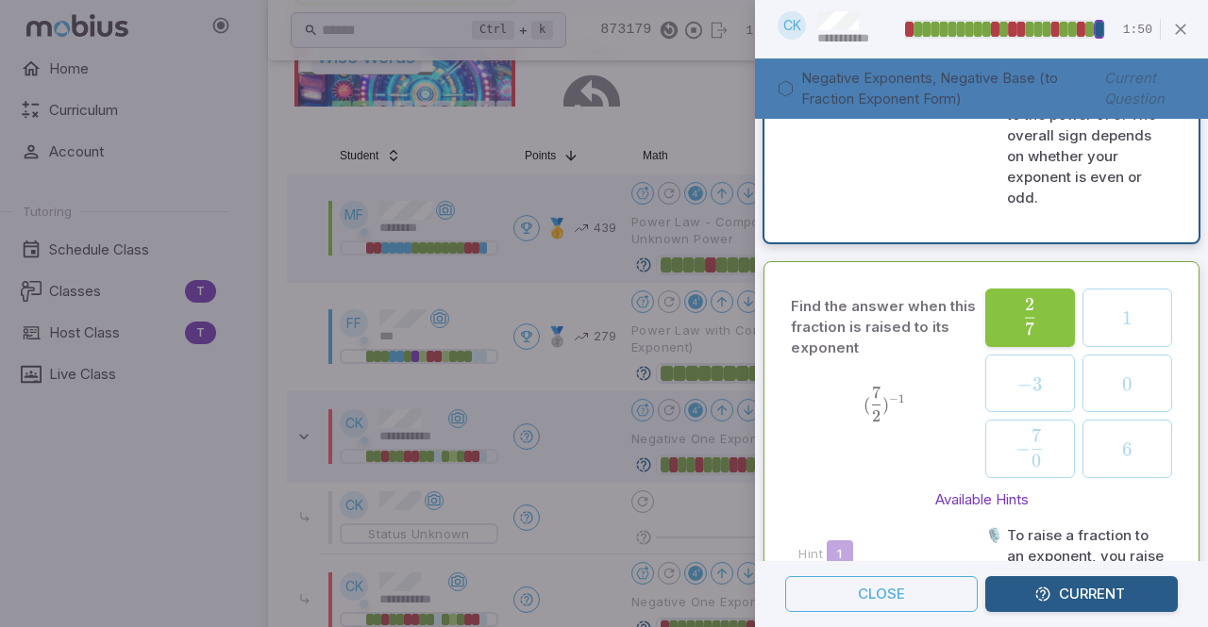
click at [1053, 602] on button "Current" at bounding box center [1081, 594] width 192 height 36
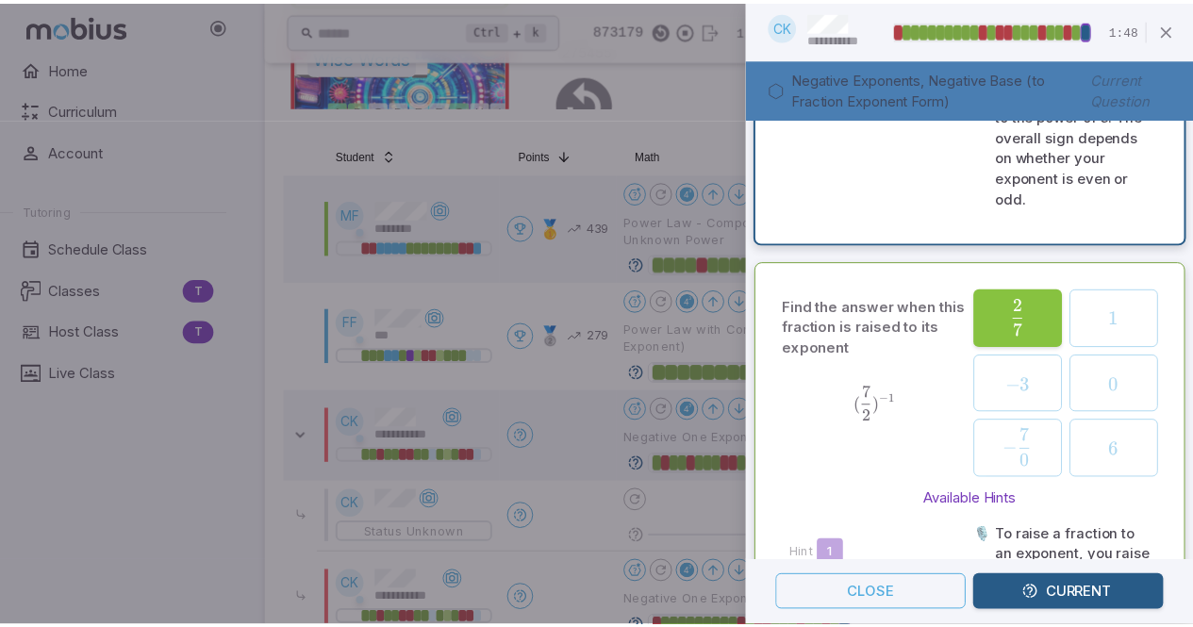
scroll to position [0, 0]
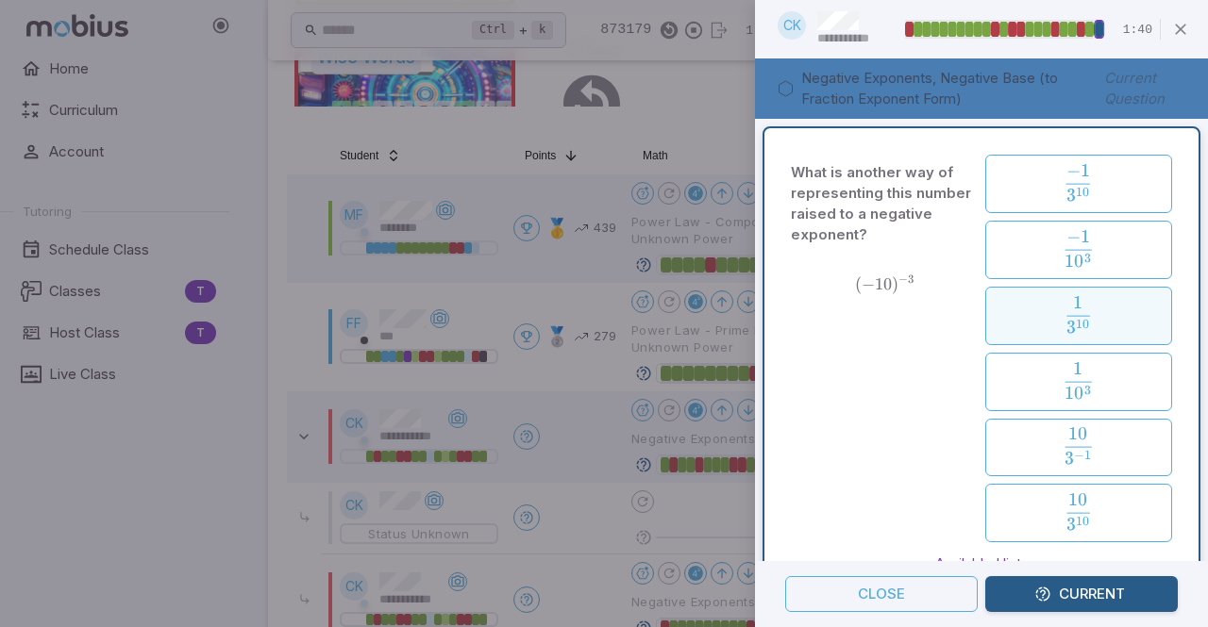
click at [1026, 256] on span "1 0 3 − 1 ​" at bounding box center [1078, 249] width 154 height 38
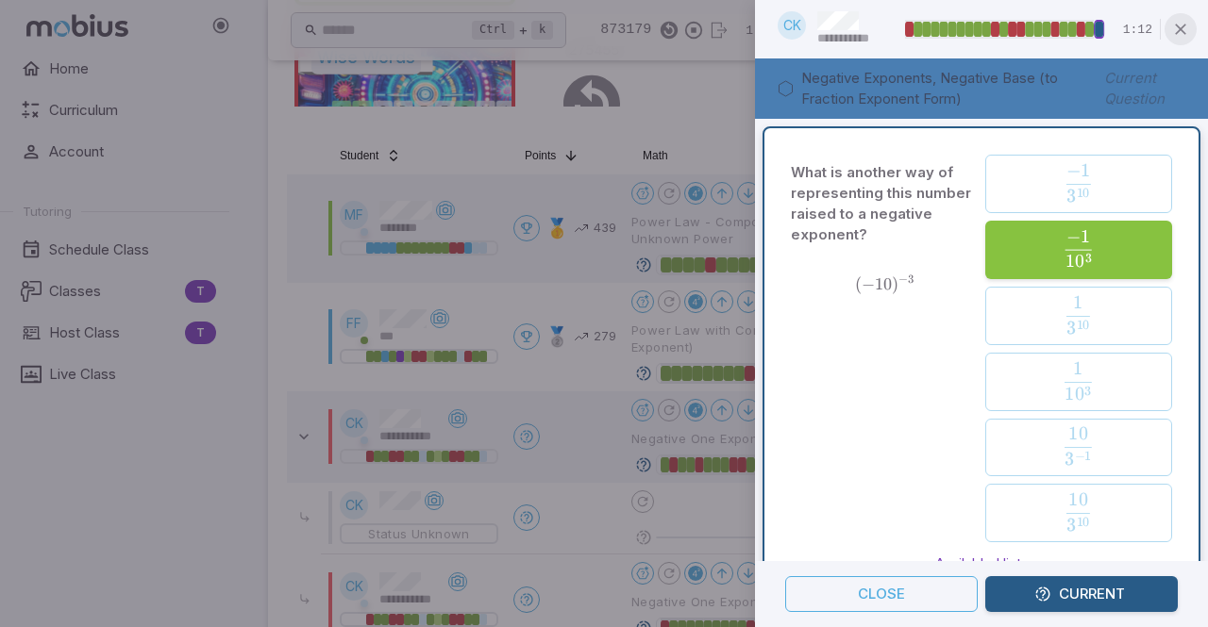
click at [1185, 28] on icon "button" at bounding box center [1180, 29] width 19 height 19
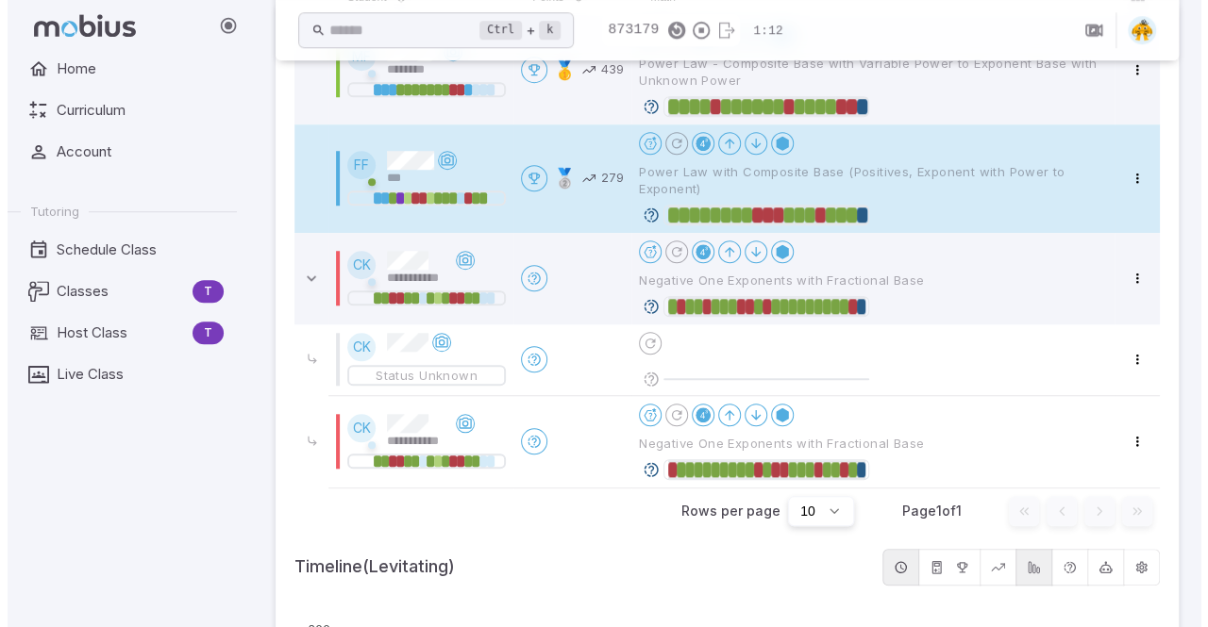
scroll to position [618, 0]
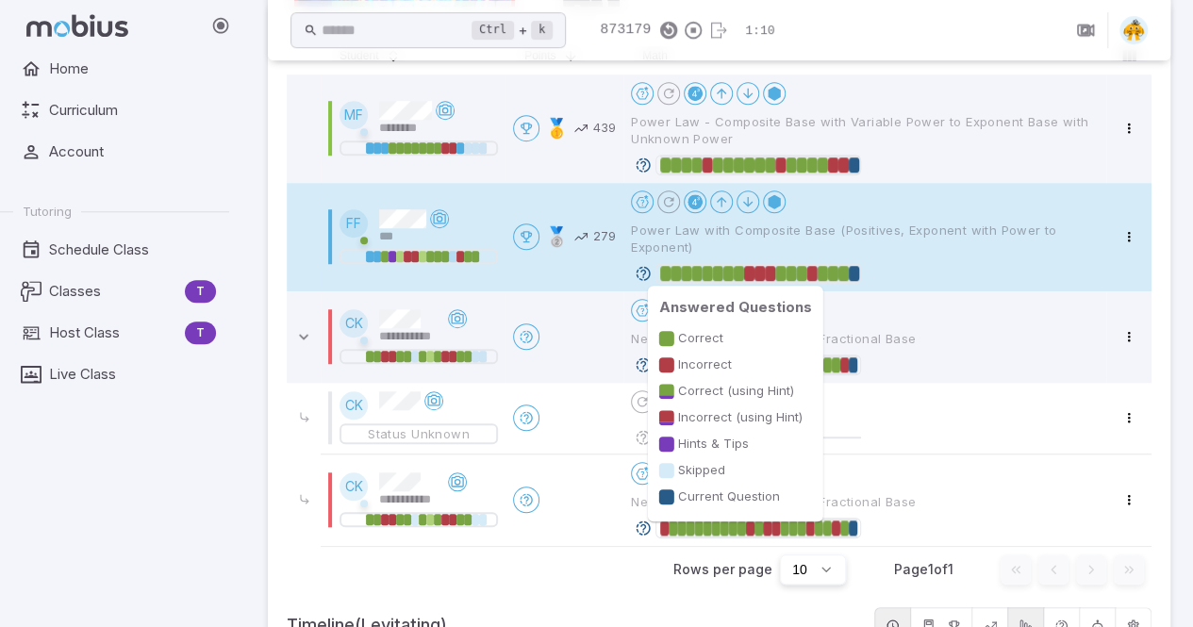
click at [842, 270] on div at bounding box center [844, 273] width 10 height 15
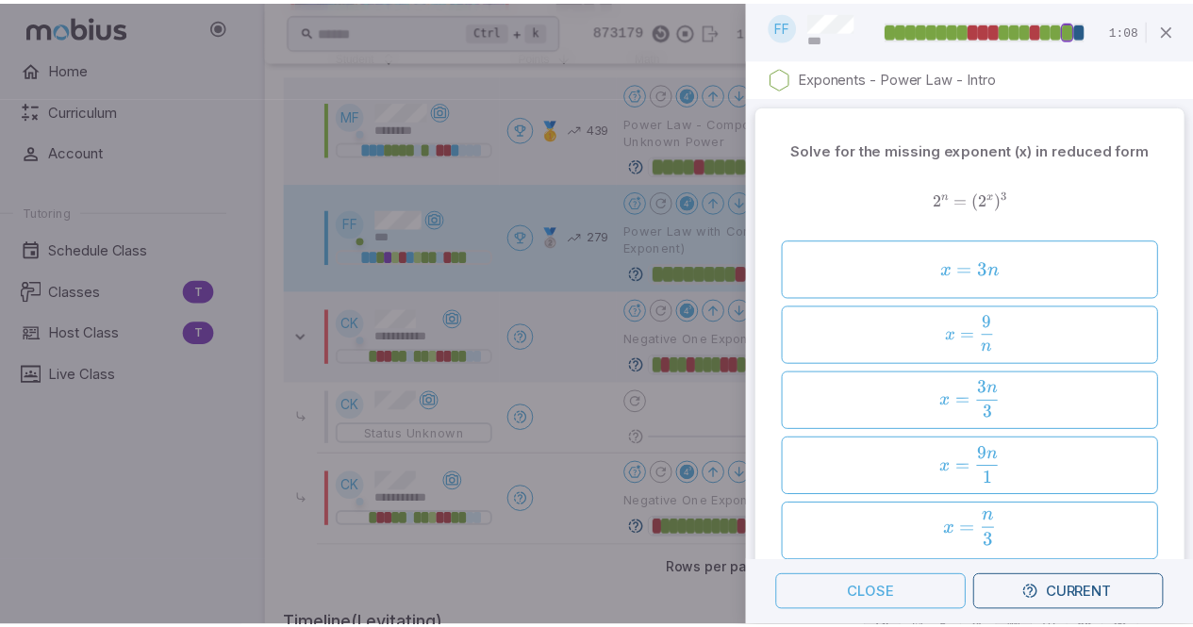
scroll to position [563, 0]
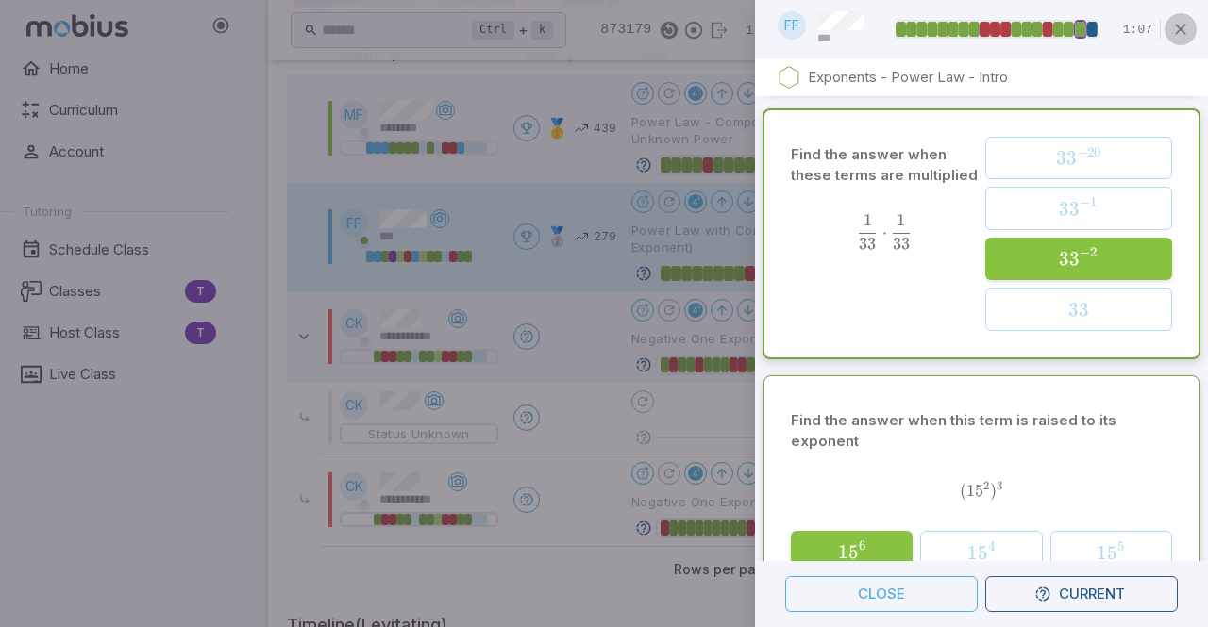
click at [1175, 28] on icon "button" at bounding box center [1180, 29] width 19 height 19
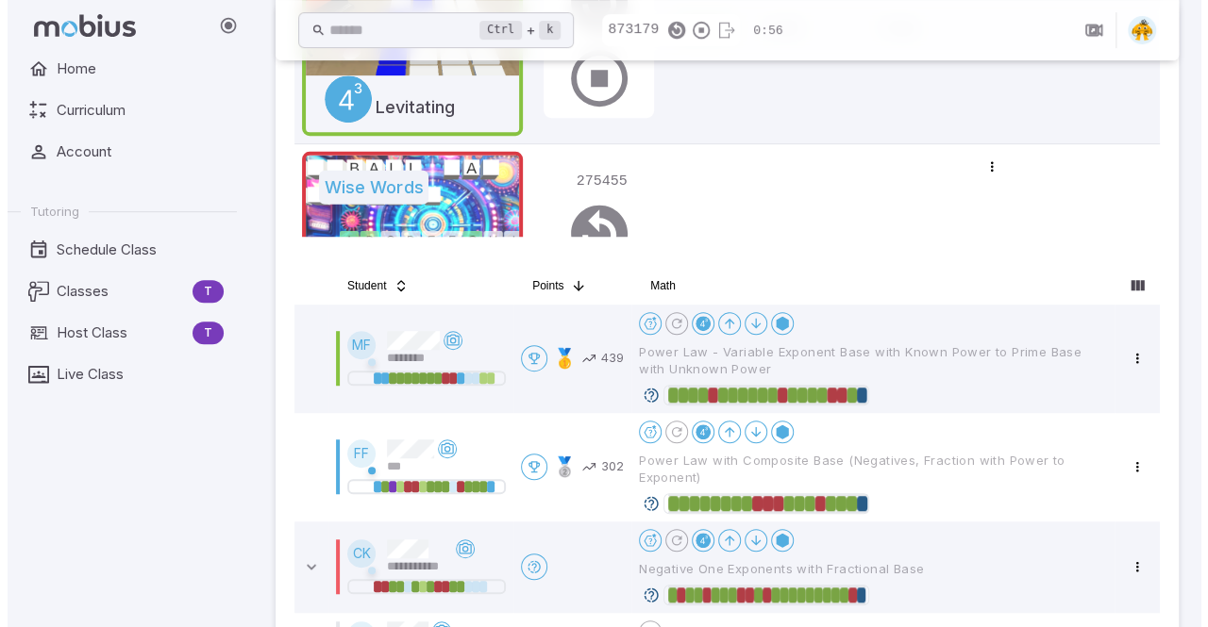
scroll to position [433, 0]
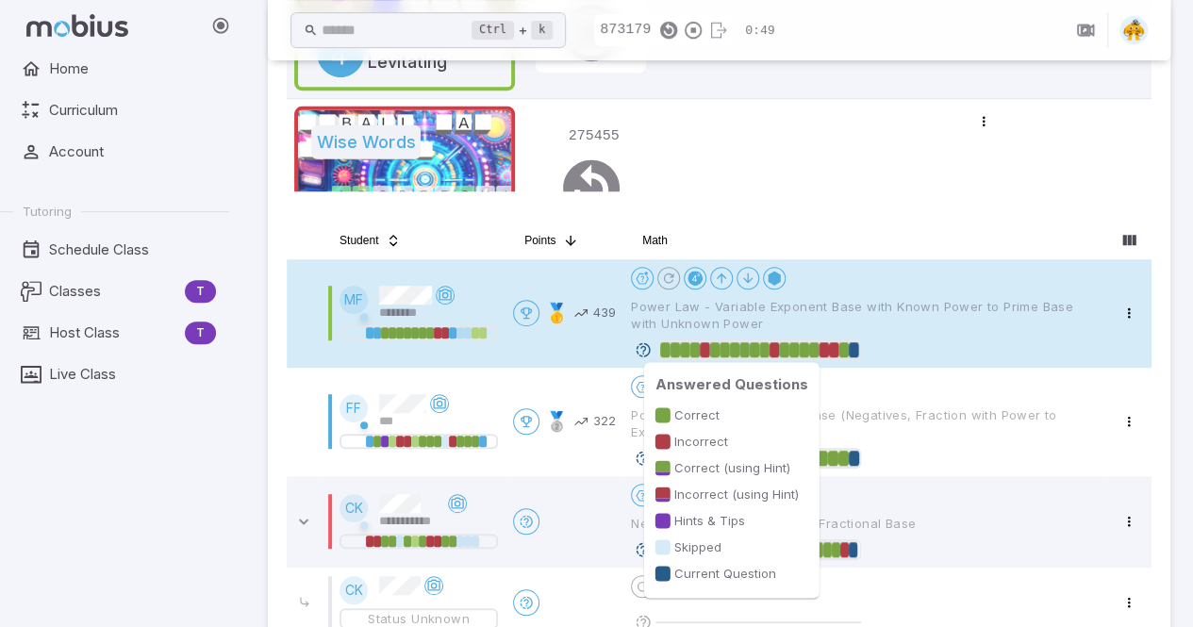
click at [847, 350] on div at bounding box center [844, 349] width 10 height 15
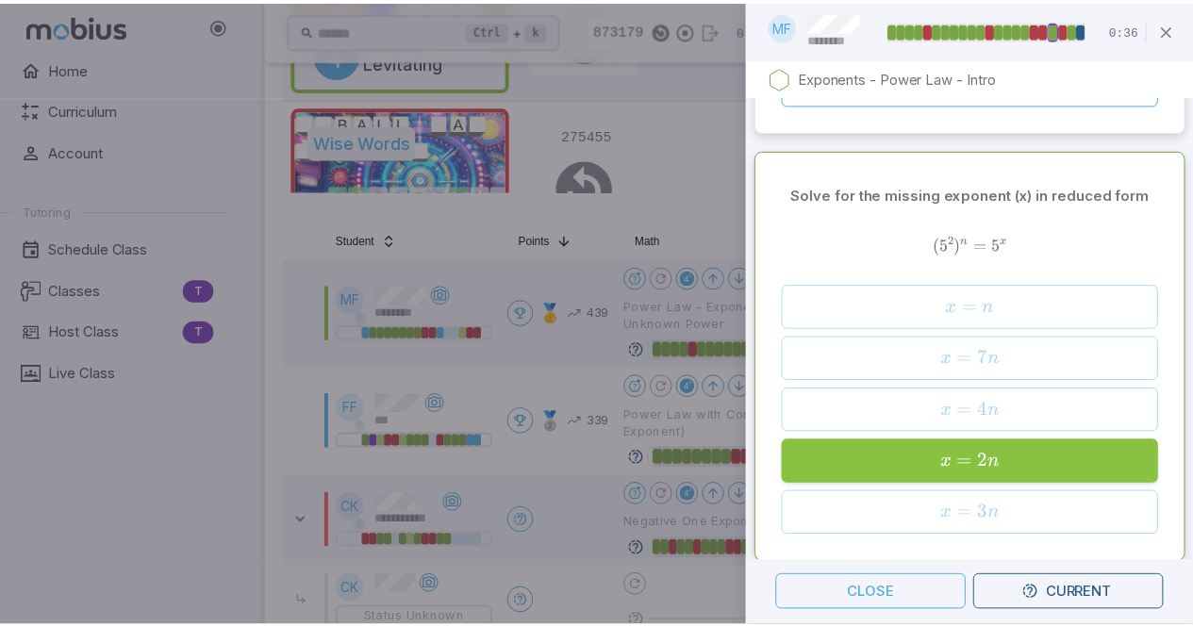
scroll to position [0, 0]
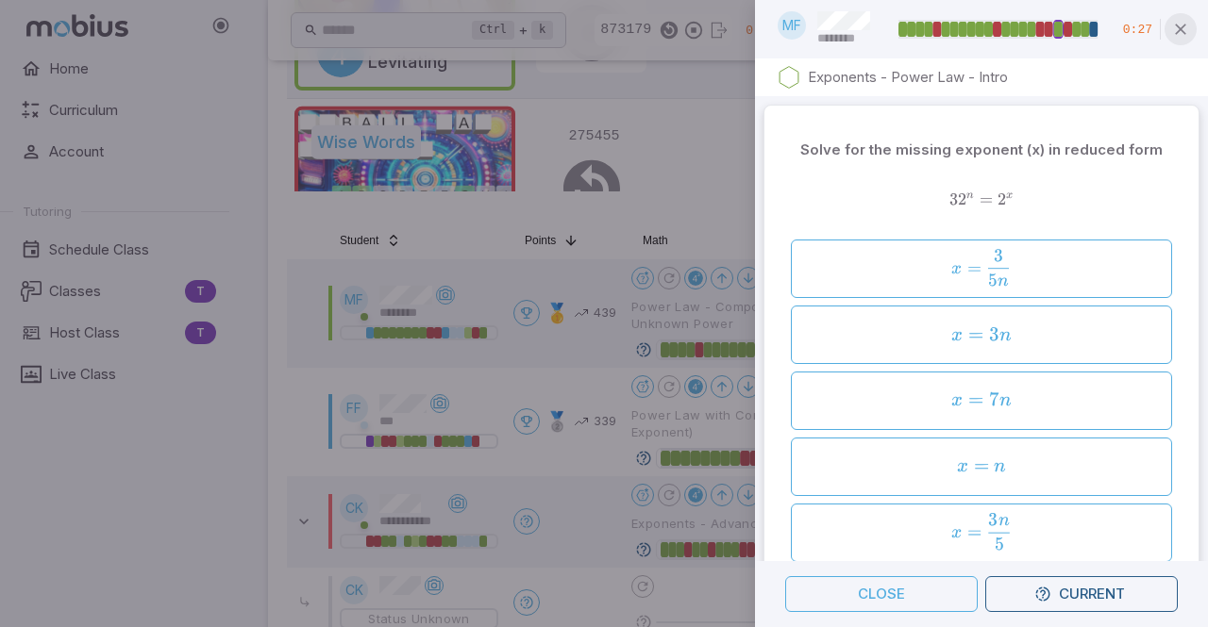
click at [1179, 37] on icon "button" at bounding box center [1180, 29] width 19 height 19
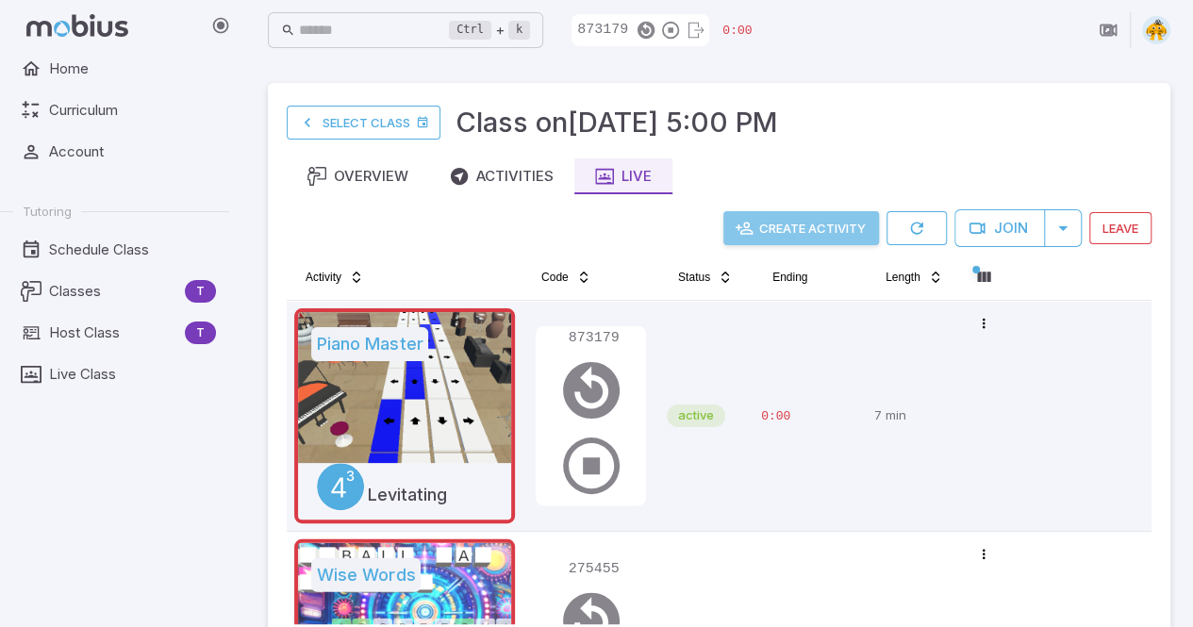
click at [810, 222] on button "Create Activity" at bounding box center [802, 228] width 156 height 34
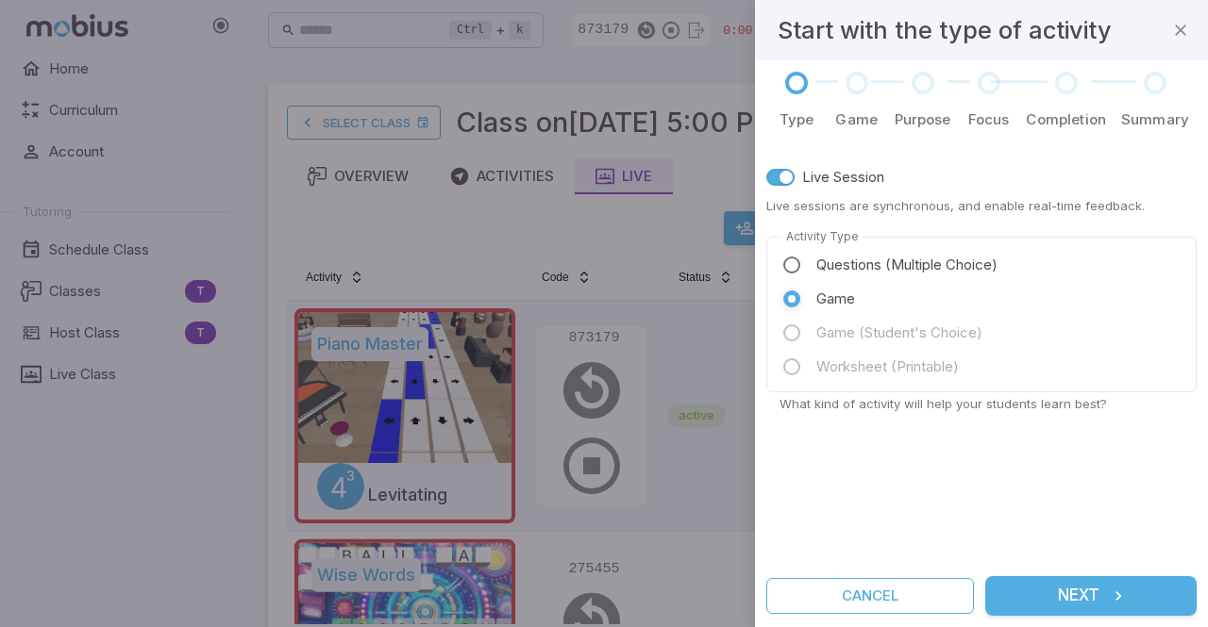
click at [1055, 599] on button "Next" at bounding box center [1090, 596] width 211 height 40
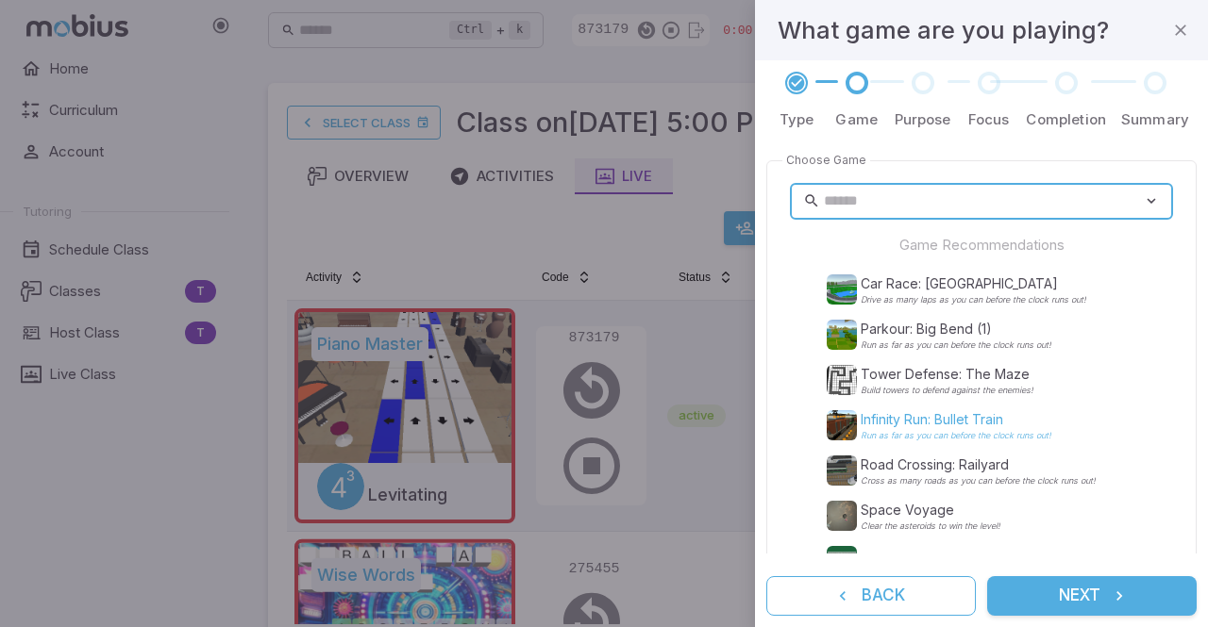
click at [973, 429] on div "Infinity Run: Bullet Train Run as far as you can before the clock runs out!" at bounding box center [955, 425] width 191 height 30
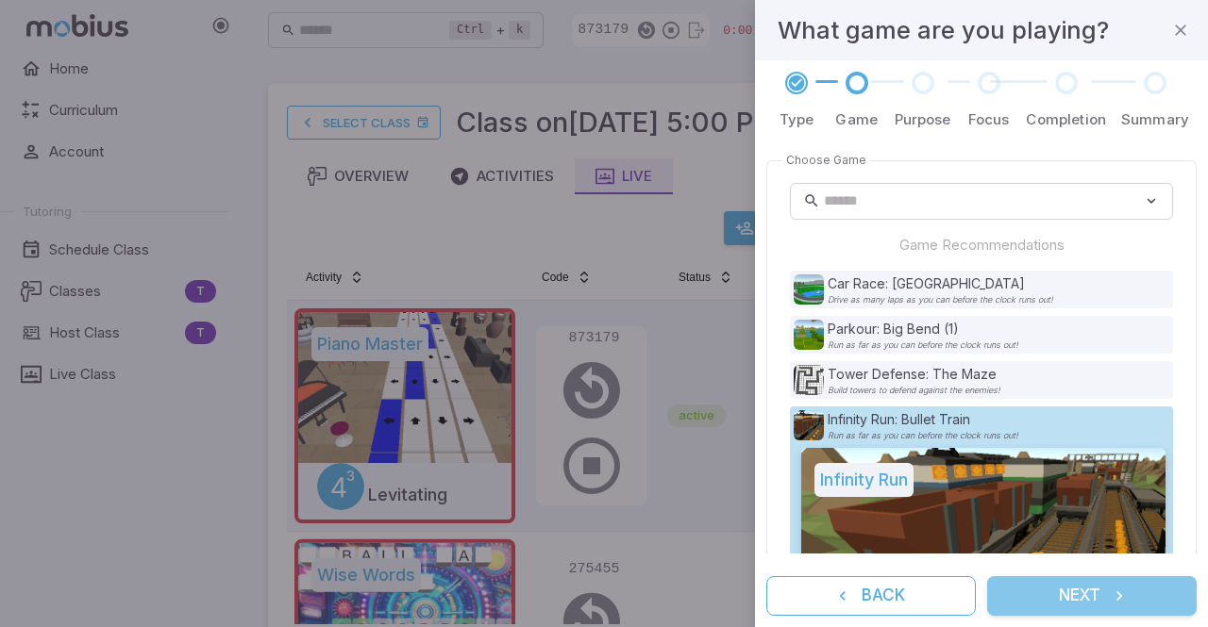
click at [1076, 603] on button "Next" at bounding box center [1091, 596] width 209 height 40
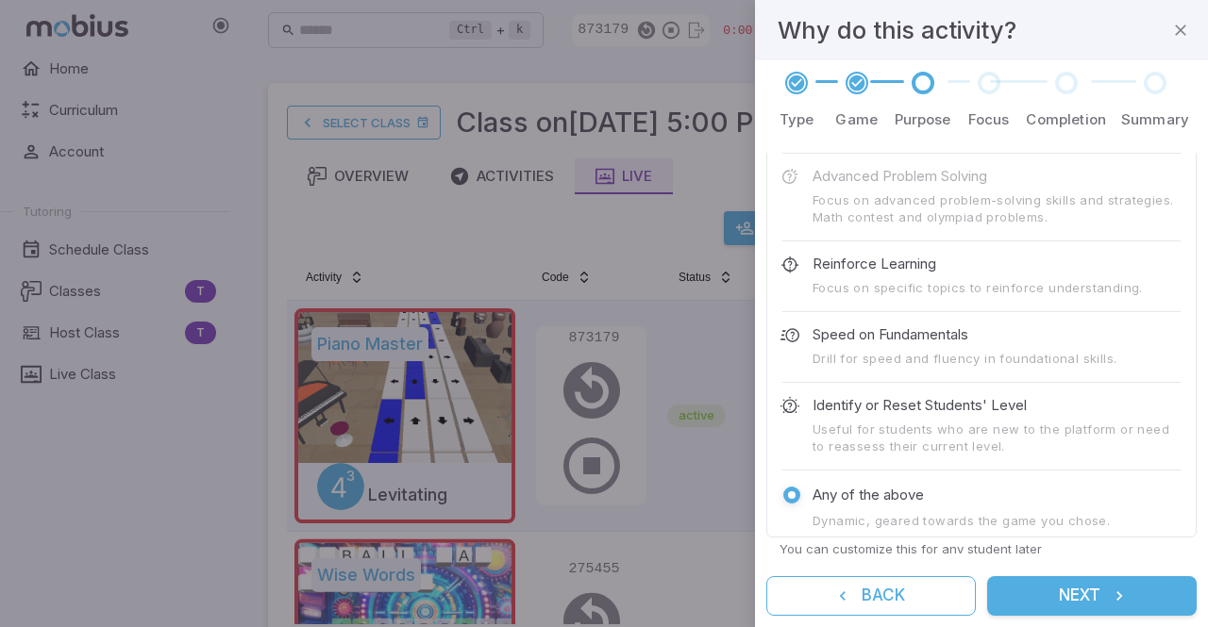
scroll to position [100, 0]
click at [1092, 590] on button "Next" at bounding box center [1091, 596] width 209 height 40
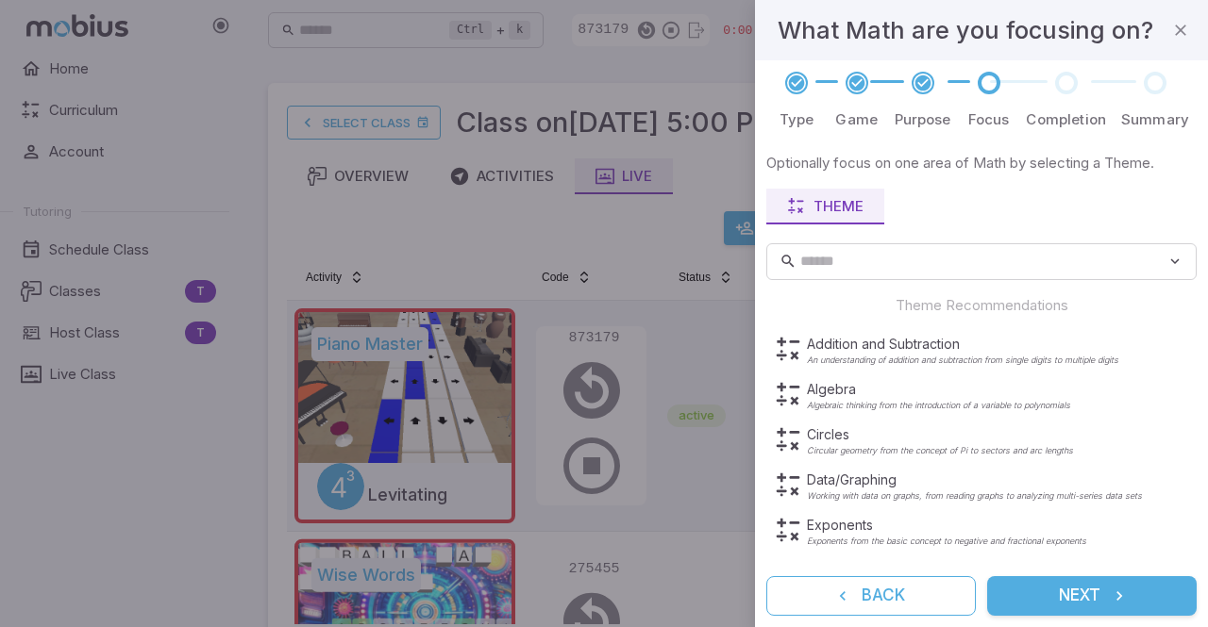
click at [1201, 383] on div "Type Game Purpose Focus Completion Summary Optionally focus on one area of Math…" at bounding box center [981, 343] width 453 height 567
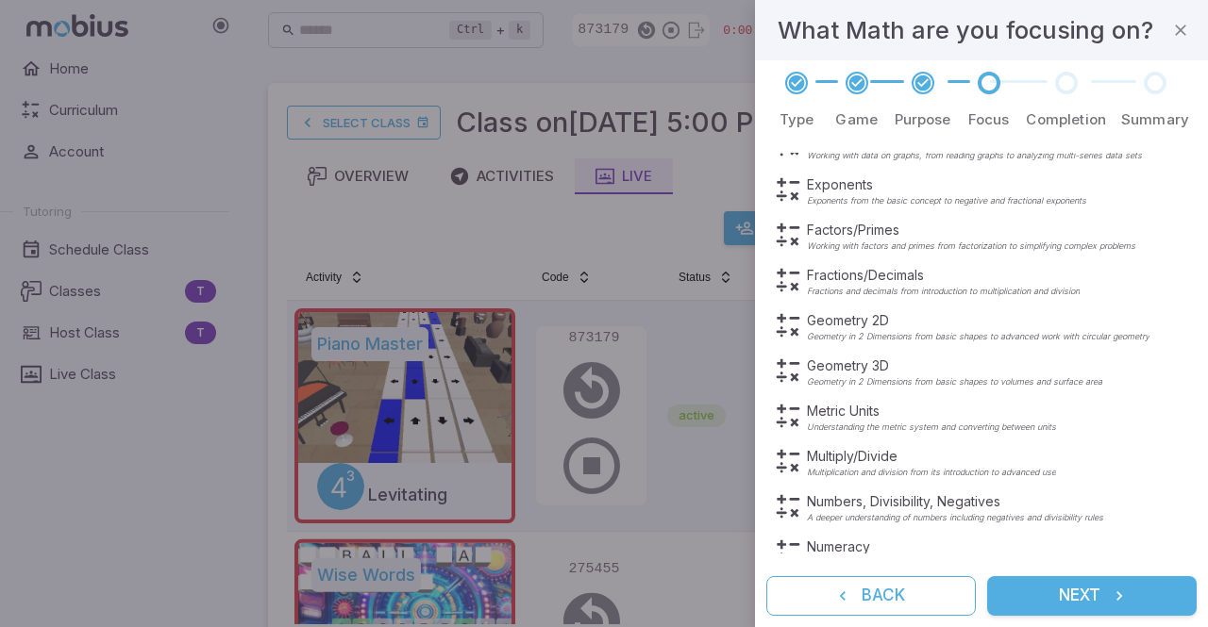
scroll to position [340, 0]
click at [892, 242] on p "Working with factors and primes from factorization to simplifying complex probl…" at bounding box center [971, 246] width 328 height 9
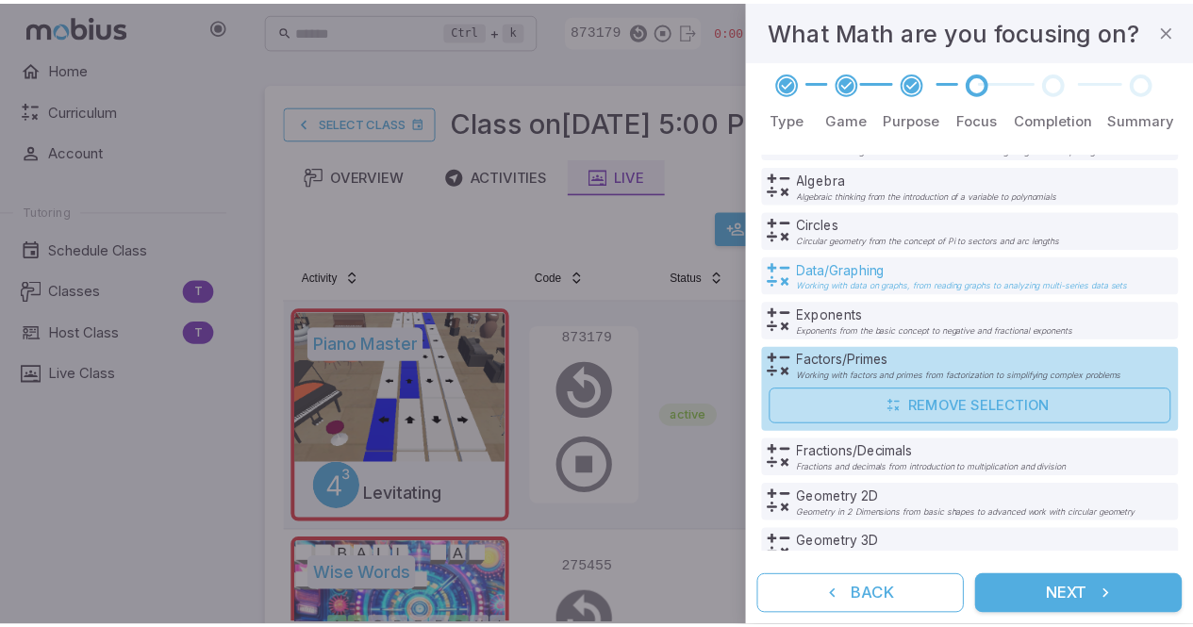
scroll to position [199, 0]
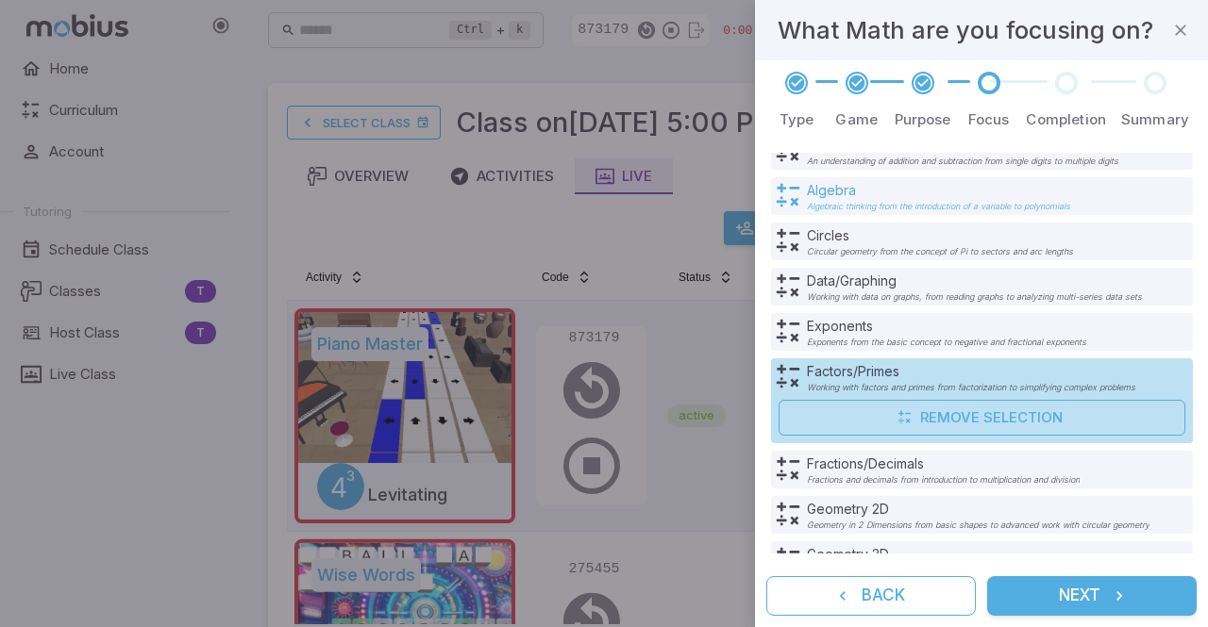
click at [978, 199] on div "Algebra Algebraic thinking from the introduction of a variable to polynomials" at bounding box center [938, 196] width 263 height 30
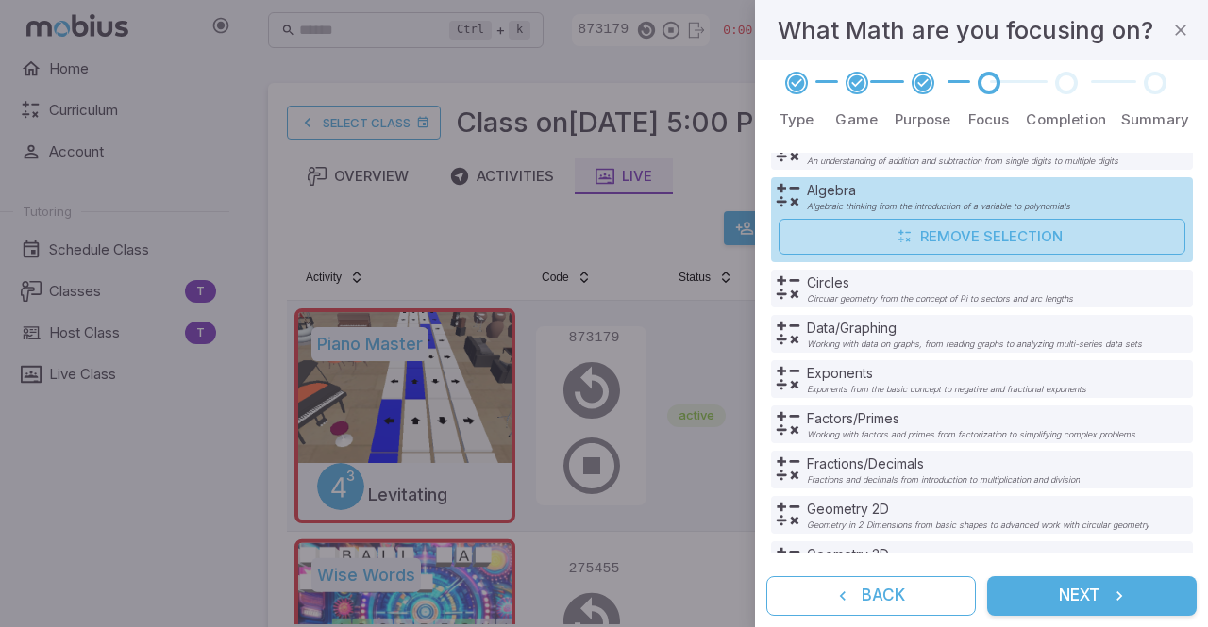
click at [1108, 602] on button "Next" at bounding box center [1091, 596] width 209 height 40
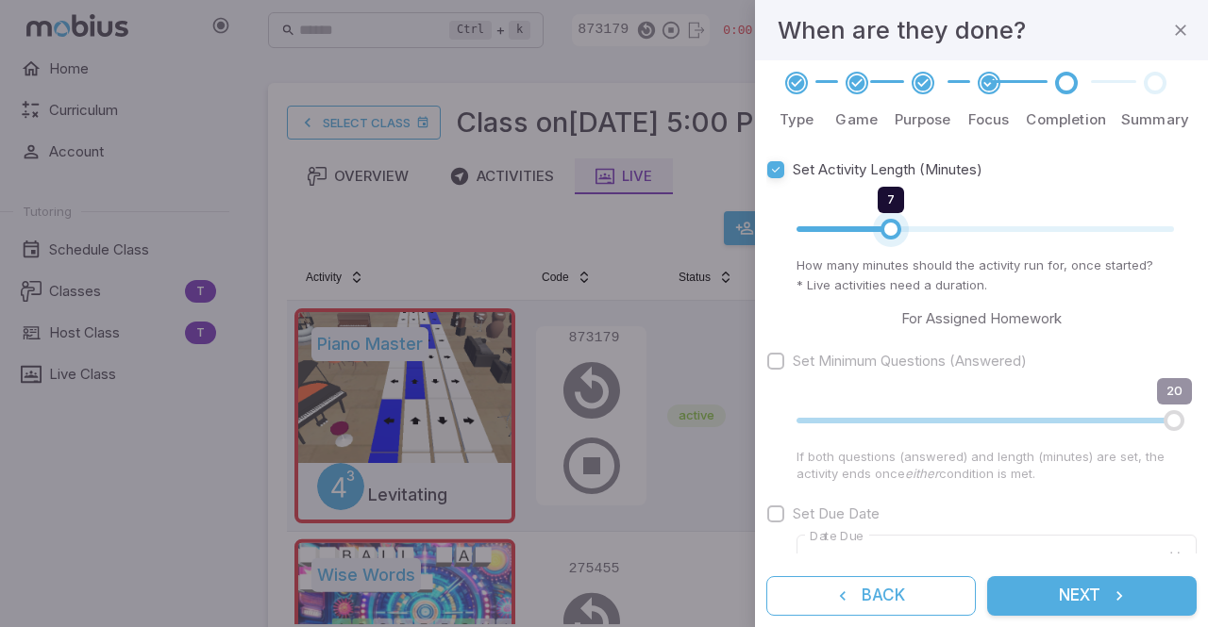
type input "*"
click at [872, 232] on span "6" at bounding box center [874, 229] width 21 height 21
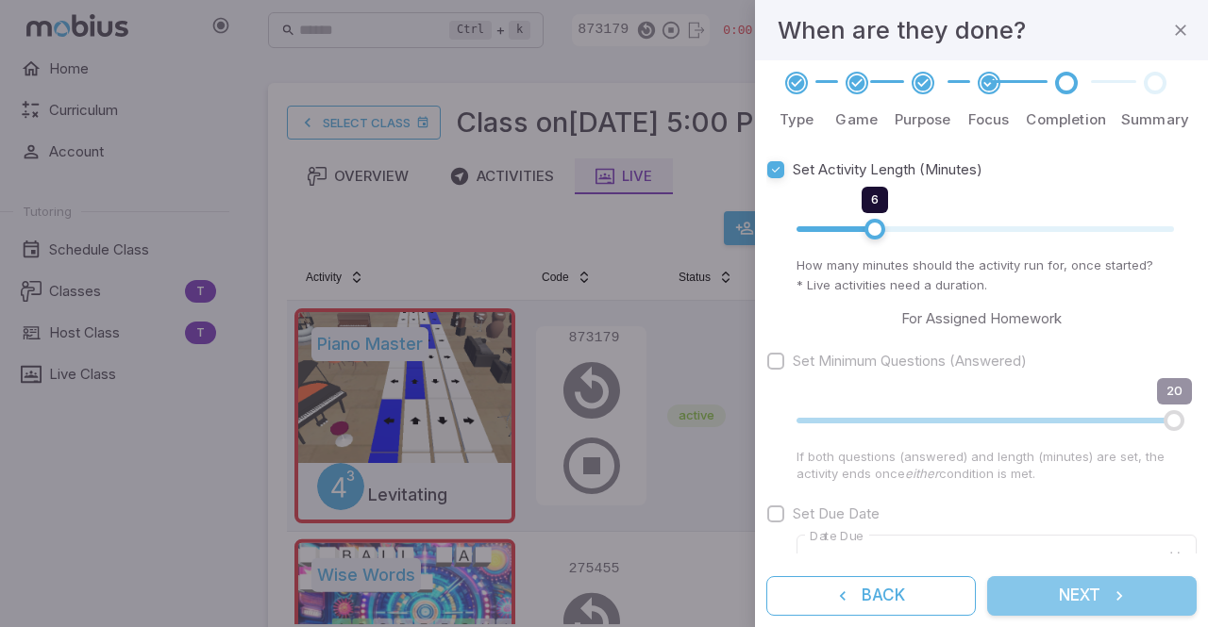
click at [1095, 605] on button "Next" at bounding box center [1091, 596] width 209 height 40
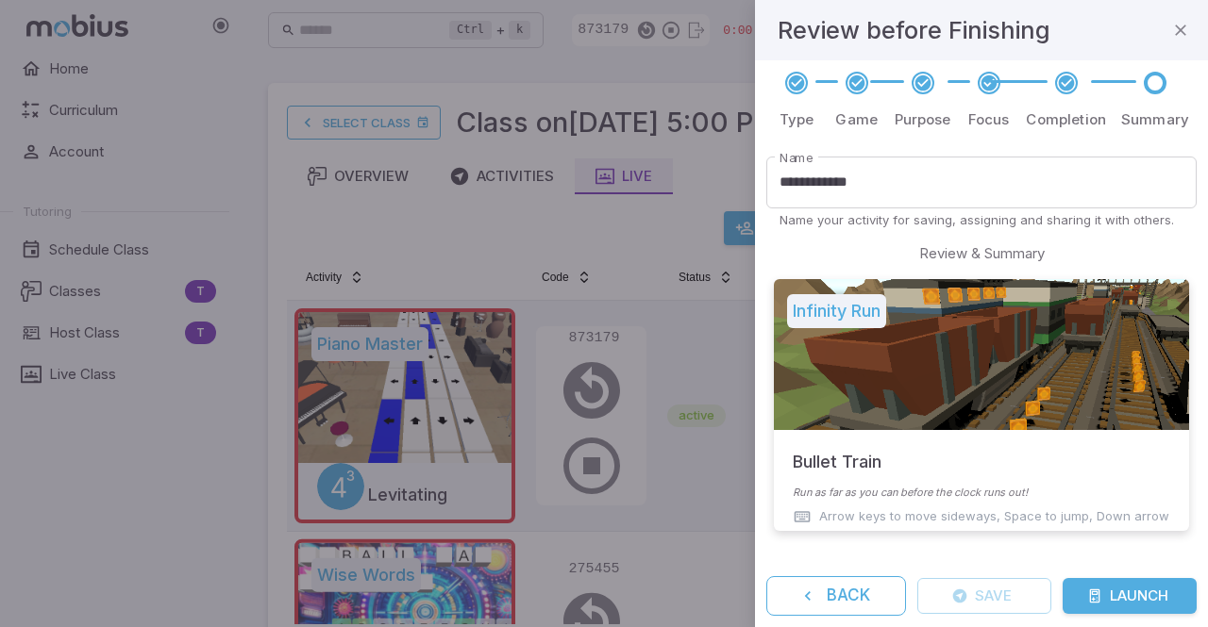
click at [1119, 597] on button "Launch" at bounding box center [1129, 596] width 134 height 36
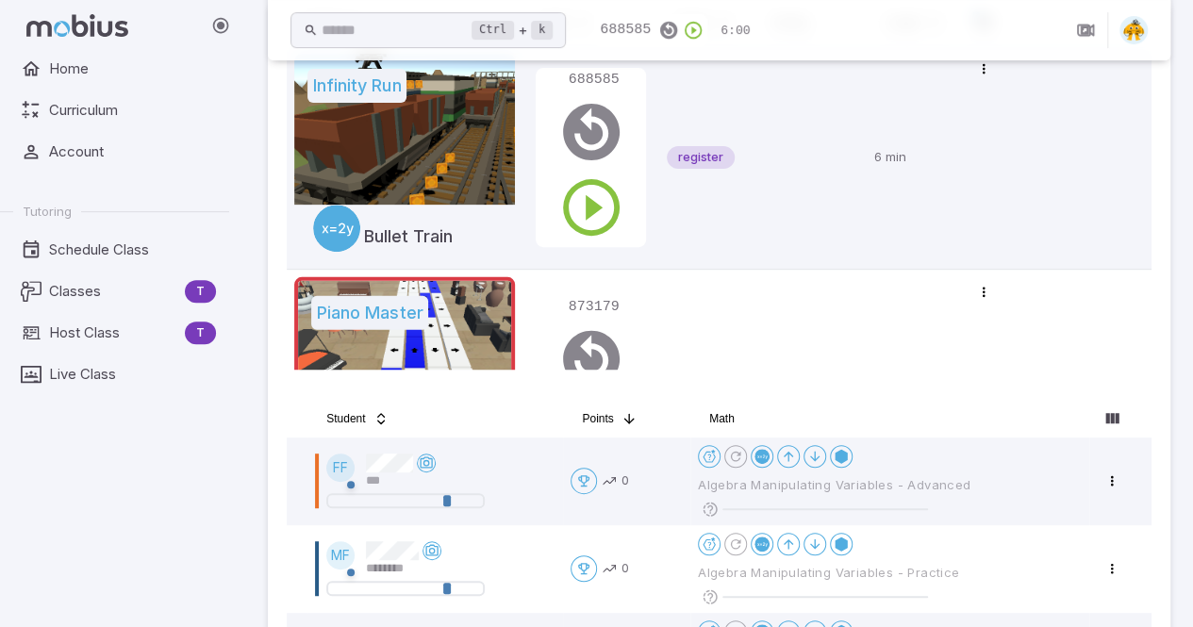
scroll to position [246, 0]
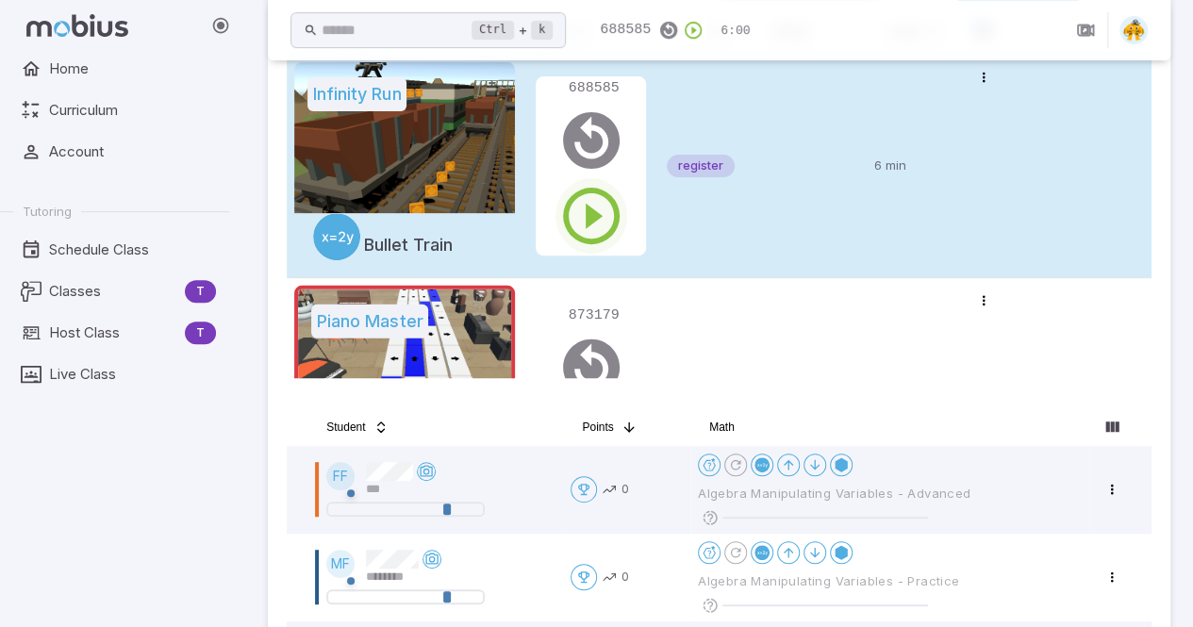
click at [591, 208] on icon "button" at bounding box center [592, 216] width 68 height 68
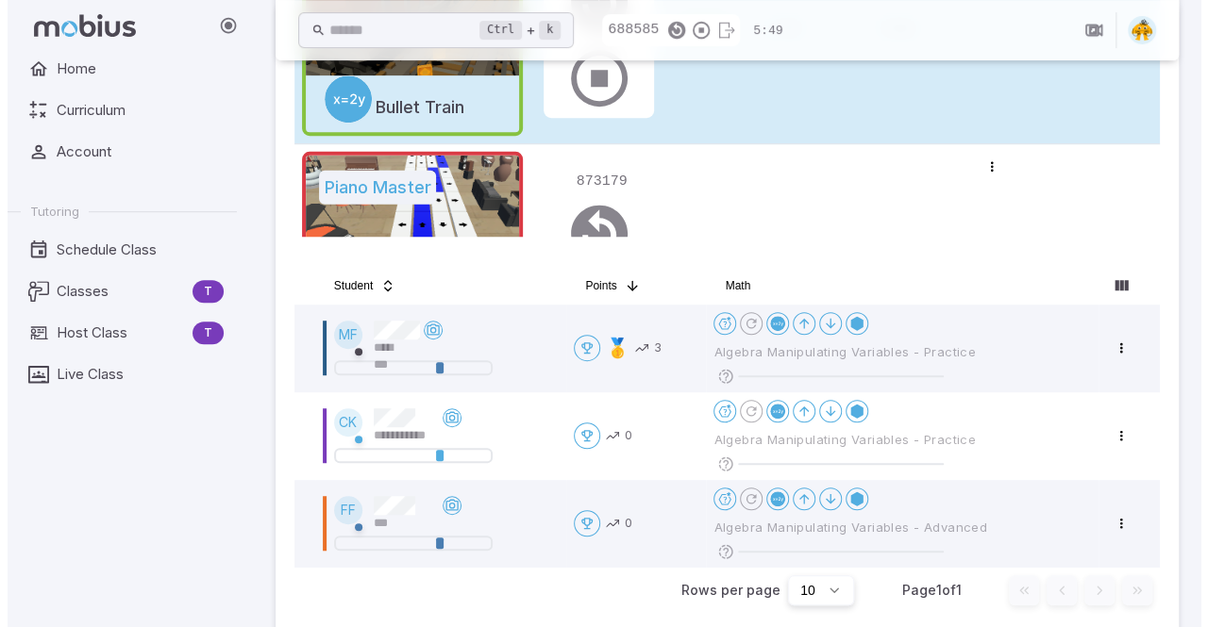
scroll to position [385, 0]
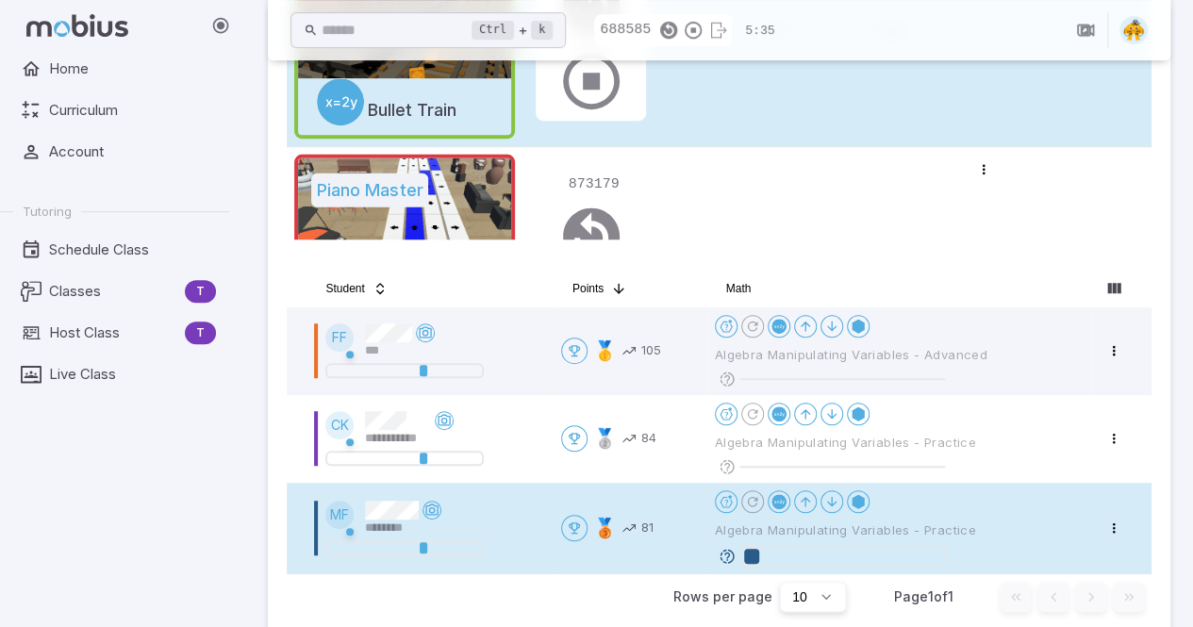
click at [749, 553] on div at bounding box center [751, 556] width 15 height 15
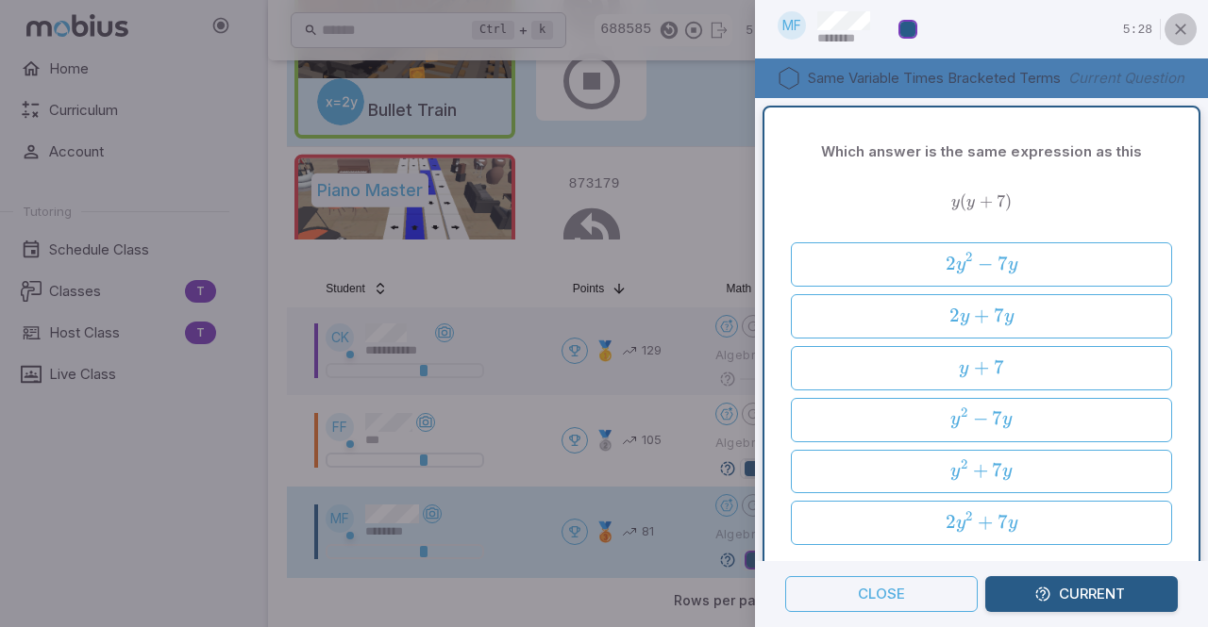
click at [1175, 24] on icon "button" at bounding box center [1180, 29] width 19 height 19
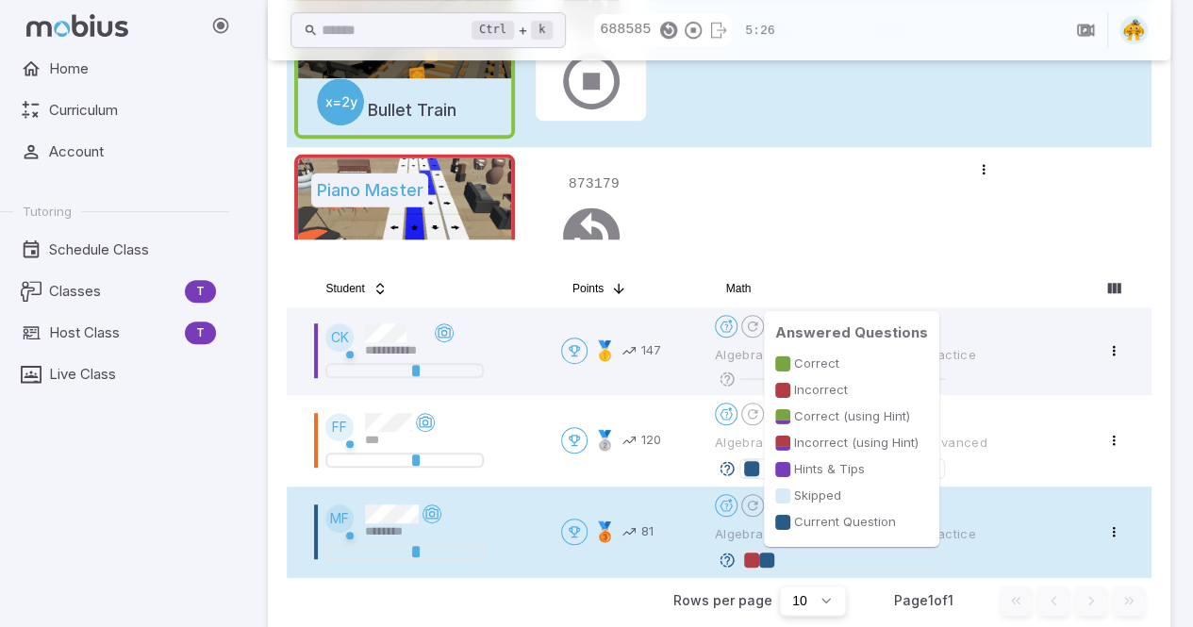
click at [768, 561] on div at bounding box center [766, 560] width 15 height 15
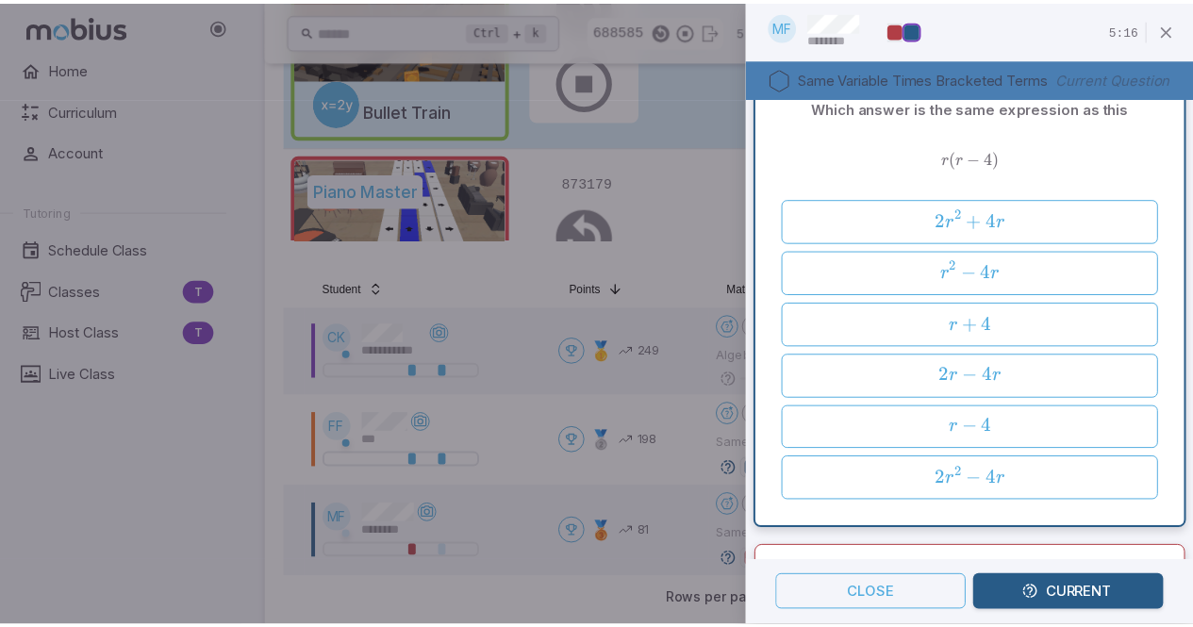
scroll to position [0, 0]
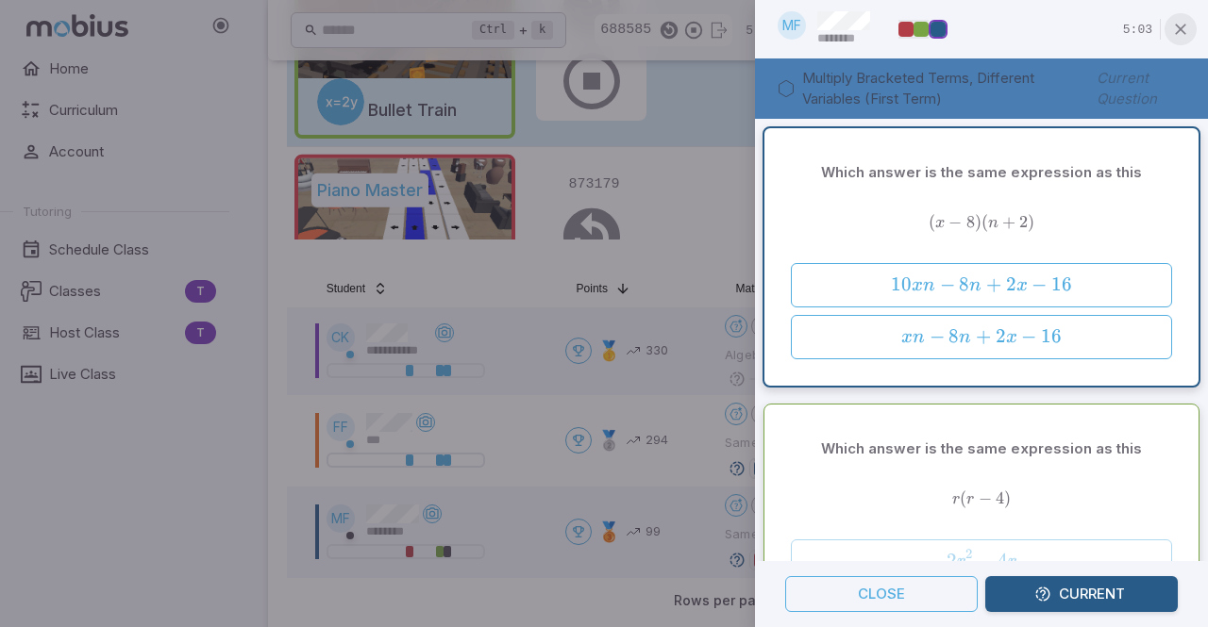
click at [1177, 37] on icon "button" at bounding box center [1180, 29] width 19 height 19
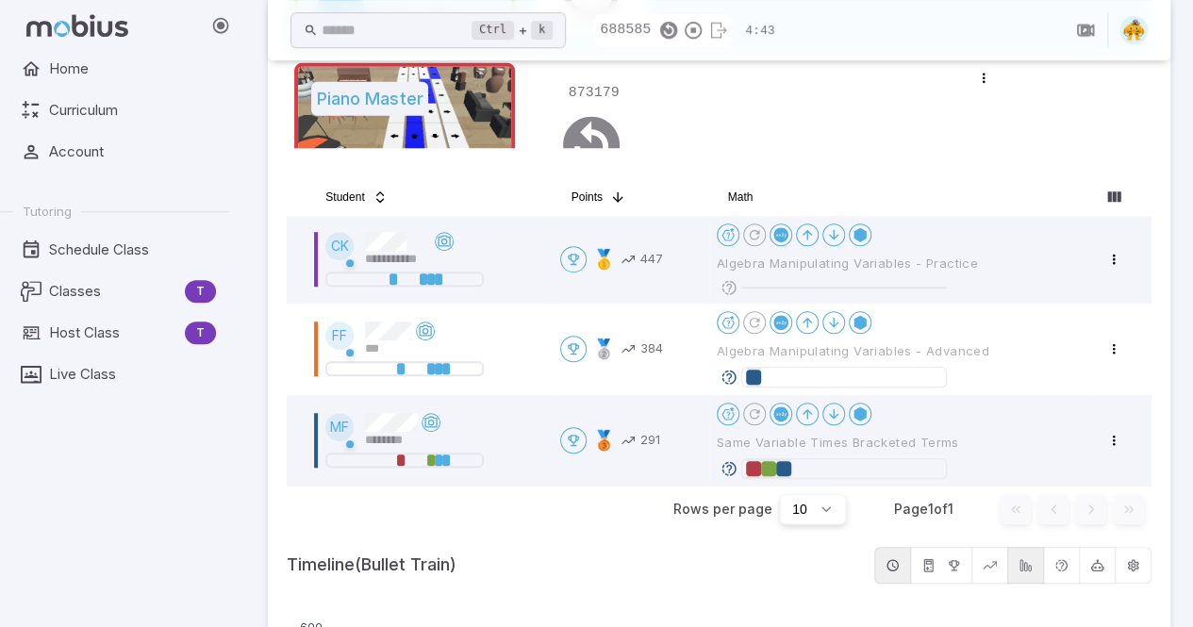
scroll to position [469, 0]
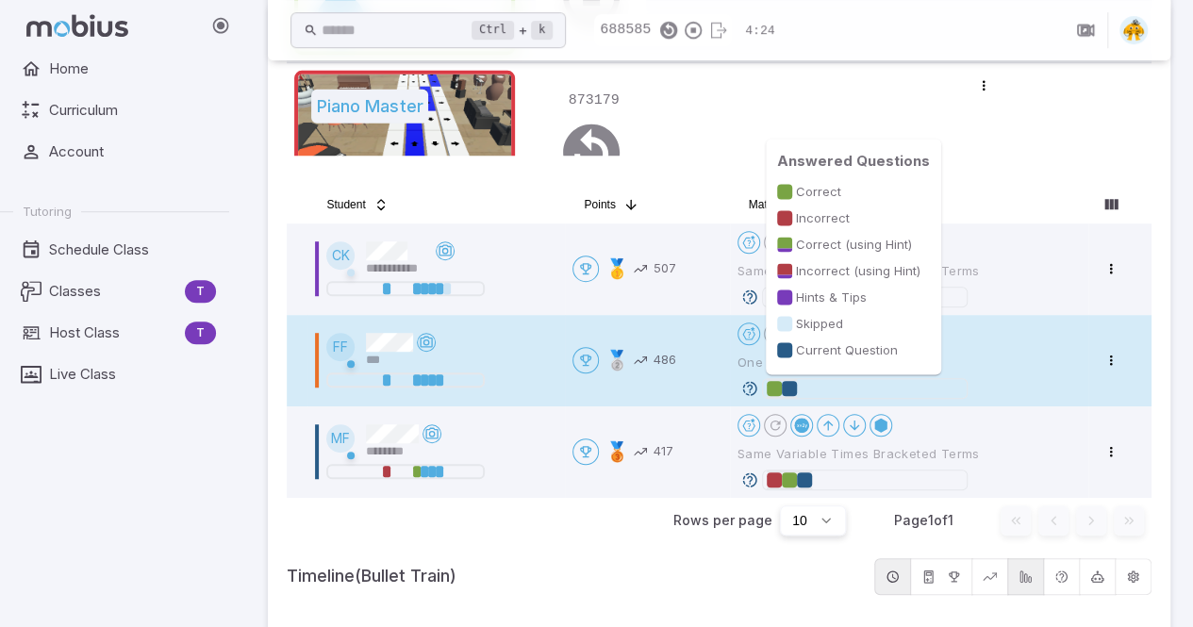
click at [789, 386] on div at bounding box center [789, 388] width 15 height 15
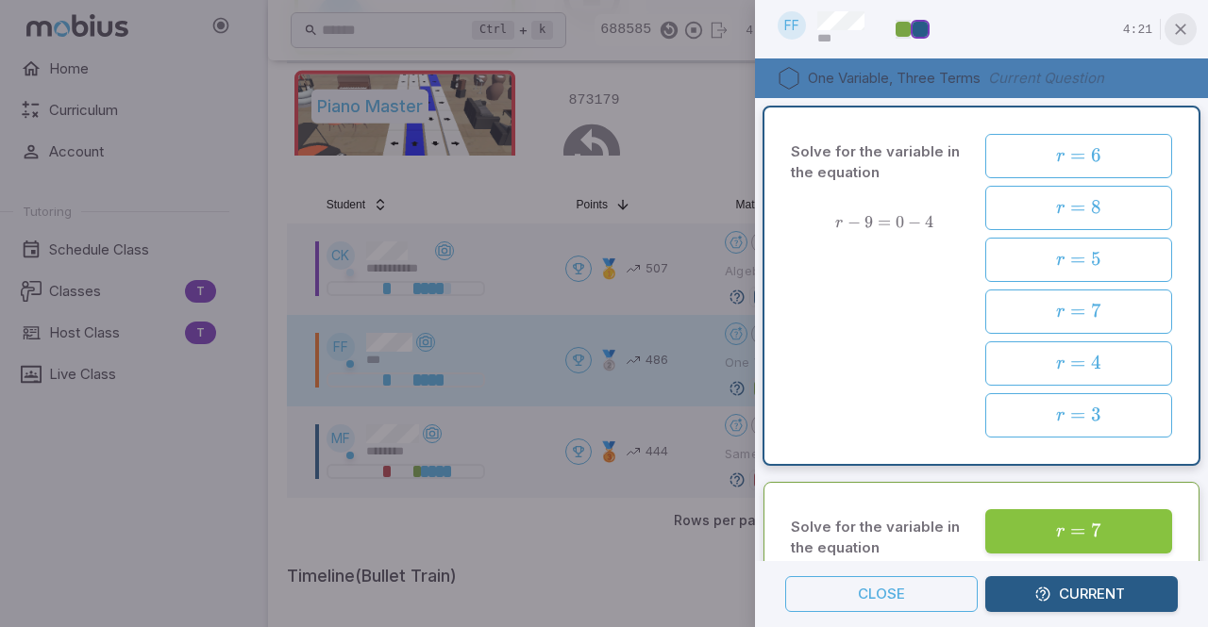
click at [1180, 20] on icon "button" at bounding box center [1180, 29] width 19 height 19
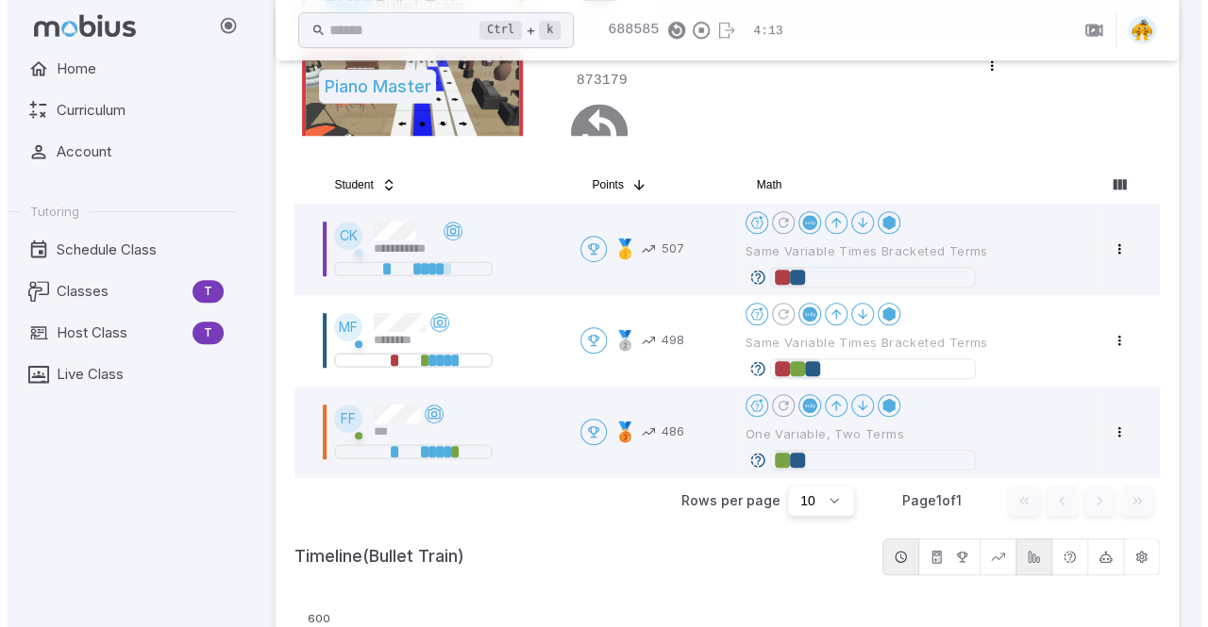
scroll to position [492, 0]
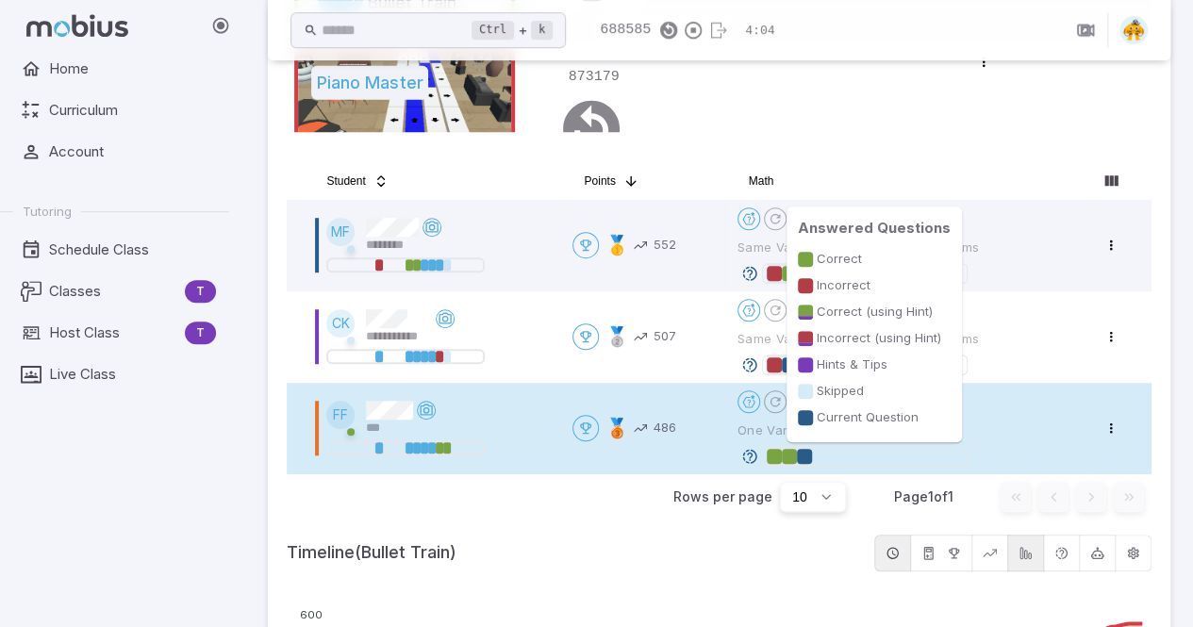
click at [832, 457] on div at bounding box center [865, 456] width 196 height 19
click at [794, 459] on div at bounding box center [789, 456] width 15 height 15
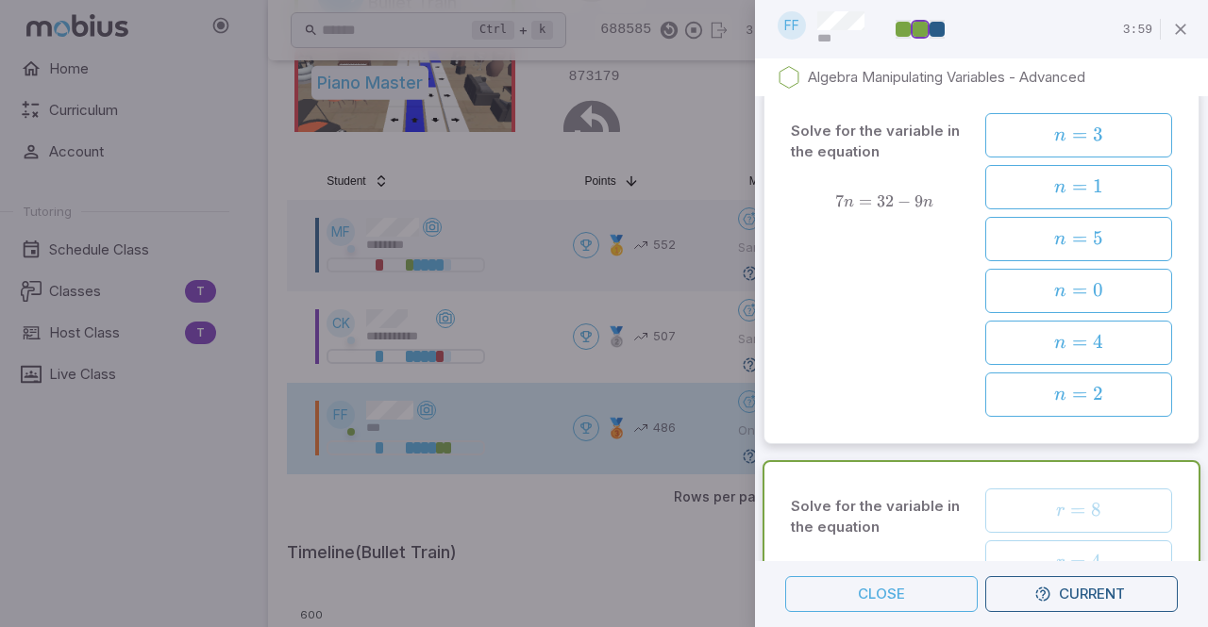
scroll to position [0, 0]
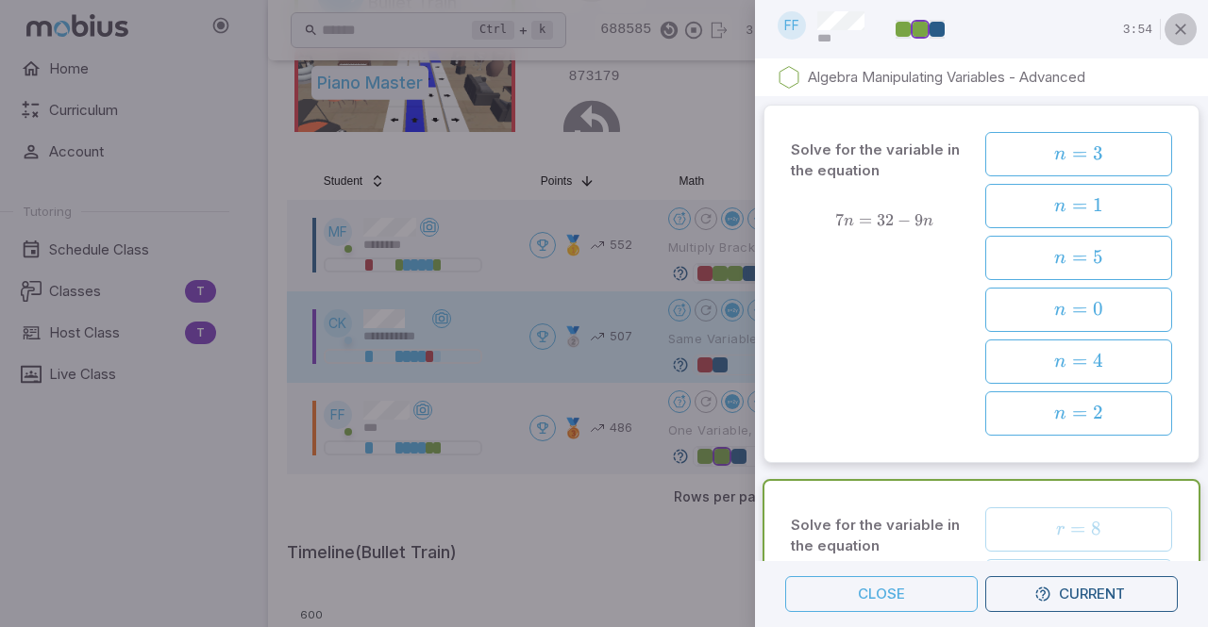
click at [1175, 33] on icon "button" at bounding box center [1180, 29] width 19 height 19
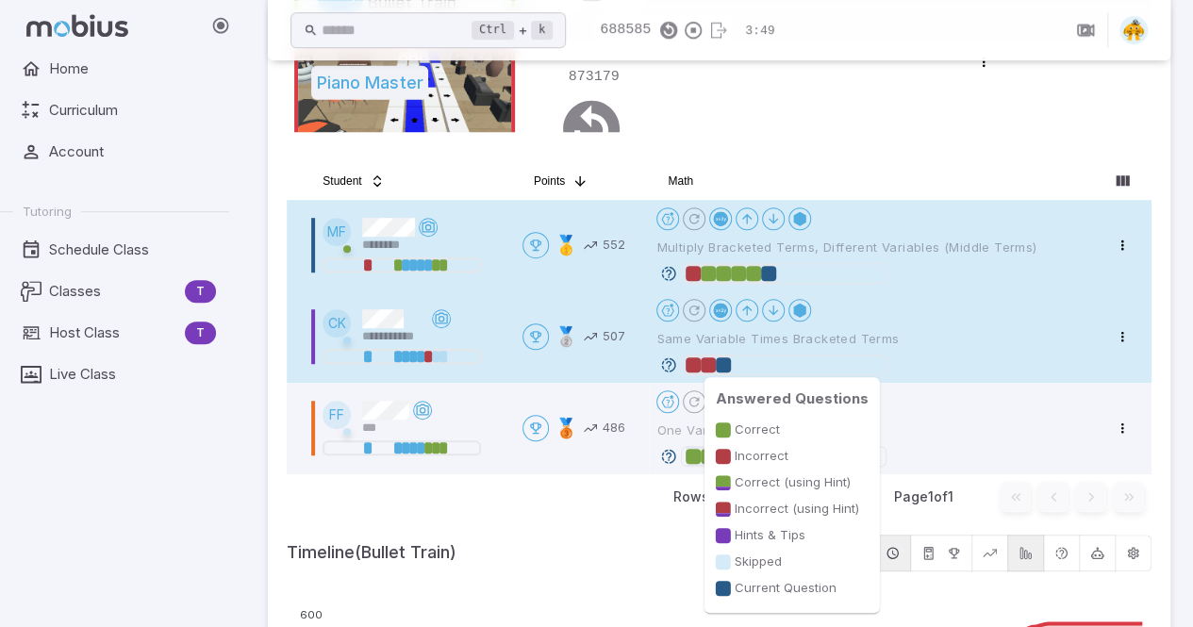
click at [715, 364] on div at bounding box center [708, 365] width 15 height 15
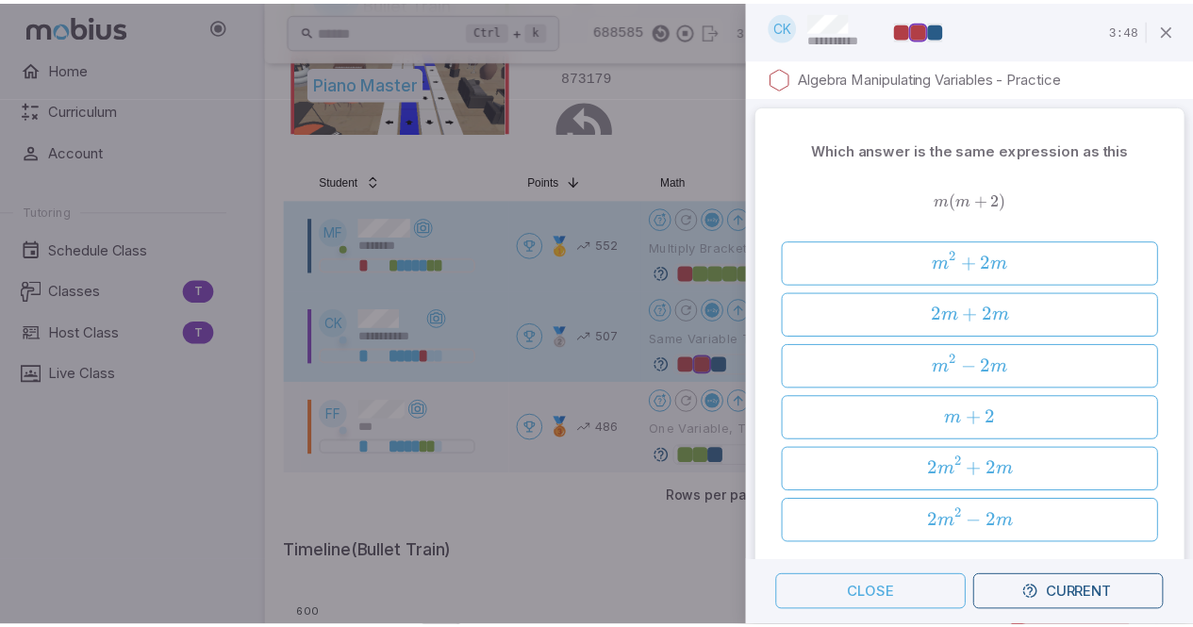
scroll to position [476, 0]
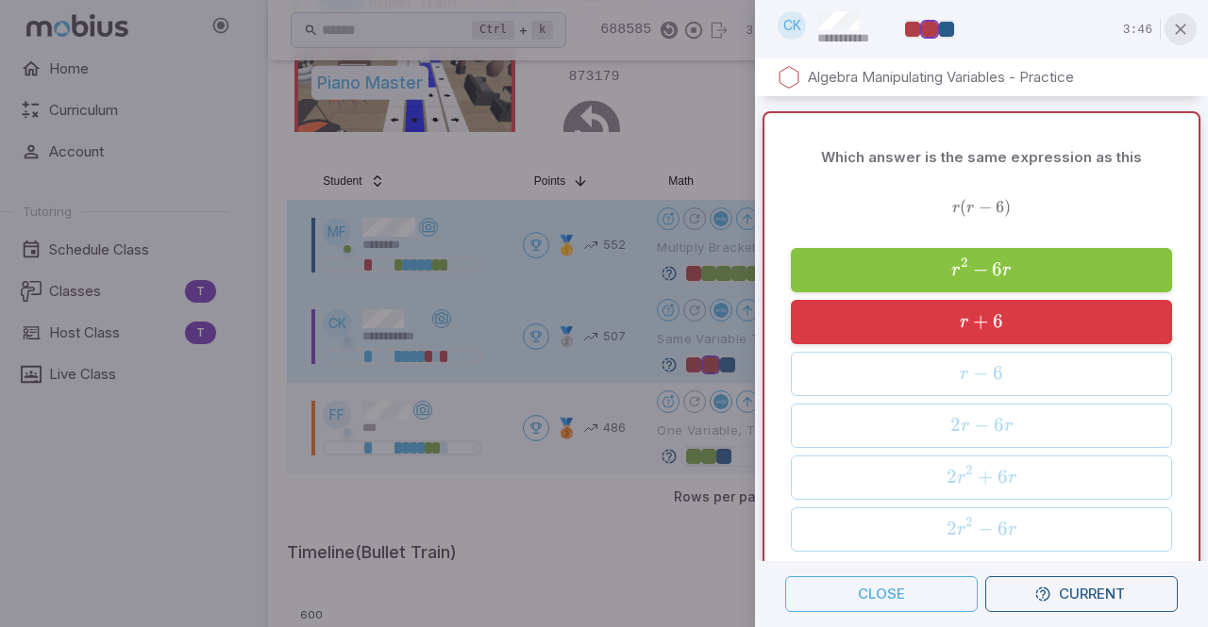
click at [1177, 29] on icon "button" at bounding box center [1180, 29] width 19 height 19
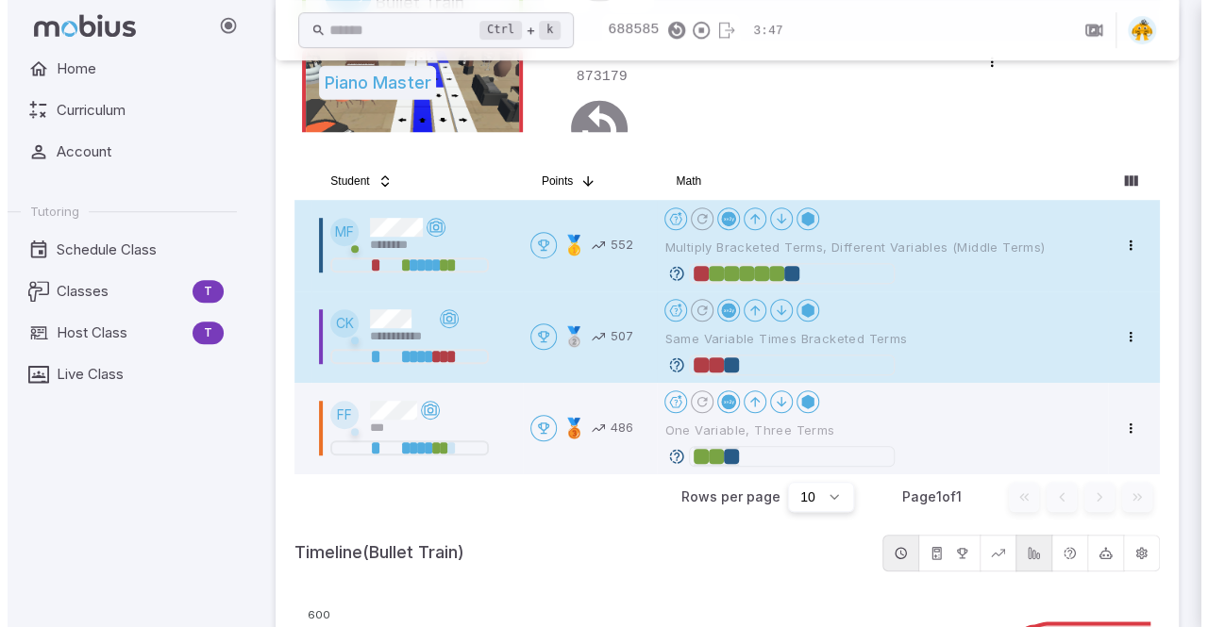
scroll to position [0, 0]
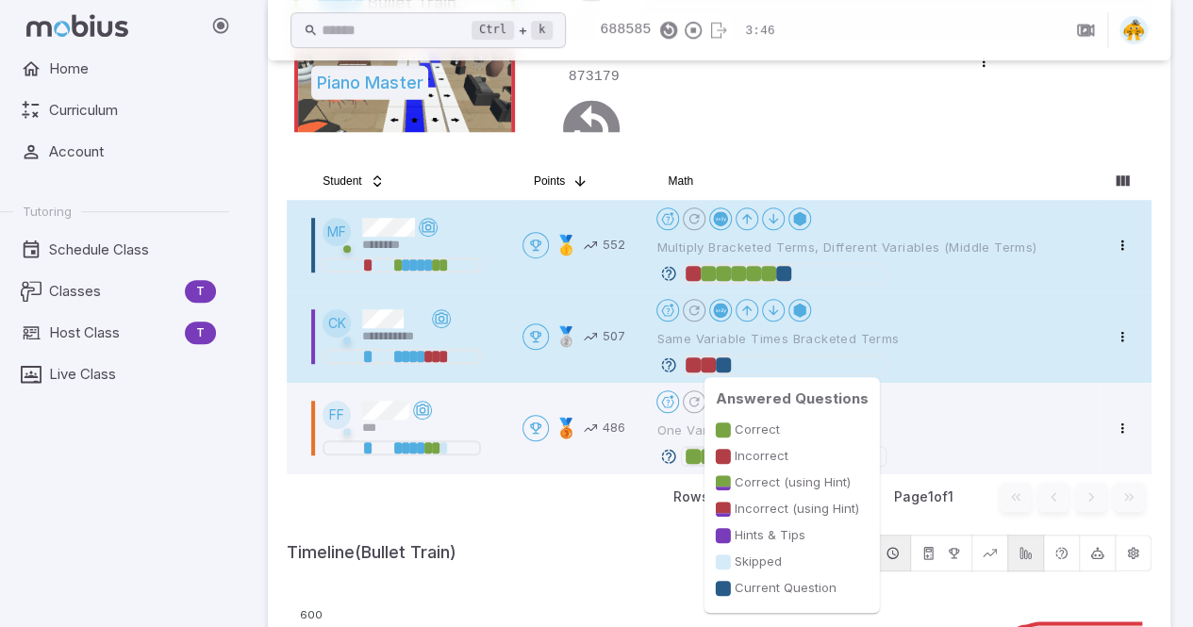
click at [753, 366] on div at bounding box center [784, 365] width 196 height 19
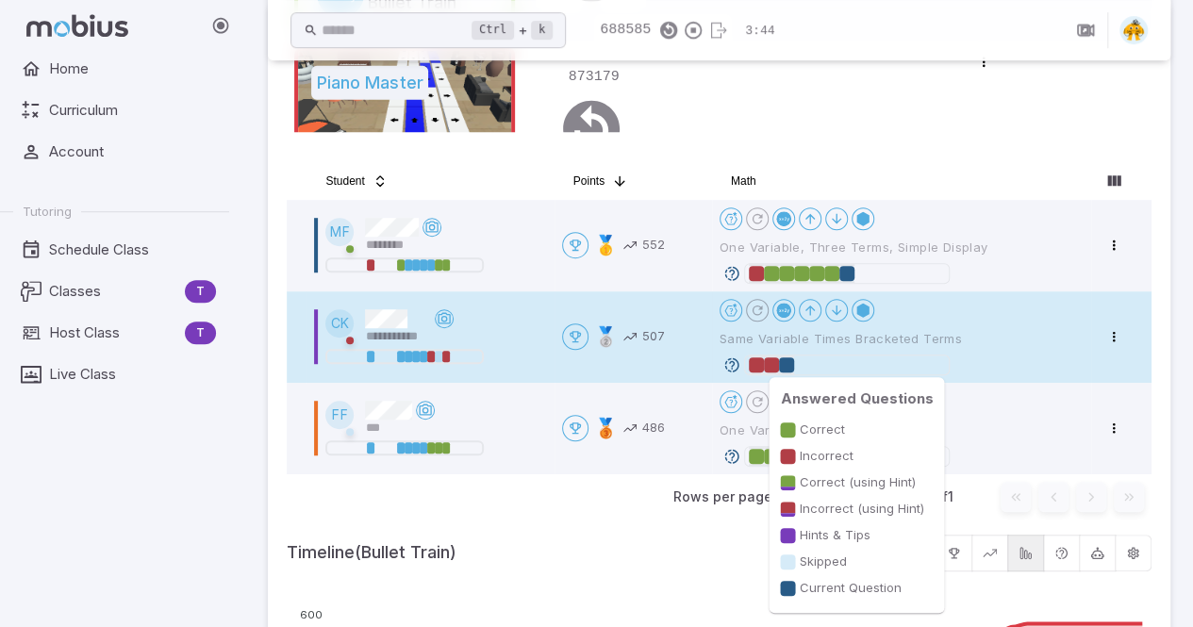
click at [776, 365] on div at bounding box center [771, 365] width 15 height 15
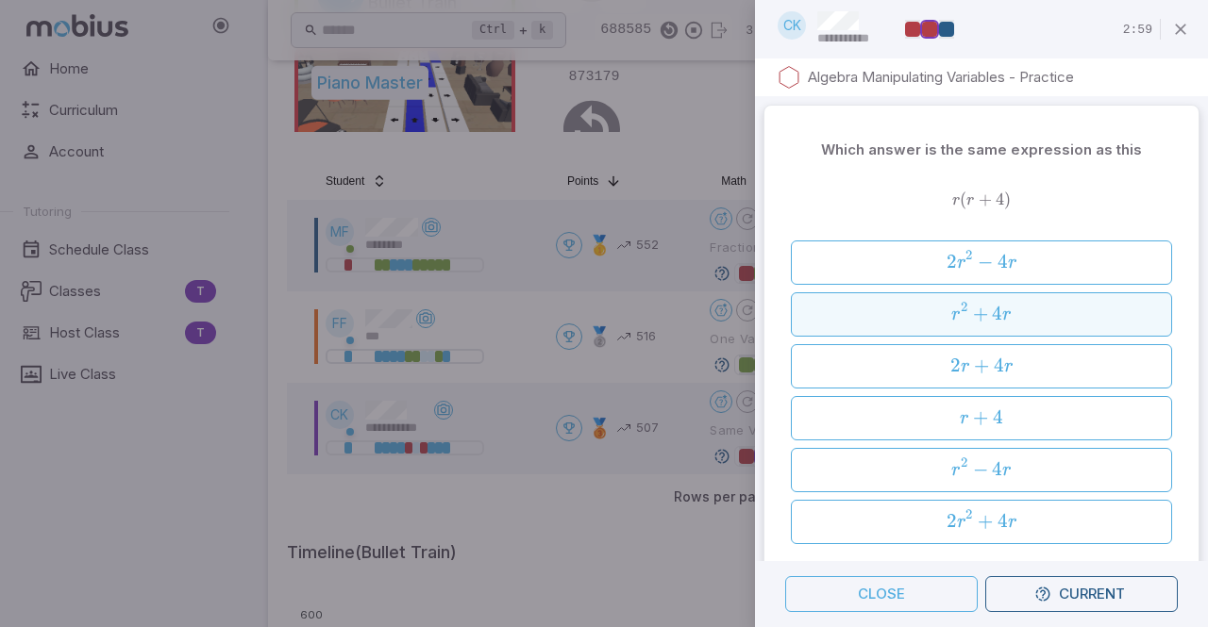
click at [1002, 318] on span "r" at bounding box center [1006, 315] width 8 height 19
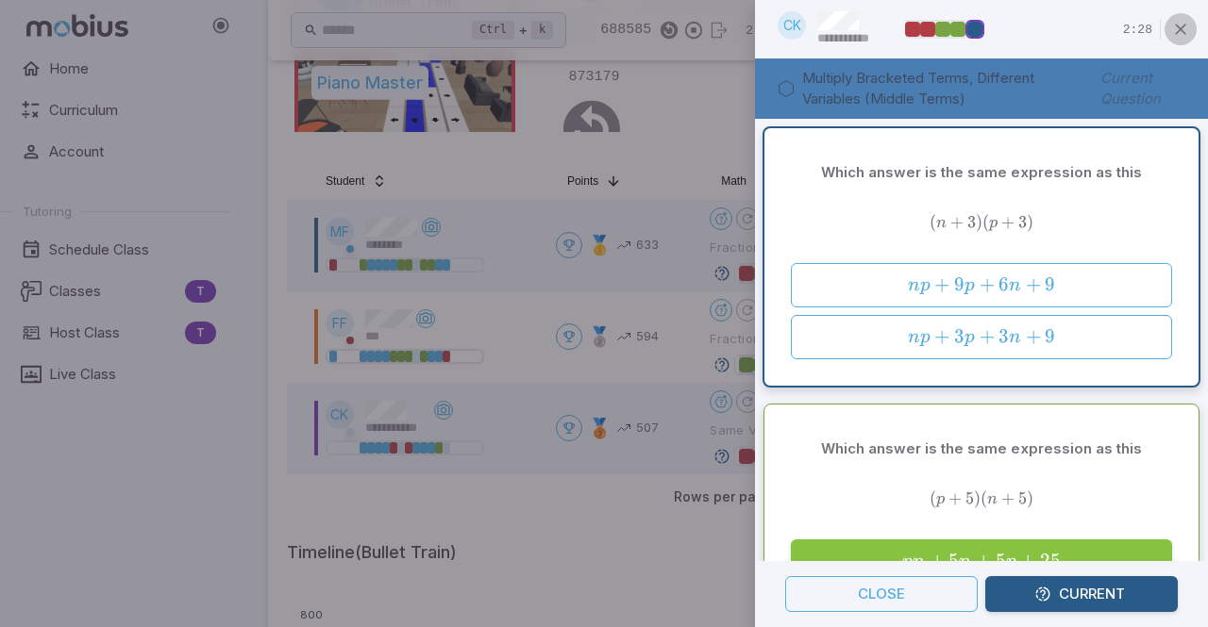
click at [1181, 31] on icon "button" at bounding box center [1180, 29] width 19 height 19
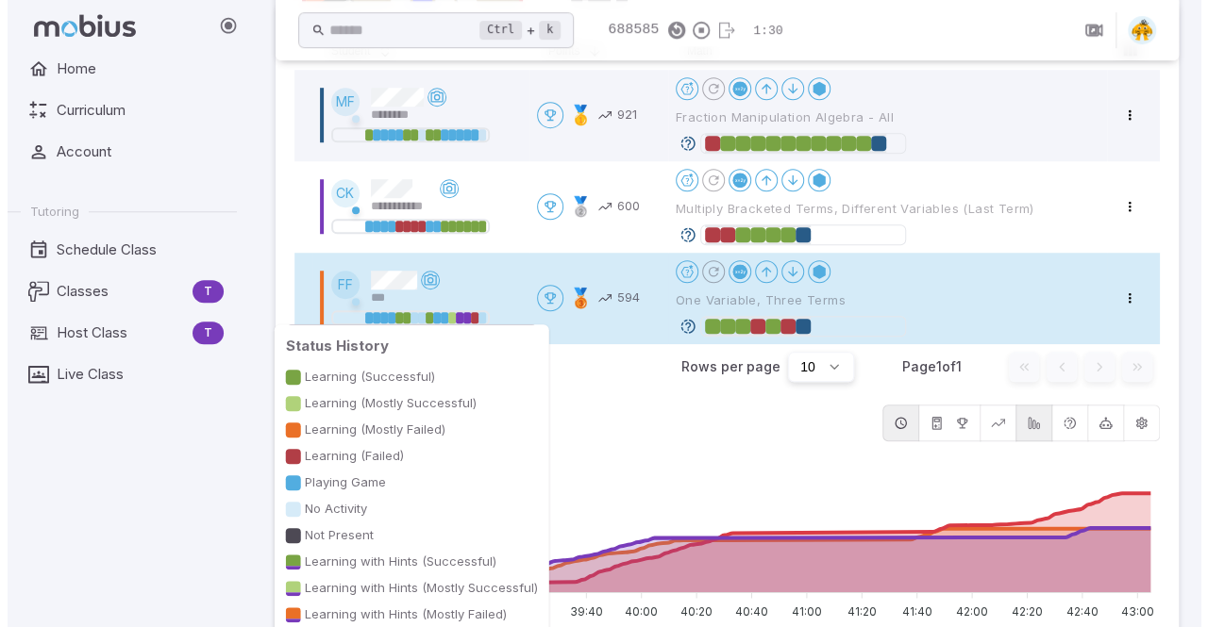
scroll to position [614, 0]
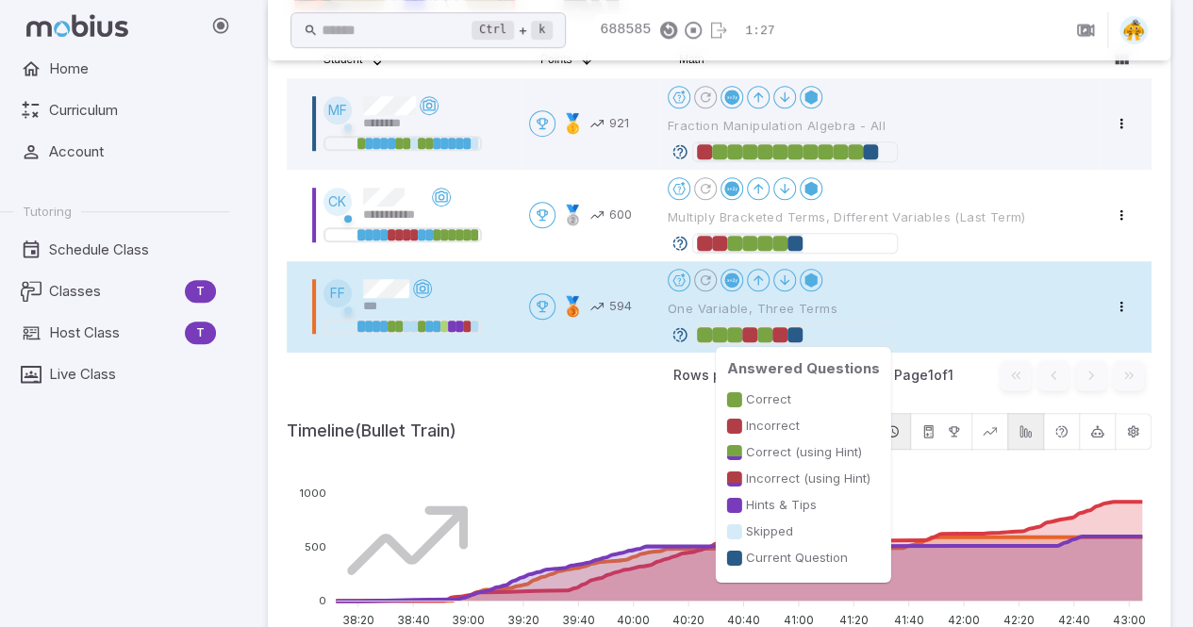
click at [830, 334] on div at bounding box center [795, 334] width 196 height 19
click at [787, 330] on div at bounding box center [780, 334] width 15 height 15
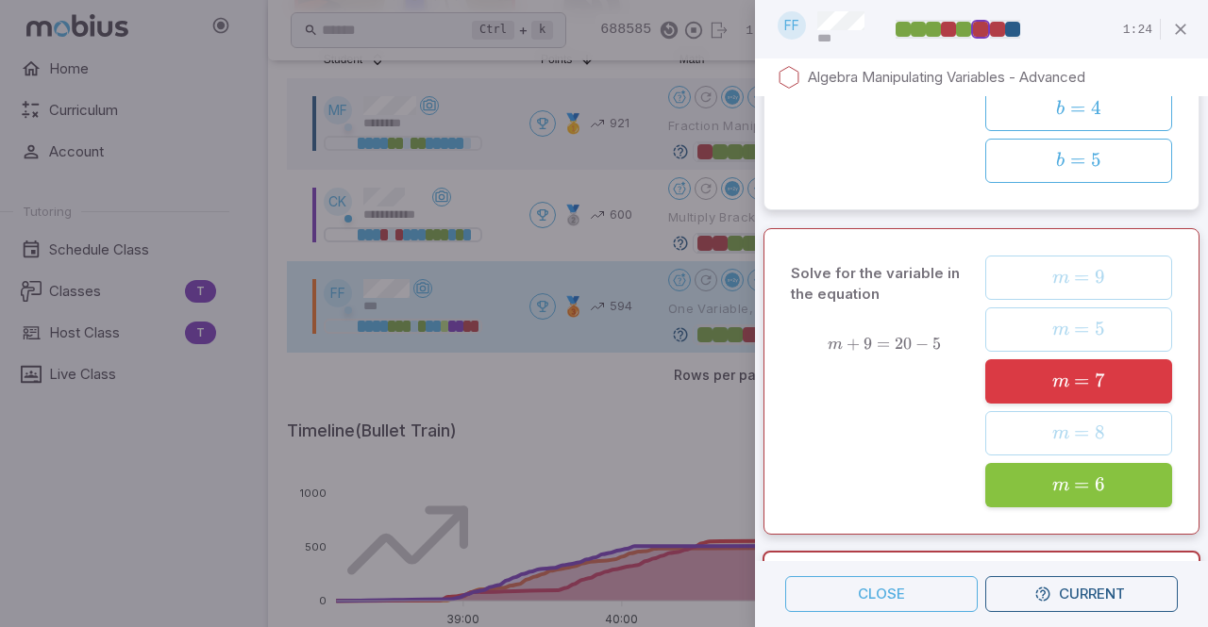
scroll to position [687, 0]
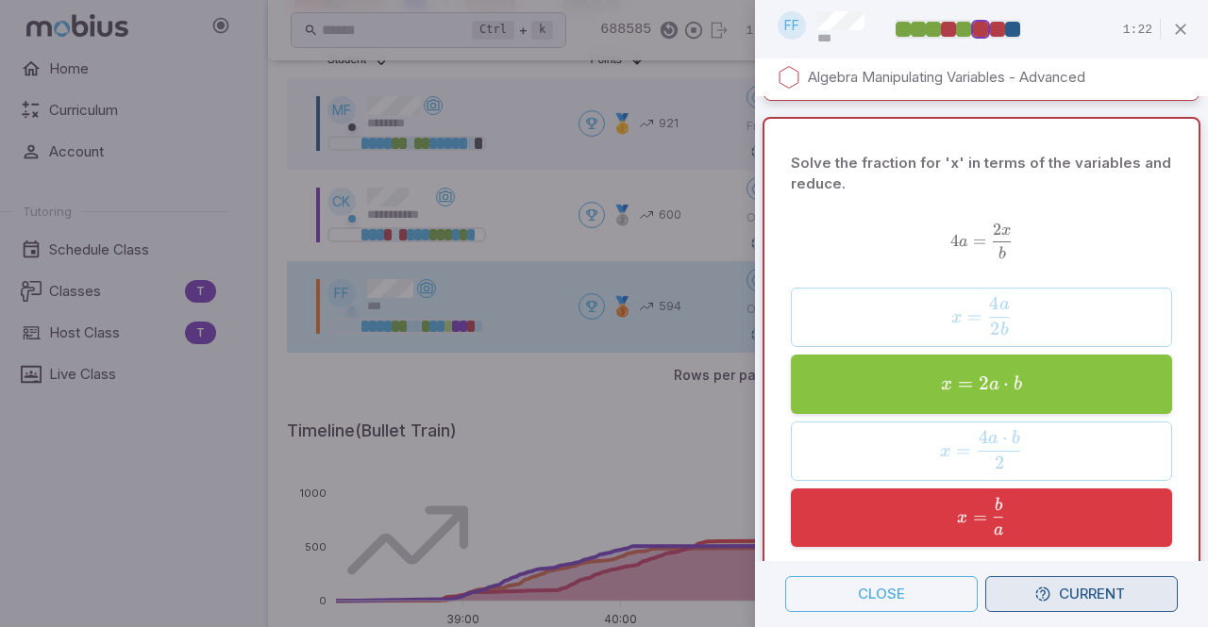
click at [1038, 600] on icon "button" at bounding box center [1042, 594] width 17 height 17
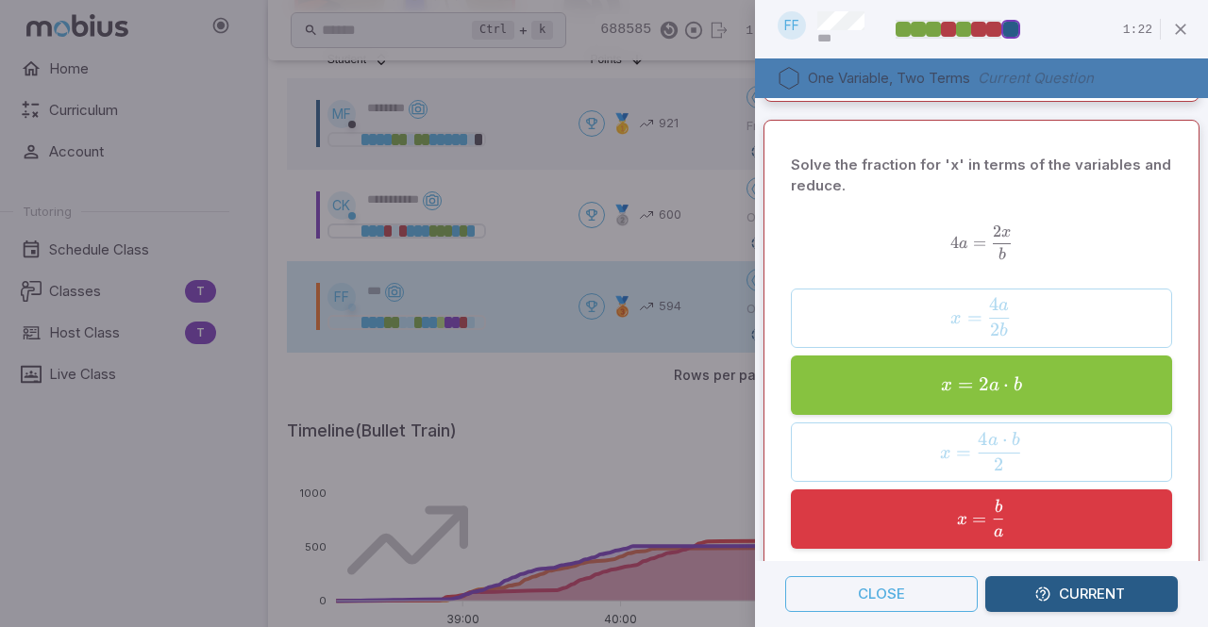
scroll to position [0, 0]
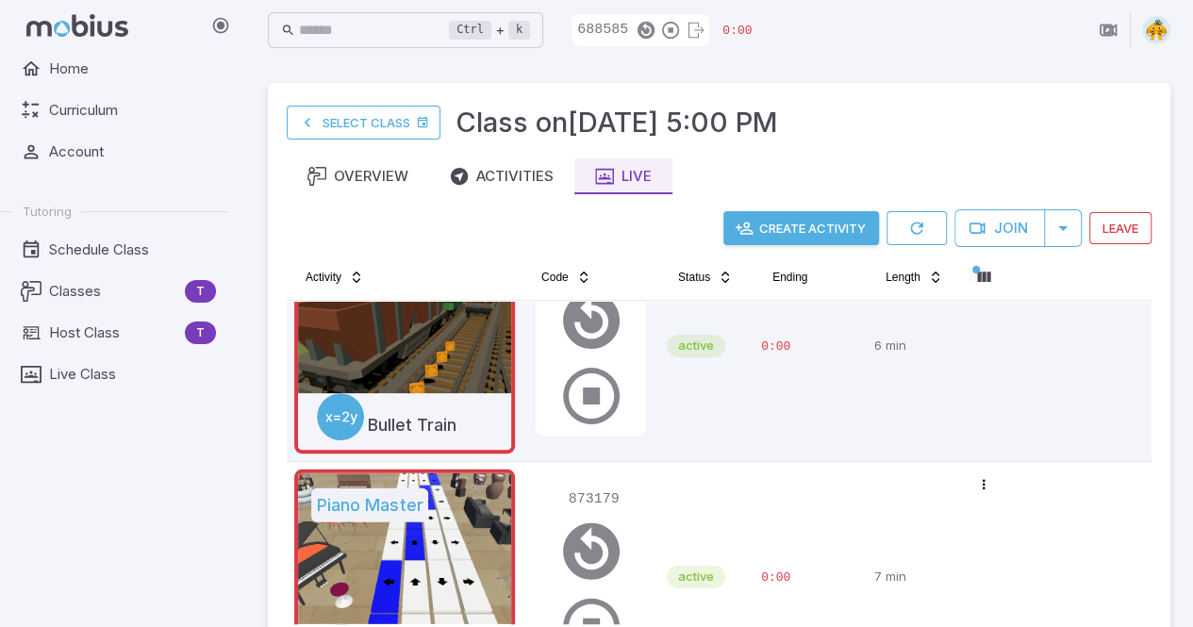
scroll to position [326, 0]
